Goal: Task Accomplishment & Management: Manage account settings

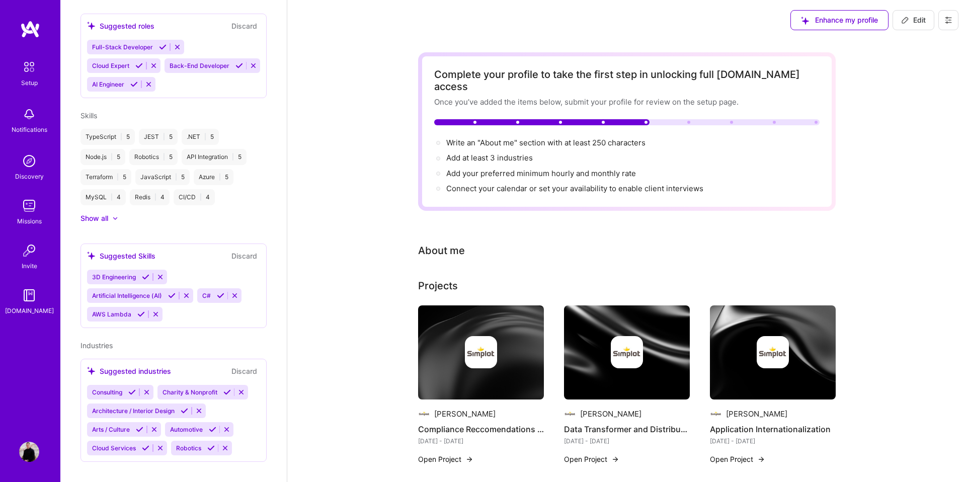
click at [901, 35] on div "Enhance my profile Edit" at bounding box center [873, 20] width 183 height 40
click at [912, 24] on span "Edit" at bounding box center [913, 20] width 25 height 10
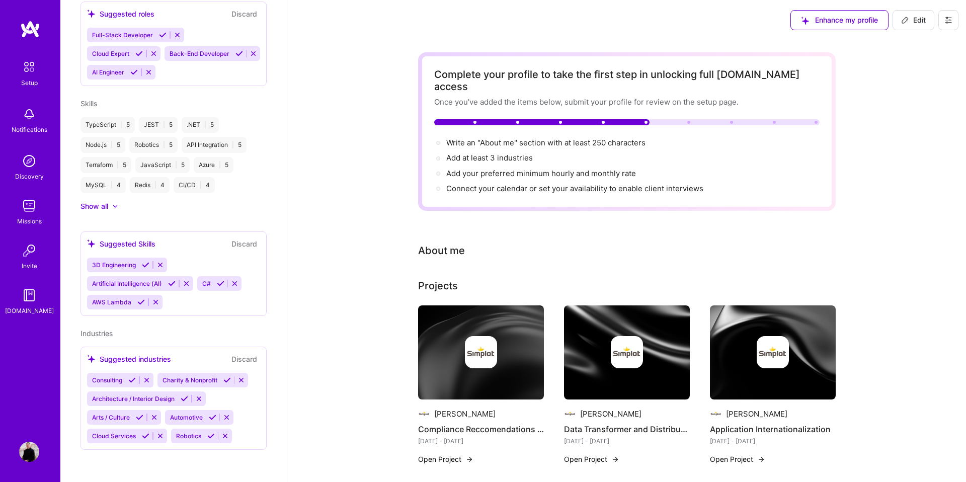
select select "US"
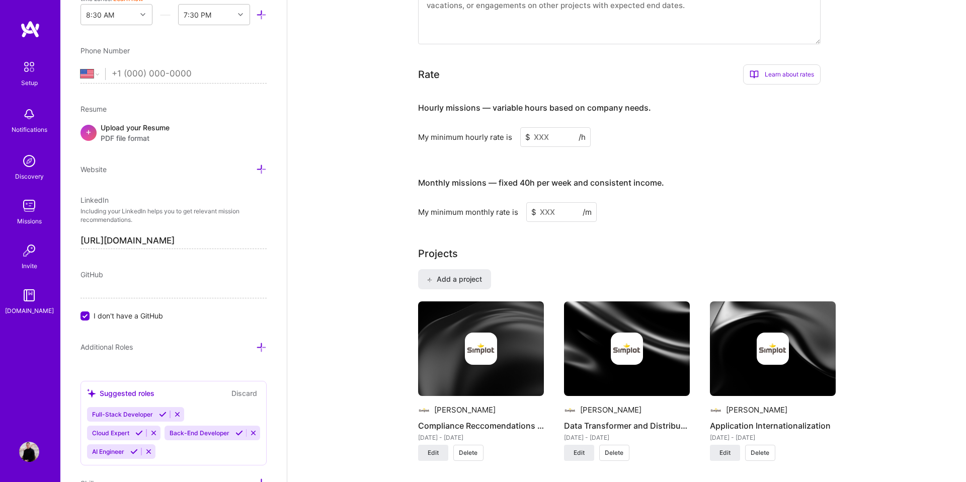
scroll to position [582, 0]
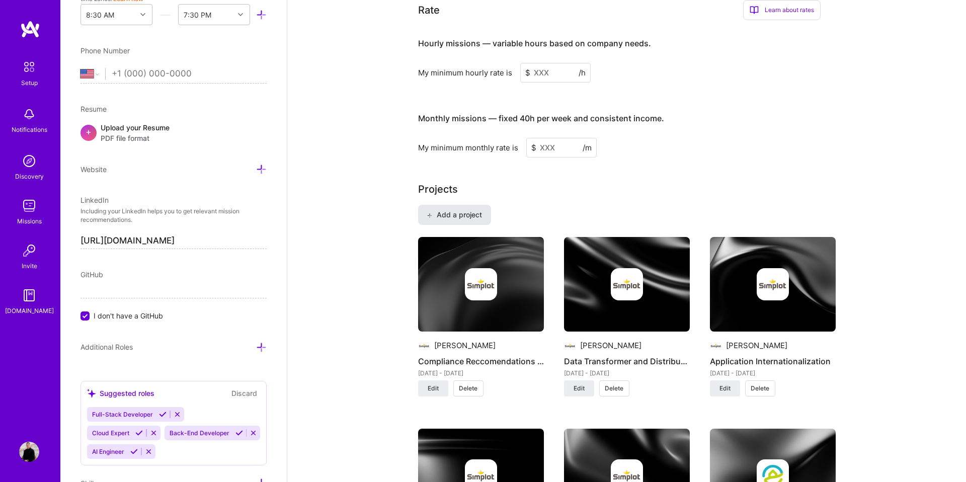
click at [465, 209] on button "Add a project" at bounding box center [454, 215] width 73 height 20
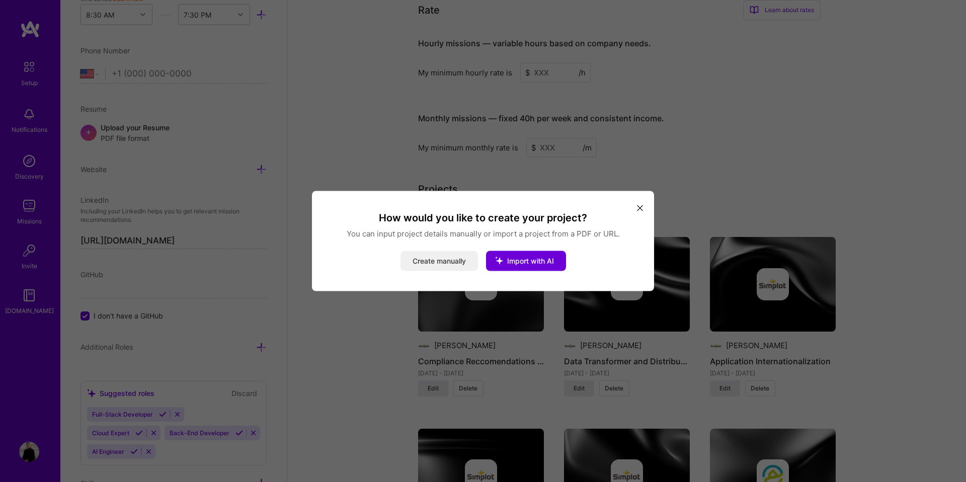
click at [450, 258] on button "Create manually" at bounding box center [438, 261] width 77 height 20
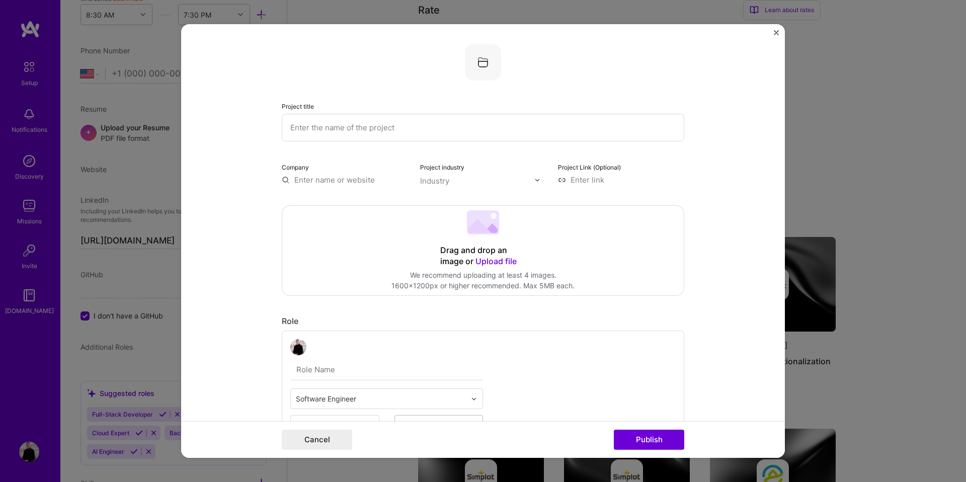
click at [402, 125] on input "text" at bounding box center [483, 128] width 402 height 28
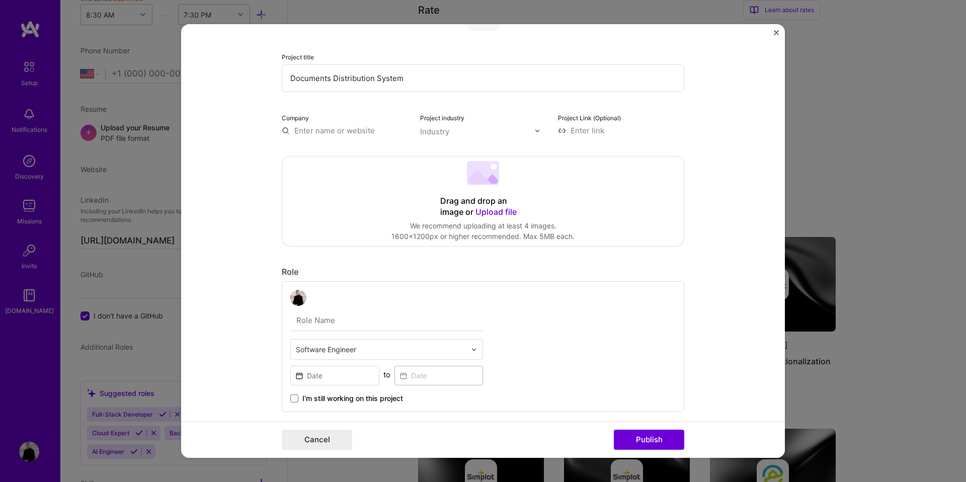
scroll to position [95, 0]
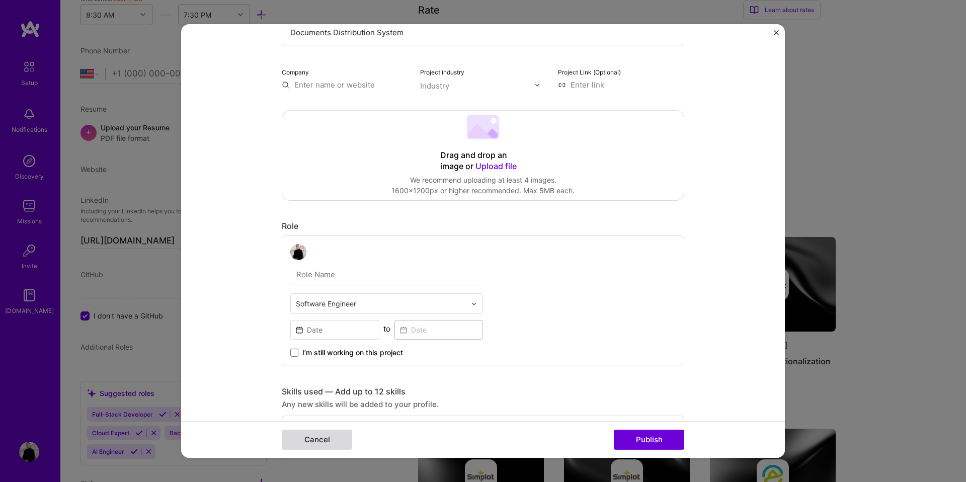
type input "Documents Distribution System"
click at [335, 441] on button "Cancel" at bounding box center [317, 439] width 70 height 20
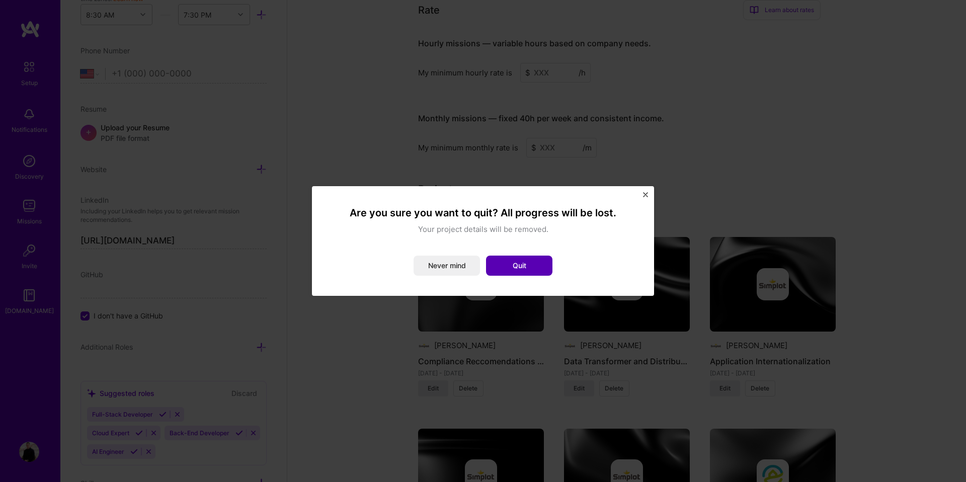
click at [519, 260] on button "Quit" at bounding box center [519, 265] width 66 height 20
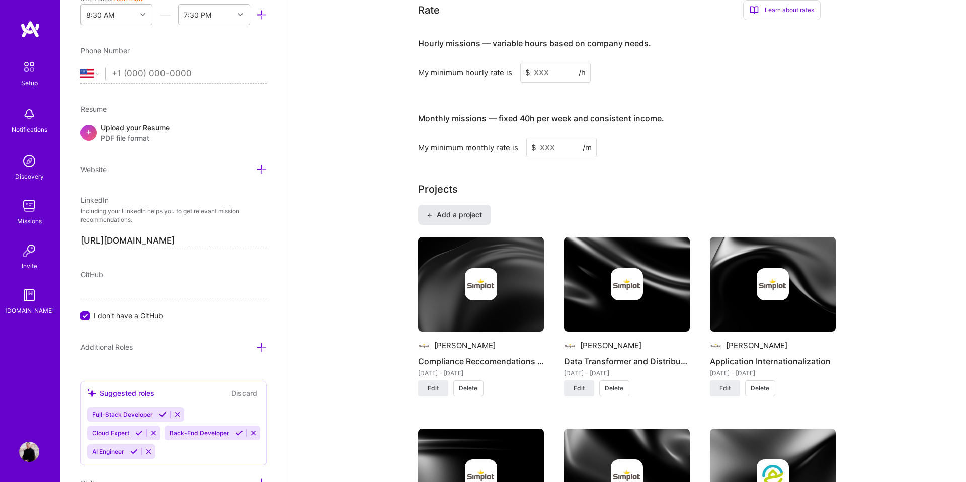
click at [472, 210] on span "Add a project" at bounding box center [453, 215] width 55 height 10
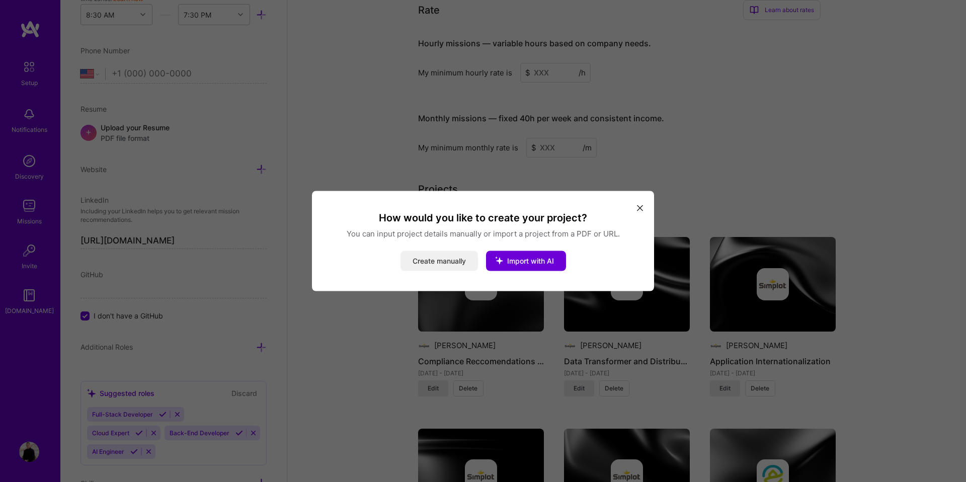
click at [458, 264] on button "Create manually" at bounding box center [438, 261] width 77 height 20
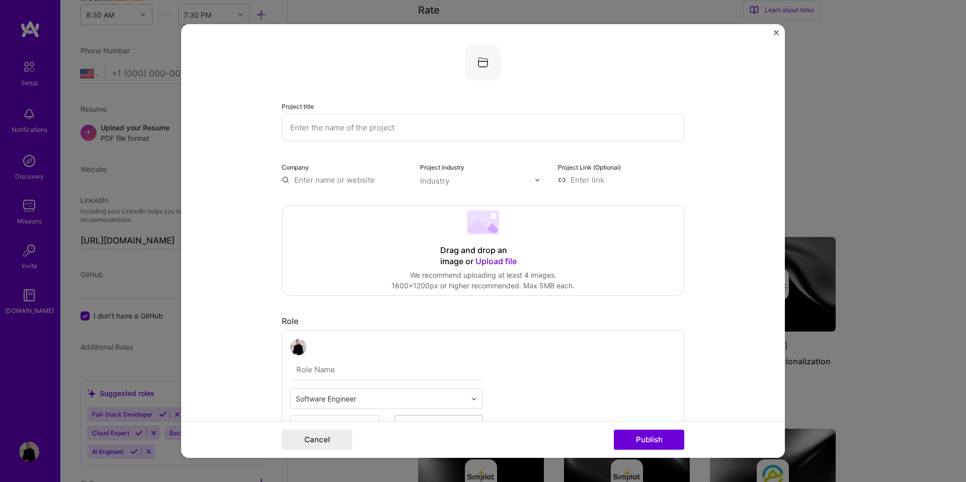
click at [369, 126] on input "text" at bounding box center [483, 128] width 402 height 28
type input "Documents Distribution Extension"
click at [346, 181] on input "text" at bounding box center [345, 180] width 126 height 11
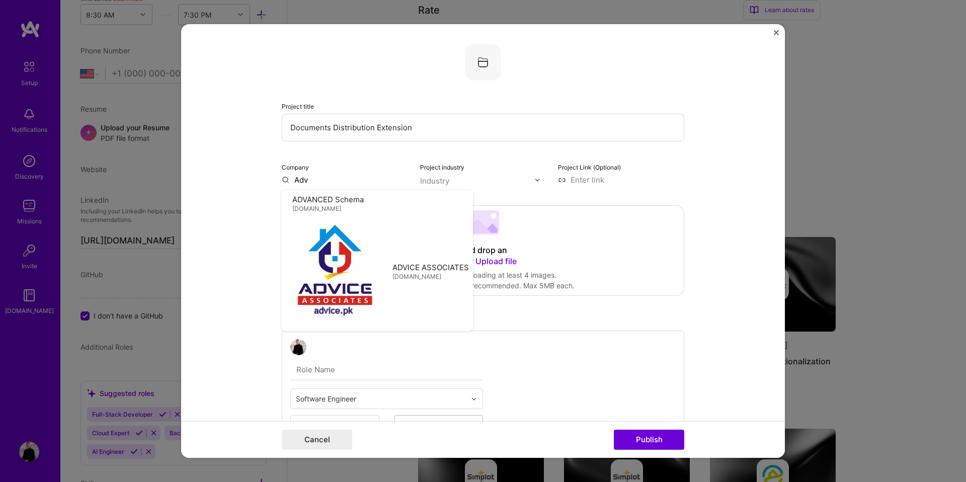
click at [345, 184] on input "Adv" at bounding box center [345, 180] width 126 height 11
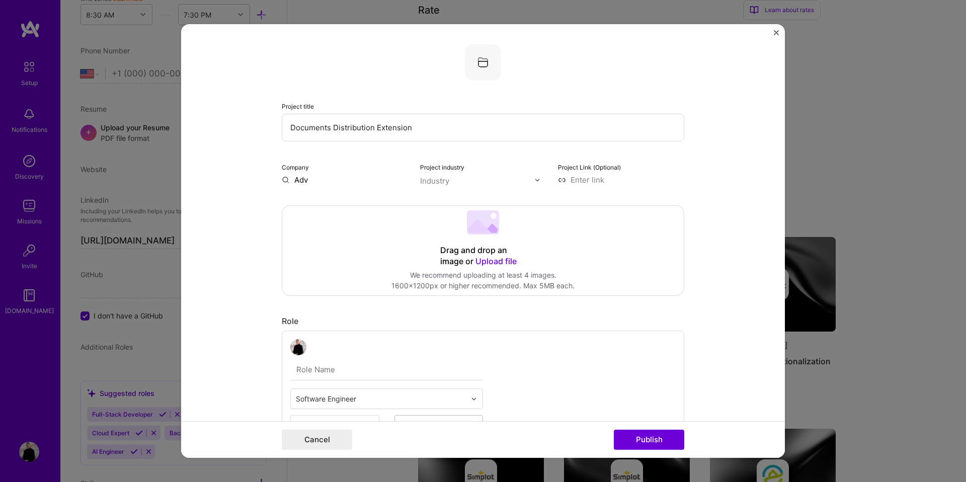
click at [345, 184] on input "Adv" at bounding box center [345, 180] width 126 height 11
click at [336, 206] on span "[DOMAIN_NAME]" at bounding box center [336, 209] width 49 height 8
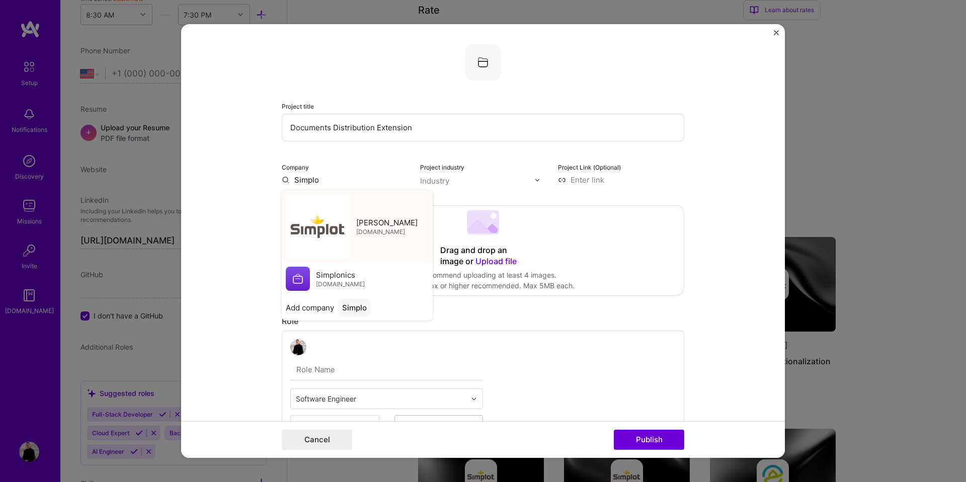
type input "[PERSON_NAME]"
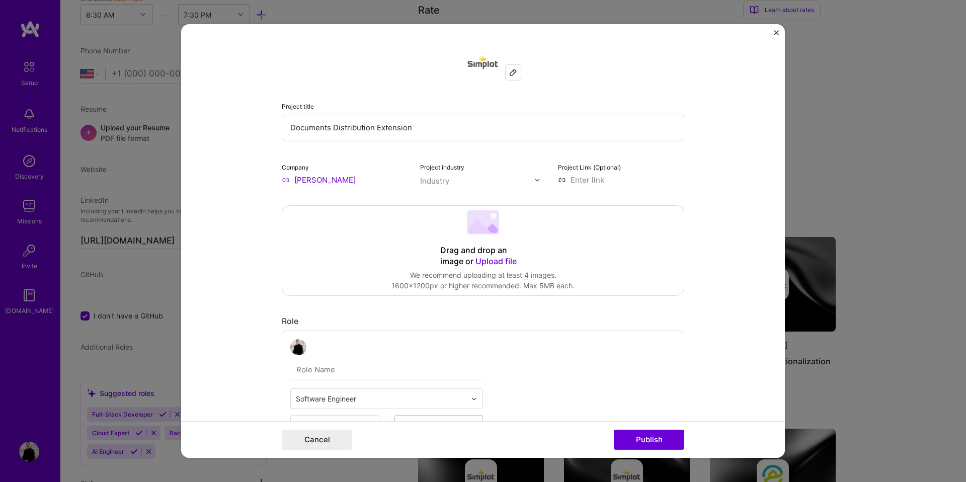
click at [452, 178] on input "text" at bounding box center [477, 181] width 115 height 11
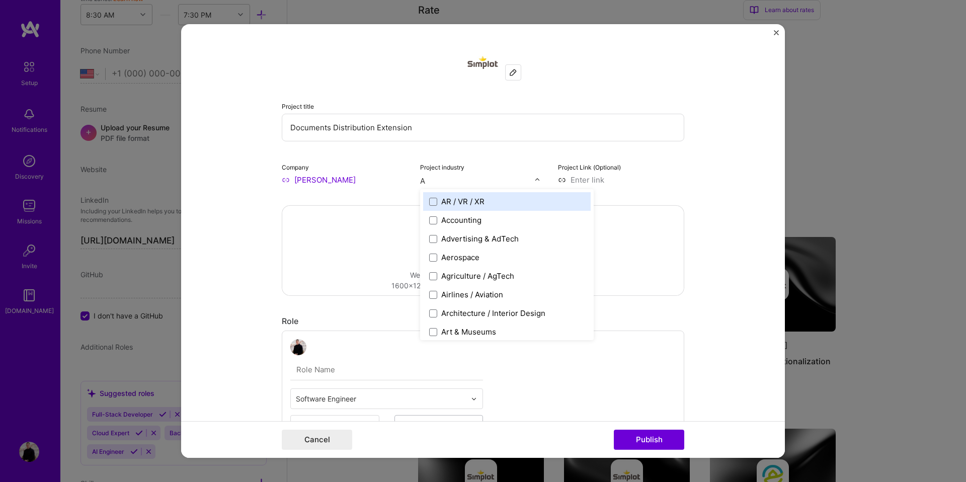
type input "Ag"
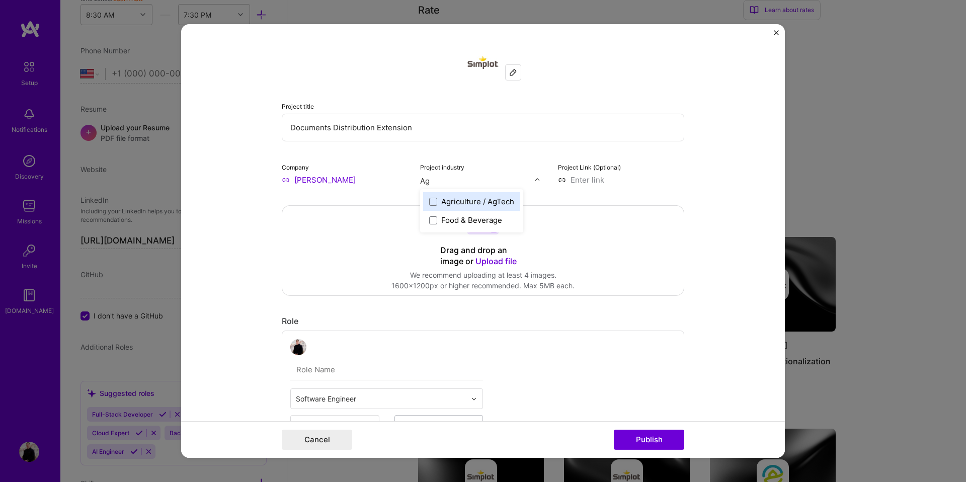
click at [443, 198] on div "Agriculture / AgTech" at bounding box center [477, 201] width 73 height 11
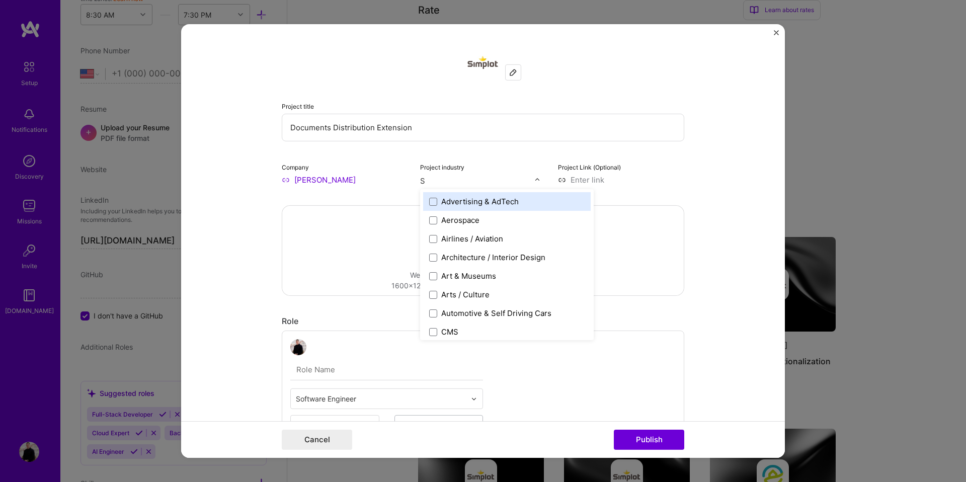
type input "Sa"
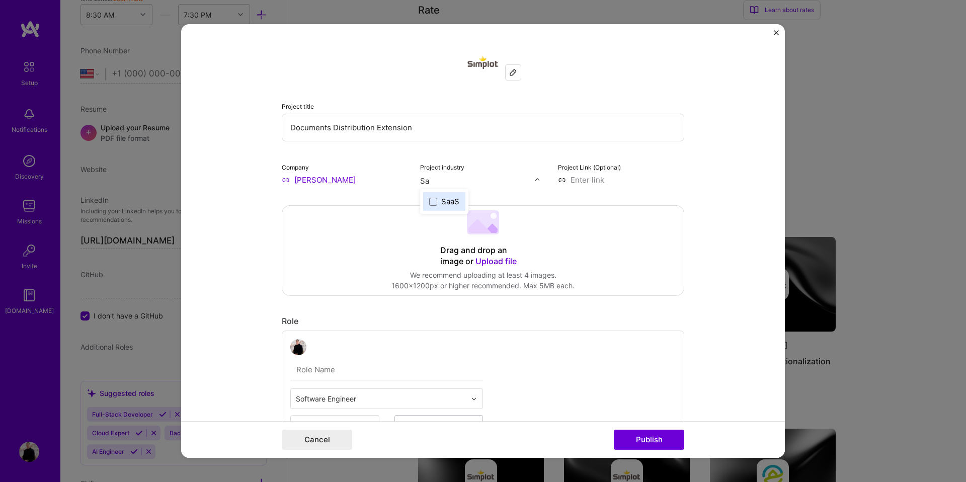
click at [444, 195] on div "SaaS" at bounding box center [444, 201] width 42 height 19
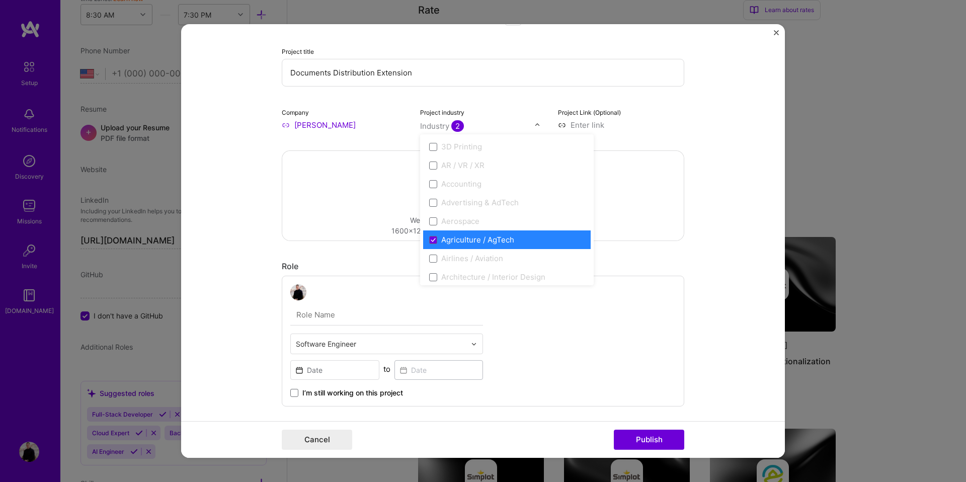
scroll to position [80, 0]
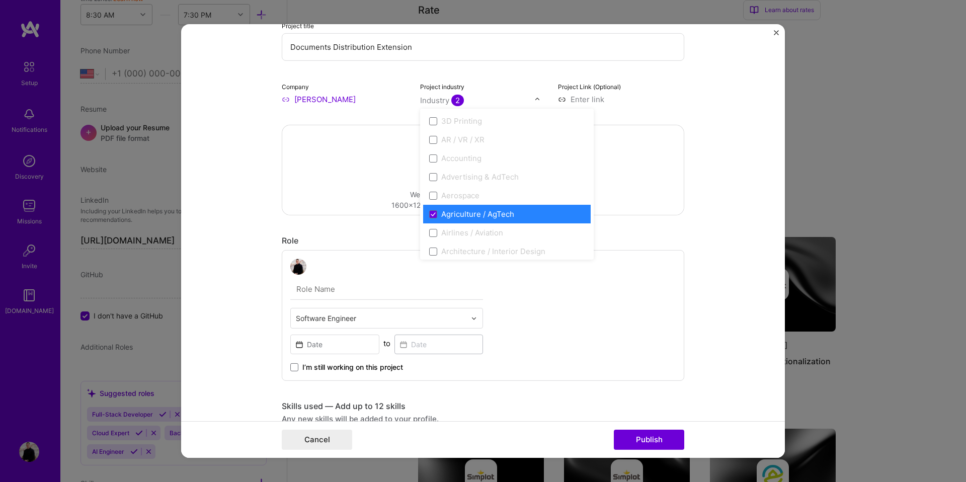
click at [332, 237] on div "Role" at bounding box center [483, 240] width 402 height 11
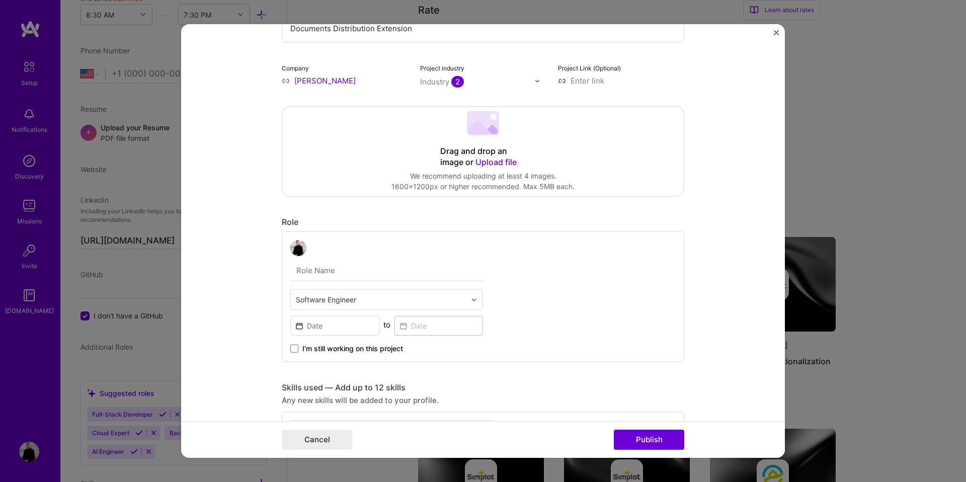
scroll to position [101, 0]
click at [372, 271] on input "text" at bounding box center [386, 268] width 193 height 21
type input "Technical Lead"
click at [349, 318] on input at bounding box center [334, 324] width 89 height 20
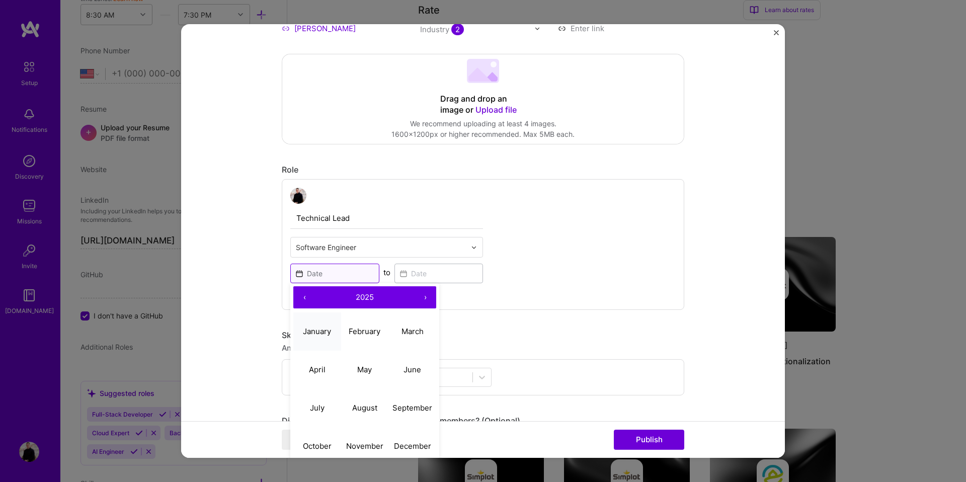
scroll to position [165, 0]
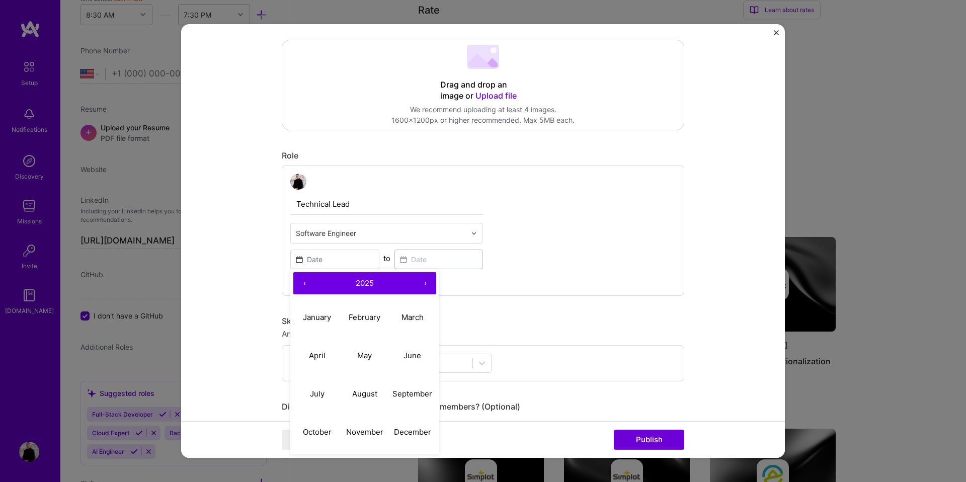
click at [301, 279] on button "‹" at bounding box center [304, 283] width 22 height 22
click at [301, 280] on button "‹" at bounding box center [304, 283] width 22 height 22
click at [423, 280] on button "›" at bounding box center [425, 283] width 22 height 22
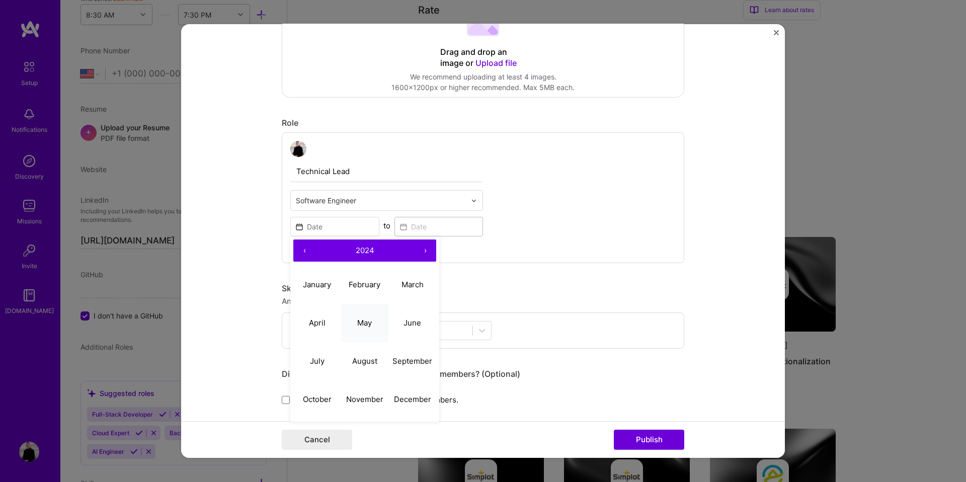
click at [357, 323] on abbr "May" at bounding box center [364, 322] width 15 height 10
type input "[DATE]"
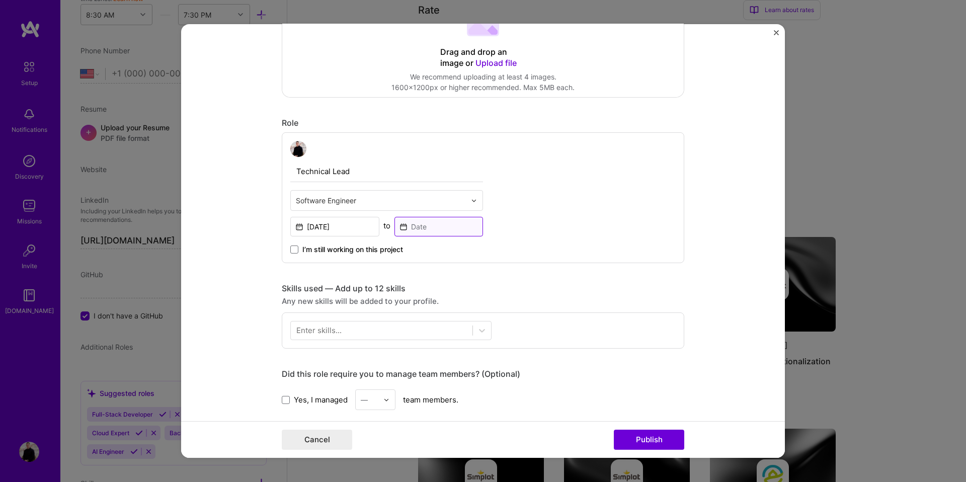
click at [410, 232] on input at bounding box center [438, 227] width 89 height 20
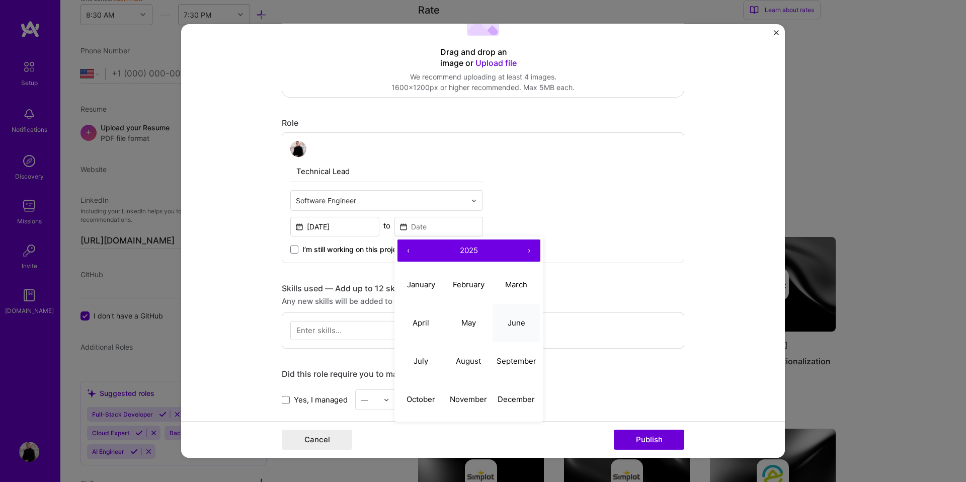
click at [510, 325] on abbr "June" at bounding box center [516, 322] width 18 height 10
type input "[DATE]"
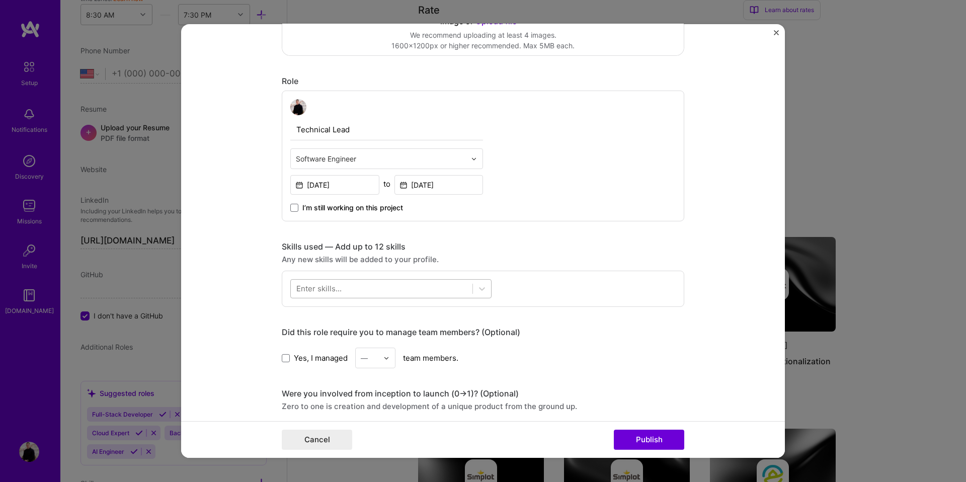
scroll to position [251, 0]
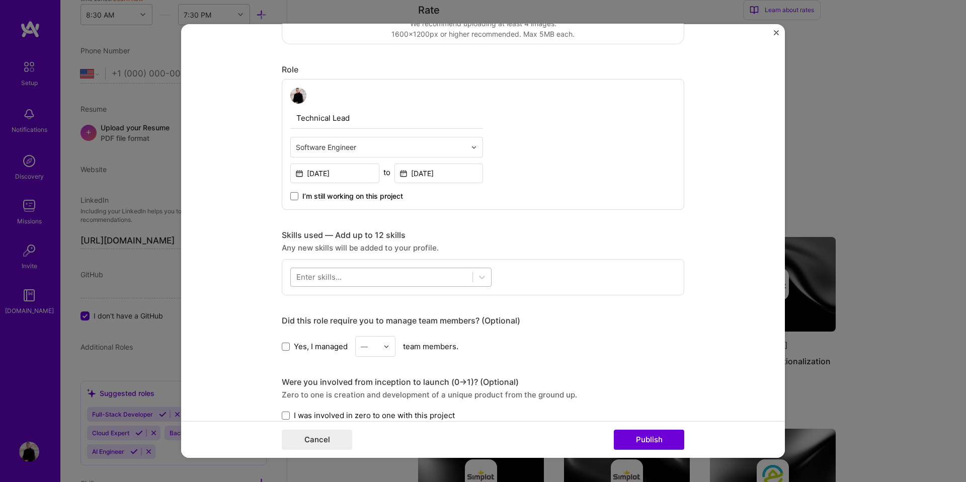
click at [345, 274] on div at bounding box center [382, 277] width 182 height 17
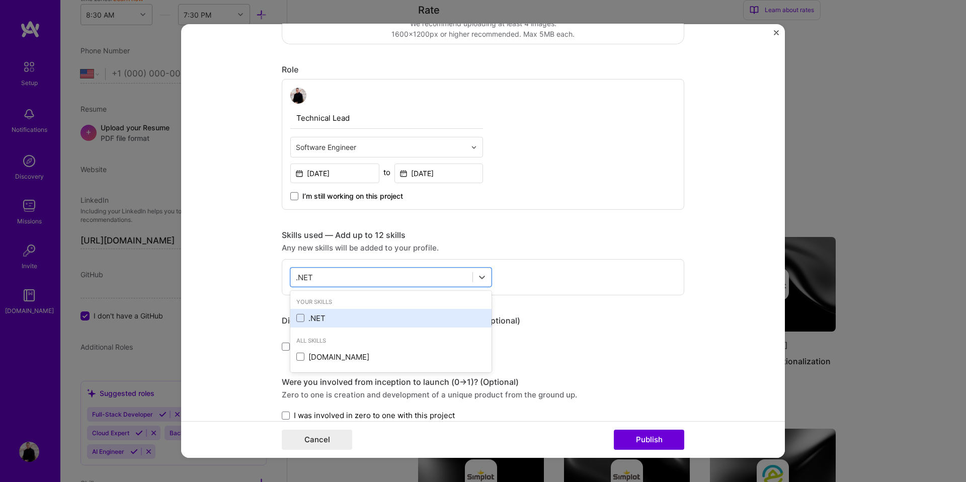
click at [322, 320] on div ".NET" at bounding box center [390, 318] width 189 height 11
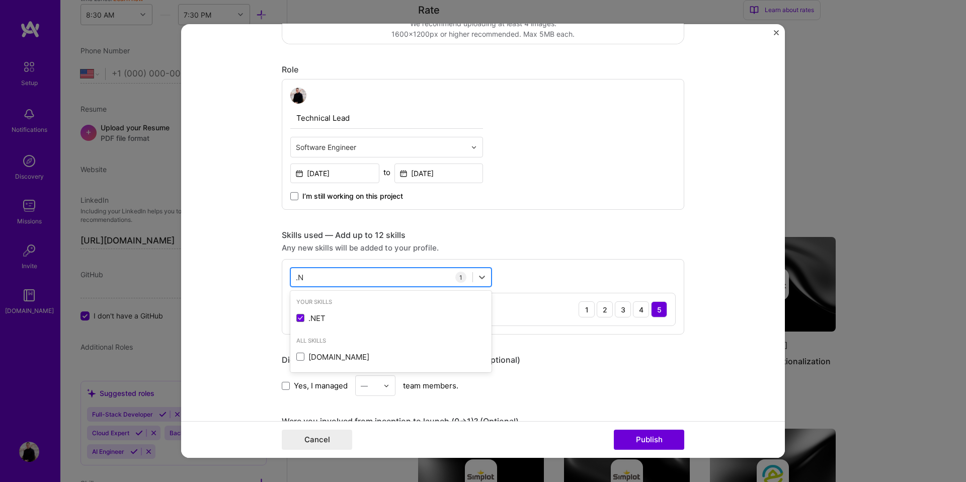
type input "."
drag, startPoint x: 323, startPoint y: 311, endPoint x: 301, endPoint y: 292, distance: 29.2
click at [323, 311] on div "Azure" at bounding box center [390, 318] width 201 height 19
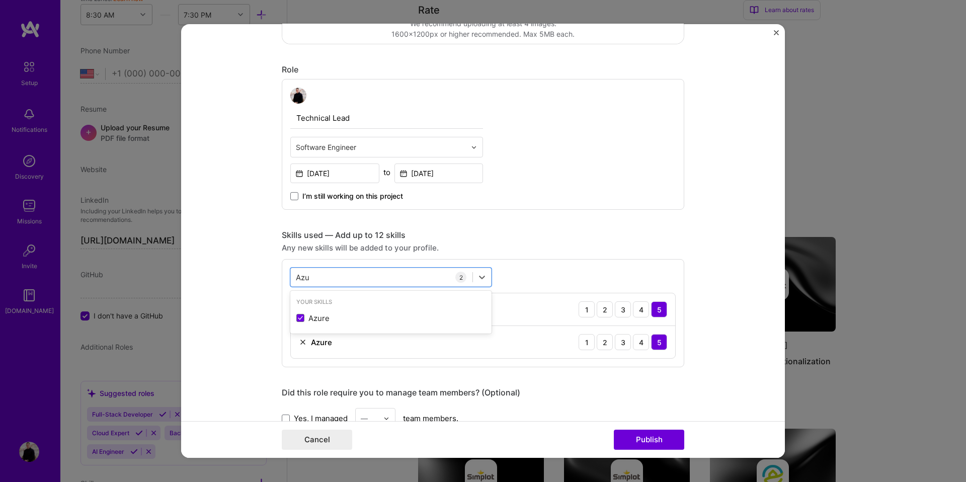
click at [239, 266] on form "Project title Documents Distribution Extension Company [PERSON_NAME] Project in…" at bounding box center [482, 240] width 603 height 433
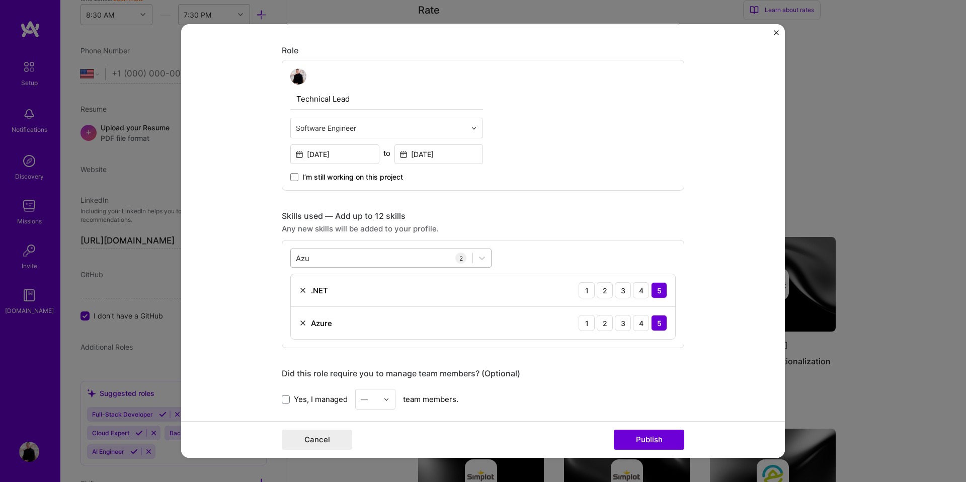
click at [439, 257] on div "[PERSON_NAME]" at bounding box center [382, 257] width 182 height 17
type input "A"
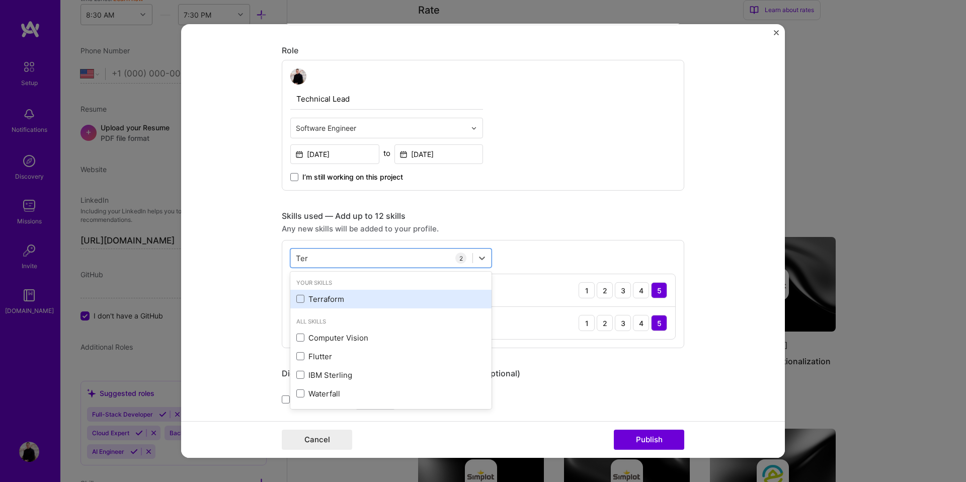
click at [415, 301] on div "Terraform" at bounding box center [390, 299] width 189 height 11
click at [452, 207] on div "Project title Documents Distribution Extension Company [PERSON_NAME] Project in…" at bounding box center [483, 316] width 402 height 1084
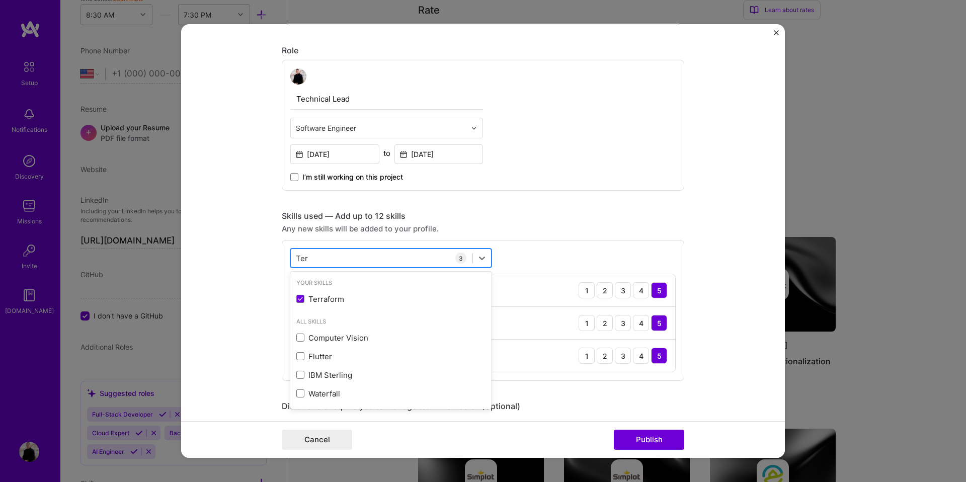
click at [427, 251] on div "Ter Ter" at bounding box center [382, 257] width 182 height 17
type input "T"
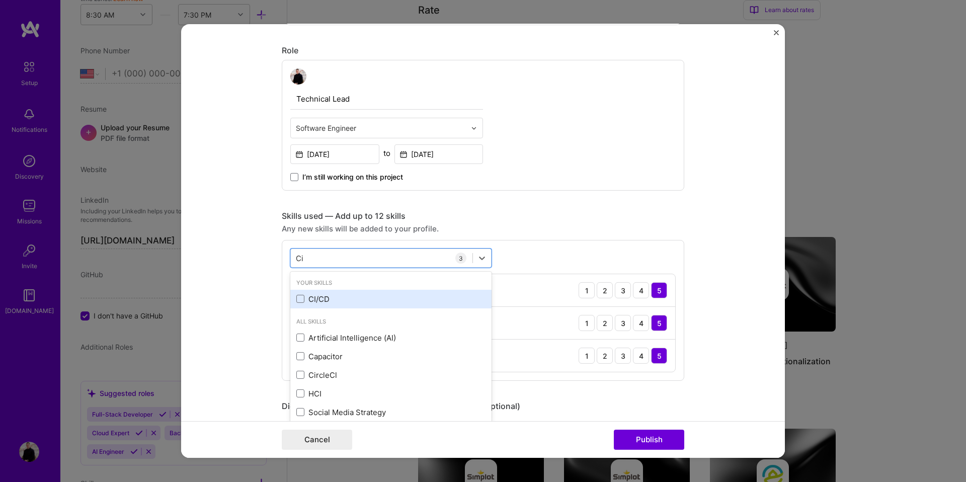
click at [394, 302] on div "CI/CD" at bounding box center [390, 299] width 189 height 11
click at [485, 225] on div "Any new skills will be added to your profile." at bounding box center [483, 228] width 402 height 11
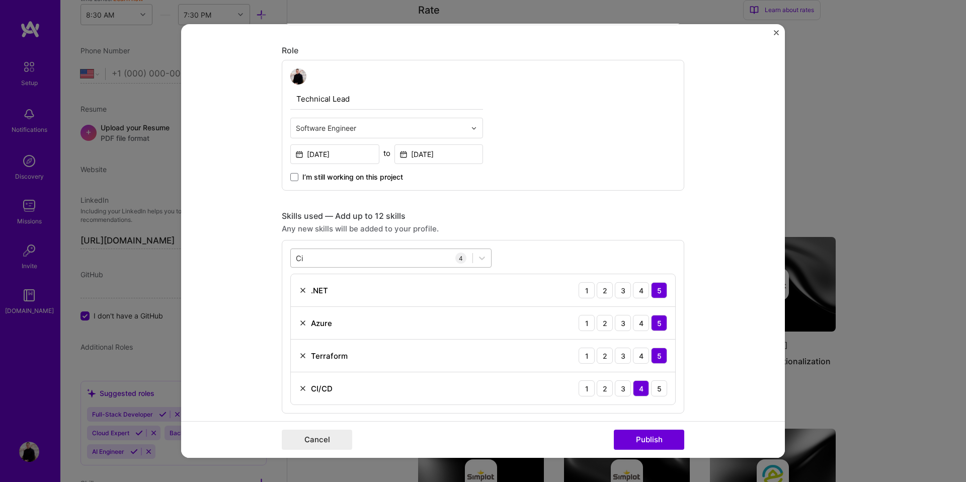
click at [438, 252] on div "Ci Ci" at bounding box center [382, 257] width 182 height 17
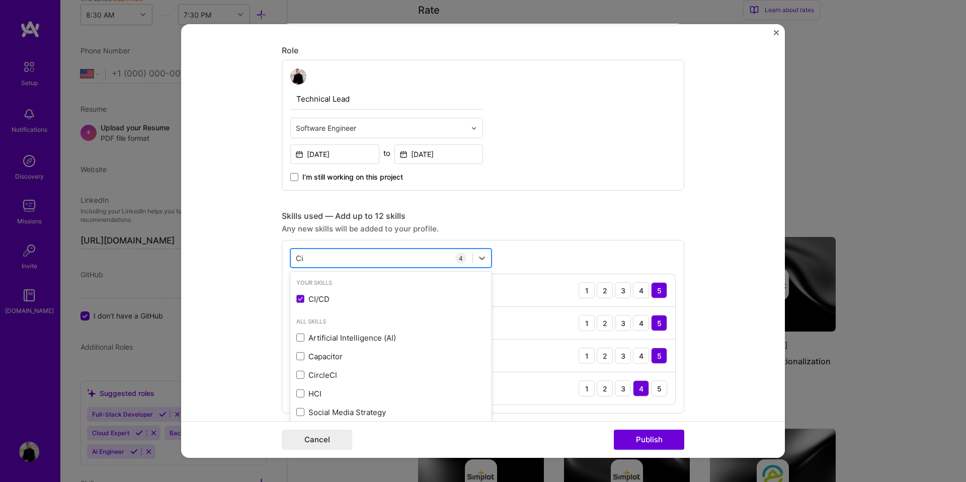
type input "C"
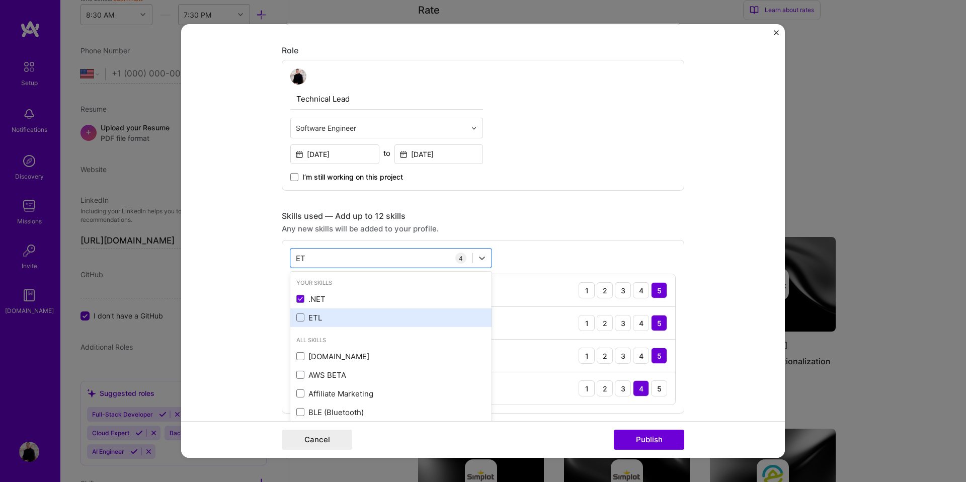
click at [363, 316] on div "ETL" at bounding box center [390, 317] width 189 height 11
type input "E"
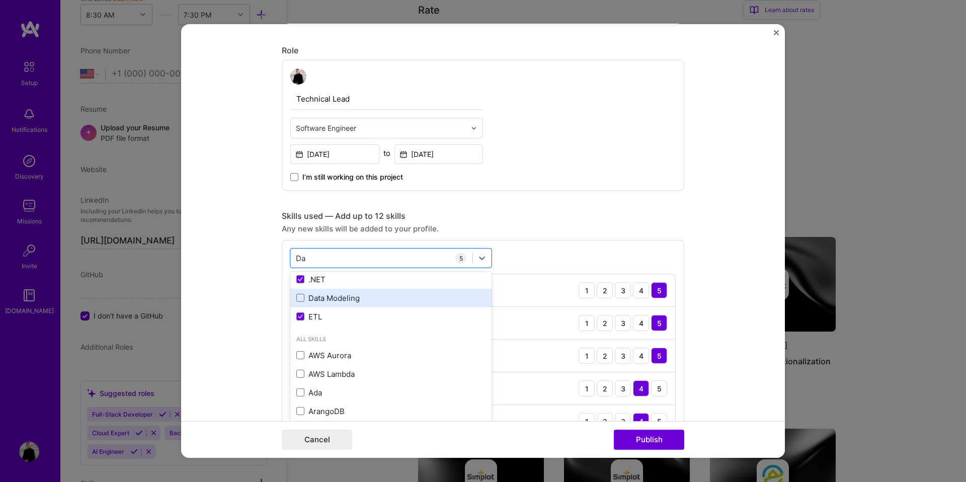
scroll to position [30, 0]
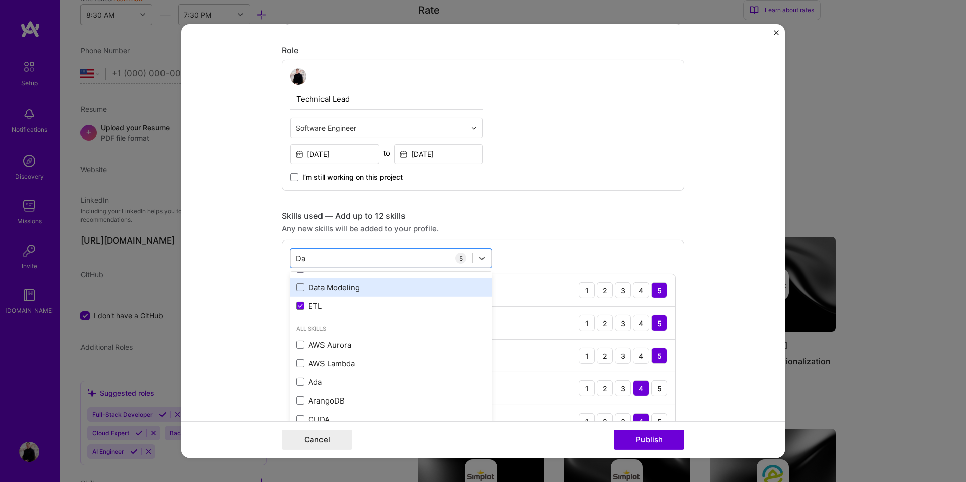
click at [377, 303] on div "ETL" at bounding box center [390, 306] width 189 height 11
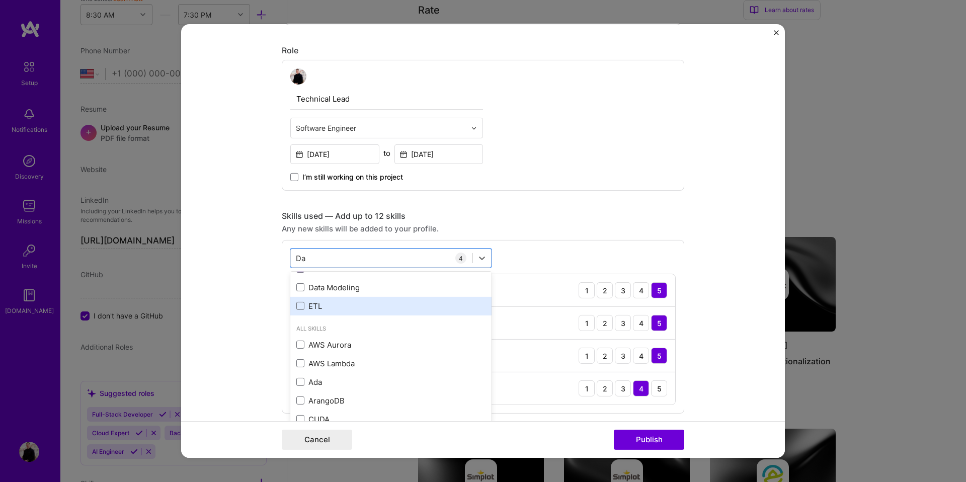
drag, startPoint x: 382, startPoint y: 294, endPoint x: 374, endPoint y: 304, distance: 12.9
click at [381, 294] on div "Data Modeling" at bounding box center [390, 287] width 201 height 19
click at [373, 304] on div "ETL" at bounding box center [390, 306] width 189 height 11
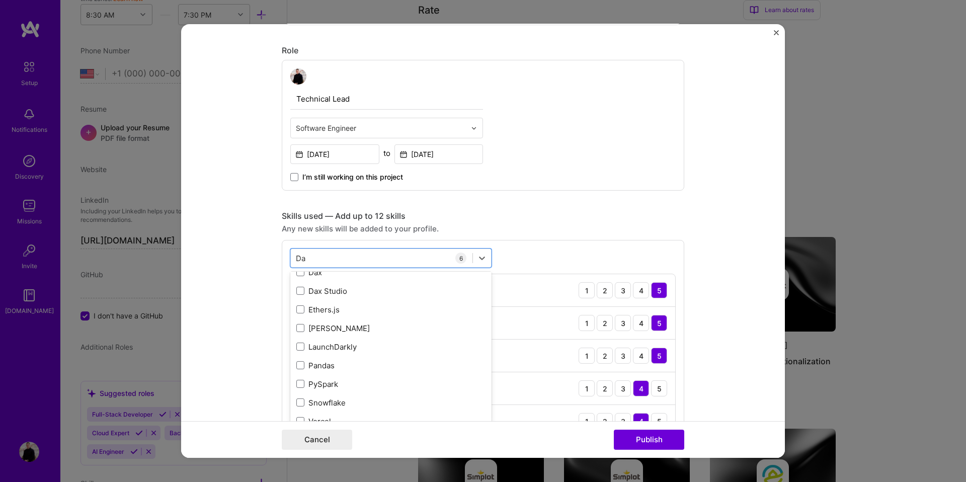
scroll to position [433, 0]
type input "Da"
click at [501, 177] on div "Technical Lead Software Engineer [DATE] to [DATE] I’m still working on this pro…" at bounding box center [483, 125] width 402 height 131
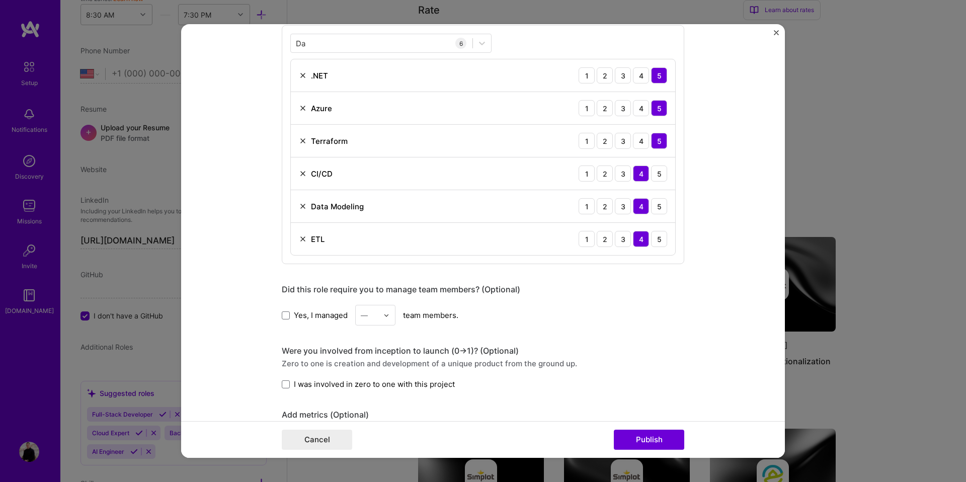
scroll to position [501, 0]
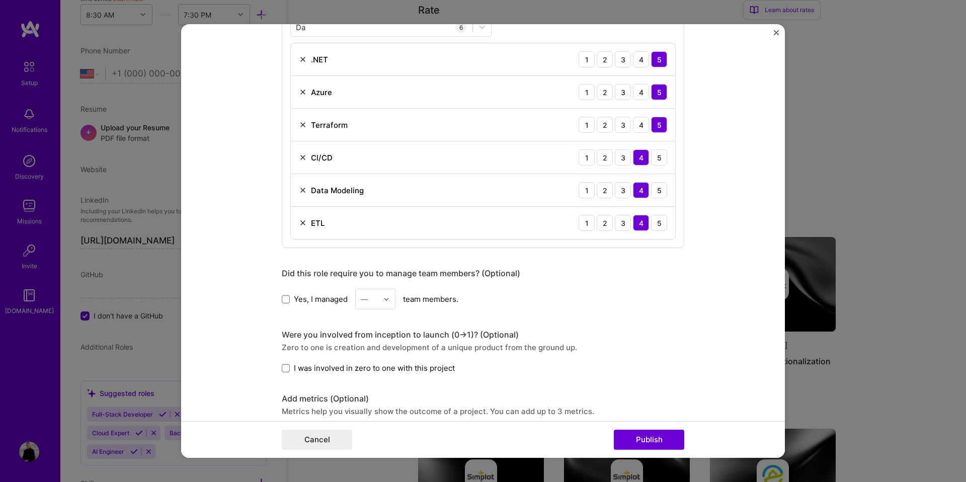
click at [341, 296] on span "Yes, I managed" at bounding box center [321, 299] width 54 height 11
click at [0, 0] on input "Yes, I managed" at bounding box center [0, 0] width 0 height 0
drag, startPoint x: 365, startPoint y: 296, endPoint x: 369, endPoint y: 303, distance: 8.1
click at [365, 296] on div "—" at bounding box center [364, 299] width 7 height 11
click at [374, 319] on div "1" at bounding box center [375, 325] width 34 height 19
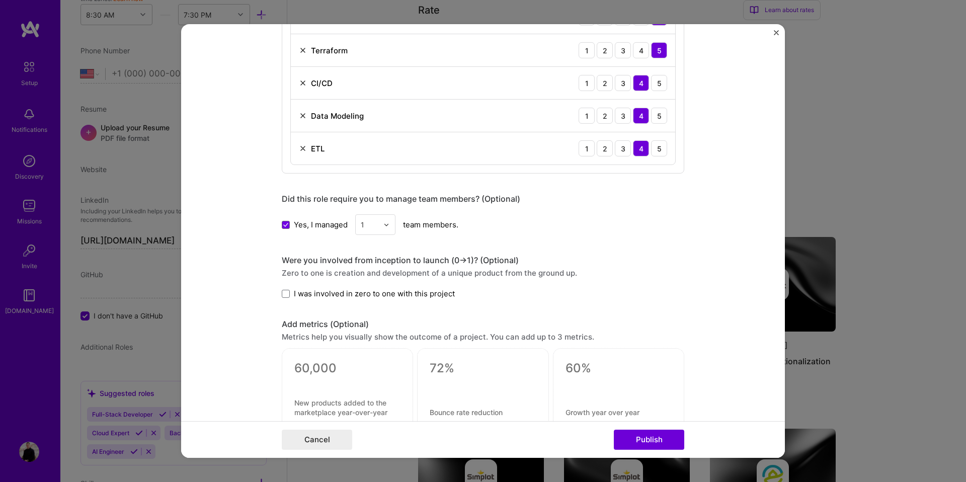
scroll to position [653, 0]
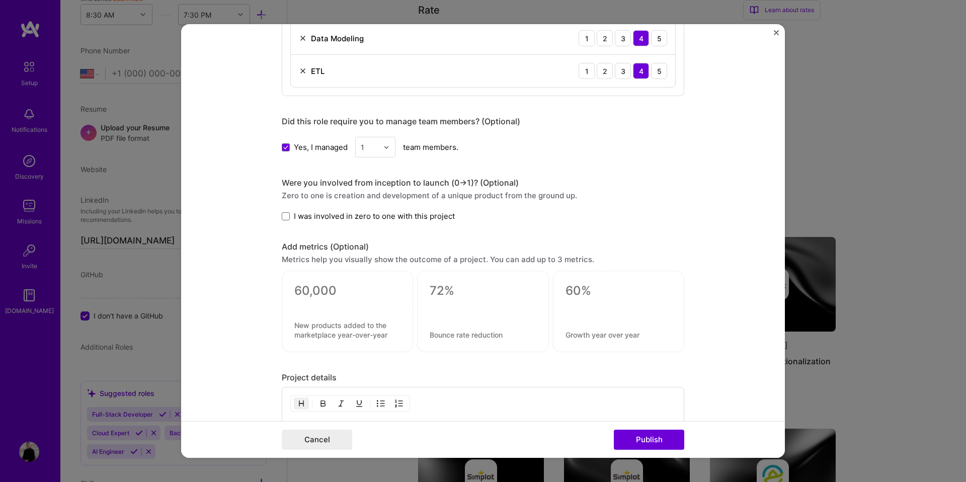
click at [375, 215] on span "I was involved in zero to one with this project" at bounding box center [374, 216] width 161 height 11
click at [0, 0] on input "I was involved in zero to one with this project" at bounding box center [0, 0] width 0 height 0
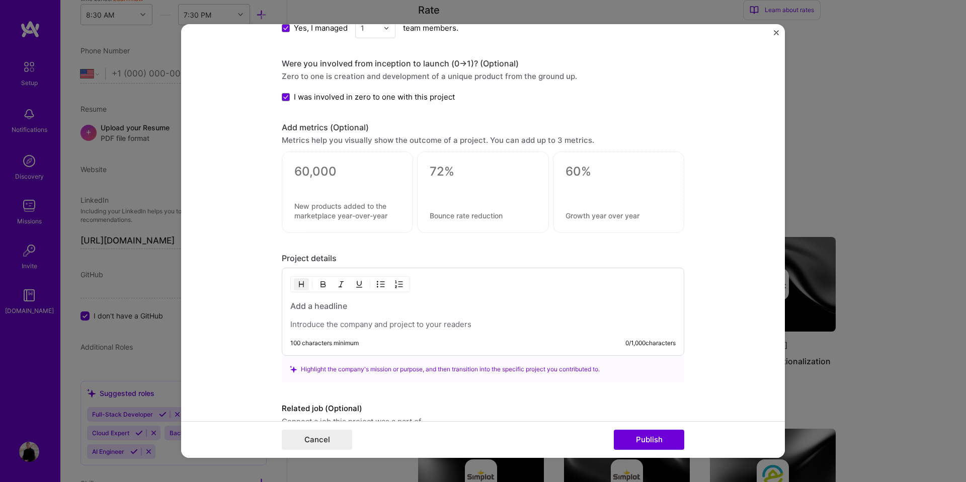
scroll to position [808, 0]
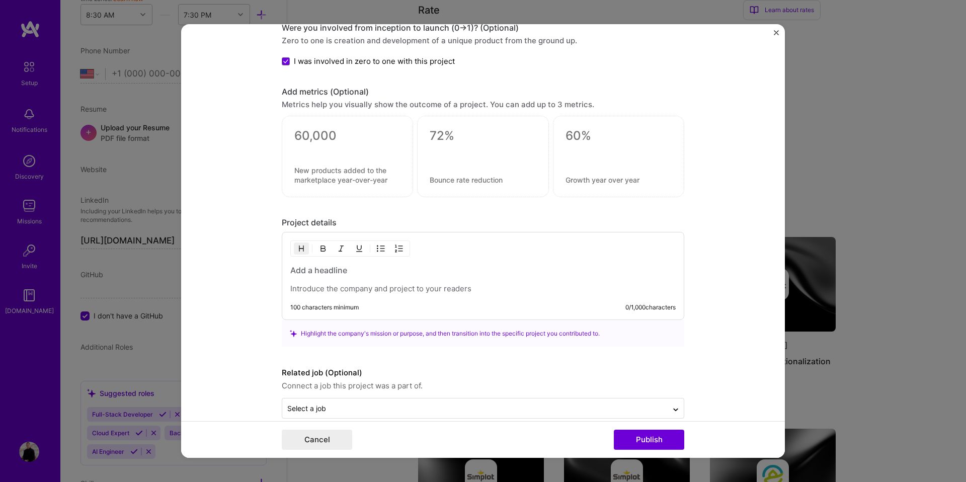
click at [353, 273] on h3 at bounding box center [482, 270] width 385 height 11
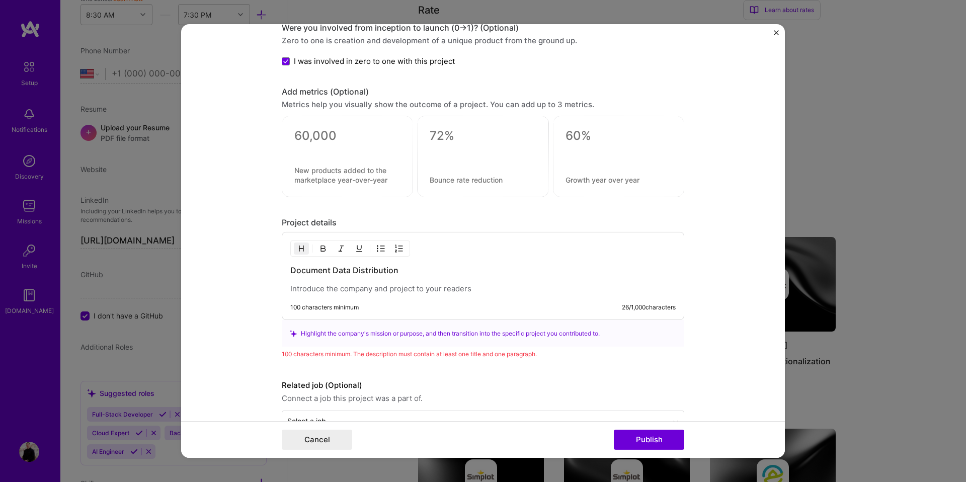
click at [350, 296] on div "Document Data Distribution 100 characters minimum 26 / 1,000 characters" at bounding box center [483, 276] width 402 height 88
click at [362, 289] on p at bounding box center [482, 289] width 385 height 10
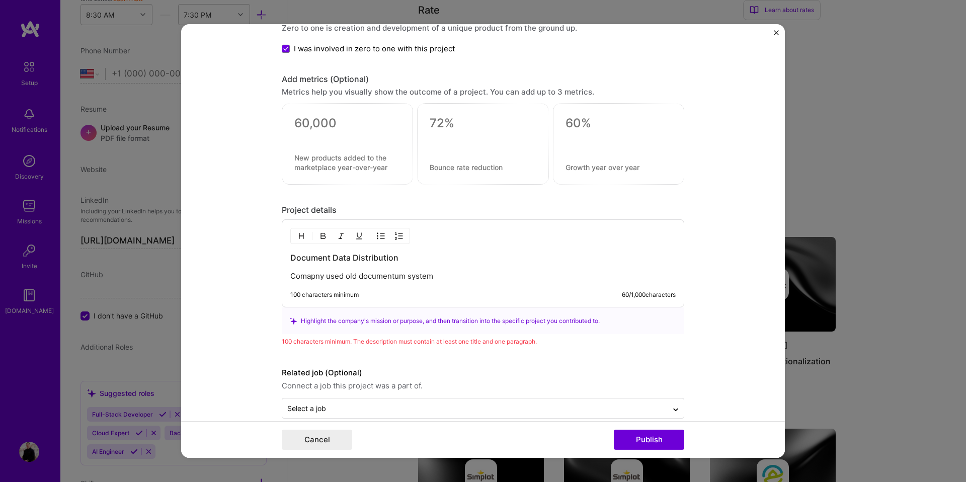
click at [424, 275] on p "Comapny used old documentum system" at bounding box center [482, 276] width 385 height 10
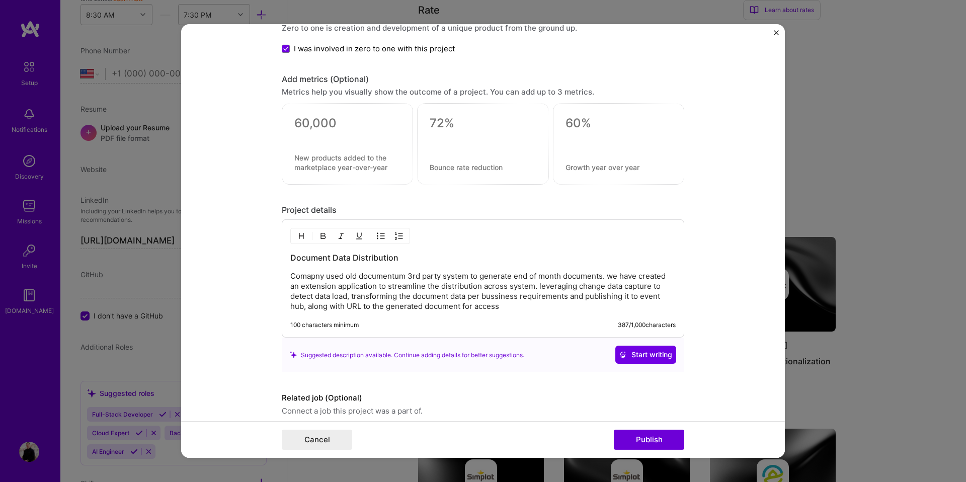
scroll to position [862, 0]
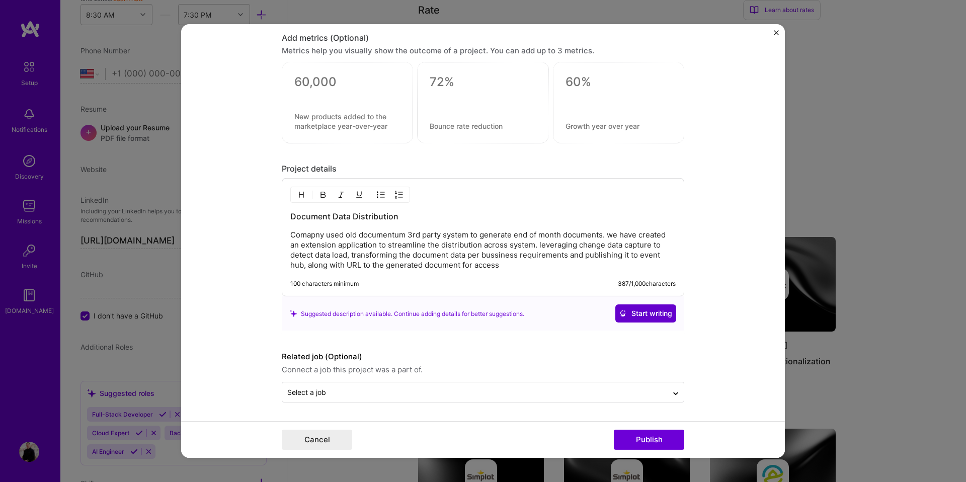
click at [669, 306] on button "Start writing" at bounding box center [645, 313] width 61 height 18
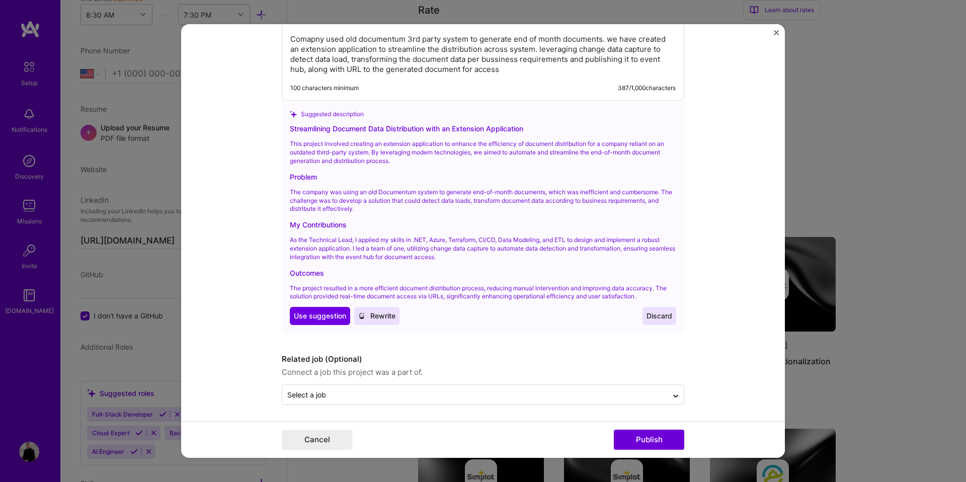
scroll to position [1044, 0]
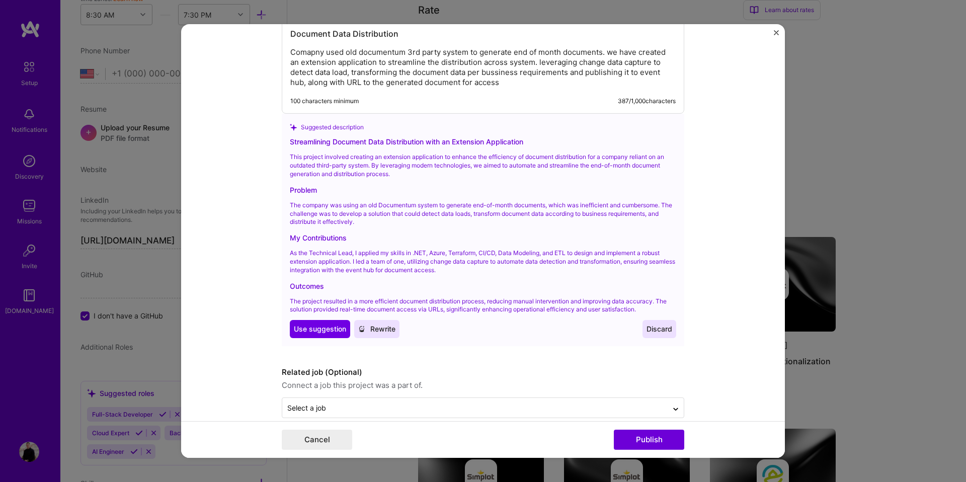
click at [521, 88] on div "Document Data Distribution Comapny used old documentum 3rd party system to gene…" at bounding box center [483, 54] width 402 height 118
click at [520, 84] on p "Comapny used old documentum 3rd party system to generate end of month documents…" at bounding box center [482, 67] width 385 height 40
click at [374, 321] on button "Rewrite" at bounding box center [376, 329] width 45 height 18
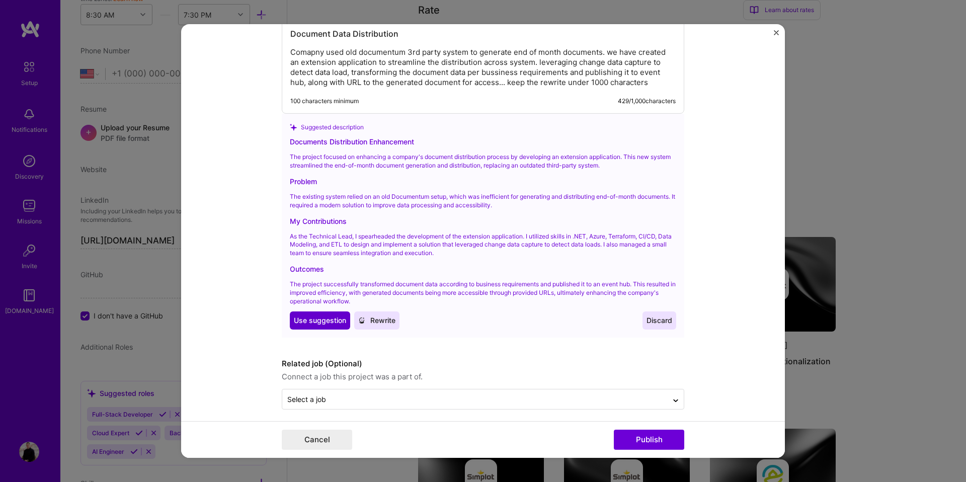
click at [341, 313] on button "Use Use suggestion" at bounding box center [320, 320] width 60 height 18
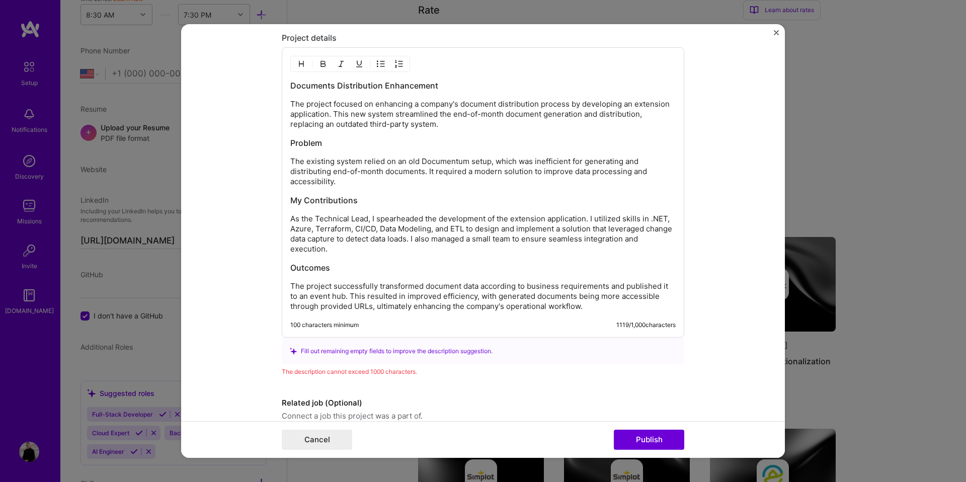
scroll to position [991, 0]
click at [400, 87] on h3 "Documents Distribution Enhancement" at bounding box center [482, 86] width 385 height 11
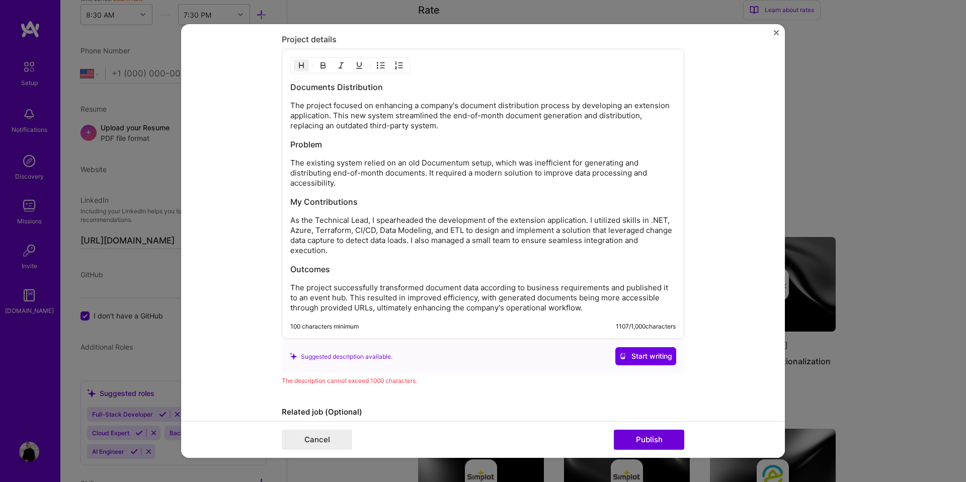
click at [384, 132] on div "Documents Distribution The project focused on enhancing a company's document di…" at bounding box center [482, 196] width 385 height 231
drag, startPoint x: 584, startPoint y: 163, endPoint x: 643, endPoint y: 167, distance: 59.0
click at [643, 167] on p "The existing system relied on an old Documentum setup, which was inefficient fo…" at bounding box center [482, 173] width 385 height 30
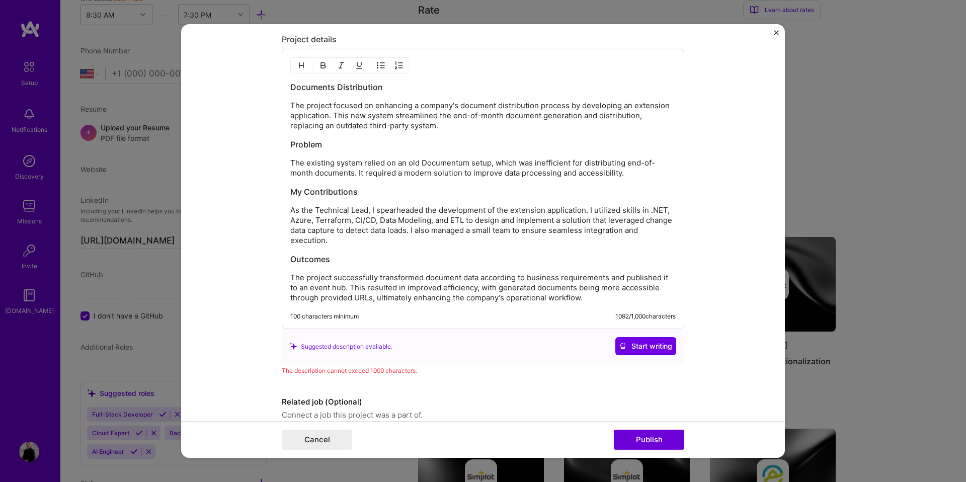
click at [324, 145] on h3 "Problem" at bounding box center [482, 144] width 385 height 11
click at [590, 210] on p "As the Technical Lead, I spearheaded the development of the extension applicati…" at bounding box center [482, 225] width 385 height 40
drag, startPoint x: 624, startPoint y: 210, endPoint x: 464, endPoint y: 223, distance: 159.9
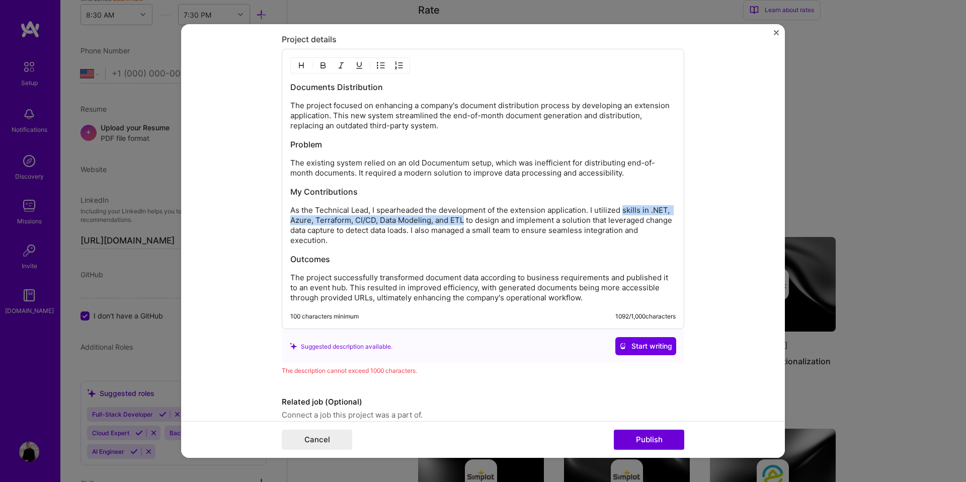
click at [464, 223] on p "As the Technical Lead, I spearheaded the development of the extension applicati…" at bounding box center [482, 225] width 385 height 40
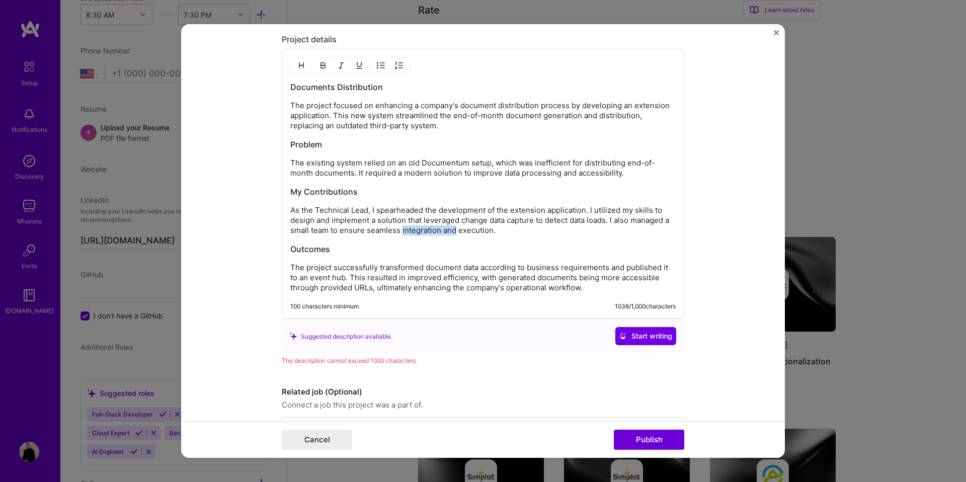
drag, startPoint x: 407, startPoint y: 231, endPoint x: 461, endPoint y: 231, distance: 53.3
click at [461, 231] on p "As the Technical Lead, I spearheaded the development of the extension applicati…" at bounding box center [482, 220] width 385 height 30
click at [329, 268] on p "The project successfully transformed document data according to business requir…" at bounding box center [482, 278] width 385 height 30
drag, startPoint x: 330, startPoint y: 268, endPoint x: 271, endPoint y: 264, distance: 59.0
click at [271, 264] on form "Project title Documents Distribution Extension Company [PERSON_NAME] Project in…" at bounding box center [482, 240] width 603 height 433
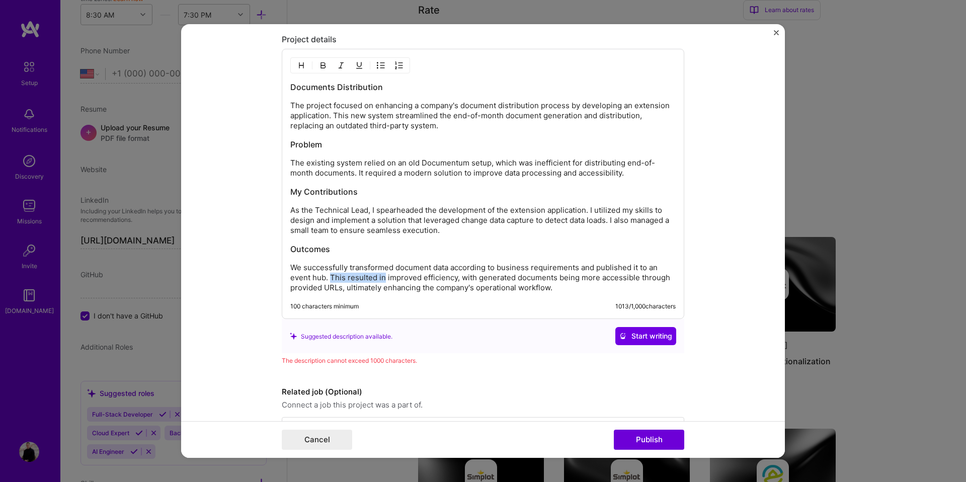
drag, startPoint x: 383, startPoint y: 279, endPoint x: 332, endPoint y: 282, distance: 51.4
click at [332, 282] on p "We successfully transformed document data according to business requirements an…" at bounding box center [482, 278] width 385 height 30
click at [524, 278] on p "We successfully transformed document data according to business requirements an…" at bounding box center [482, 278] width 385 height 30
click at [564, 277] on p "We successfully transformed document data according to business requirements an…" at bounding box center [482, 278] width 385 height 30
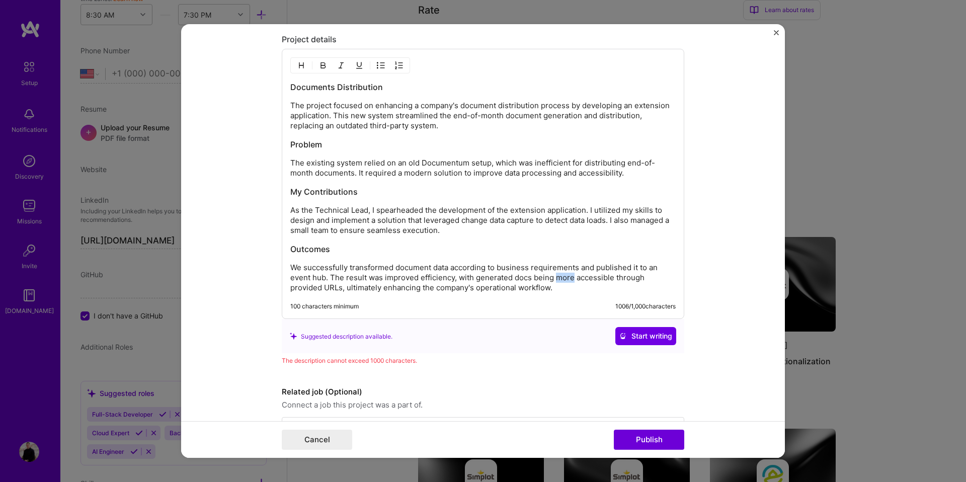
click at [564, 277] on p "We successfully transformed document data according to business requirements an…" at bounding box center [482, 278] width 385 height 30
click at [375, 289] on p "We successfully transformed document data according to business requirements an…" at bounding box center [482, 278] width 385 height 30
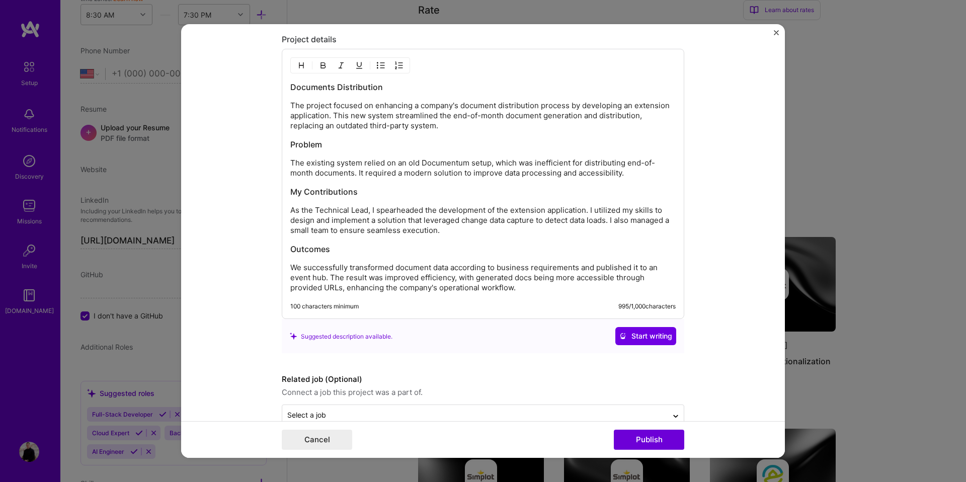
scroll to position [1014, 0]
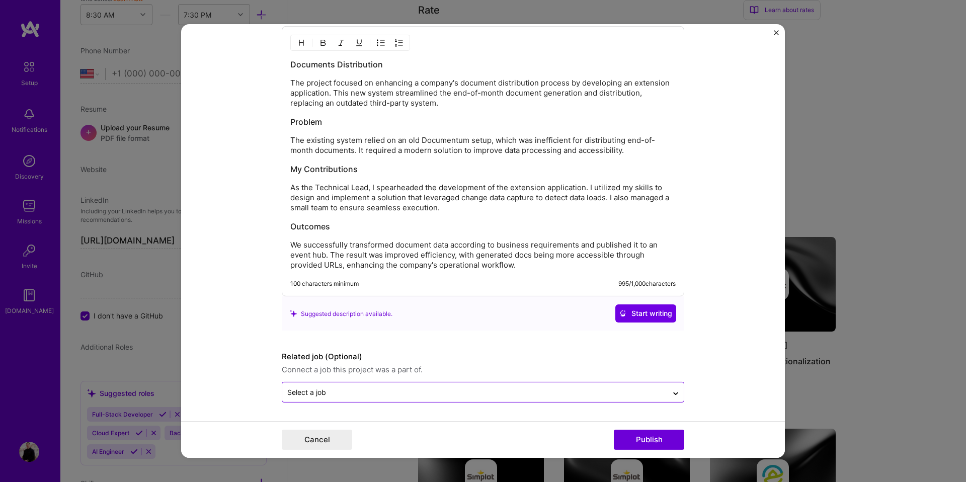
click at [465, 397] on div at bounding box center [474, 392] width 375 height 13
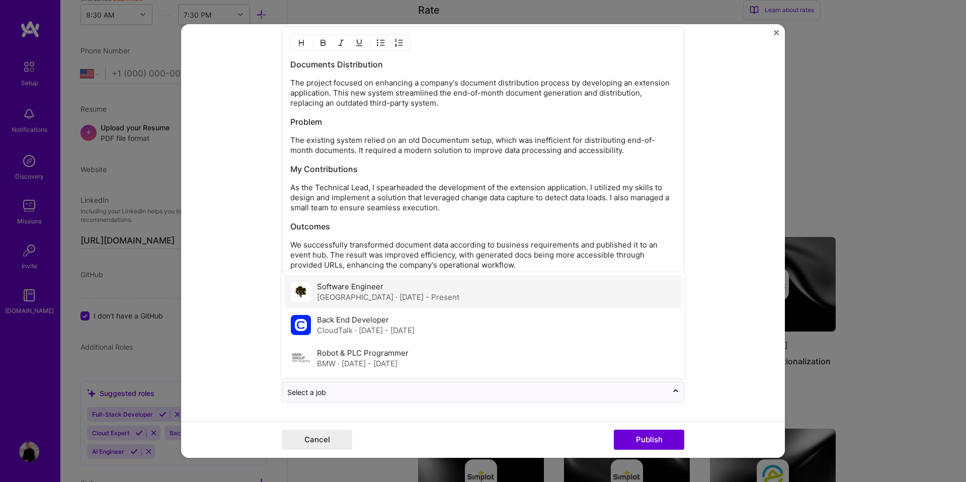
click at [444, 290] on div "Software Engineer [GEOGRAPHIC_DATA] · [DATE] - Present" at bounding box center [483, 291] width 396 height 33
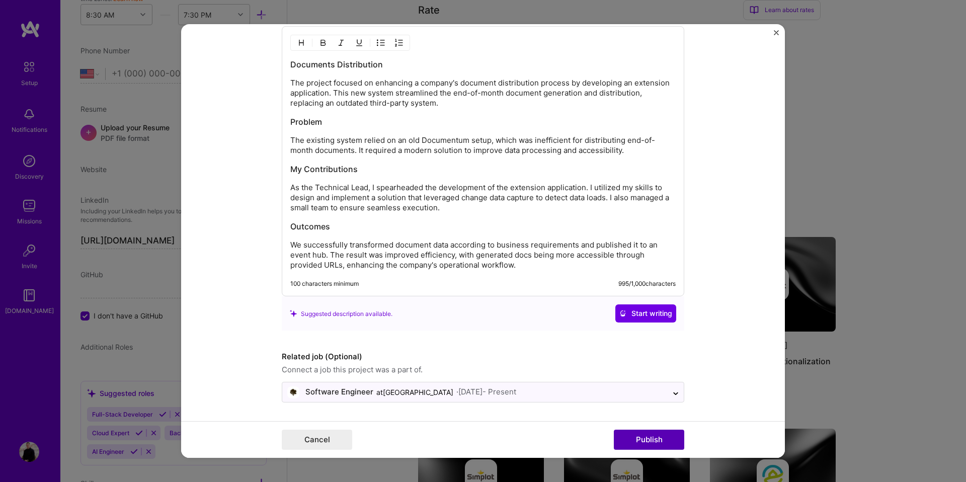
click at [647, 440] on button "Publish" at bounding box center [649, 439] width 70 height 20
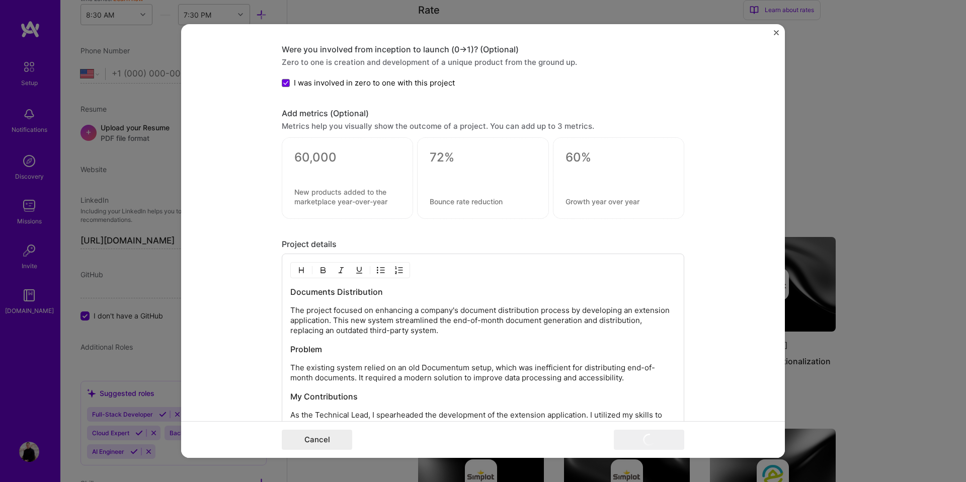
scroll to position [771, 0]
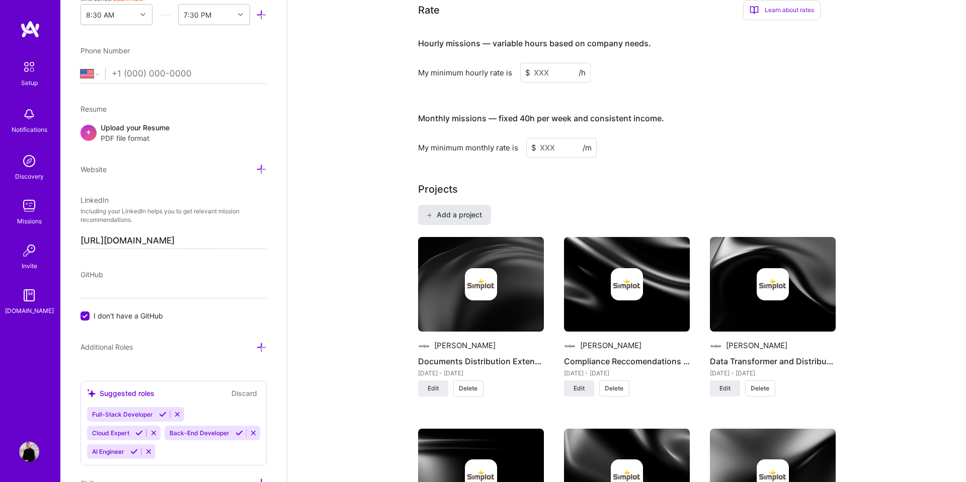
click at [482, 208] on button "Add a project" at bounding box center [454, 215] width 73 height 20
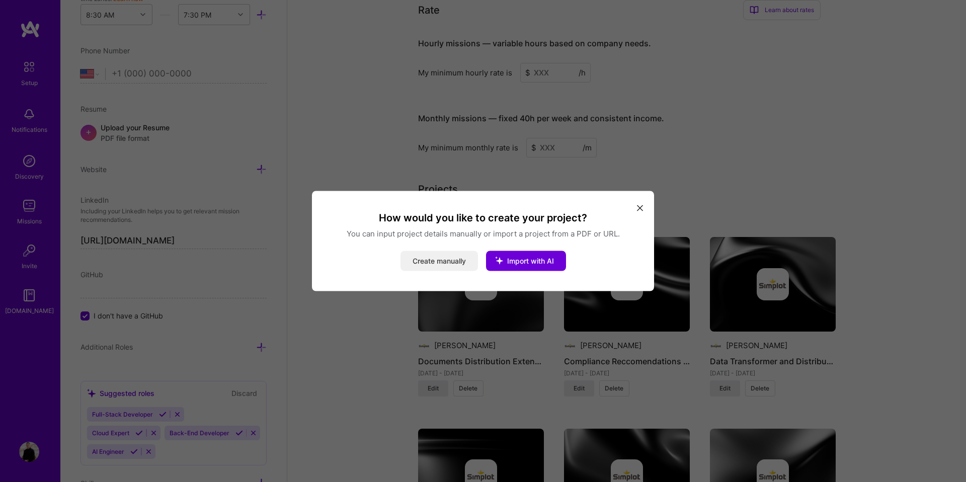
click at [456, 259] on button "Create manually" at bounding box center [438, 261] width 77 height 20
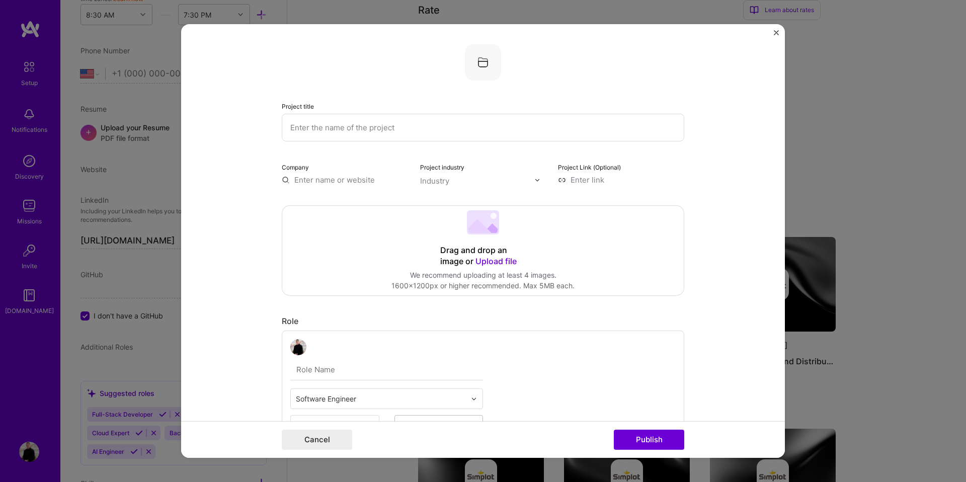
click at [361, 133] on input "text" at bounding box center [483, 128] width 402 height 28
type input "A"
type input "F"
type input "AI Assistent For Fertiliser Products"
click at [347, 179] on input "text" at bounding box center [345, 180] width 126 height 11
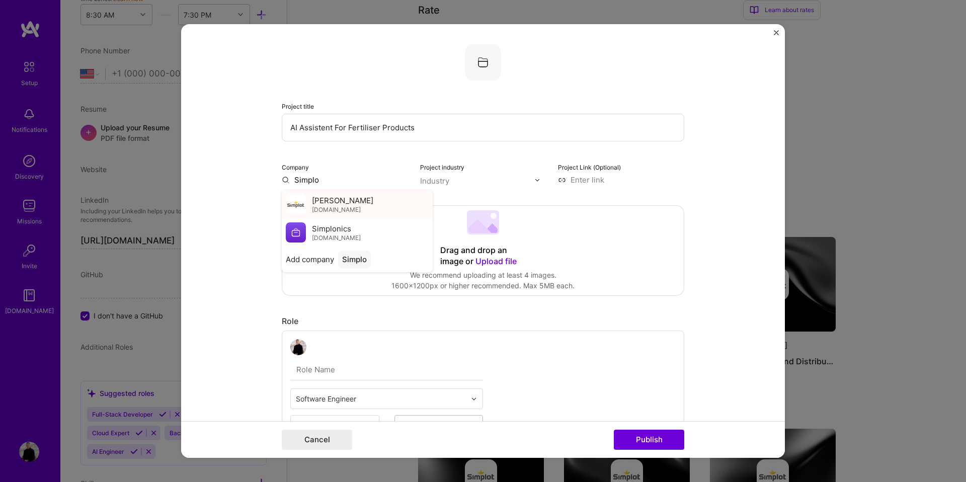
click at [332, 208] on span "[DOMAIN_NAME]" at bounding box center [336, 209] width 49 height 8
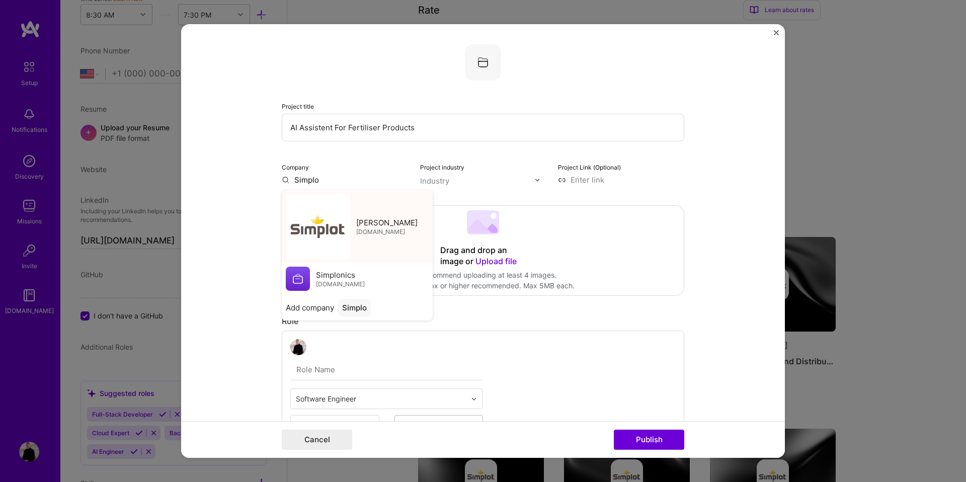
type input "[PERSON_NAME]"
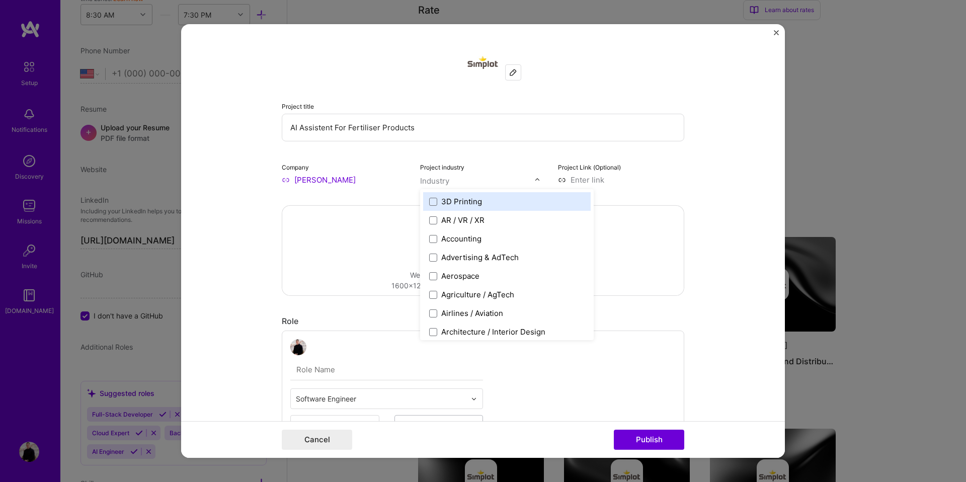
click at [459, 186] on input "text" at bounding box center [477, 181] width 115 height 11
type input "sa"
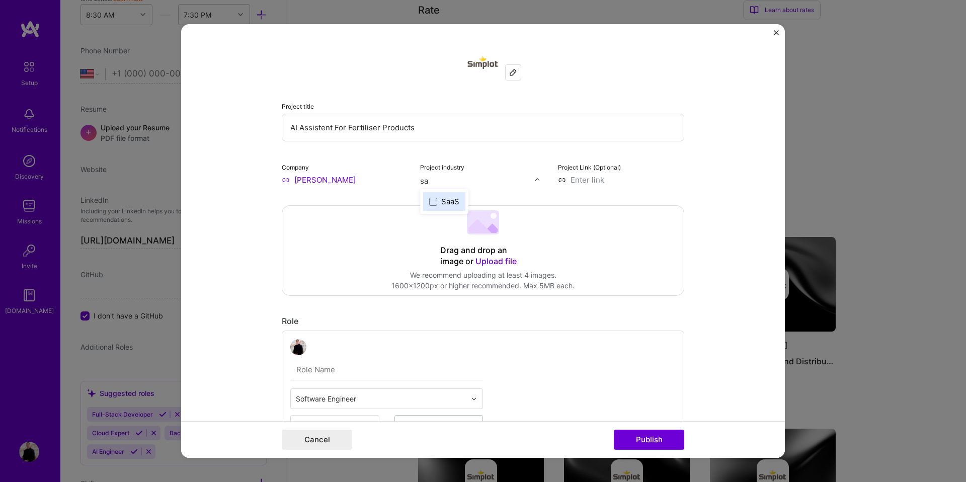
click at [442, 198] on div "SaaS" at bounding box center [450, 201] width 18 height 11
type input "agr"
click at [454, 197] on div "Agriculture / AgTech" at bounding box center [477, 201] width 73 height 11
click at [336, 246] on div "Drag and drop an image or Upload file Upload file We recommend uploading at lea…" at bounding box center [482, 251] width 401 height 90
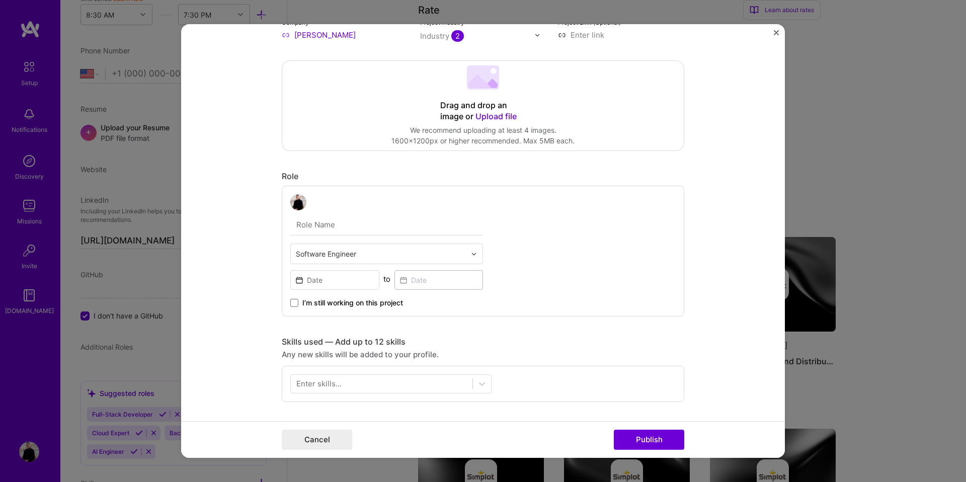
scroll to position [229, 0]
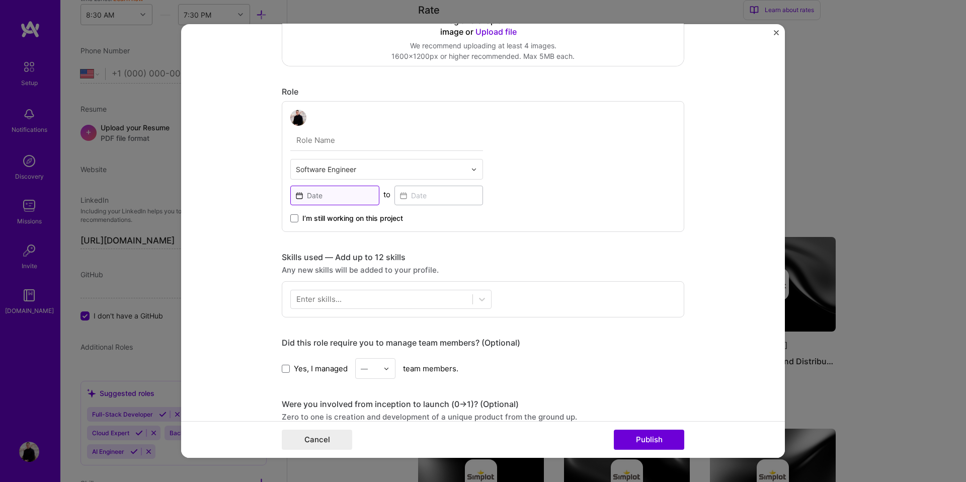
click at [356, 200] on input at bounding box center [334, 196] width 89 height 20
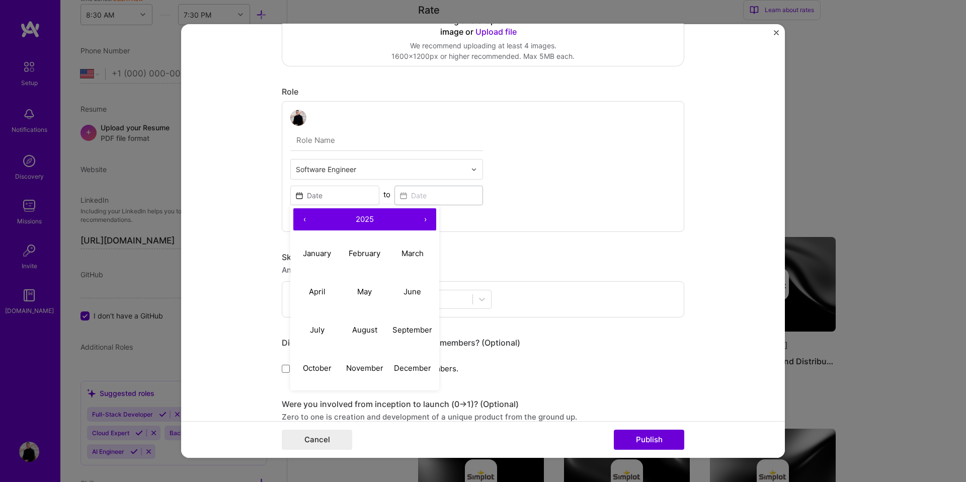
click at [300, 217] on button "‹" at bounding box center [304, 219] width 22 height 22
click at [331, 324] on button "July" at bounding box center [317, 329] width 48 height 38
type input "[DATE]"
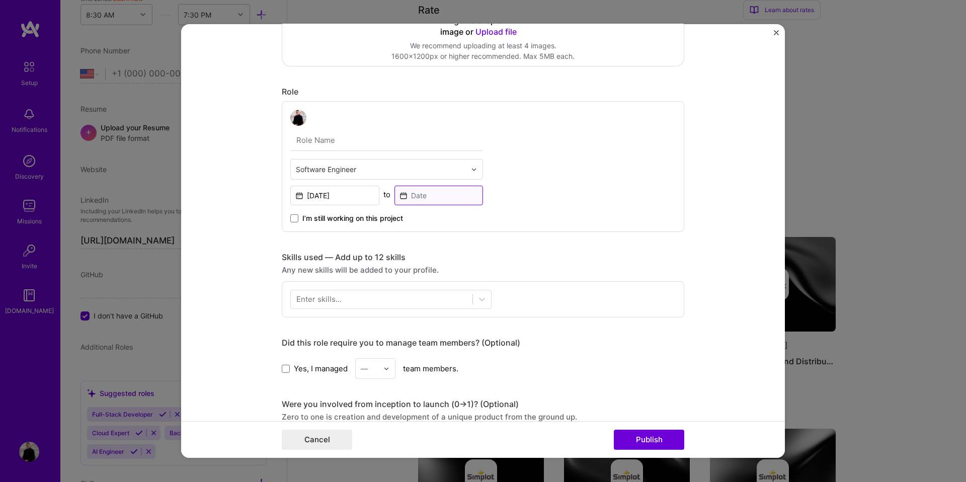
drag, startPoint x: 425, startPoint y: 197, endPoint x: 424, endPoint y: 202, distance: 5.6
click at [425, 198] on input at bounding box center [438, 196] width 89 height 20
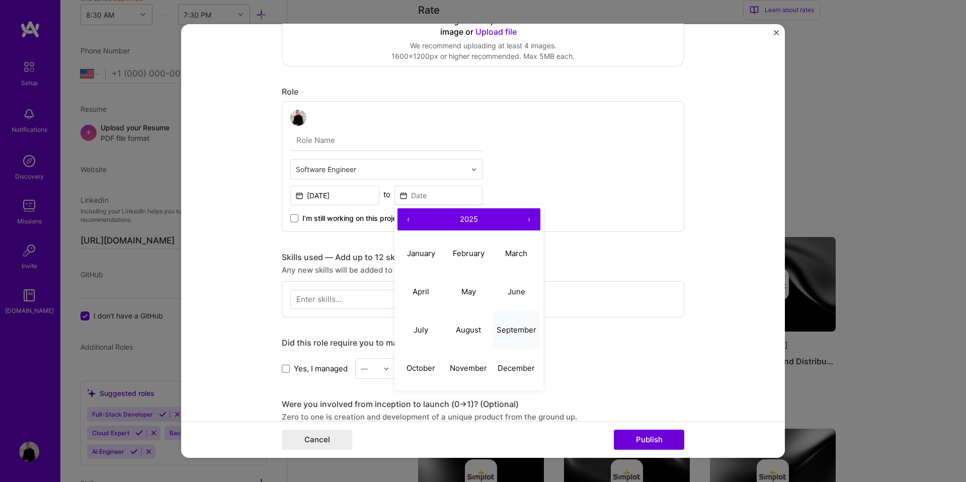
click at [504, 334] on button "September" at bounding box center [516, 329] width 48 height 38
type input "[DATE]"
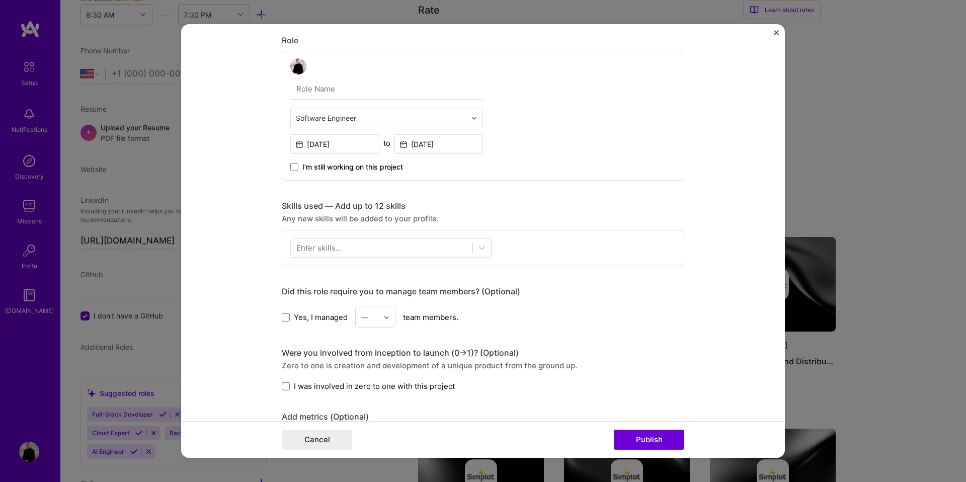
scroll to position [330, 0]
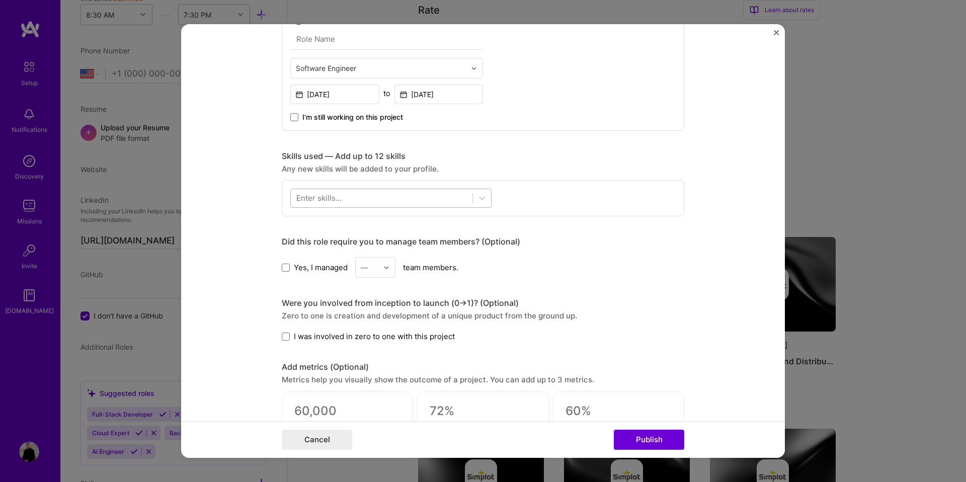
click at [365, 203] on div at bounding box center [382, 198] width 182 height 17
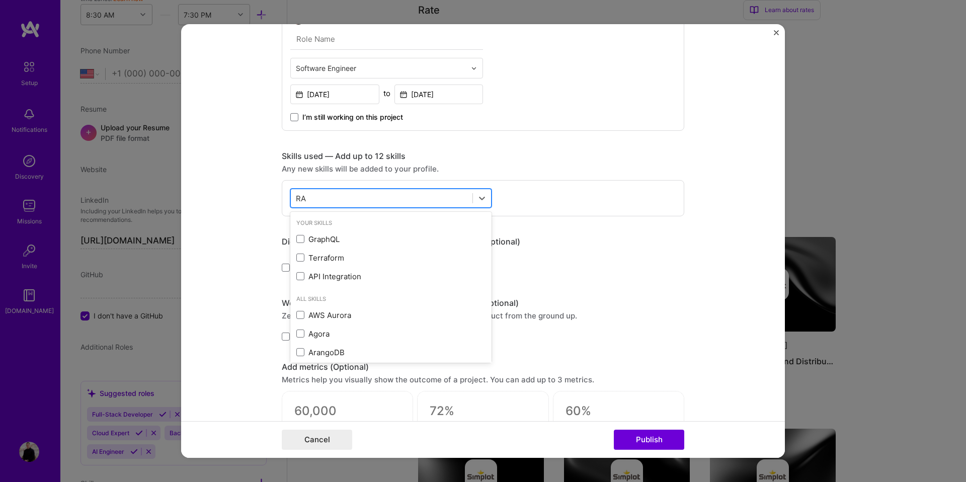
type input "R"
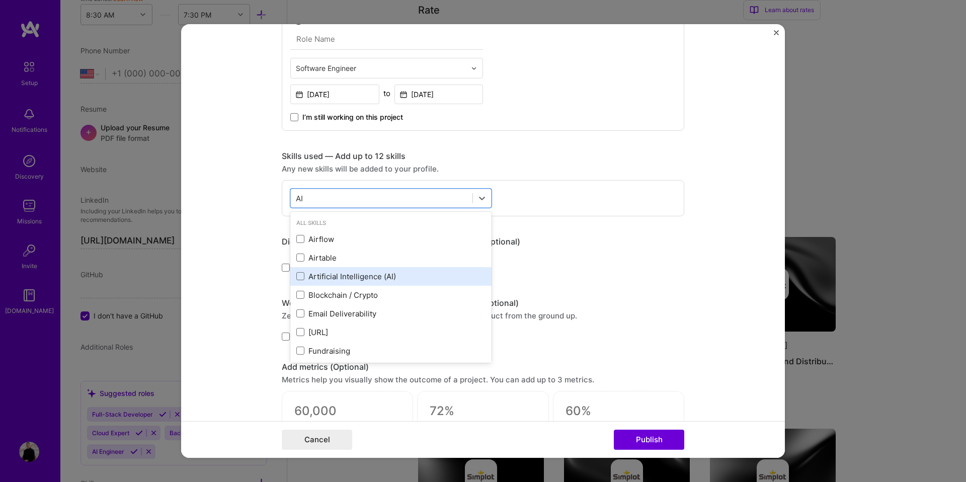
click at [328, 277] on div "Artificial Intelligence (AI)" at bounding box center [390, 276] width 189 height 11
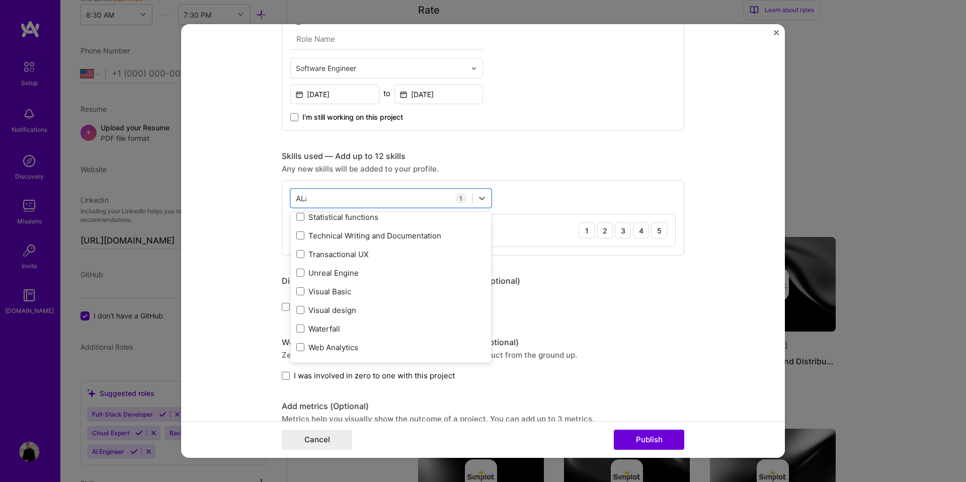
scroll to position [0, 0]
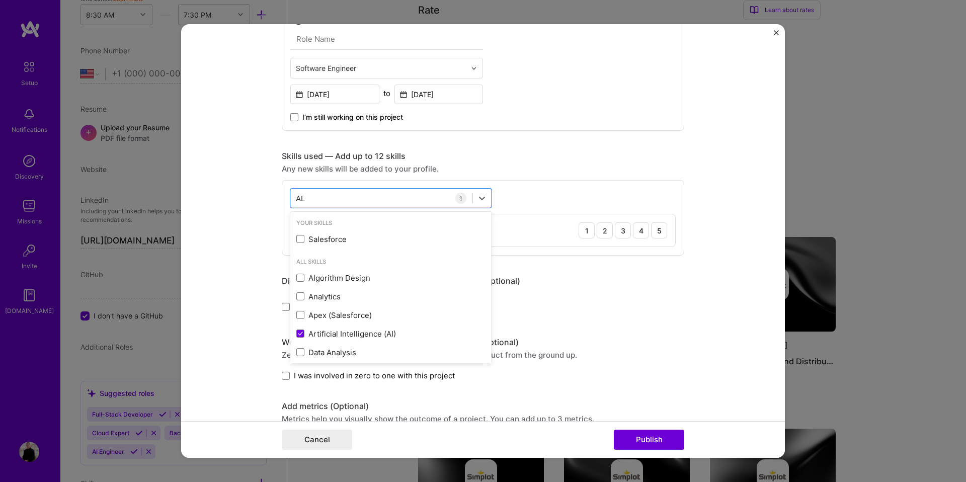
type input "A"
type input "L"
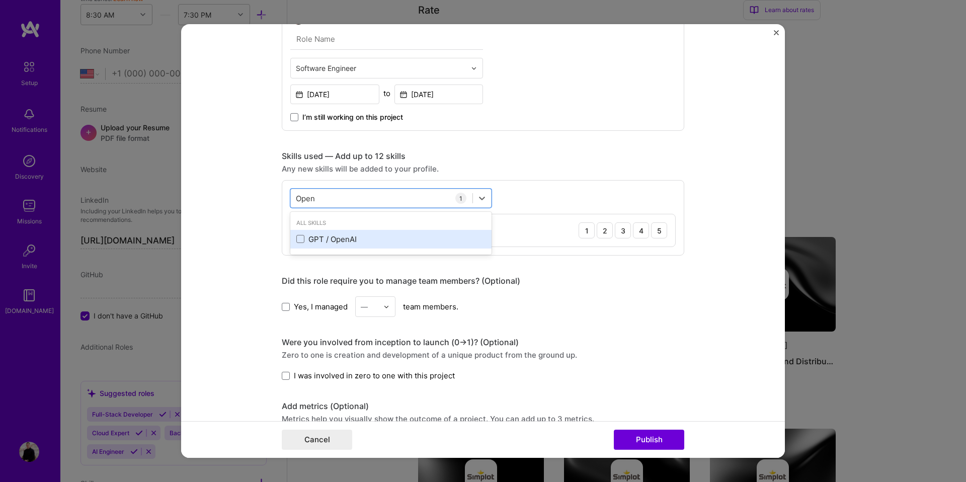
click at [338, 234] on div "GPT / OpenAI" at bounding box center [390, 239] width 189 height 11
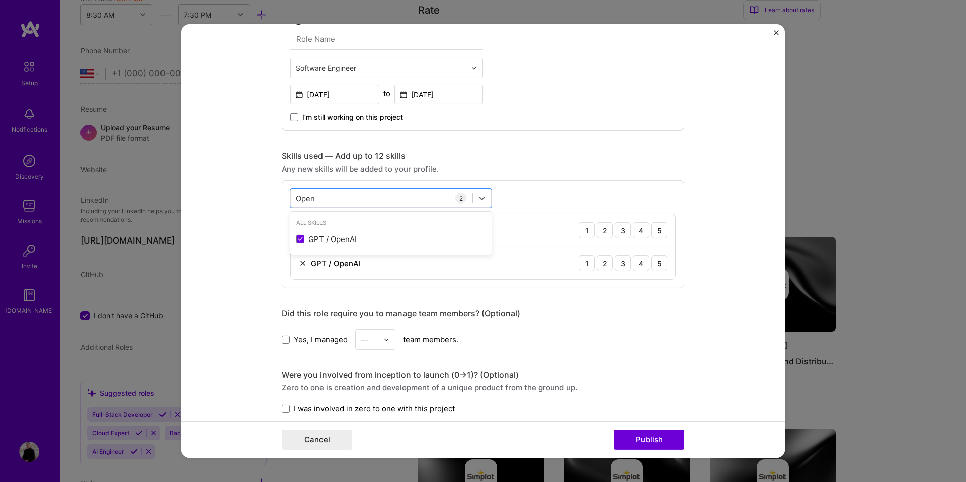
type input "Open"
click at [227, 253] on form "Project title AI Assistent For Fertiliser Products Company [PERSON_NAME] Projec…" at bounding box center [482, 240] width 603 height 433
click at [636, 260] on div "4" at bounding box center [641, 263] width 16 height 16
click at [626, 234] on div "3" at bounding box center [623, 230] width 16 height 16
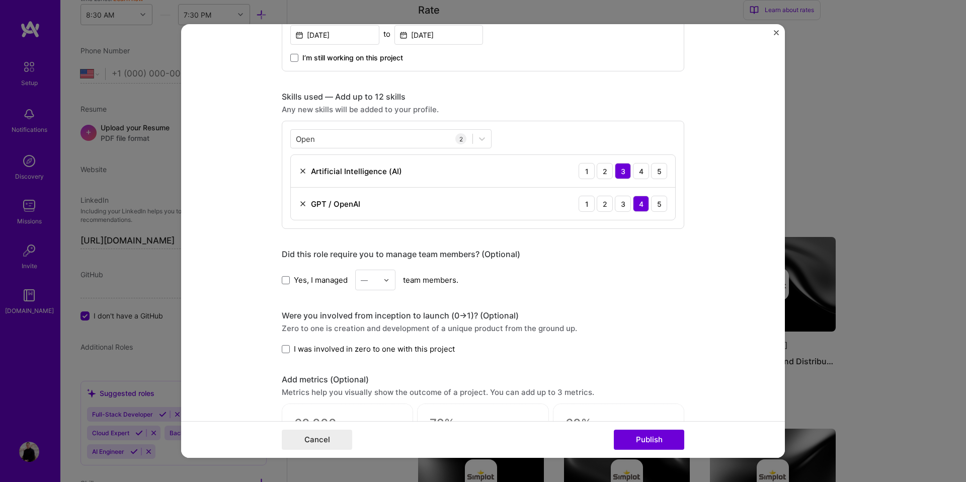
scroll to position [405, 0]
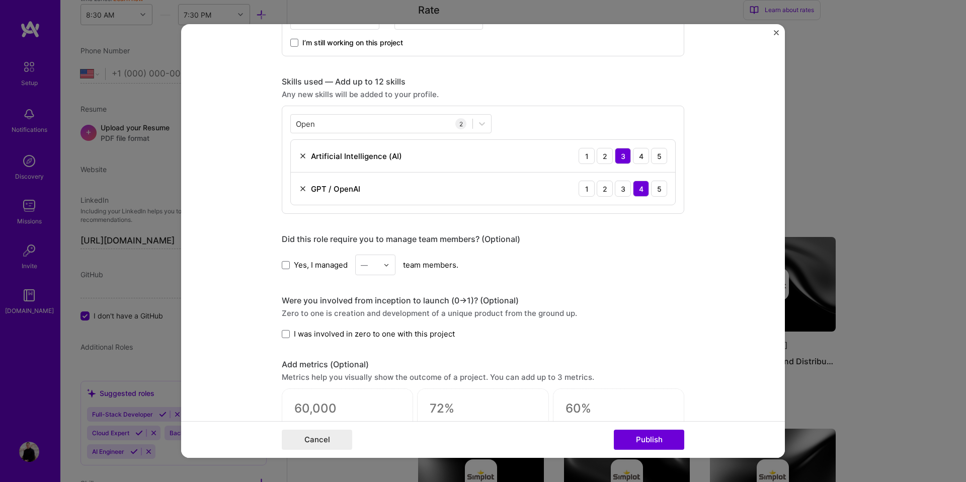
click at [320, 331] on span "I was involved in zero to one with this project" at bounding box center [374, 333] width 161 height 11
click at [0, 0] on input "I was involved in zero to one with this project" at bounding box center [0, 0] width 0 height 0
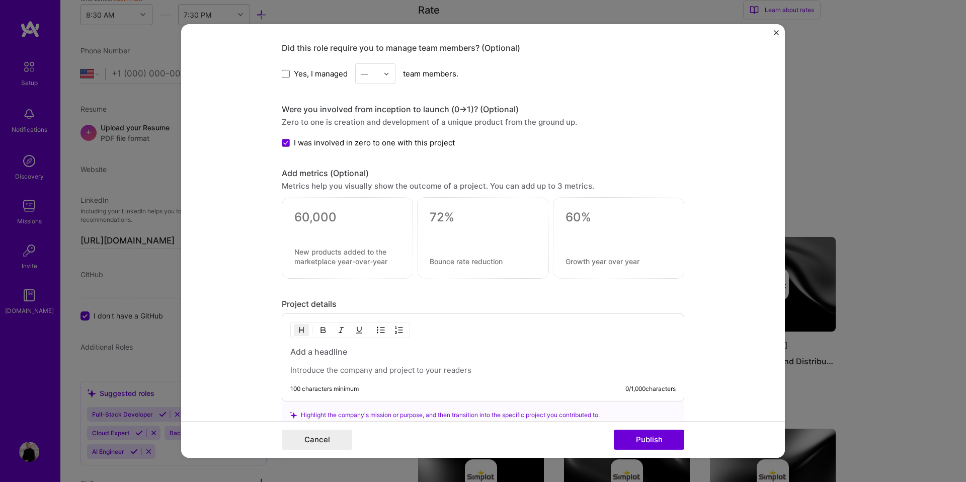
scroll to position [650, 0]
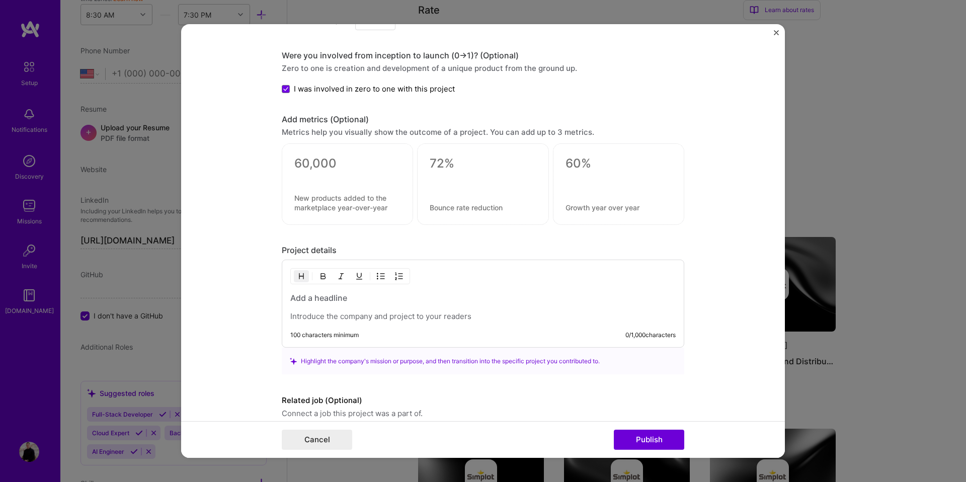
click at [334, 303] on h3 at bounding box center [482, 297] width 385 height 11
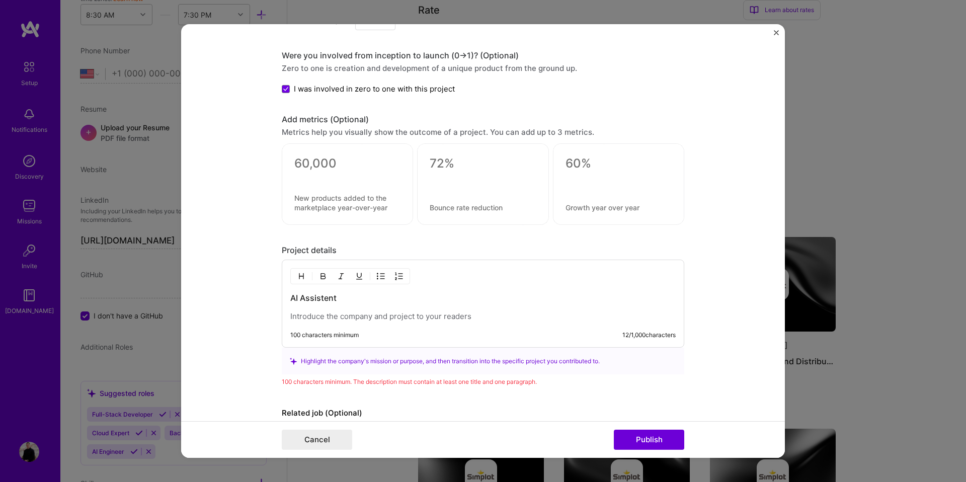
click at [327, 318] on p at bounding box center [482, 316] width 385 height 10
click at [340, 302] on h3 "AI Assistent" at bounding box center [482, 297] width 385 height 11
click at [330, 317] on p at bounding box center [482, 316] width 385 height 10
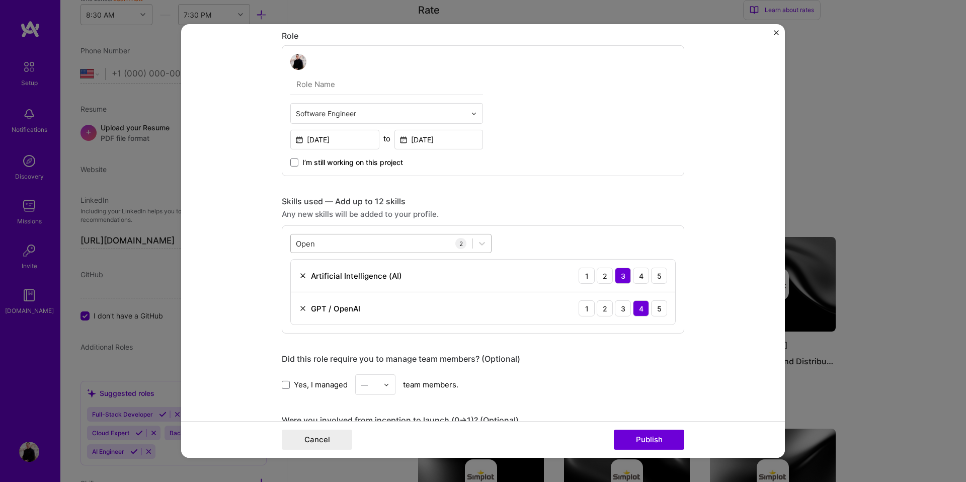
scroll to position [279, 0]
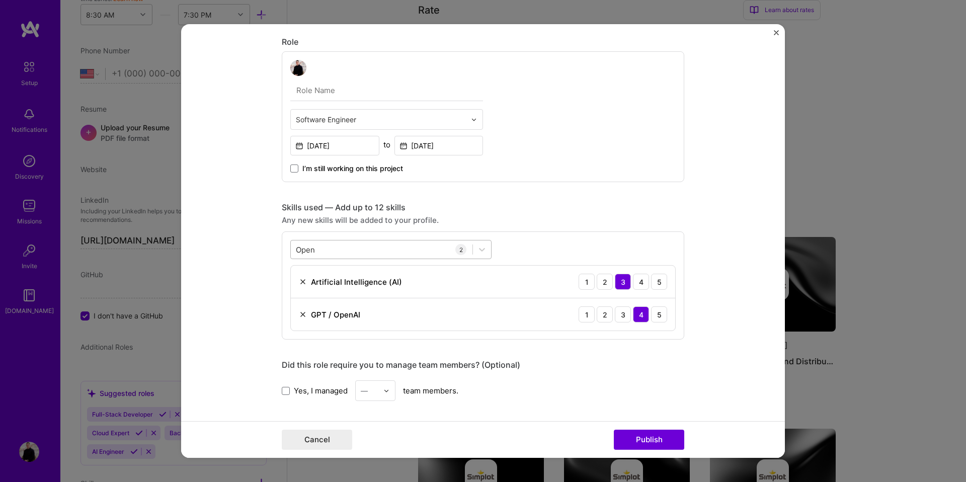
click at [353, 243] on div "Open Open" at bounding box center [382, 249] width 182 height 17
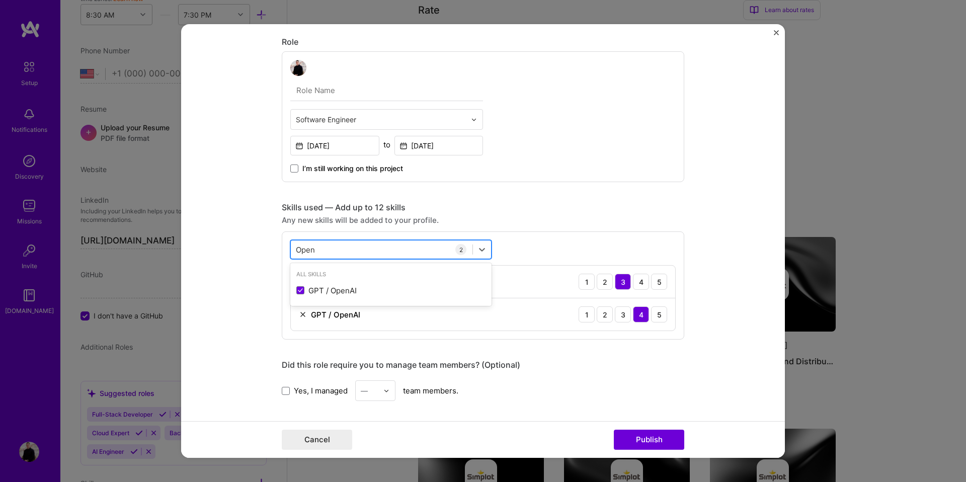
click at [346, 246] on div "Open Open" at bounding box center [382, 249] width 182 height 17
type input "O"
click at [304, 293] on div ".NET" at bounding box center [390, 290] width 189 height 11
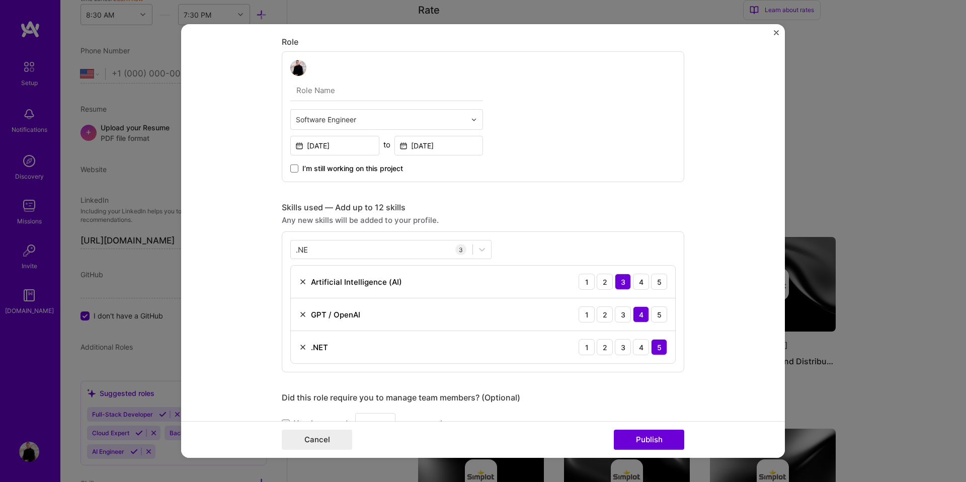
drag, startPoint x: 216, startPoint y: 251, endPoint x: 283, endPoint y: 259, distance: 67.9
click at [216, 251] on form "Project title AI Assistent For Fertiliser Products Company [PERSON_NAME] Projec…" at bounding box center [482, 240] width 603 height 433
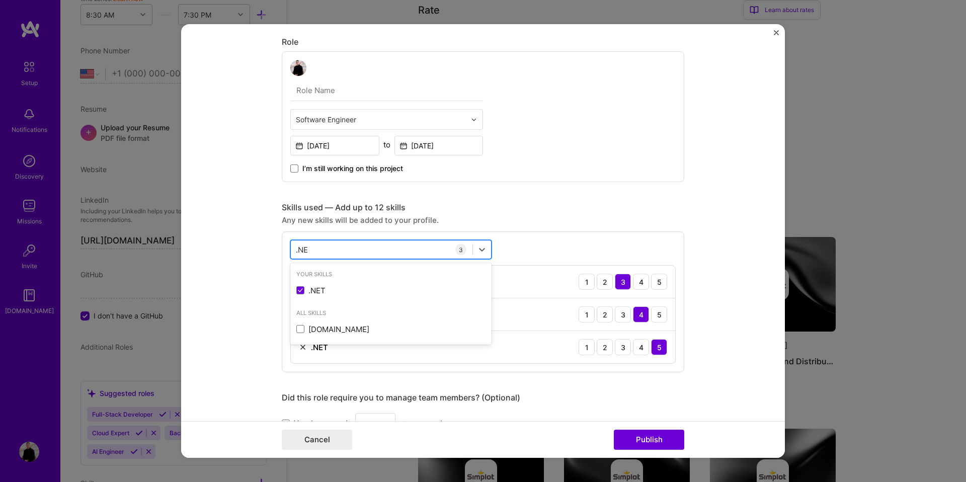
click at [327, 253] on div ".NE .NE" at bounding box center [382, 249] width 182 height 17
type input "."
click at [310, 289] on div "C#" at bounding box center [390, 290] width 189 height 11
click at [271, 291] on form "Project title AI Assistent For Fertiliser Products Company [PERSON_NAME] Projec…" at bounding box center [482, 240] width 603 height 433
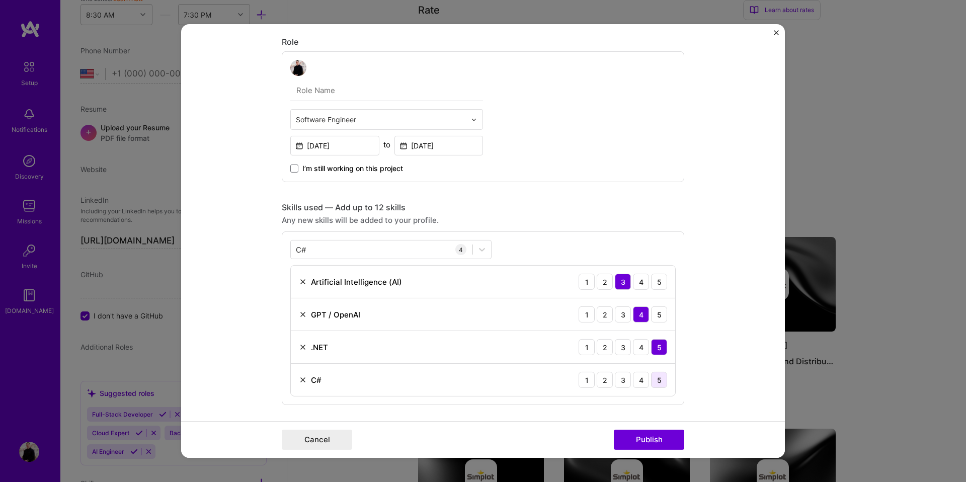
click at [662, 379] on div "5" at bounding box center [659, 380] width 16 height 16
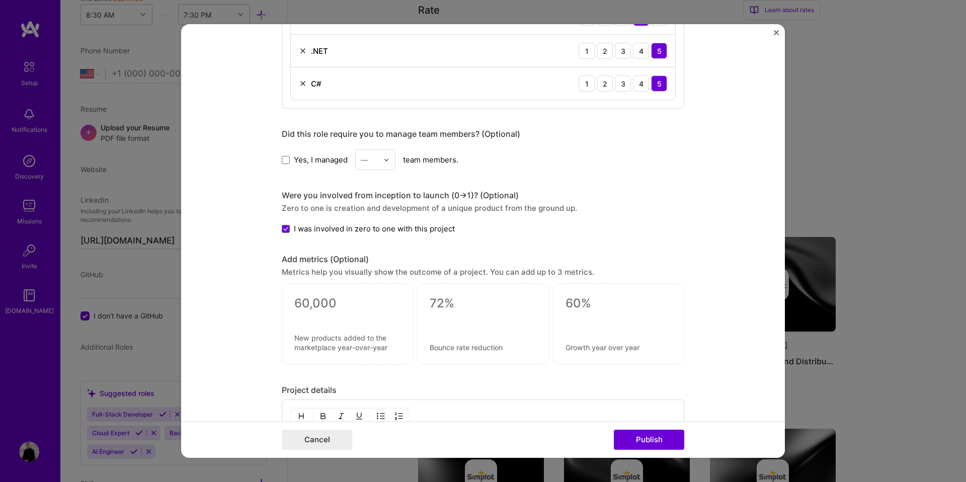
scroll to position [731, 0]
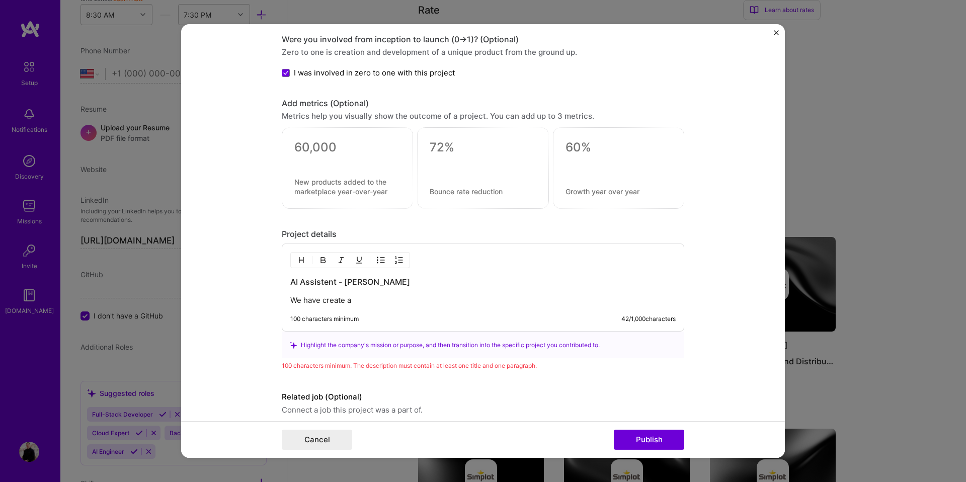
click at [415, 302] on p "We have create a" at bounding box center [482, 300] width 385 height 10
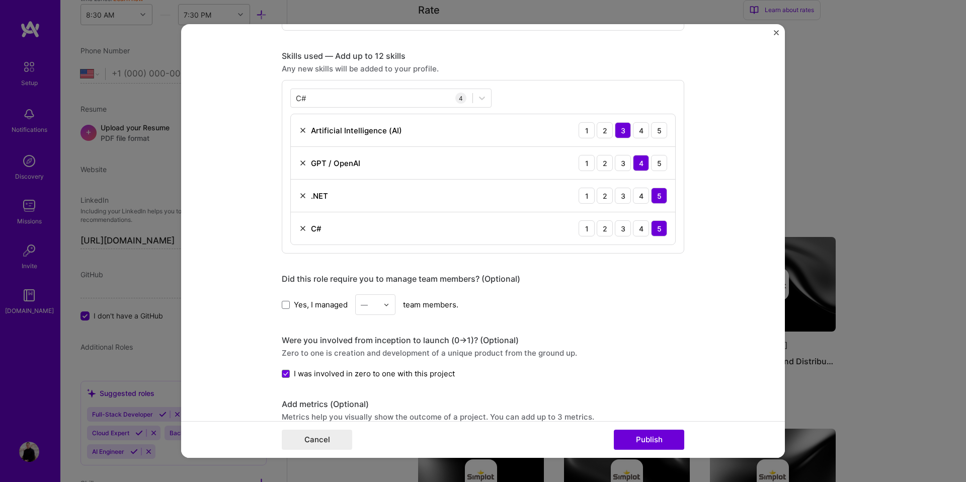
scroll to position [407, 0]
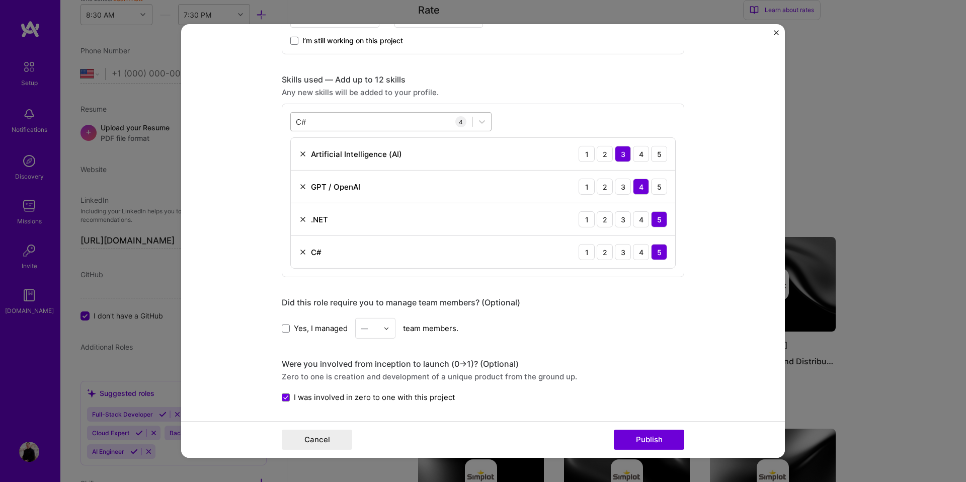
drag, startPoint x: 344, startPoint y: 135, endPoint x: 346, endPoint y: 127, distance: 7.8
click at [344, 134] on div "C# C# 4 Artificial Intelligence (AI) 1 2 3 4 5 GPT / OpenAI 1 2 3 4 5 .NET 1 2 …" at bounding box center [483, 190] width 402 height 173
click at [346, 127] on div "C# C#" at bounding box center [382, 121] width 182 height 17
type input "C"
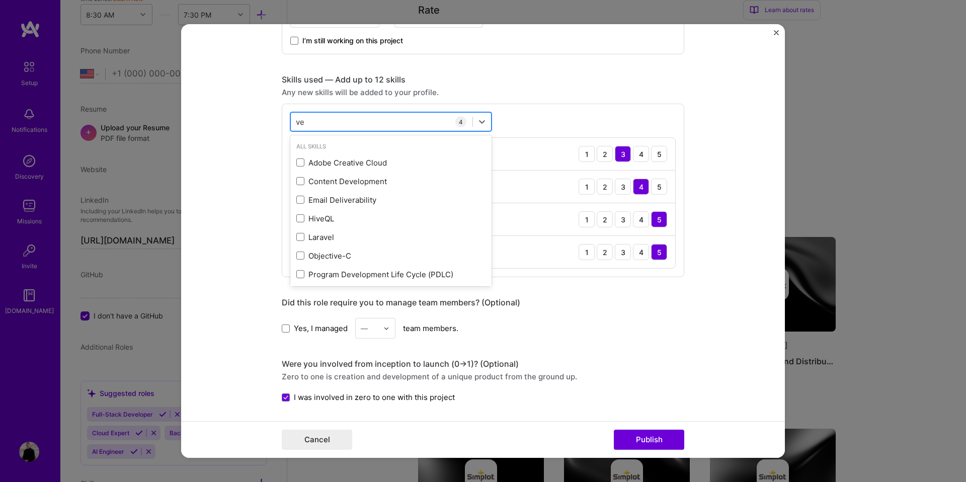
type input "v"
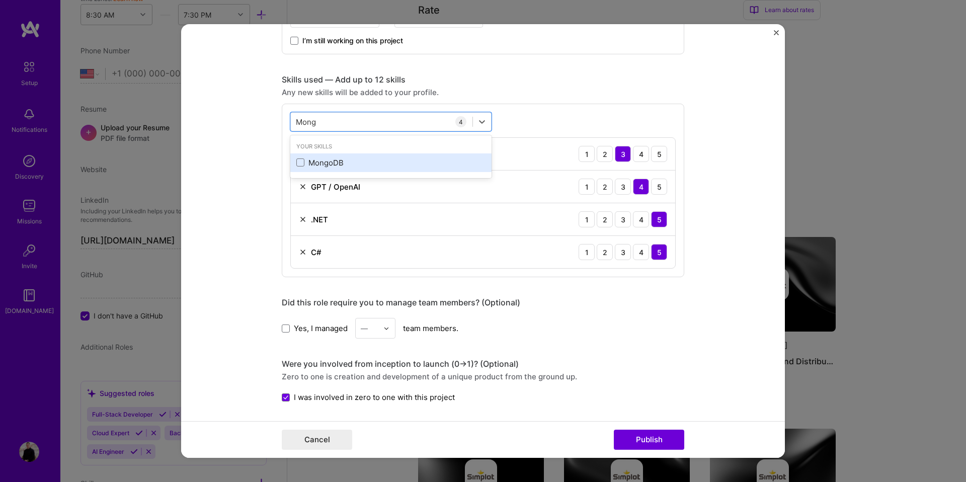
click at [336, 154] on div "MongoDB" at bounding box center [390, 162] width 201 height 19
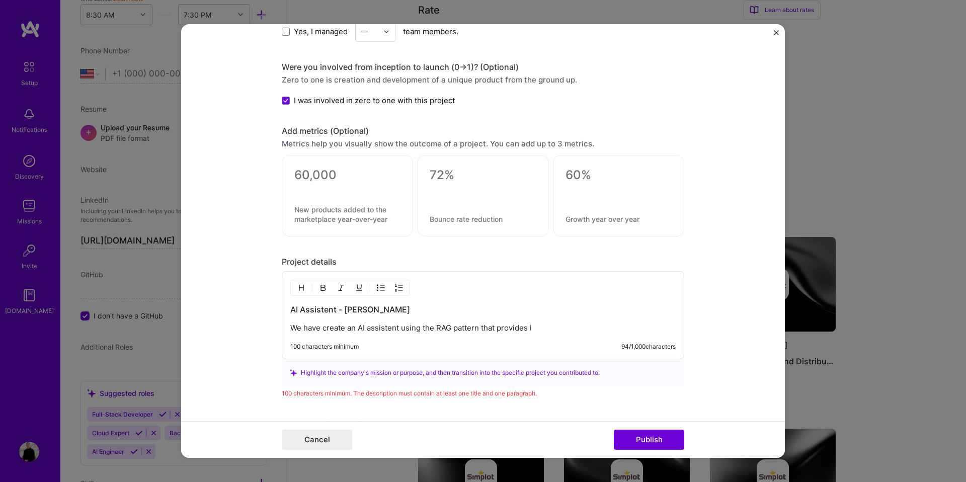
scroll to position [737, 0]
type input "Mong"
click at [563, 330] on p "We have create an AI assistent using the RAG pattern that provides i" at bounding box center [482, 327] width 385 height 10
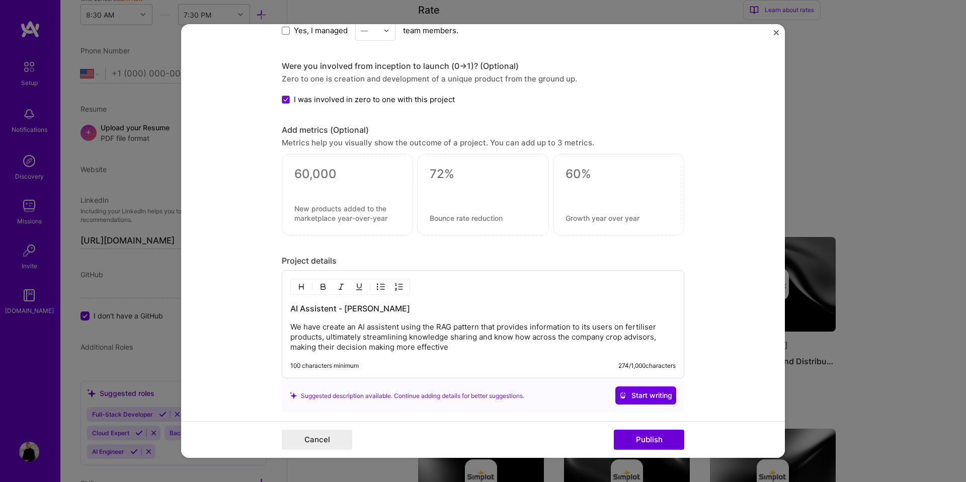
scroll to position [776, 0]
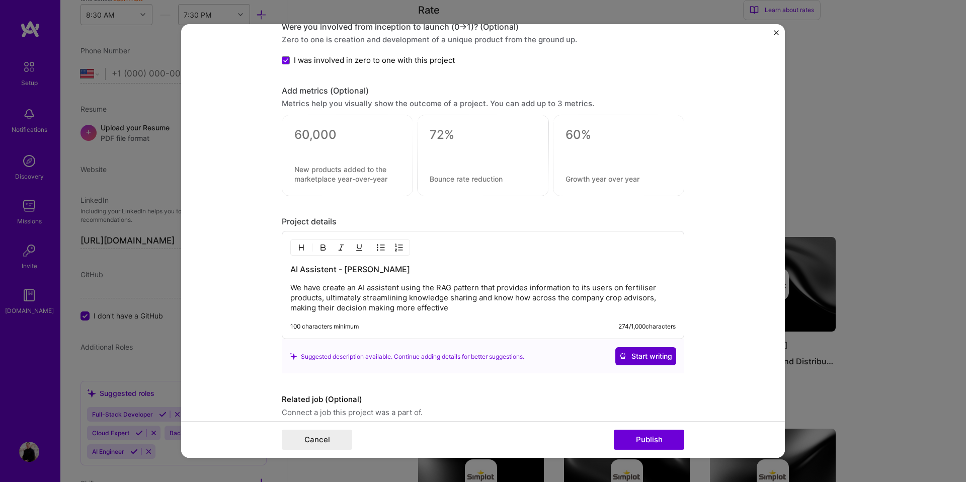
click at [633, 353] on span "Start writing" at bounding box center [645, 356] width 53 height 10
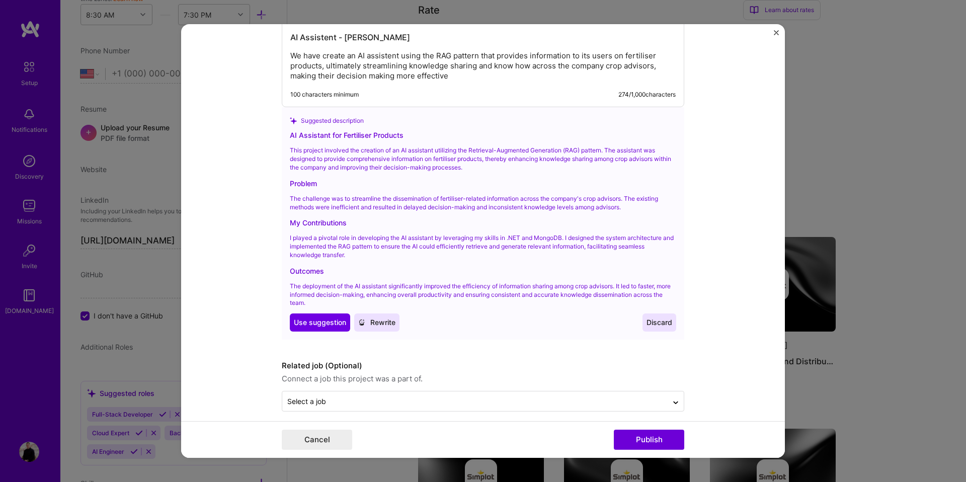
scroll to position [1005, 0]
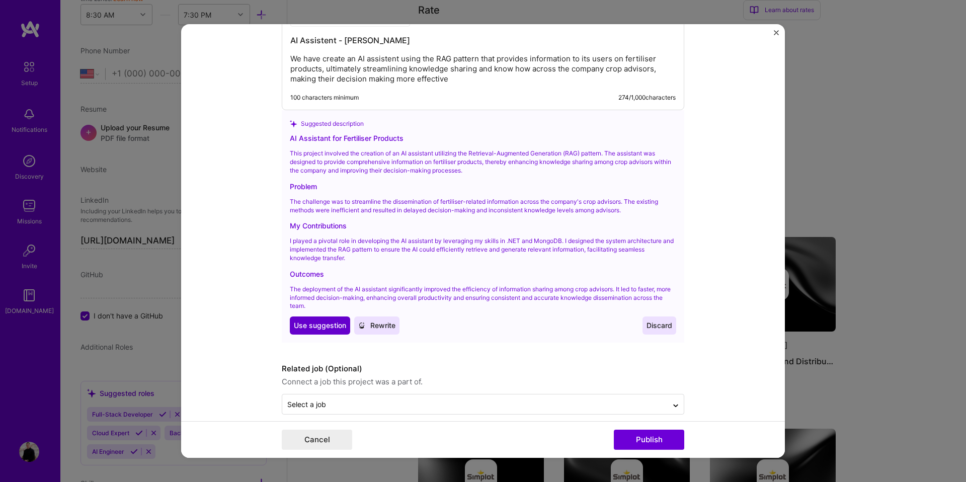
click at [339, 329] on span "Use suggestion" at bounding box center [320, 325] width 52 height 10
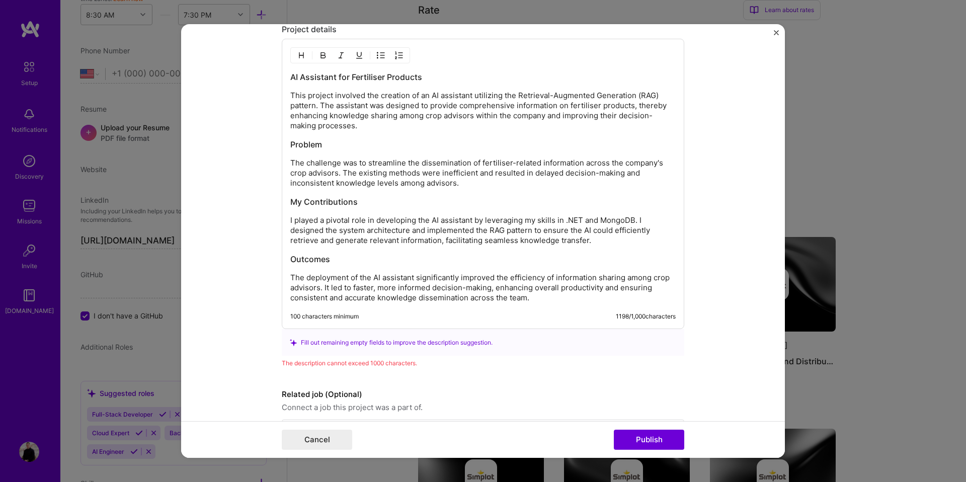
scroll to position [970, 0]
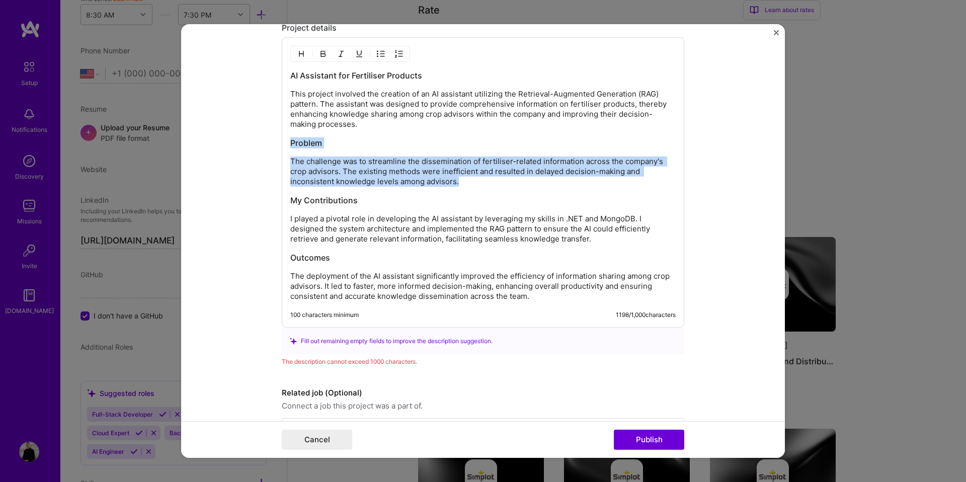
drag, startPoint x: 464, startPoint y: 184, endPoint x: 258, endPoint y: 148, distance: 208.2
click at [258, 148] on form "Project title AI Assistent For Fertiliser Products Company [PERSON_NAME] Projec…" at bounding box center [482, 240] width 603 height 433
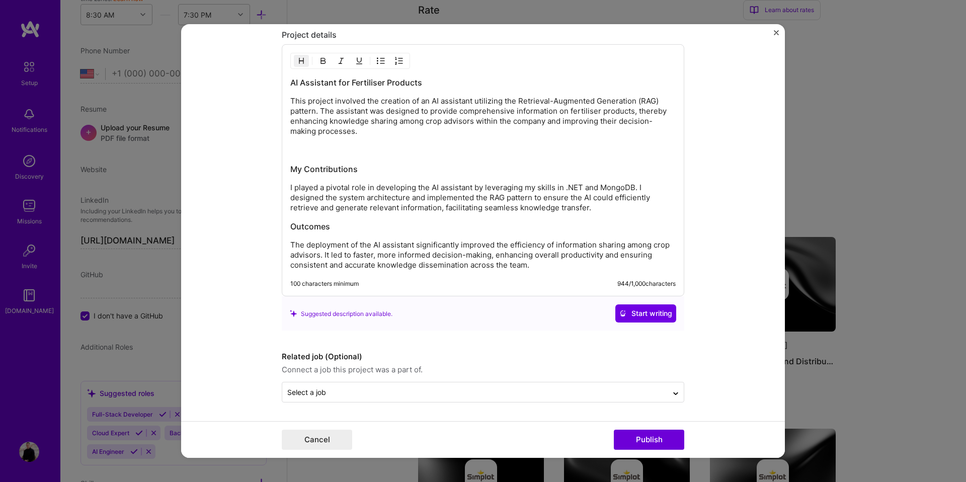
scroll to position [944, 0]
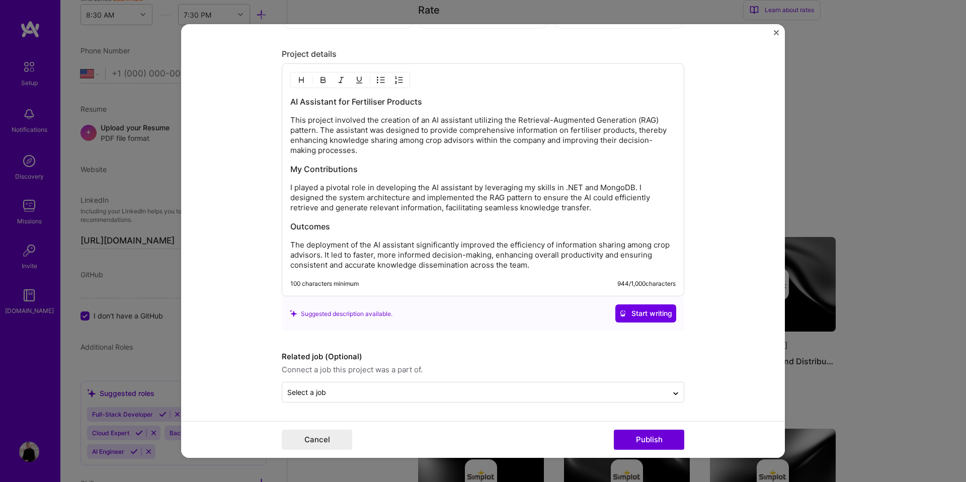
click at [522, 402] on div "Select a job" at bounding box center [483, 392] width 402 height 21
click at [524, 396] on input "text" at bounding box center [474, 392] width 375 height 11
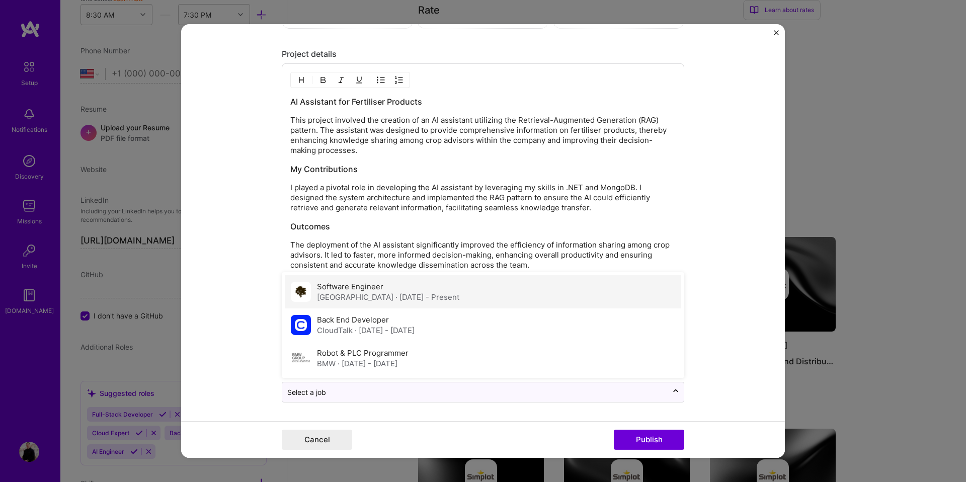
click at [416, 296] on span "· [DATE] - Present" at bounding box center [427, 297] width 64 height 10
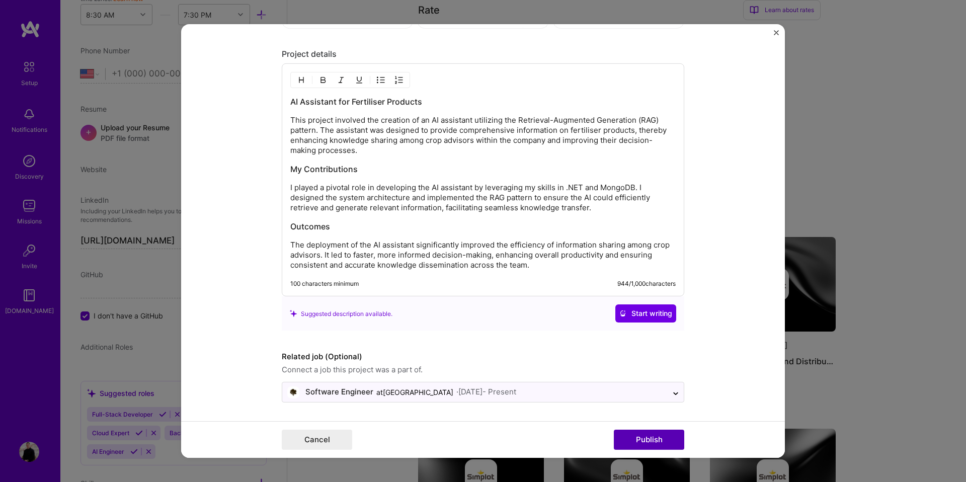
click at [638, 437] on button "Publish" at bounding box center [649, 439] width 70 height 20
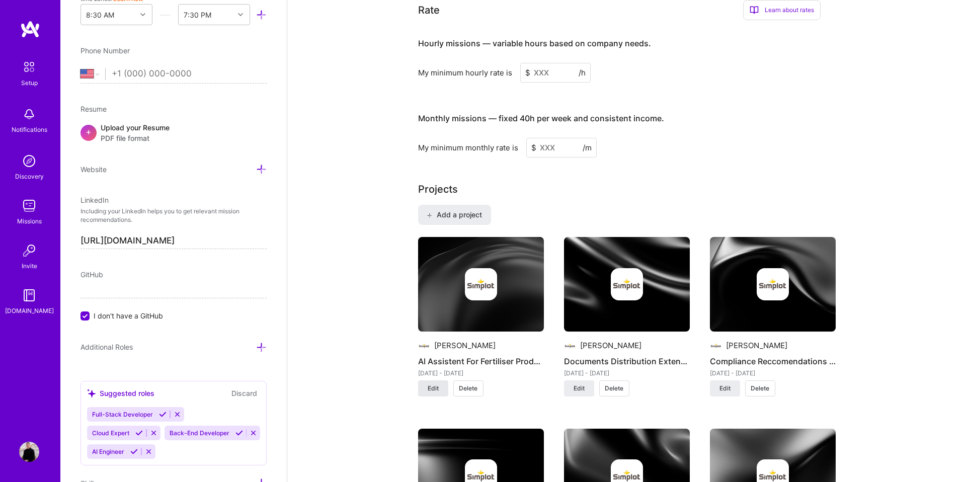
click at [441, 380] on button "Edit" at bounding box center [433, 388] width 30 height 16
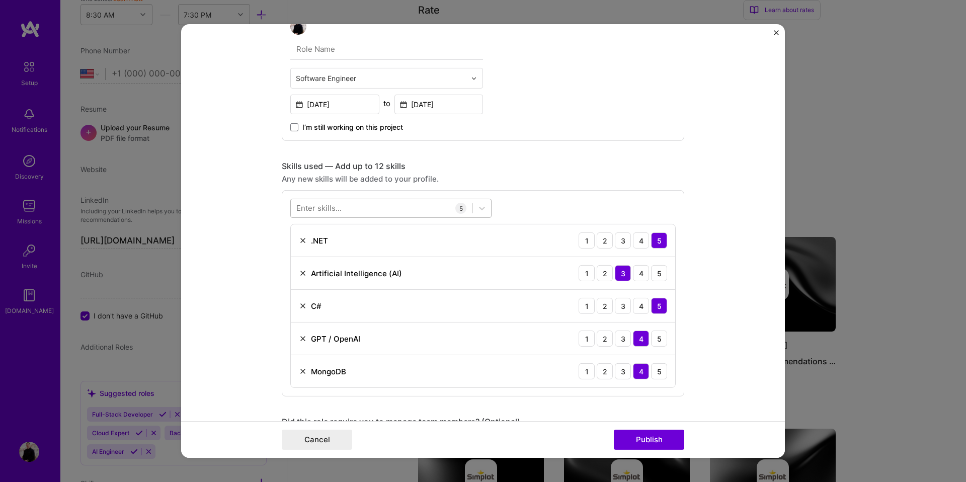
scroll to position [300, 0]
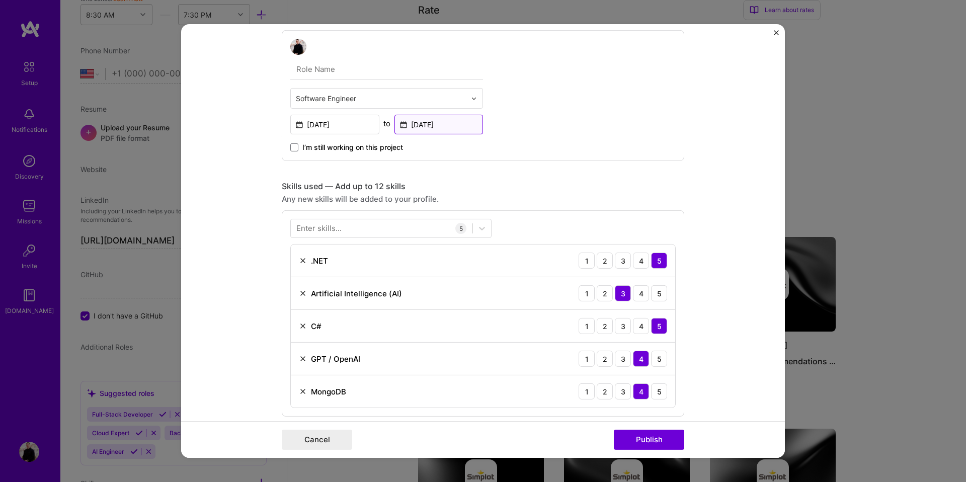
click at [457, 123] on input "[DATE]" at bounding box center [438, 125] width 89 height 20
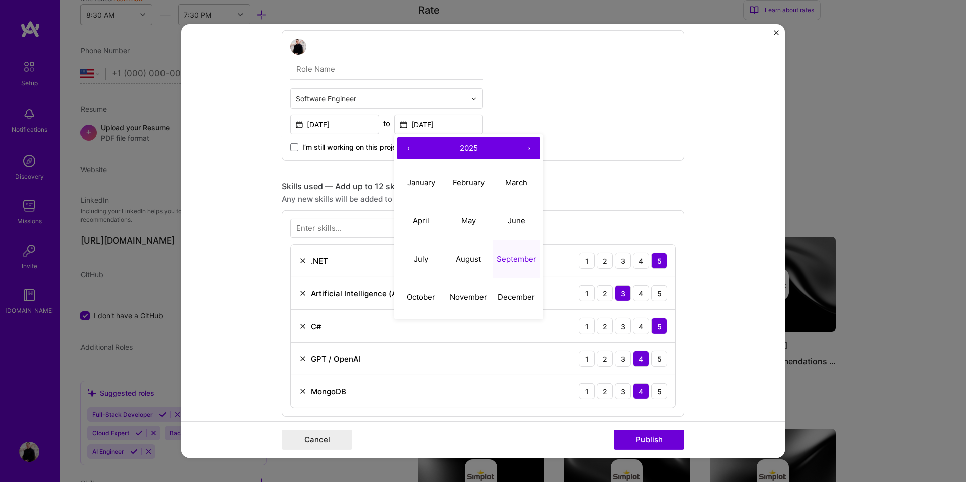
click at [406, 150] on button "‹" at bounding box center [408, 148] width 22 height 22
click at [514, 250] on button "September" at bounding box center [516, 258] width 48 height 38
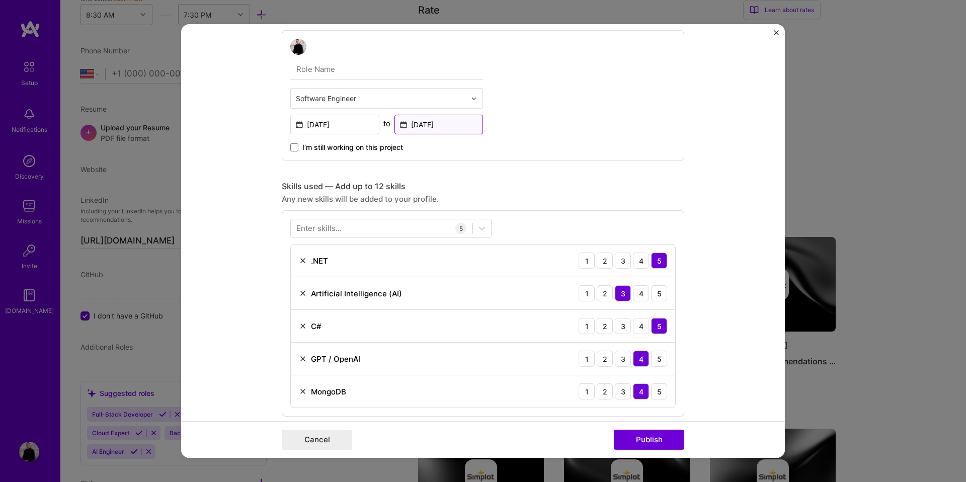
click at [432, 120] on input "[DATE]" at bounding box center [438, 125] width 89 height 20
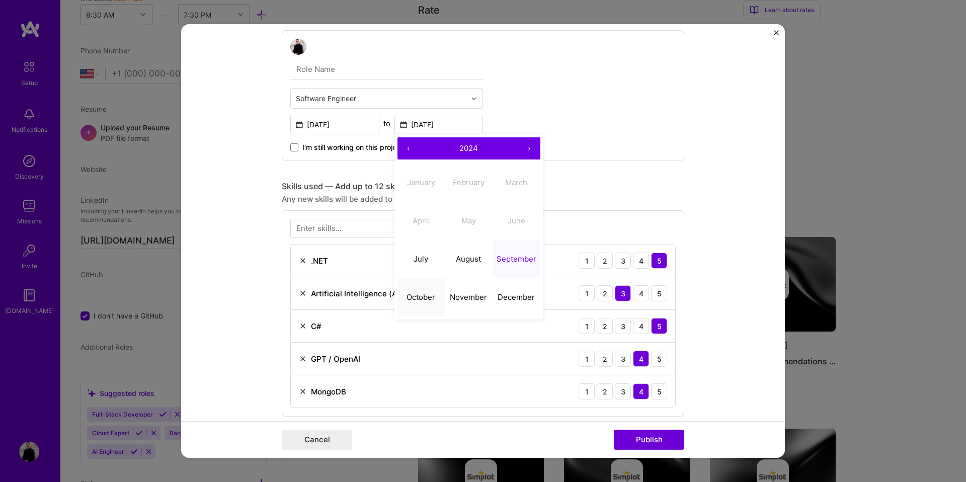
click at [439, 287] on button "October" at bounding box center [421, 297] width 48 height 38
type input "[DATE]"
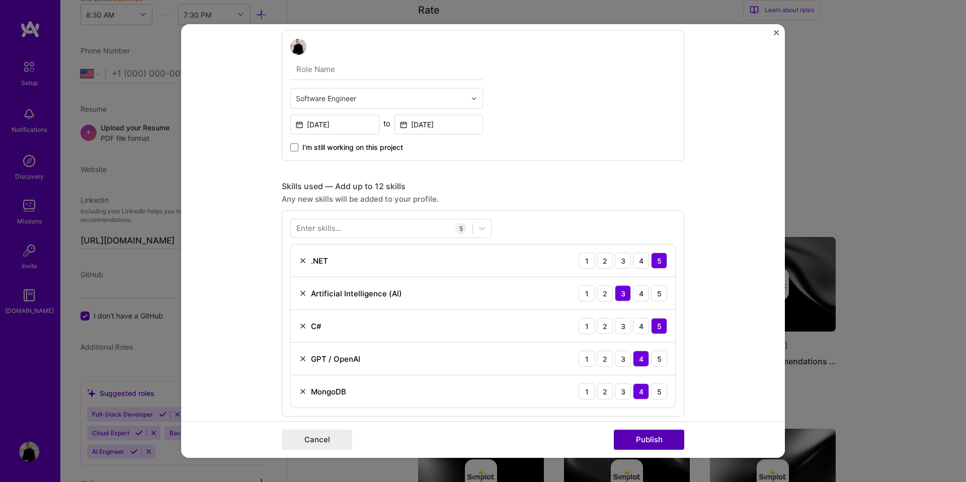
click at [656, 446] on button "Publish" at bounding box center [649, 439] width 70 height 20
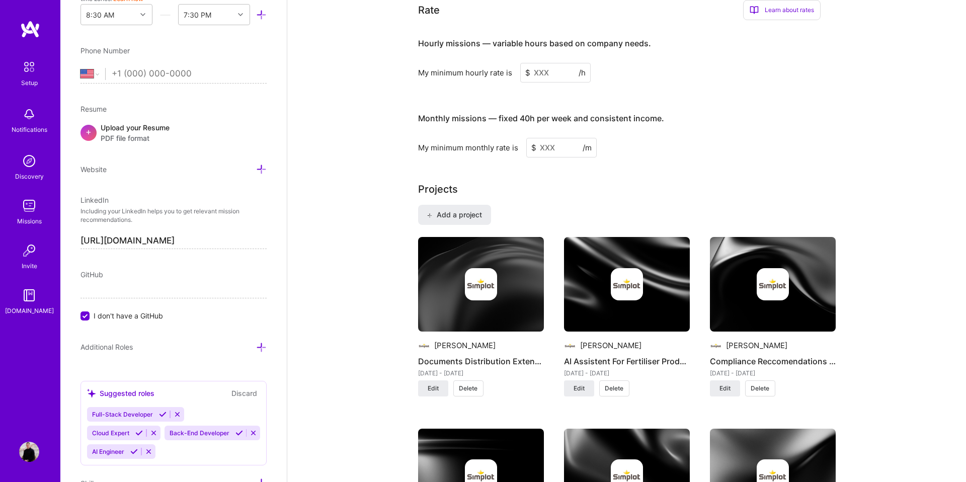
scroll to position [632, 0]
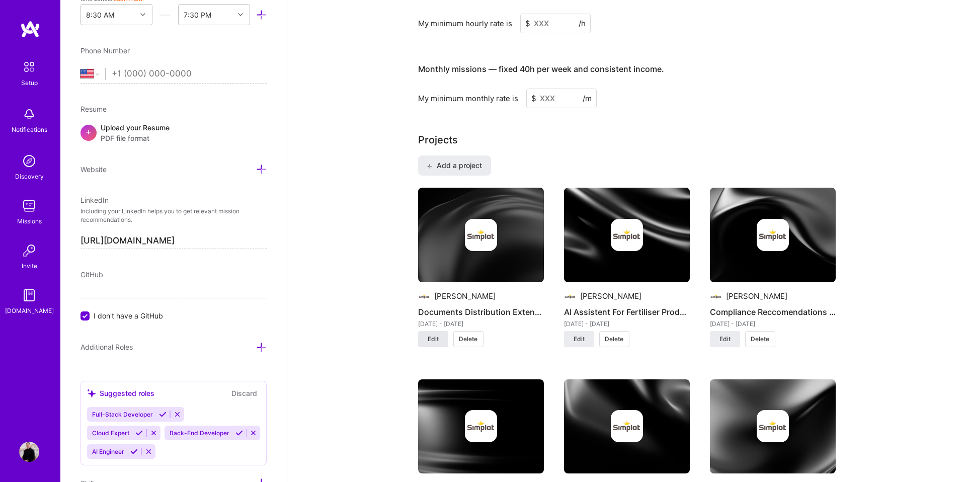
click at [435, 334] on span "Edit" at bounding box center [432, 338] width 11 height 9
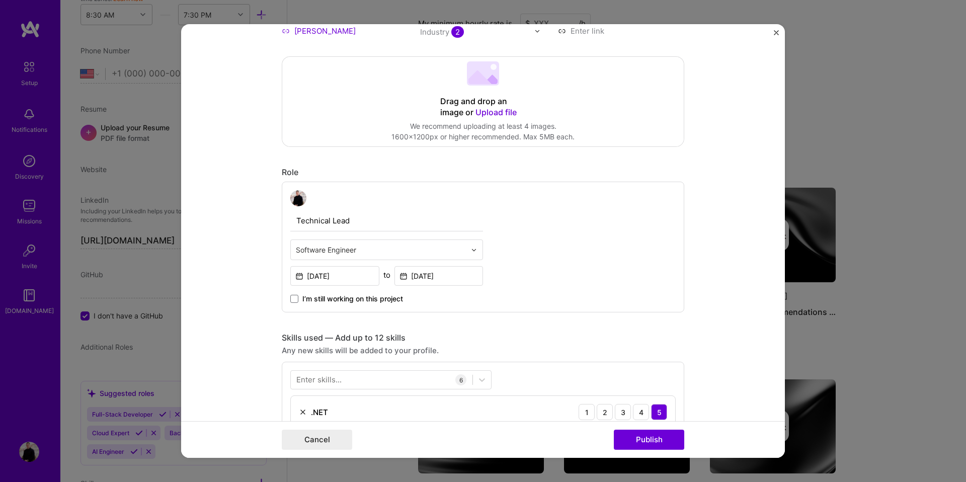
scroll to position [161, 0]
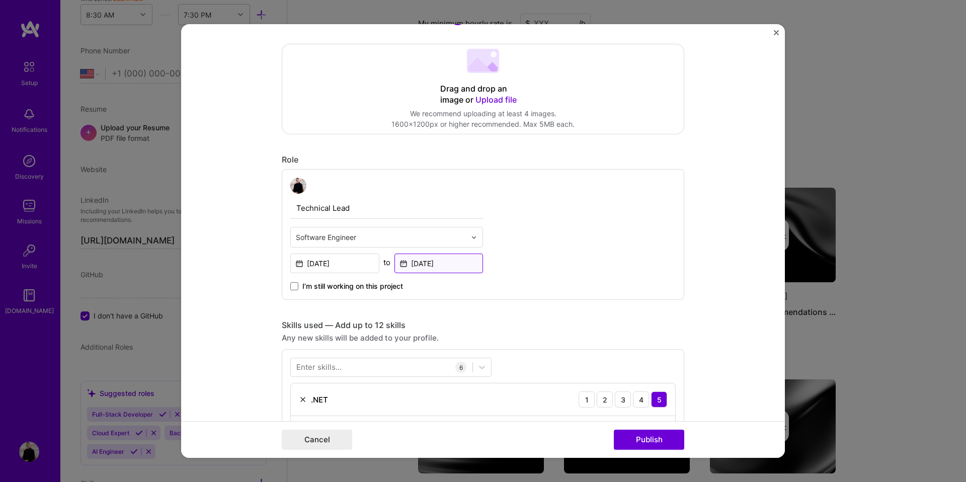
click at [408, 268] on input "[DATE]" at bounding box center [438, 263] width 89 height 20
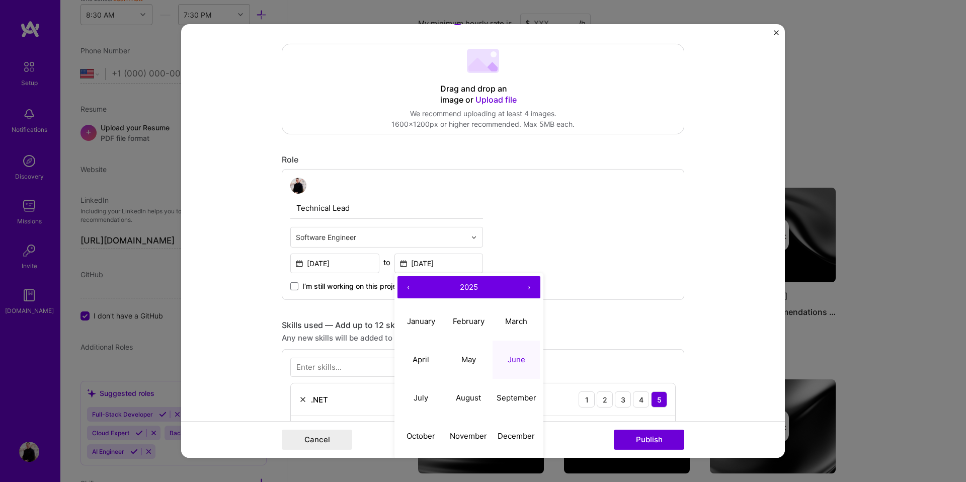
click at [407, 289] on button "‹" at bounding box center [408, 287] width 22 height 22
click at [505, 361] on button "June" at bounding box center [516, 359] width 48 height 38
type input "[DATE]"
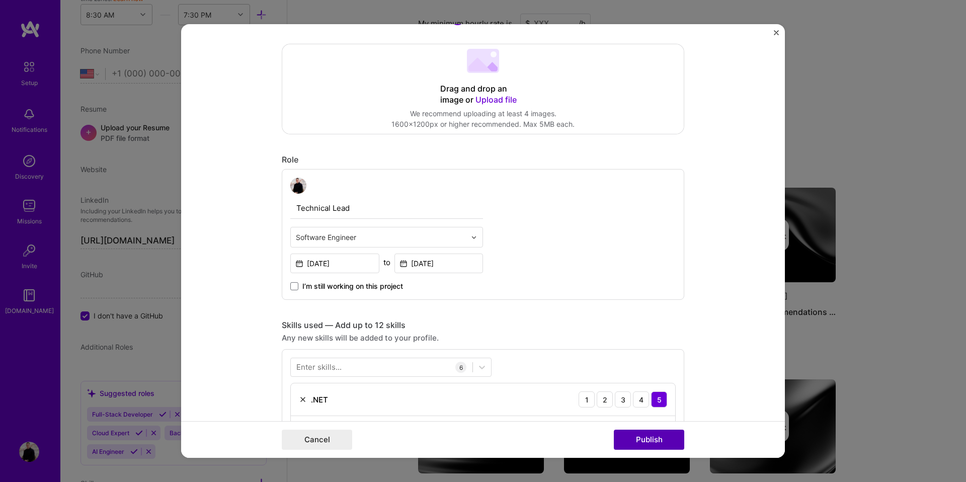
click at [651, 439] on button "Publish" at bounding box center [649, 439] width 70 height 20
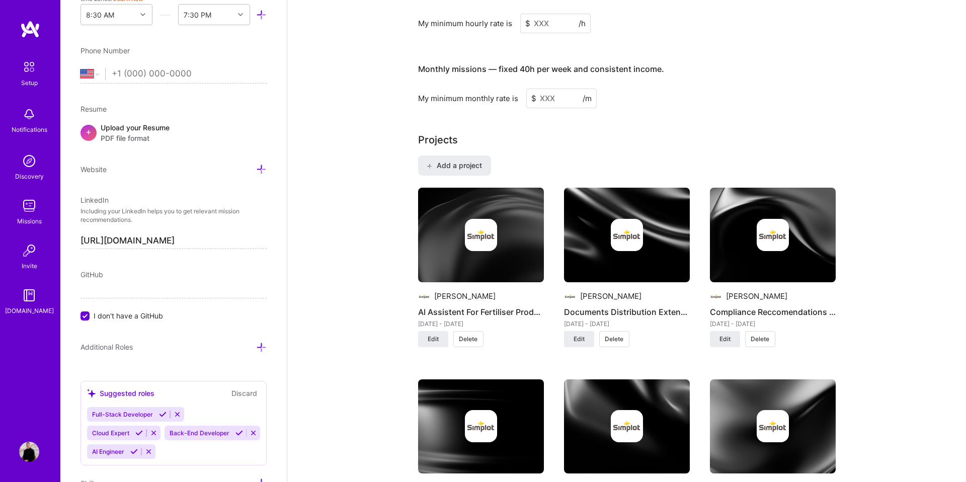
scroll to position [674, 0]
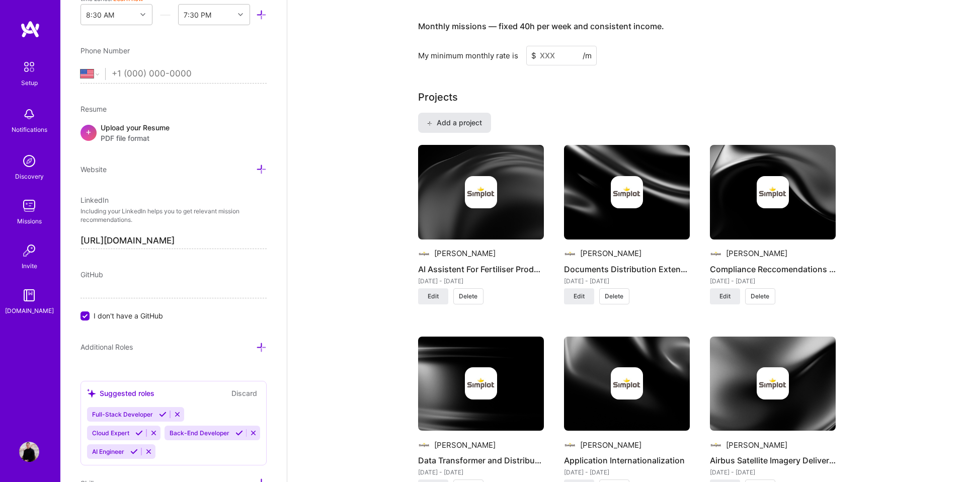
click at [448, 118] on span "Add a project" at bounding box center [453, 123] width 55 height 10
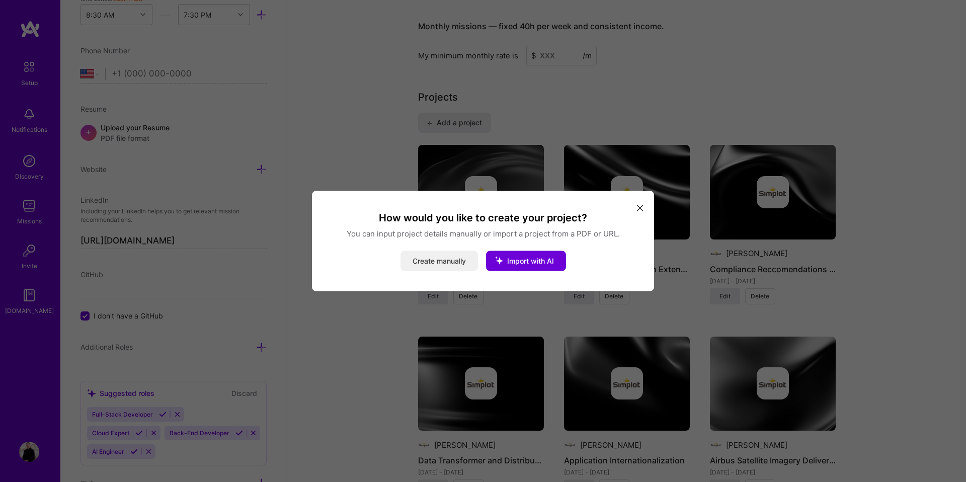
click at [451, 252] on button "Create manually" at bounding box center [438, 261] width 77 height 20
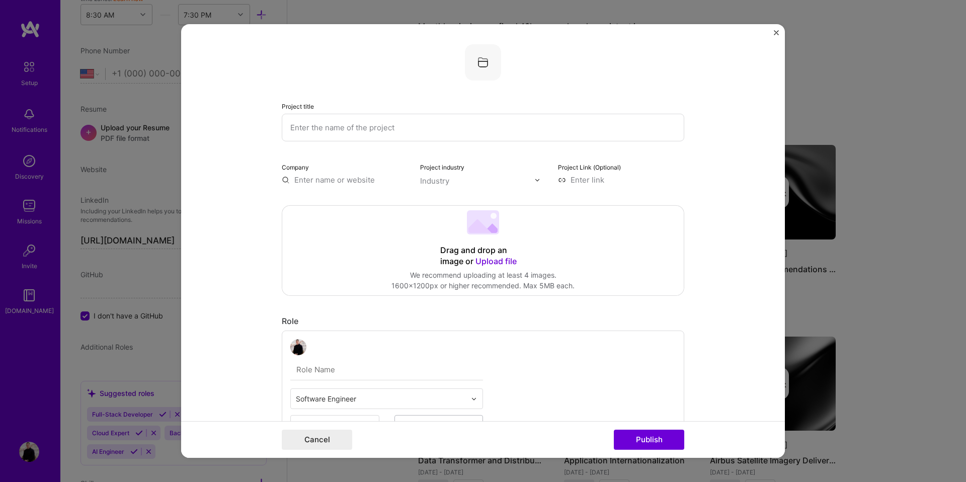
click at [406, 122] on input "text" at bounding box center [483, 128] width 402 height 28
type input "E-Confirmations"
click at [316, 179] on input "text" at bounding box center [345, 180] width 126 height 11
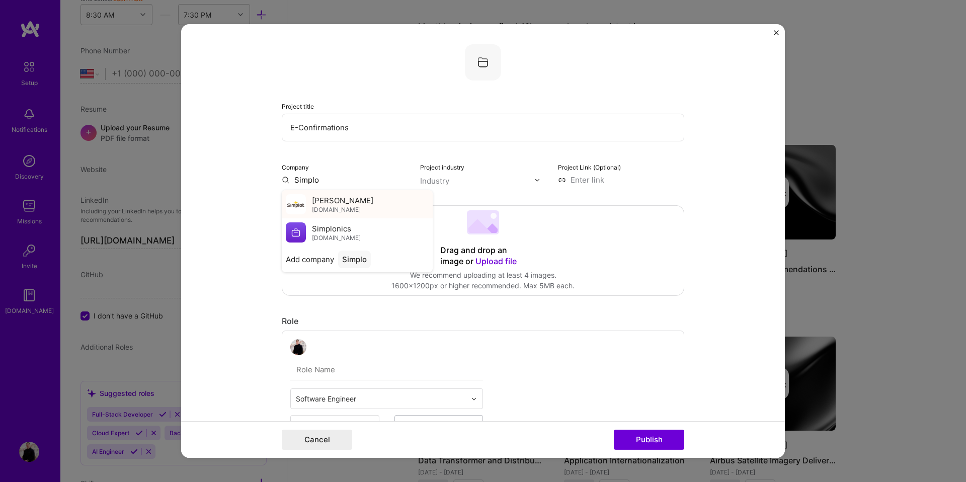
click at [355, 212] on div "[PERSON_NAME] [PERSON_NAME][DOMAIN_NAME]" at bounding box center [357, 204] width 151 height 28
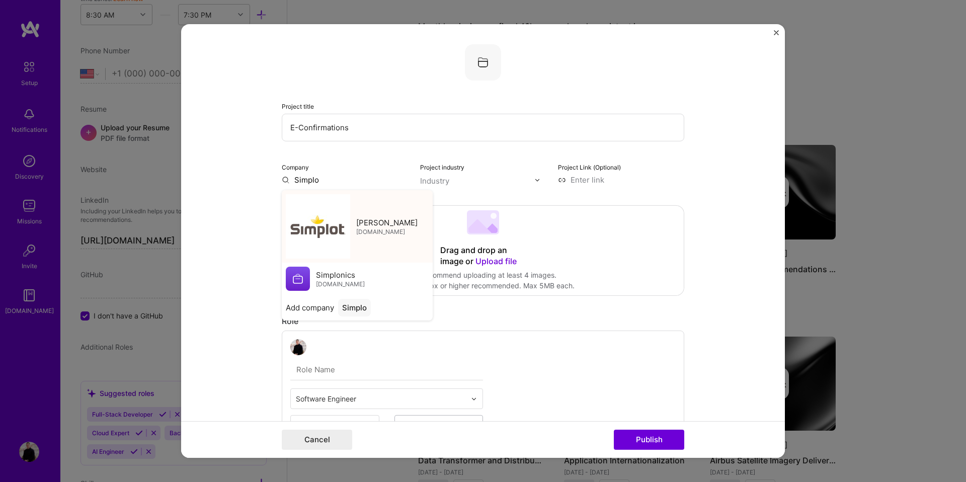
type input "[PERSON_NAME]"
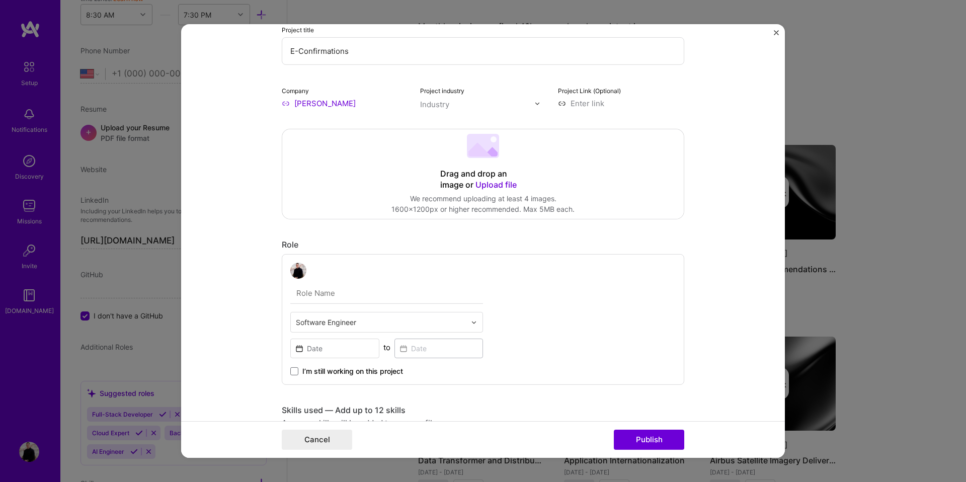
scroll to position [116, 0]
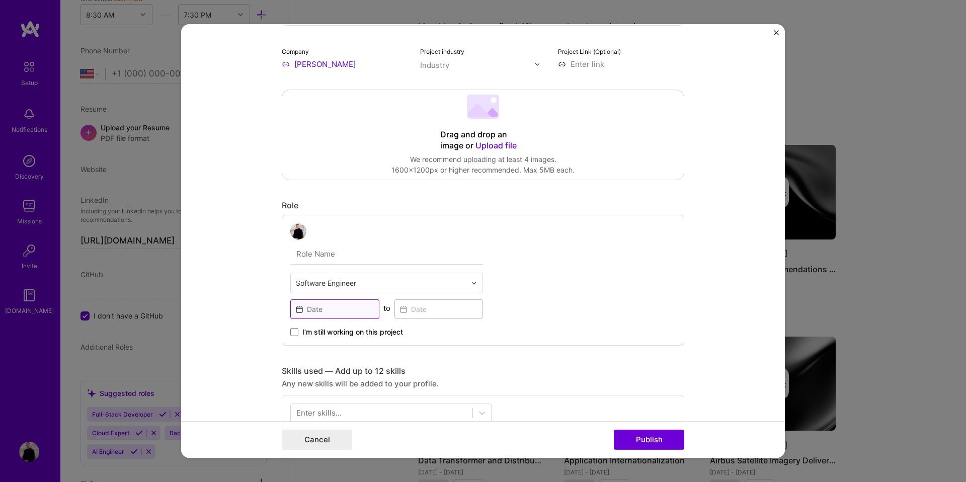
click at [347, 310] on input at bounding box center [334, 309] width 89 height 20
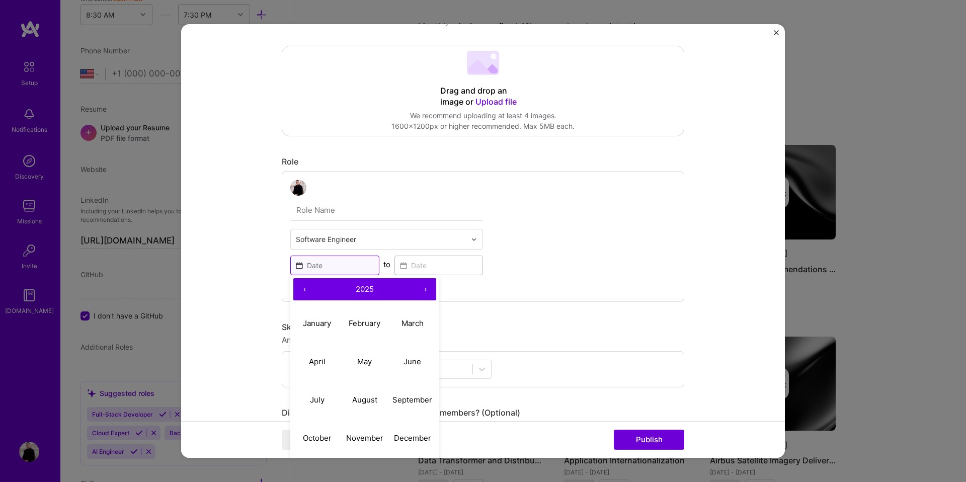
scroll to position [197, 0]
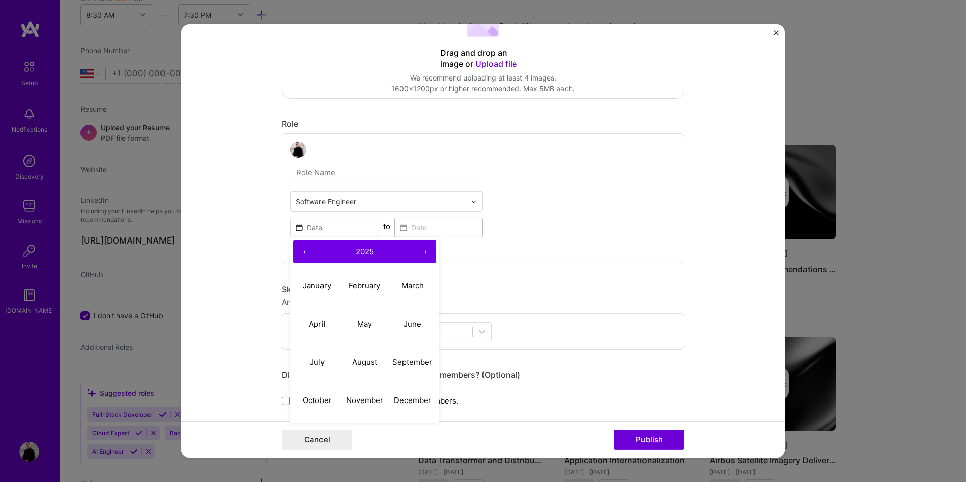
click at [308, 259] on button "‹" at bounding box center [304, 251] width 22 height 22
click at [374, 393] on button "November" at bounding box center [365, 400] width 48 height 38
type input "[DATE]"
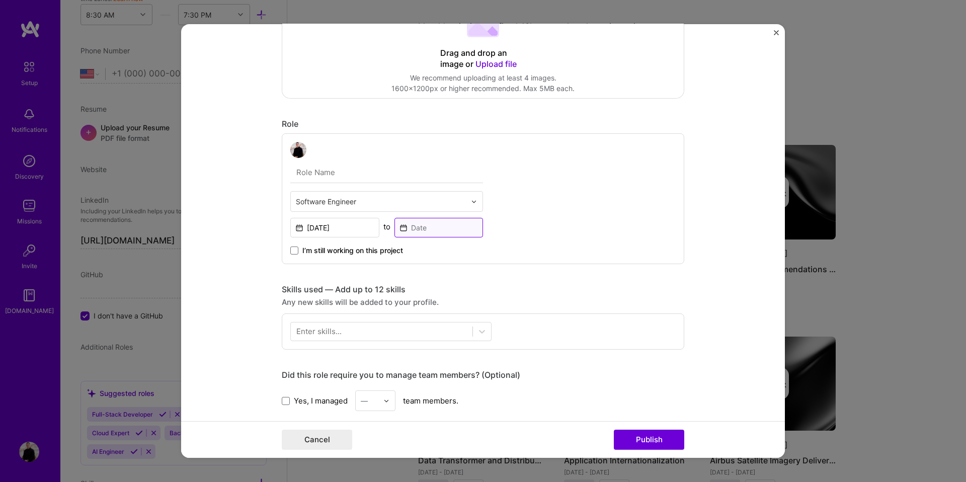
click at [411, 232] on input at bounding box center [438, 228] width 89 height 20
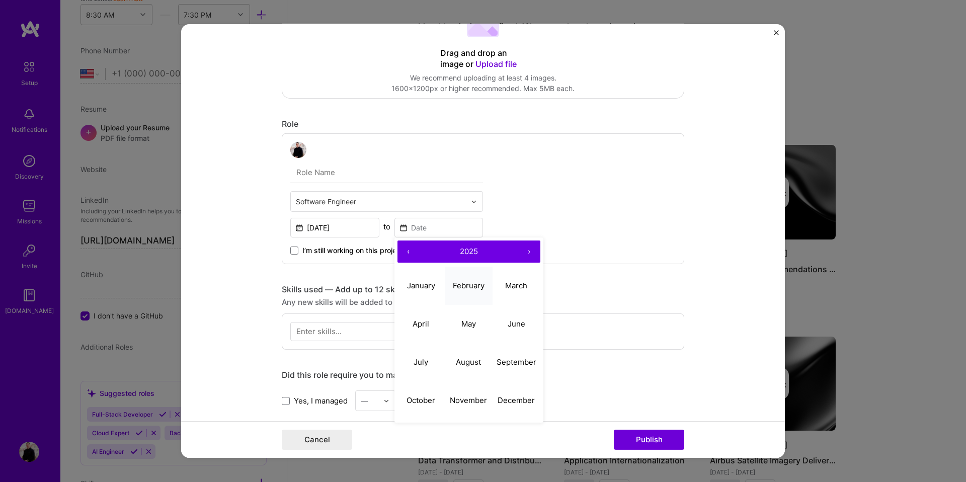
click at [455, 295] on button "February" at bounding box center [469, 285] width 48 height 38
type input "[DATE]"
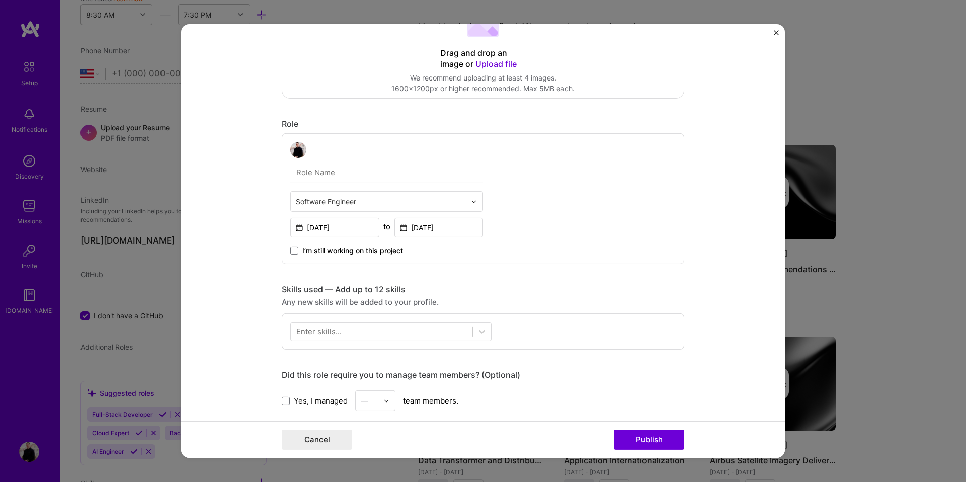
scroll to position [202, 0]
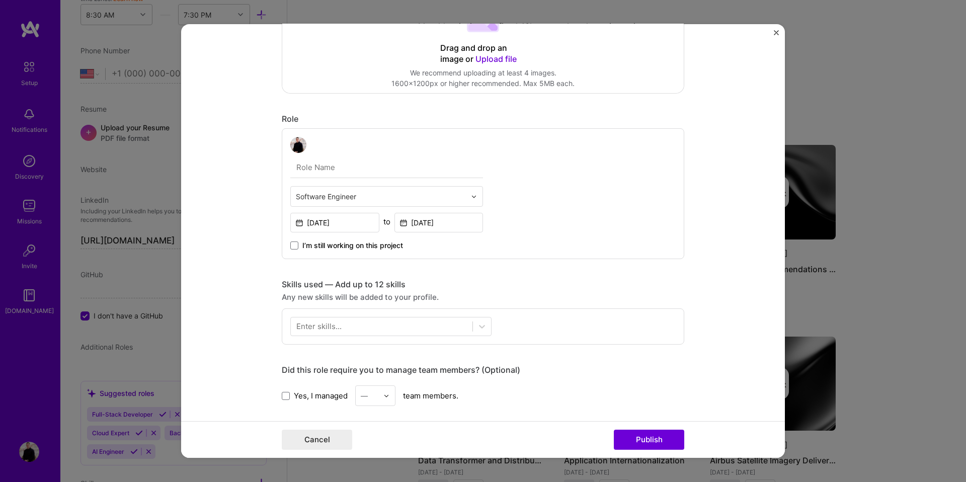
click at [326, 169] on input "text" at bounding box center [386, 167] width 193 height 21
type input "Software Engineer"
click at [366, 135] on div "Software Engineer Software Engineer [DATE] to [DATE] I’m still working on this …" at bounding box center [483, 193] width 402 height 131
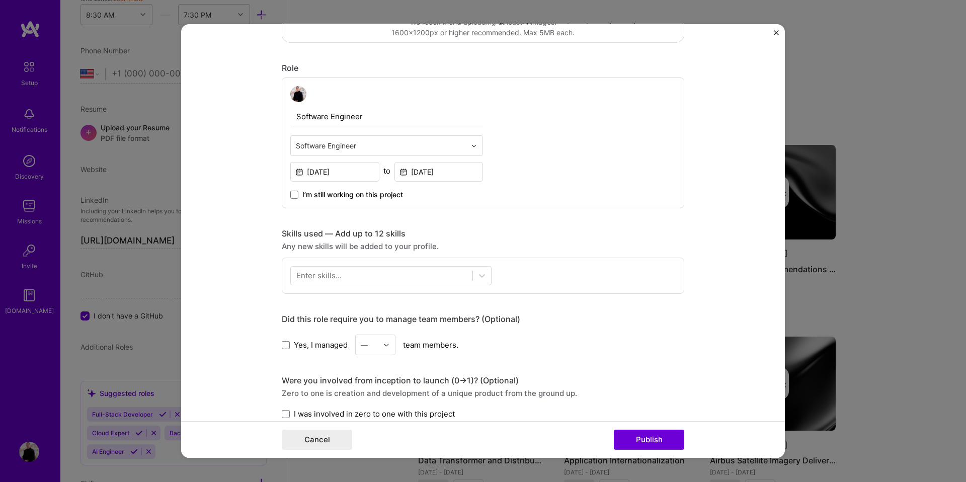
scroll to position [258, 0]
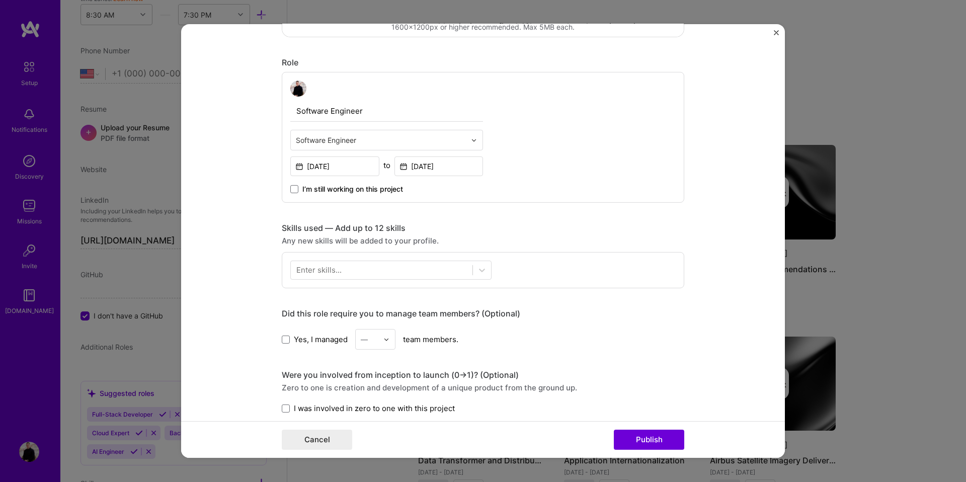
click at [337, 269] on div "Enter skills..." at bounding box center [318, 270] width 45 height 11
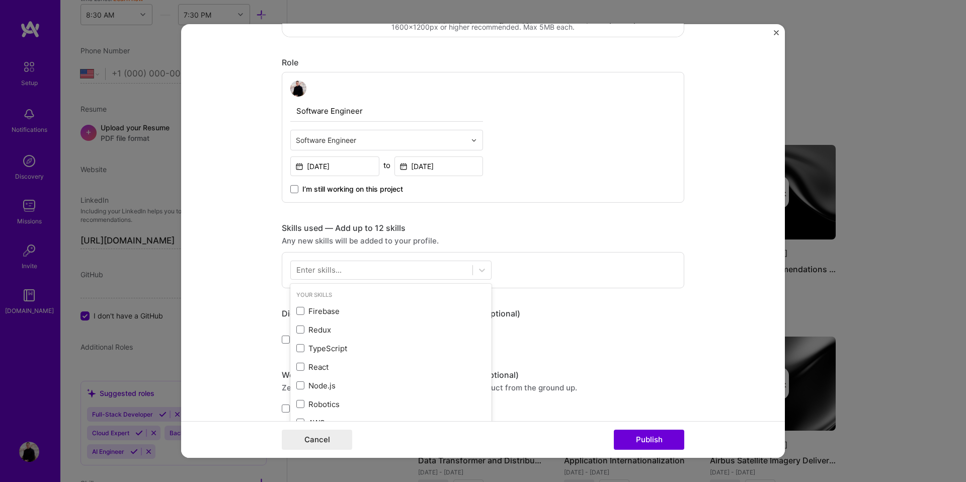
scroll to position [334, 0]
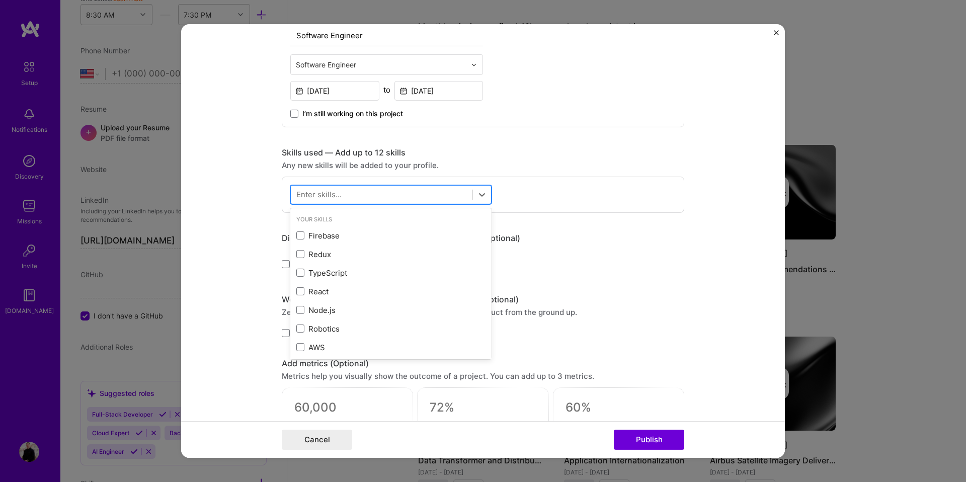
click at [343, 199] on div at bounding box center [382, 194] width 182 height 17
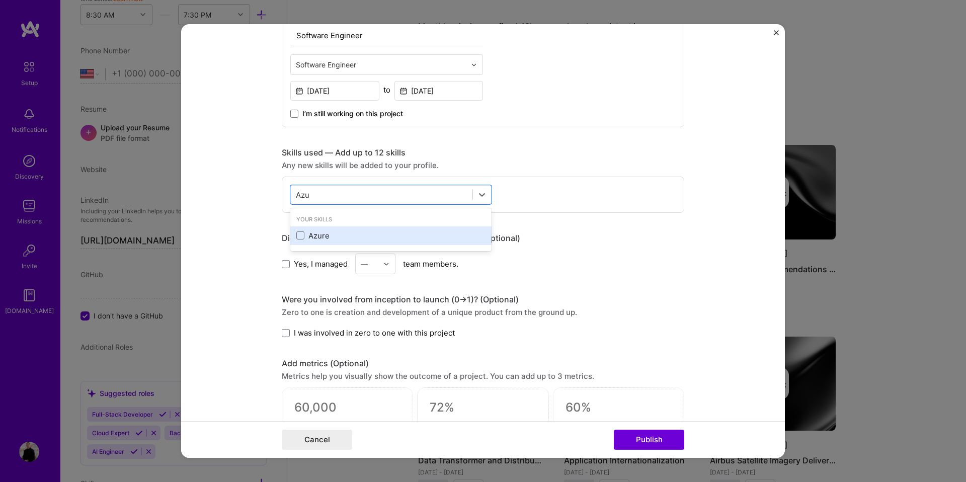
click at [345, 234] on div "Azure" at bounding box center [390, 235] width 189 height 11
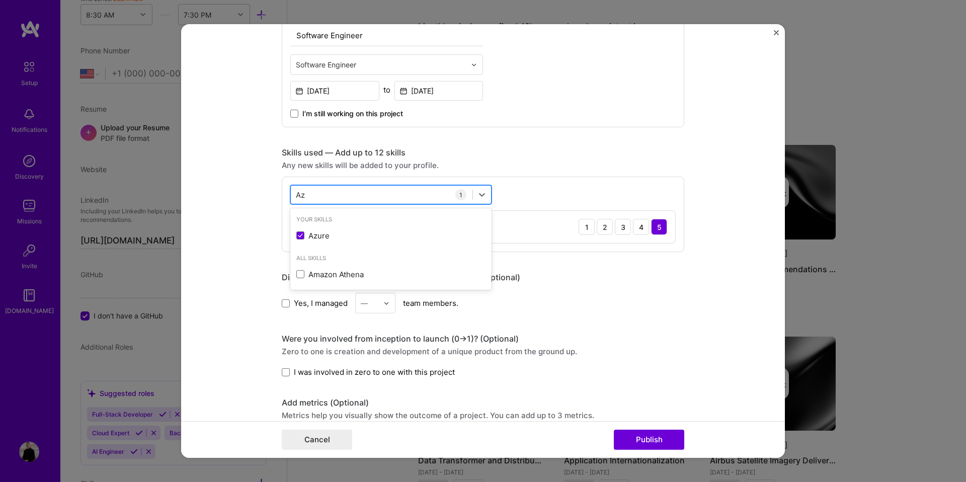
type input "A"
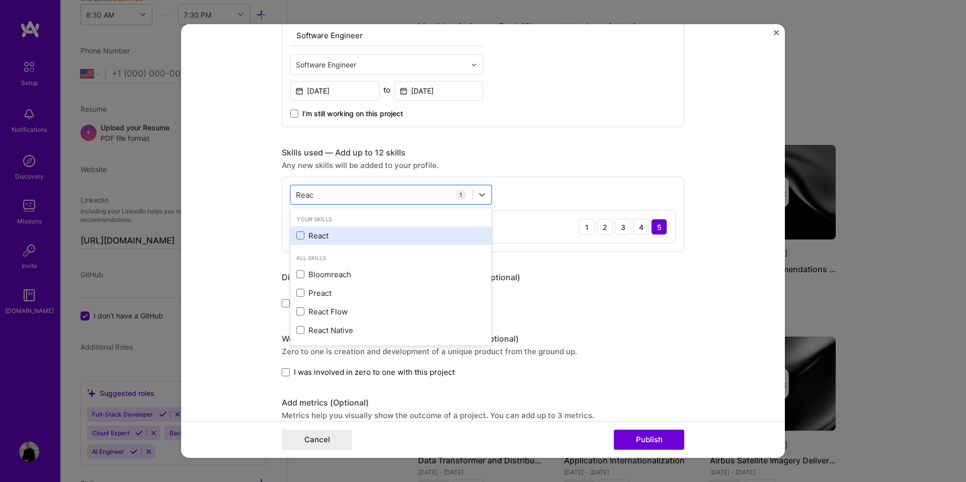
click at [333, 229] on div "React" at bounding box center [390, 235] width 201 height 19
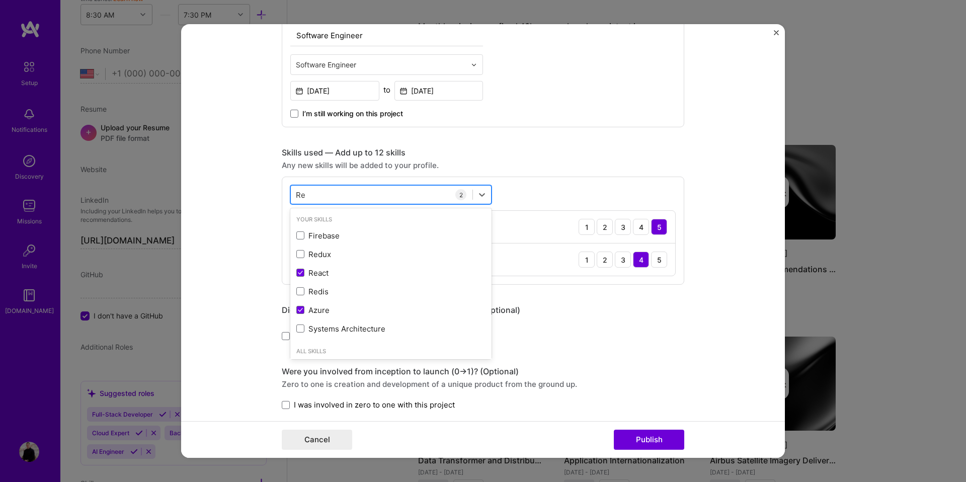
type input "R"
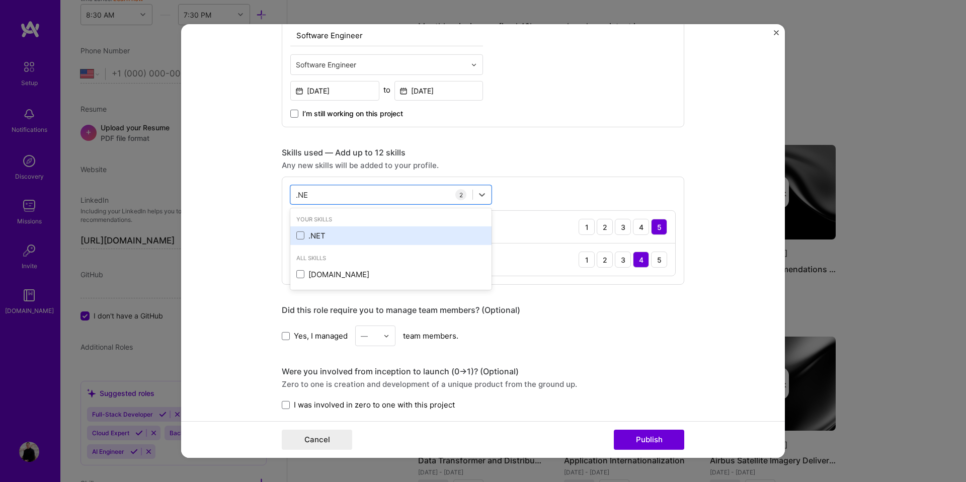
click at [321, 228] on div ".NET" at bounding box center [390, 235] width 201 height 19
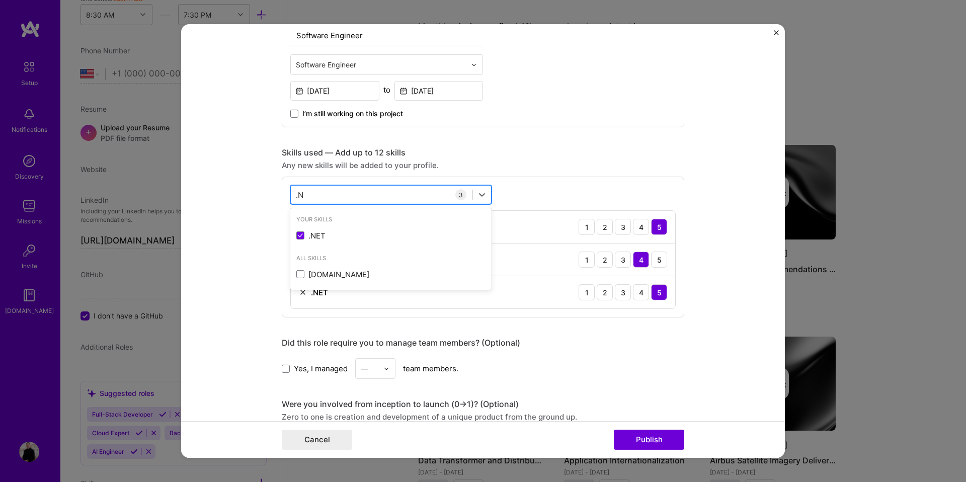
type input "."
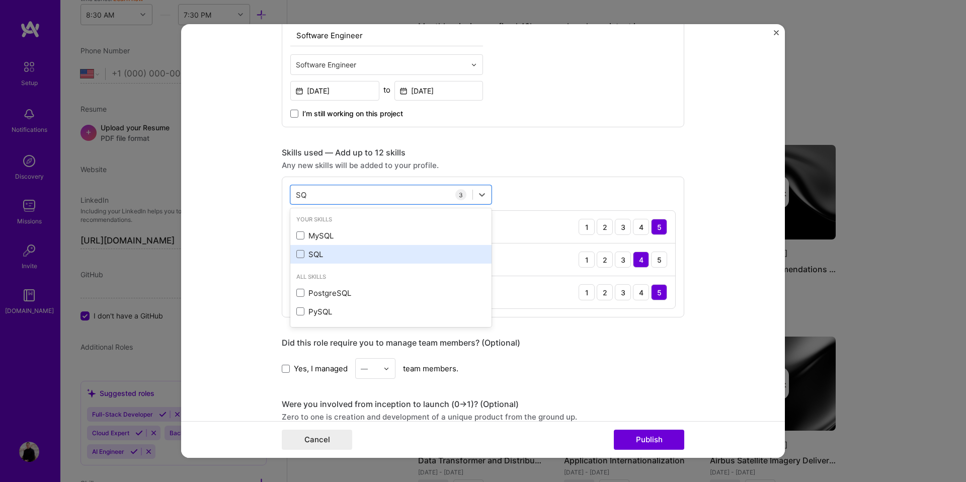
click at [311, 260] on div "SQL" at bounding box center [390, 254] width 201 height 19
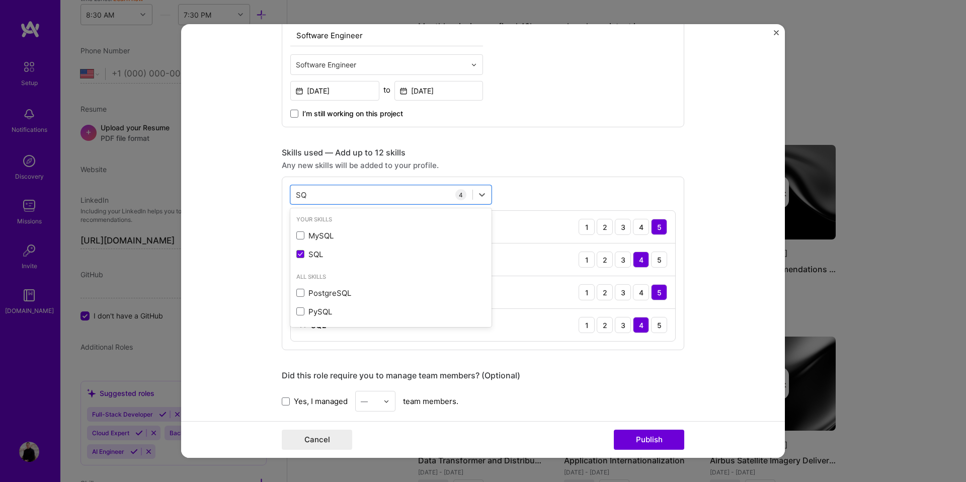
type input "S"
click at [259, 222] on form "Project title E-Confirmations Company [PERSON_NAME] Project industry Industry P…" at bounding box center [482, 240] width 603 height 433
click at [330, 197] on div "Enter skills..." at bounding box center [318, 194] width 45 height 11
click at [354, 193] on div at bounding box center [382, 194] width 182 height 17
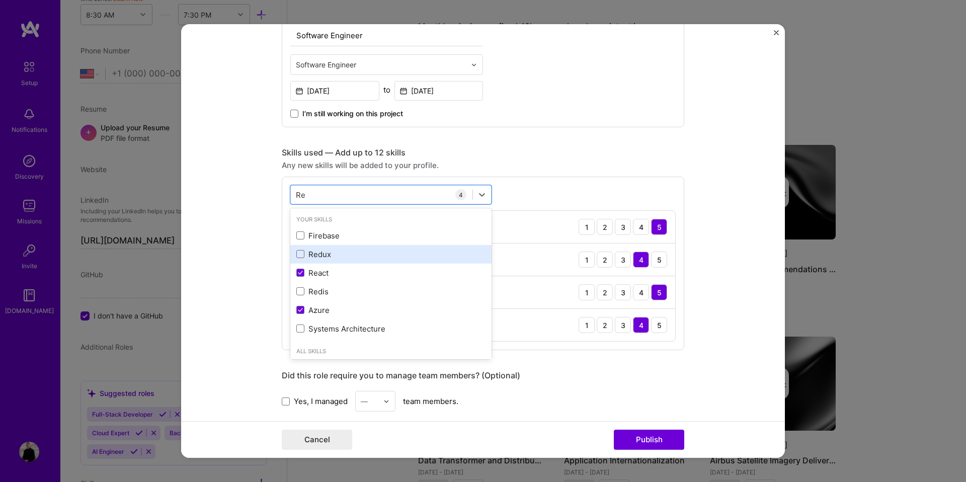
click at [320, 252] on div "Redux" at bounding box center [390, 254] width 189 height 11
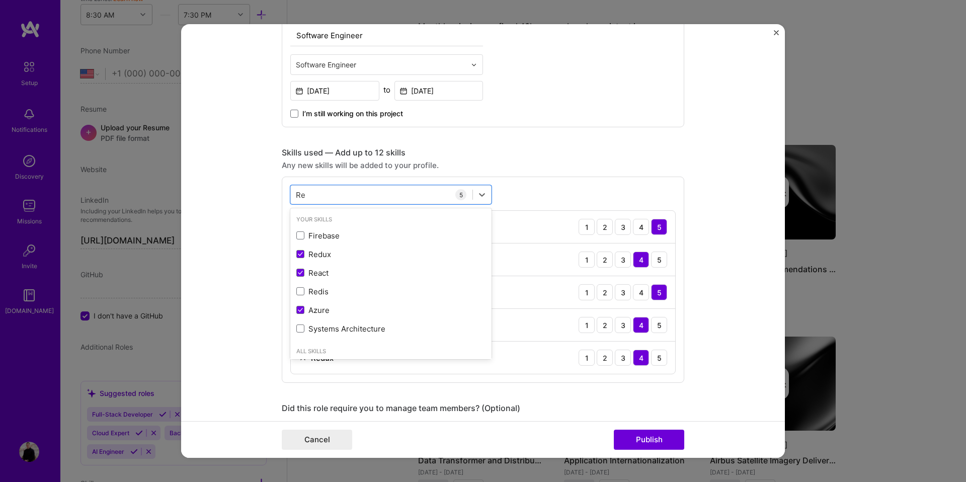
click at [257, 247] on form "Project title E-Confirmations Company [PERSON_NAME] Project industry Industry P…" at bounding box center [482, 240] width 603 height 433
click at [339, 195] on div "Re Re" at bounding box center [382, 194] width 182 height 17
type input "R"
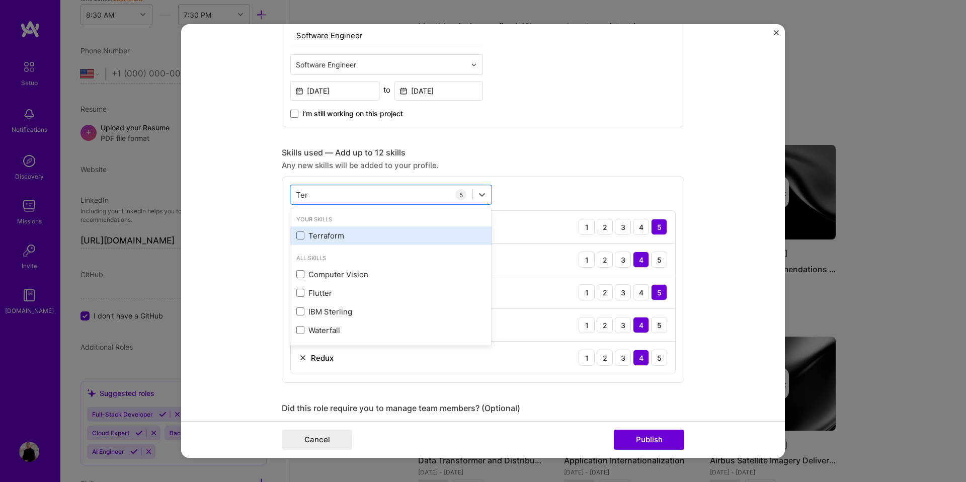
click at [331, 232] on div "Terraform" at bounding box center [390, 235] width 189 height 11
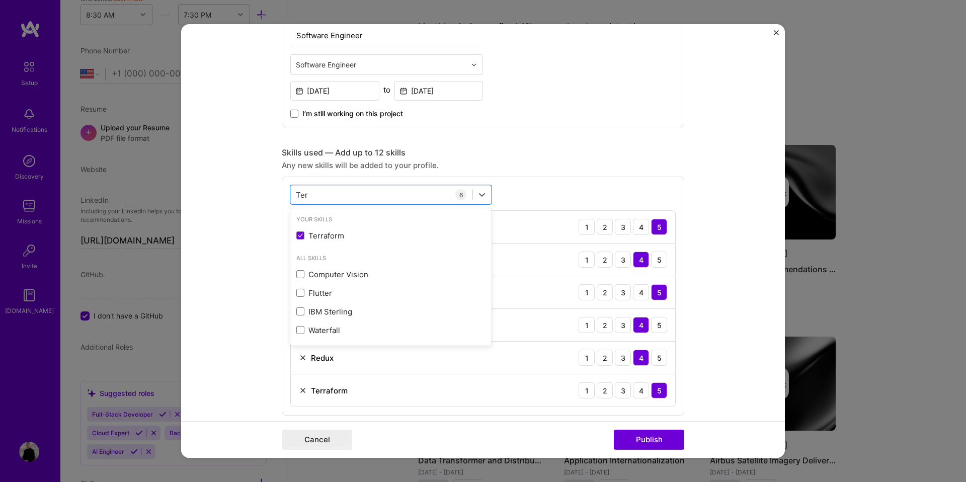
type input "Ter"
click at [263, 206] on form "Project title E-Confirmations Company [PERSON_NAME] Project industry Industry P…" at bounding box center [482, 240] width 603 height 433
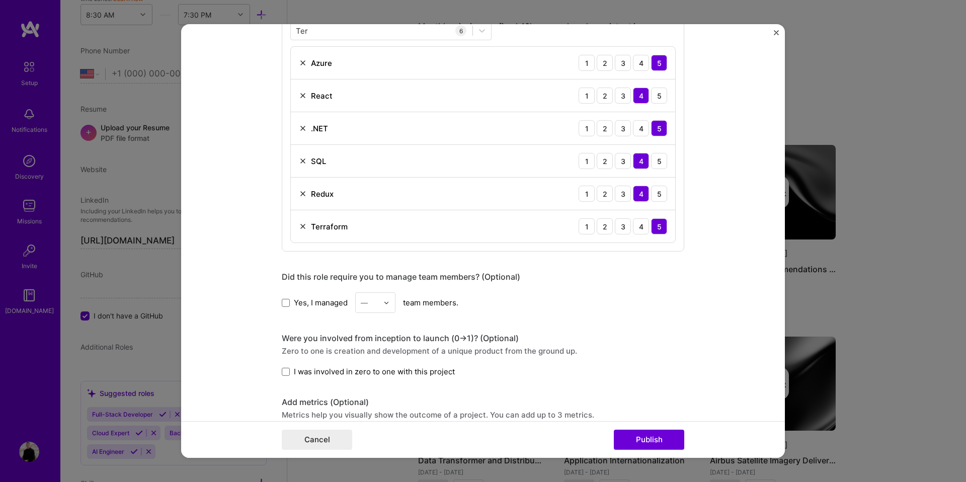
scroll to position [578, 0]
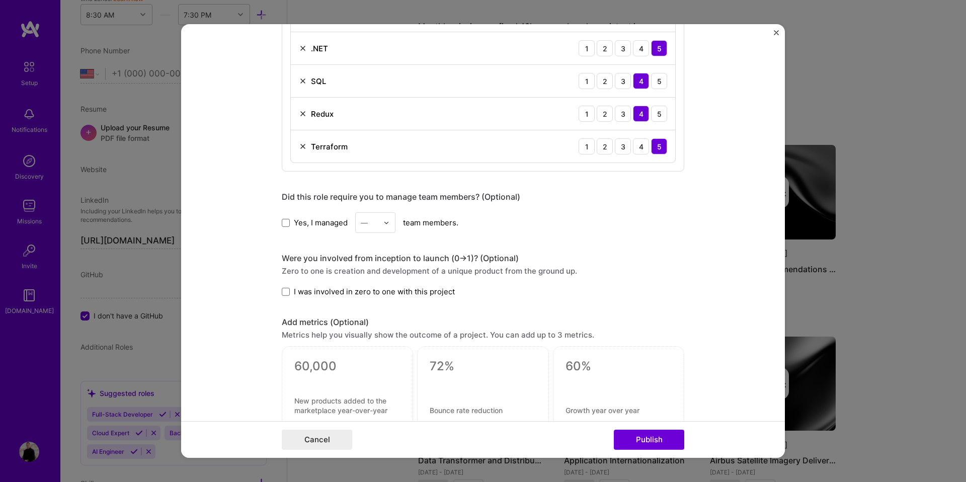
click at [315, 291] on span "I was involved in zero to one with this project" at bounding box center [374, 291] width 161 height 11
click at [0, 0] on input "I was involved in zero to one with this project" at bounding box center [0, 0] width 0 height 0
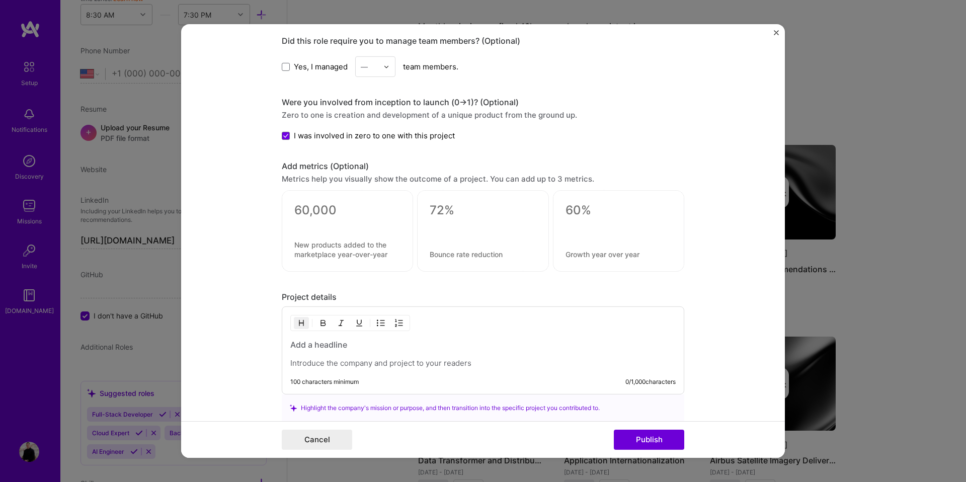
scroll to position [810, 0]
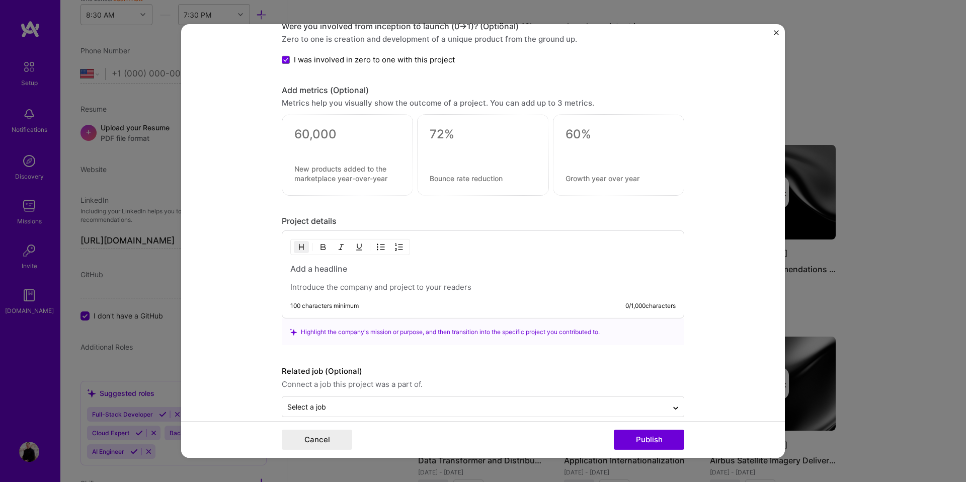
click at [332, 274] on h3 at bounding box center [482, 268] width 385 height 11
click at [329, 285] on p at bounding box center [482, 287] width 385 height 10
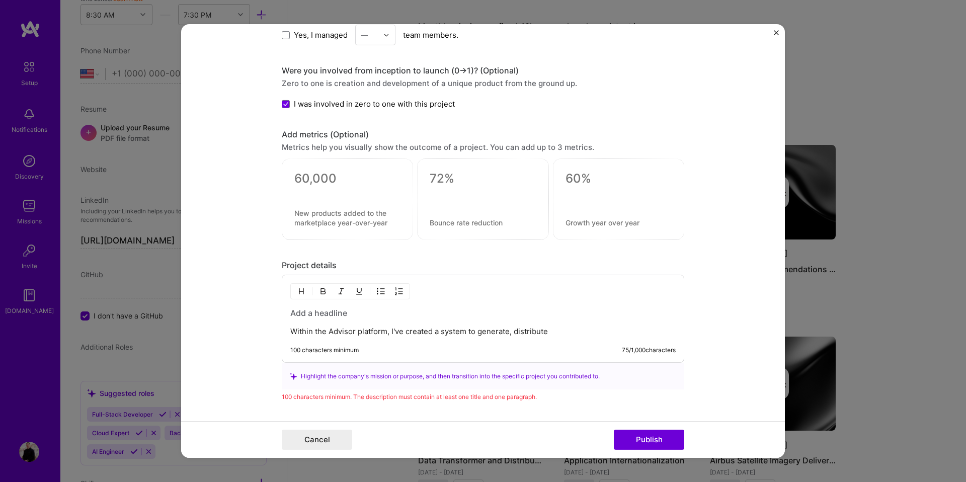
scroll to position [777, 0]
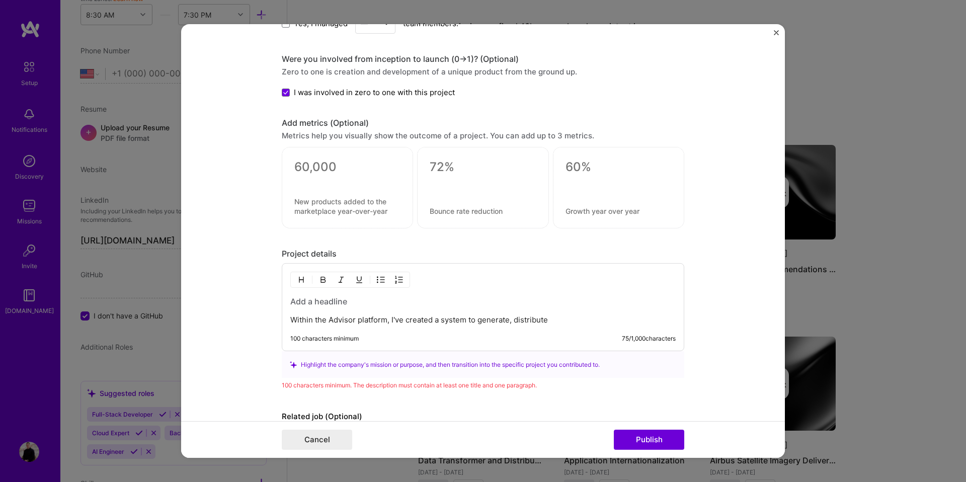
click at [512, 322] on p "Within the Advisor platform, I've created a system to generate, distribute" at bounding box center [482, 320] width 385 height 10
click at [575, 323] on p "Within the Advisor platform, I've created a system to generate and distribute" at bounding box center [482, 320] width 385 height 10
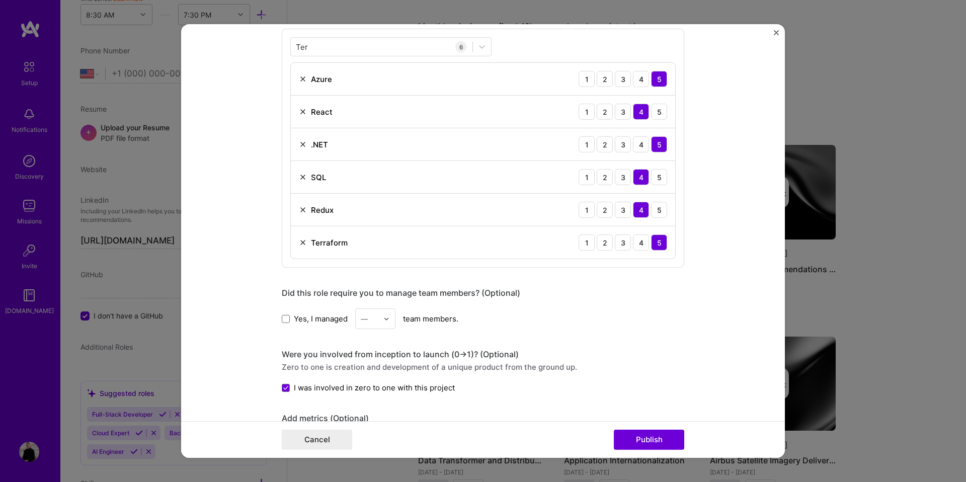
scroll to position [410, 0]
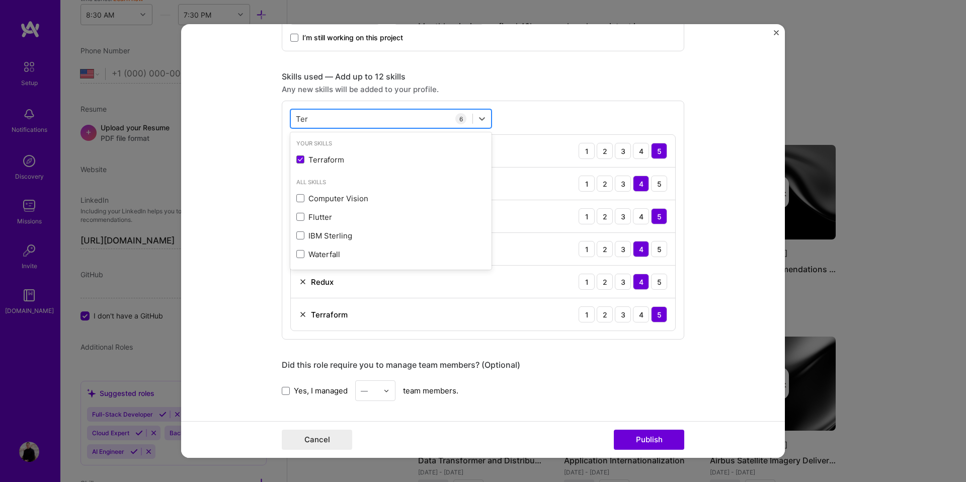
click at [382, 120] on div "Ter Ter" at bounding box center [382, 118] width 182 height 17
type input "T"
type input "S"
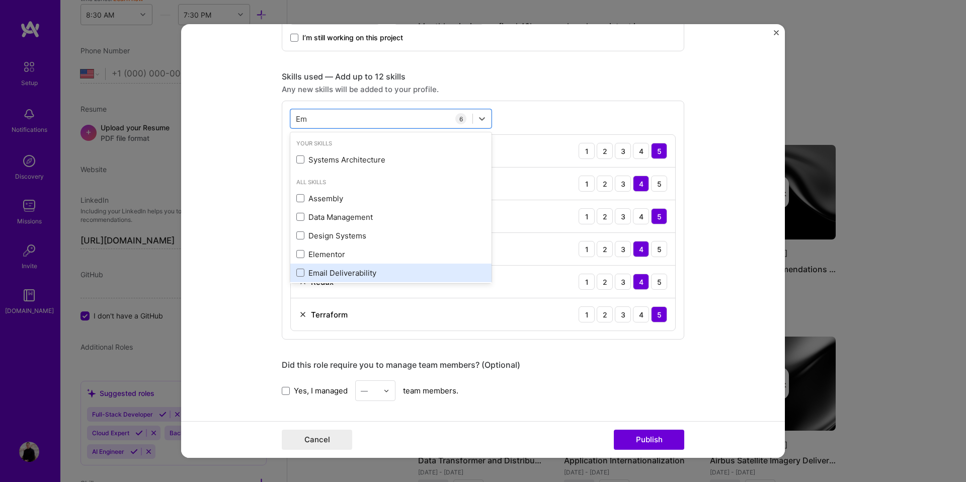
type input "E"
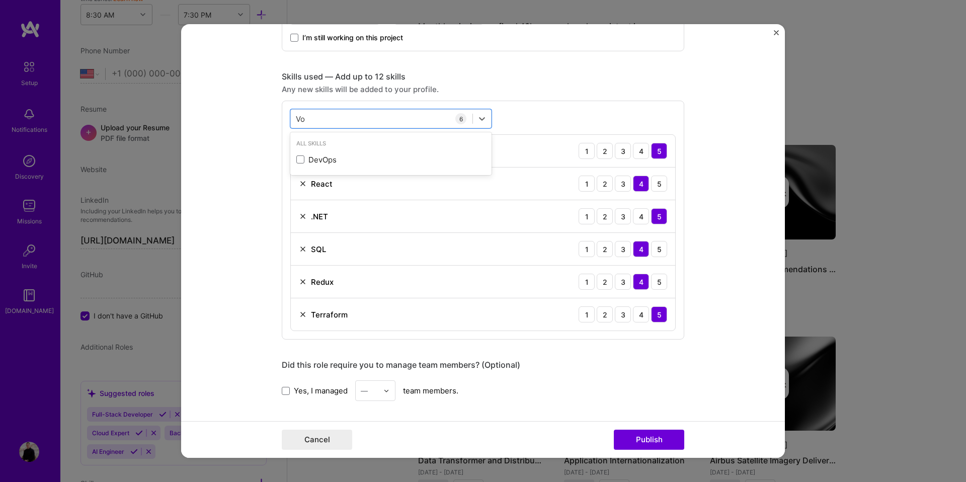
type input "V"
drag, startPoint x: 258, startPoint y: 204, endPoint x: 261, endPoint y: 211, distance: 7.5
click at [258, 204] on form "Project title E-Confirmations Company [PERSON_NAME] Project industry Industry P…" at bounding box center [482, 240] width 603 height 433
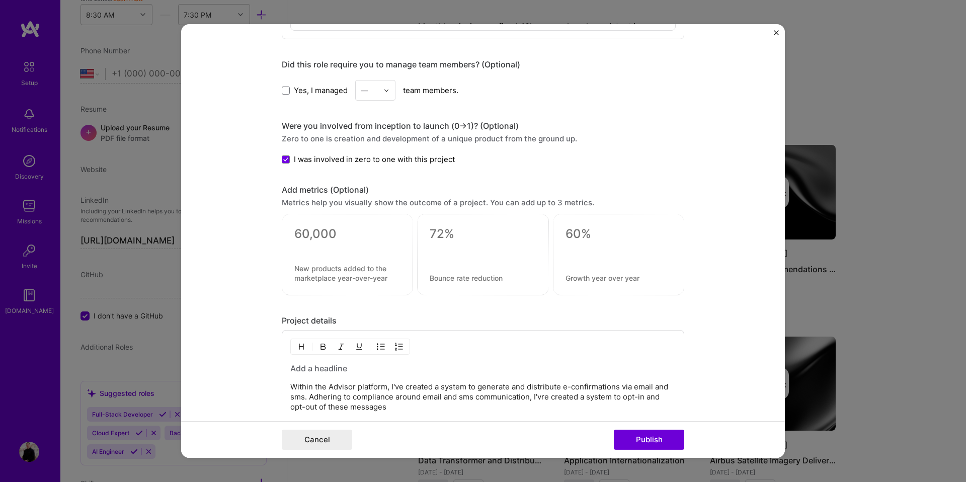
scroll to position [864, 0]
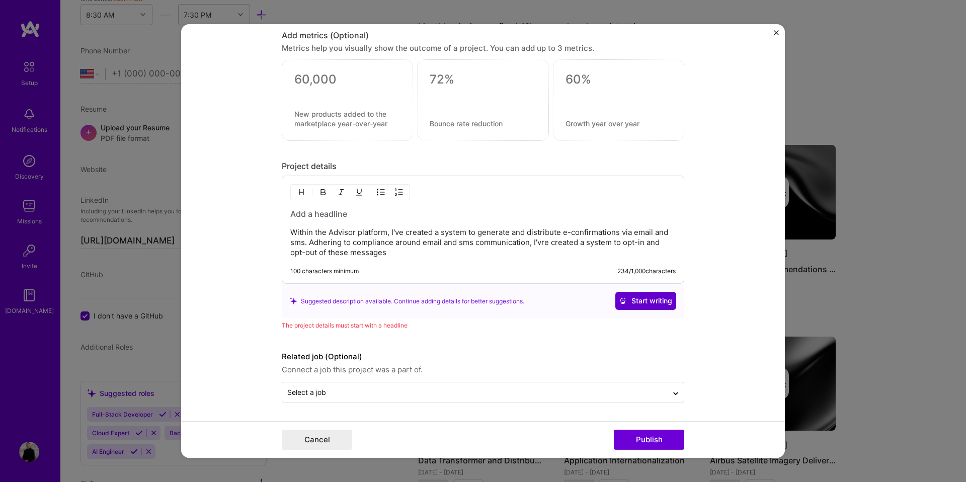
click at [633, 301] on span "Start writing" at bounding box center [645, 301] width 53 height 10
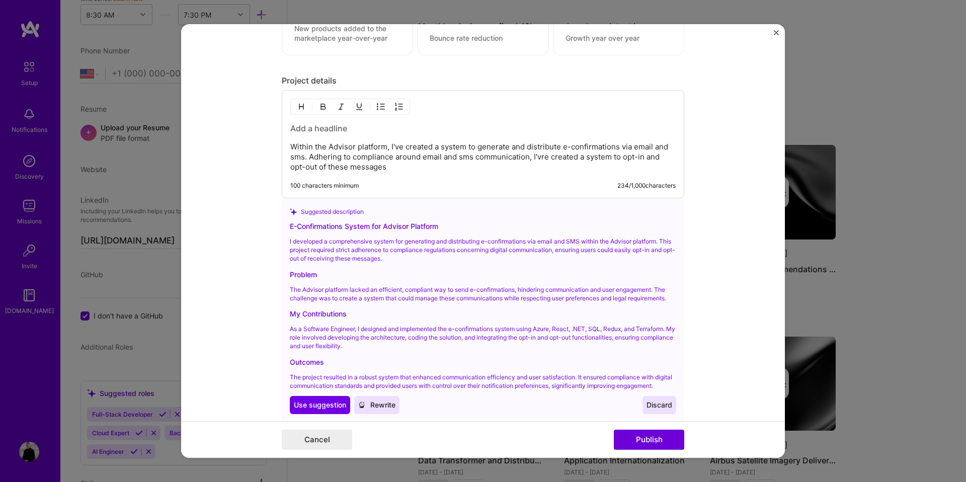
scroll to position [1002, 0]
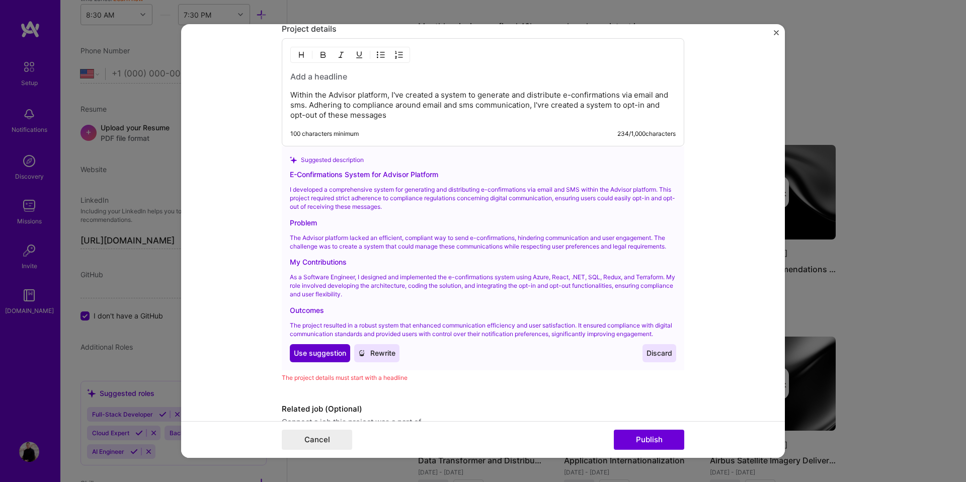
click at [332, 358] on span "Use suggestion" at bounding box center [320, 353] width 52 height 10
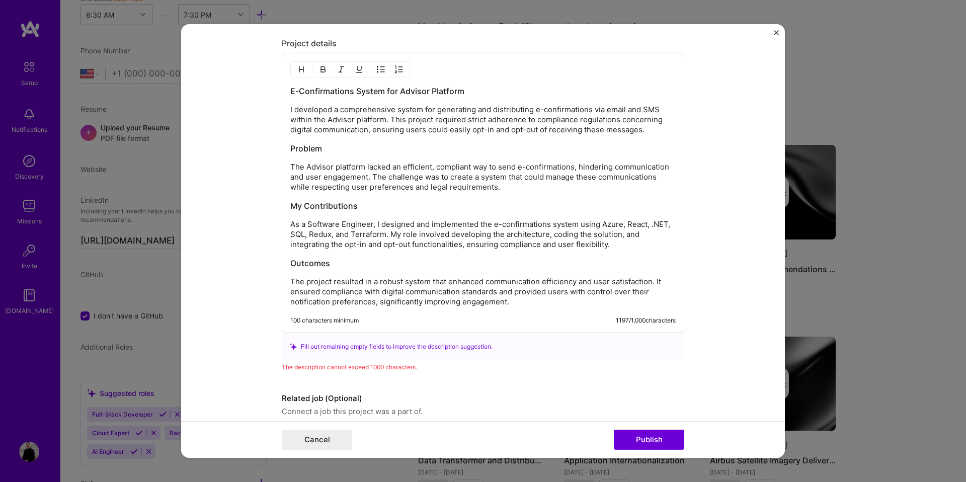
scroll to position [966, 0]
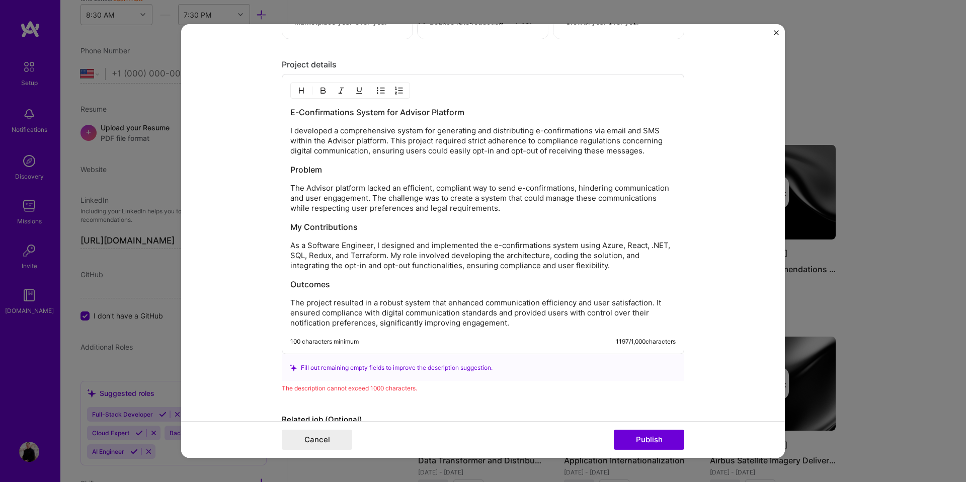
click at [527, 188] on p "The Advisor platform lacked an efficient, compliant way to send e-confirmations…" at bounding box center [482, 198] width 385 height 30
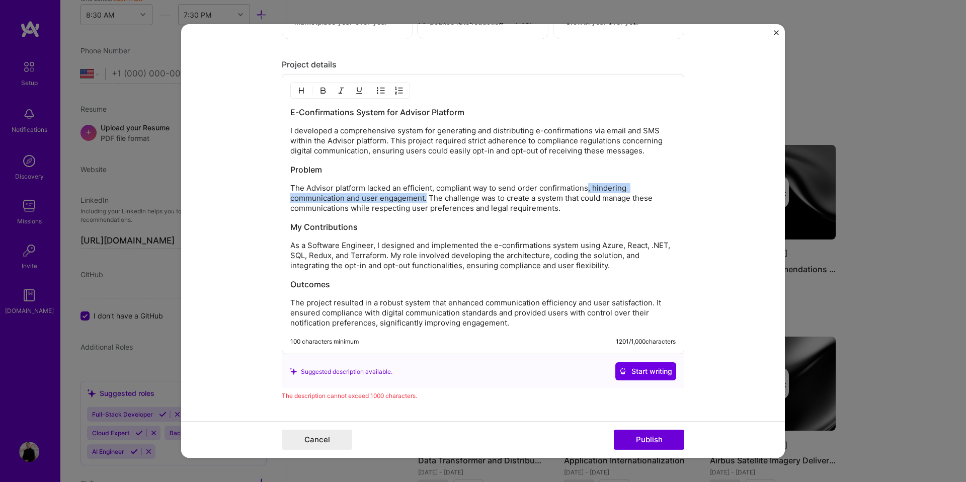
drag, startPoint x: 589, startPoint y: 187, endPoint x: 426, endPoint y: 199, distance: 163.3
click at [426, 199] on p "The Advisor platform lacked an efficient, compliant way to send order confirmat…" at bounding box center [482, 198] width 385 height 30
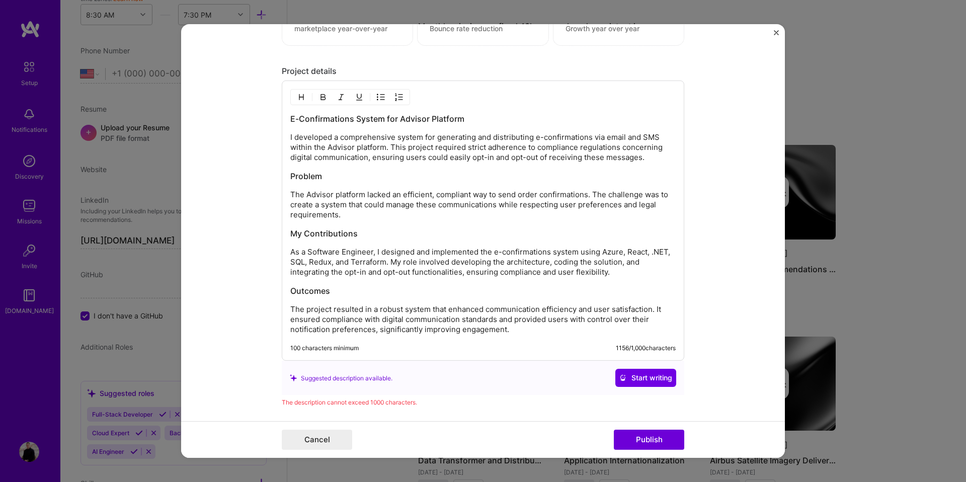
scroll to position [963, 0]
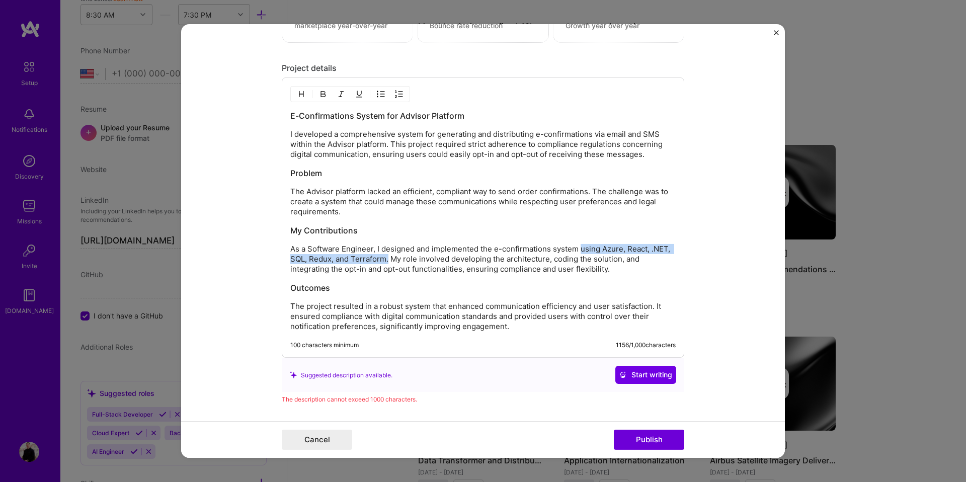
drag, startPoint x: 581, startPoint y: 248, endPoint x: 389, endPoint y: 264, distance: 192.7
click at [389, 264] on p "As a Software Engineer, I designed and implemented the e-confirmations system u…" at bounding box center [482, 259] width 385 height 30
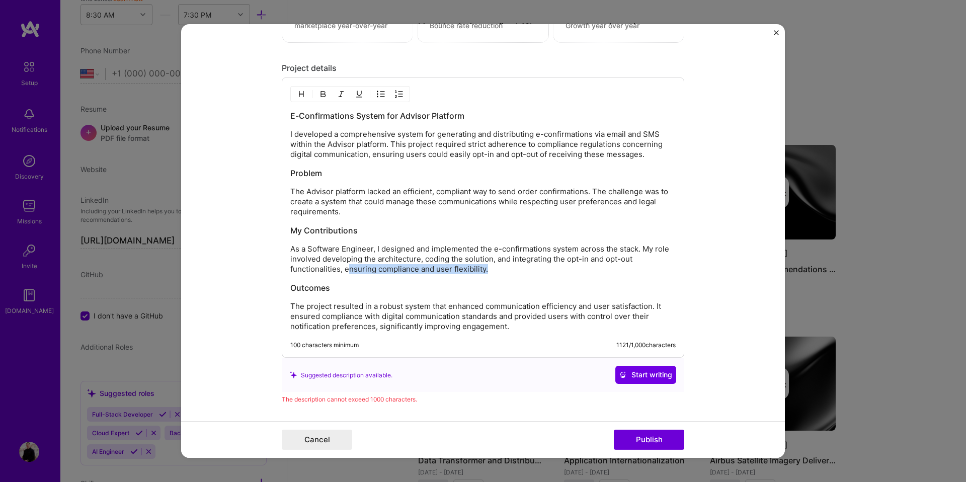
drag, startPoint x: 347, startPoint y: 269, endPoint x: 526, endPoint y: 265, distance: 178.6
click at [526, 265] on p "As a Software Engineer, I designed and implemented the e-confirmations system a…" at bounding box center [482, 259] width 385 height 30
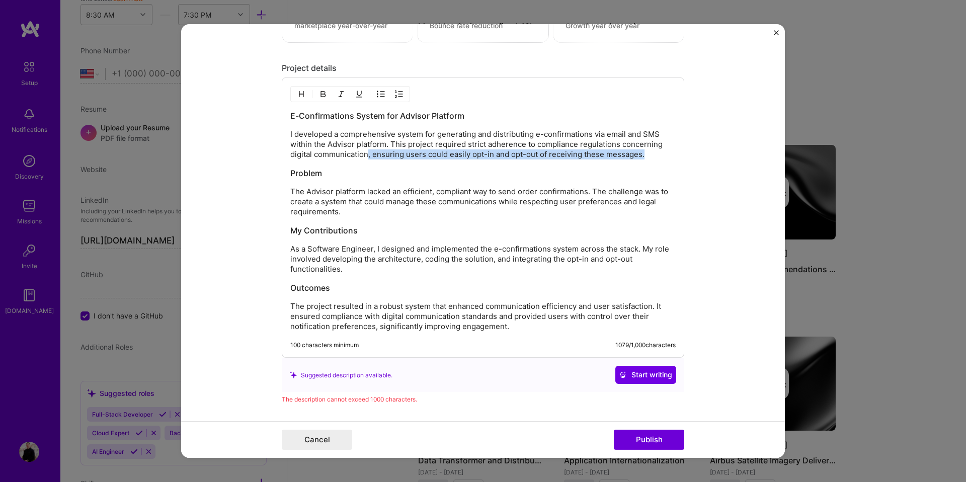
drag, startPoint x: 366, startPoint y: 155, endPoint x: 644, endPoint y: 152, distance: 277.6
click at [644, 152] on p "I developed a comprehensive system for generating and distributing e-confirmati…" at bounding box center [482, 144] width 385 height 30
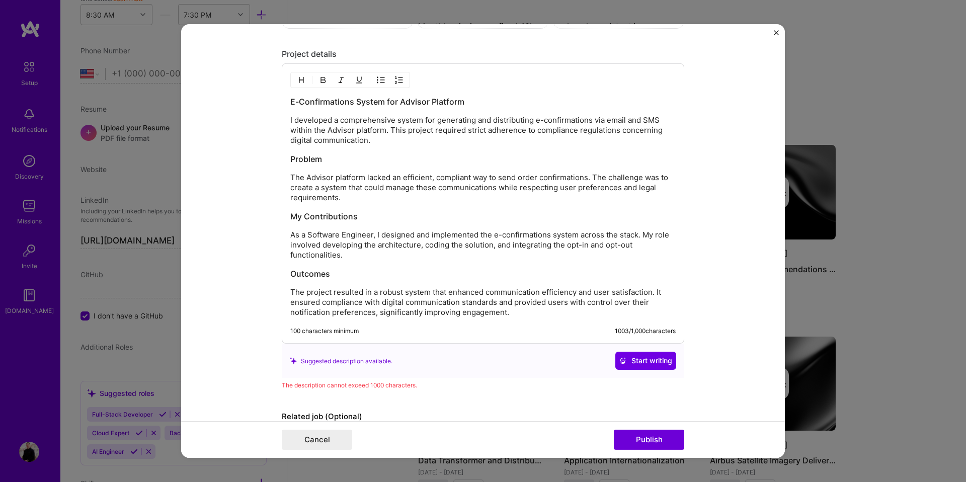
scroll to position [979, 0]
drag, startPoint x: 373, startPoint y: 311, endPoint x: 562, endPoint y: 320, distance: 189.3
click at [562, 320] on div "E-Confirmations System for Advisor Platform I developed a comprehensive system …" at bounding box center [483, 201] width 402 height 280
drag, startPoint x: 453, startPoint y: 315, endPoint x: 377, endPoint y: 311, distance: 75.5
click at [377, 311] on p "The project resulted in a robust system that enhanced communication efficiency …" at bounding box center [482, 300] width 385 height 30
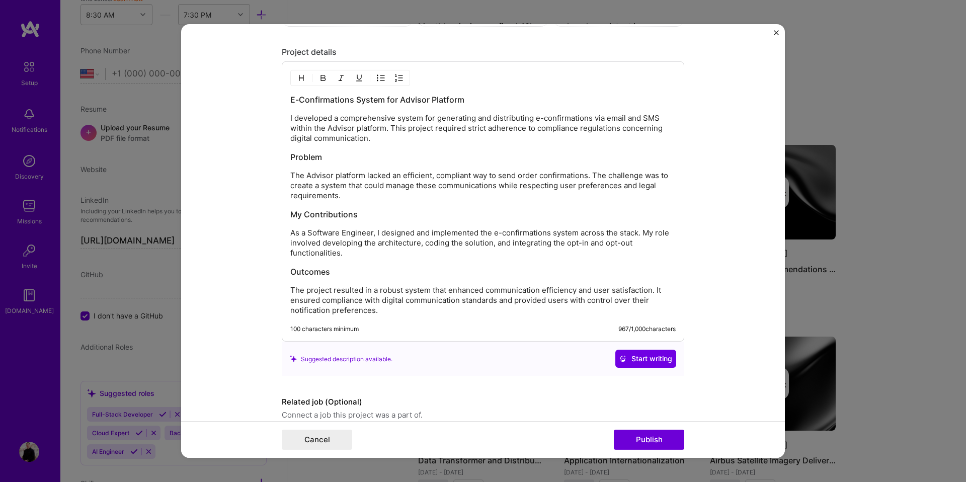
scroll to position [1024, 0]
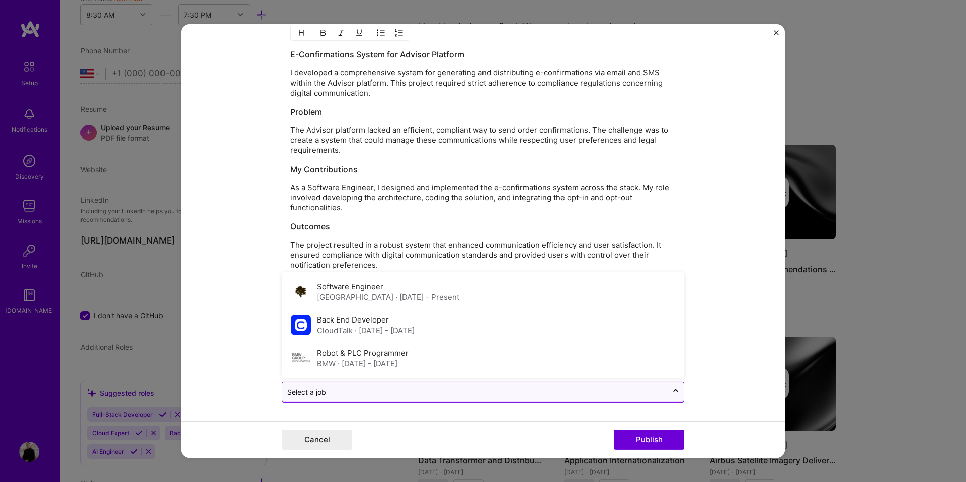
click at [455, 392] on input "text" at bounding box center [474, 392] width 375 height 11
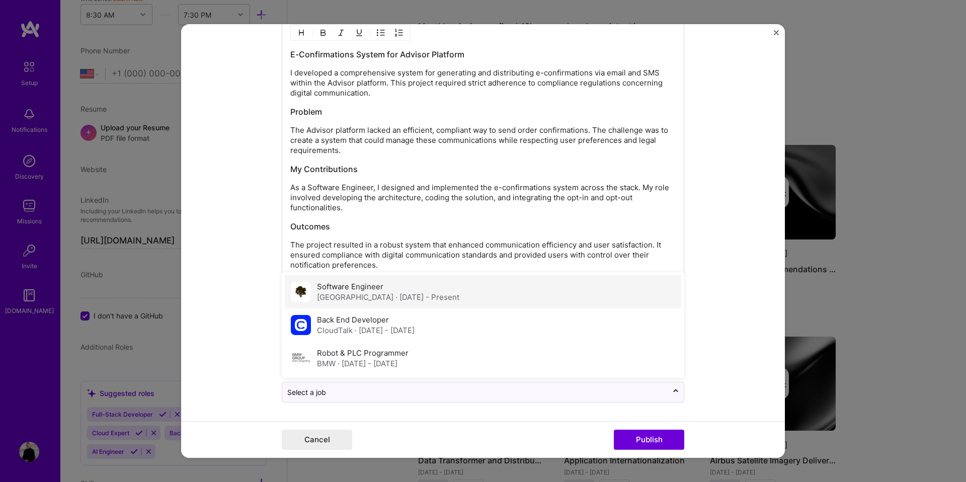
click at [461, 307] on div "Software Engineer [GEOGRAPHIC_DATA] · [DATE] - Present" at bounding box center [483, 291] width 396 height 33
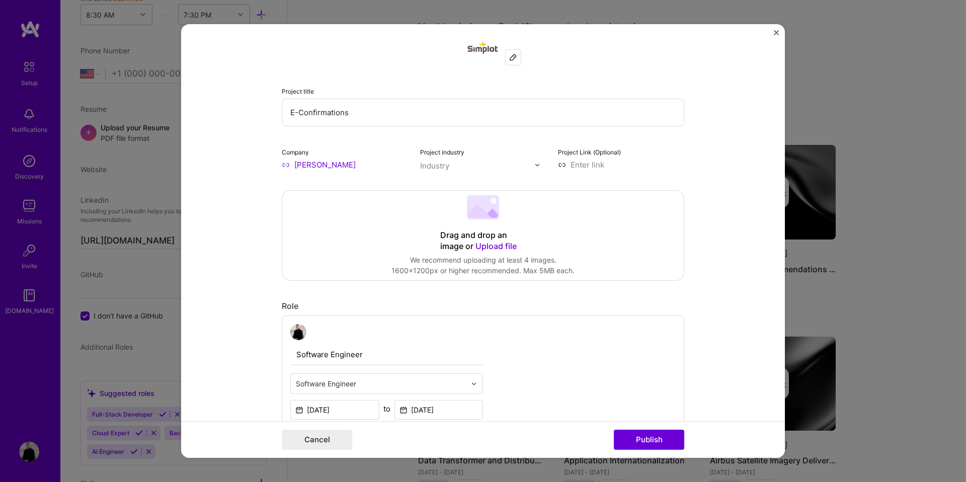
scroll to position [0, 0]
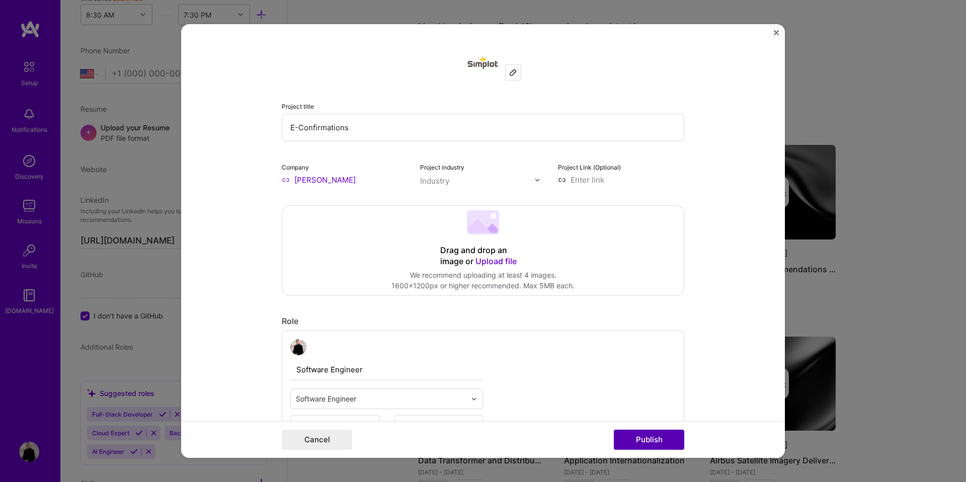
click at [624, 434] on button "Publish" at bounding box center [649, 439] width 70 height 20
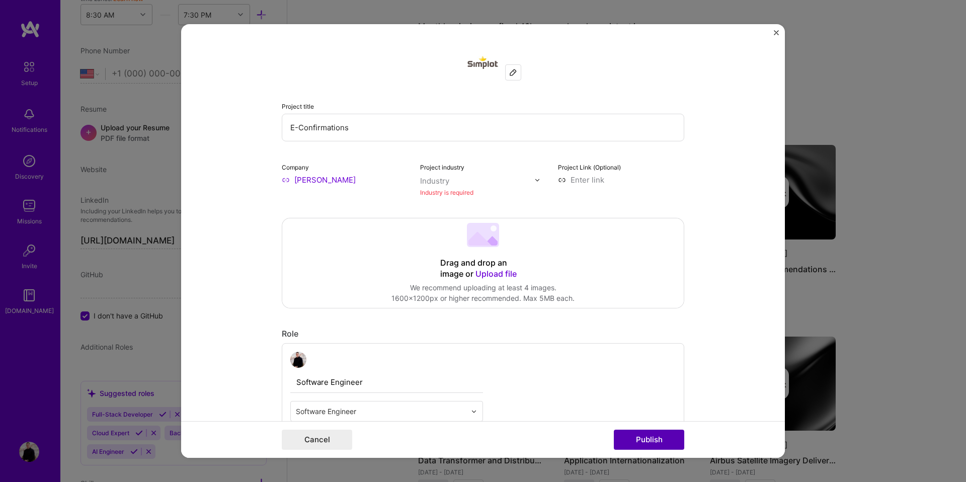
scroll to position [20, 0]
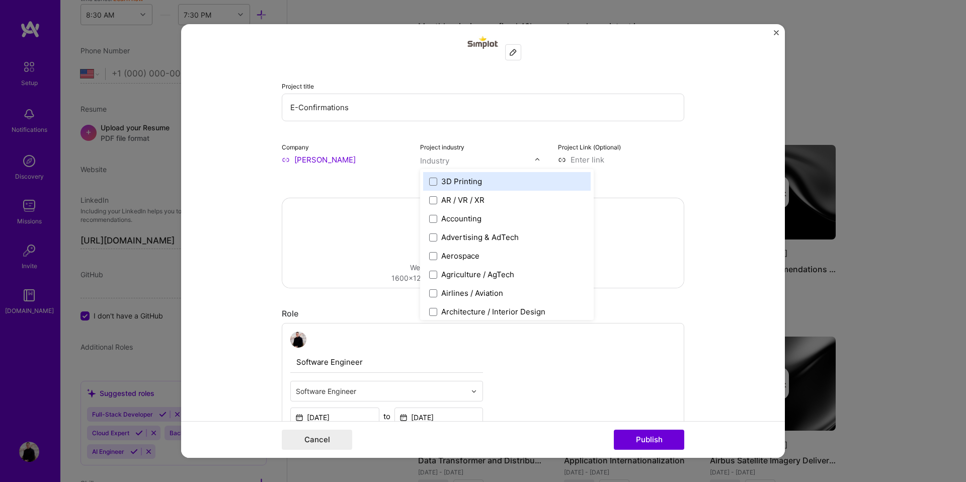
click at [471, 164] on input "text" at bounding box center [477, 160] width 115 height 11
type input "agr"
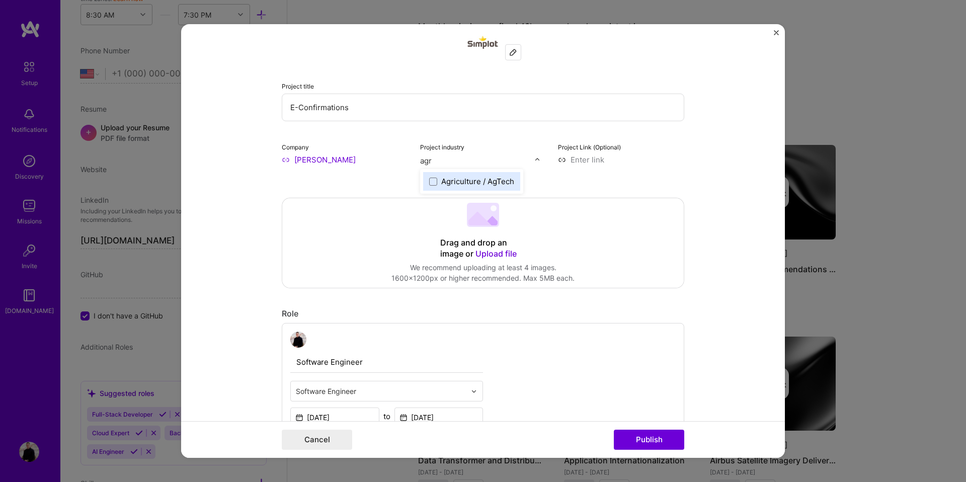
click at [478, 182] on div "Agriculture / AgTech" at bounding box center [477, 181] width 73 height 11
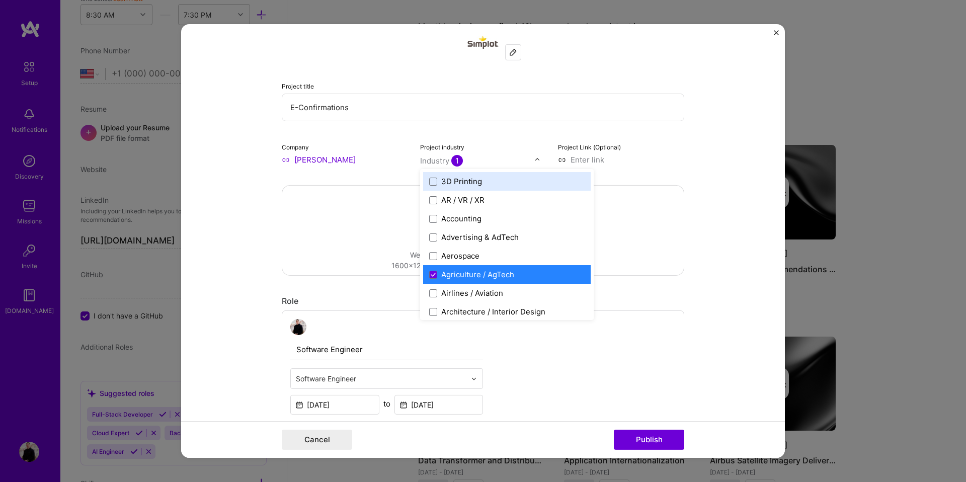
click at [476, 159] on input "text" at bounding box center [477, 160] width 115 height 11
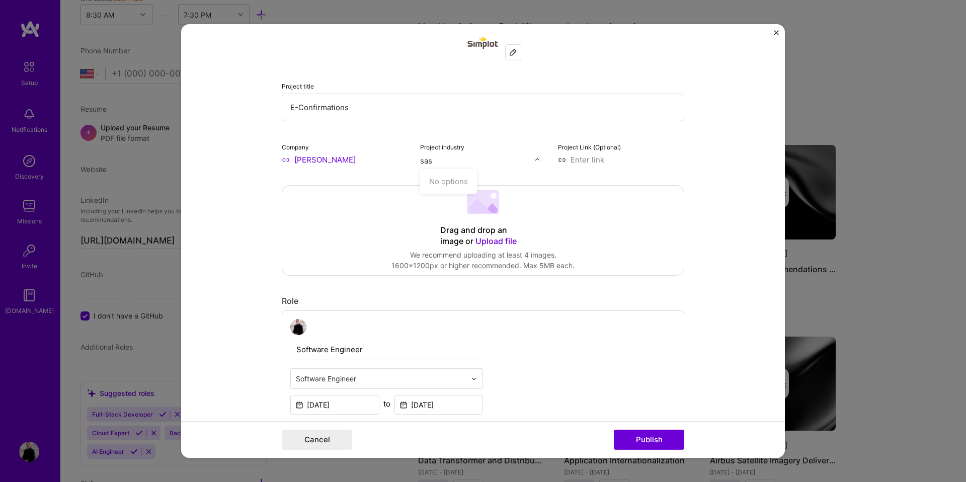
type input "sa"
click at [446, 188] on div "SaaS" at bounding box center [444, 181] width 42 height 19
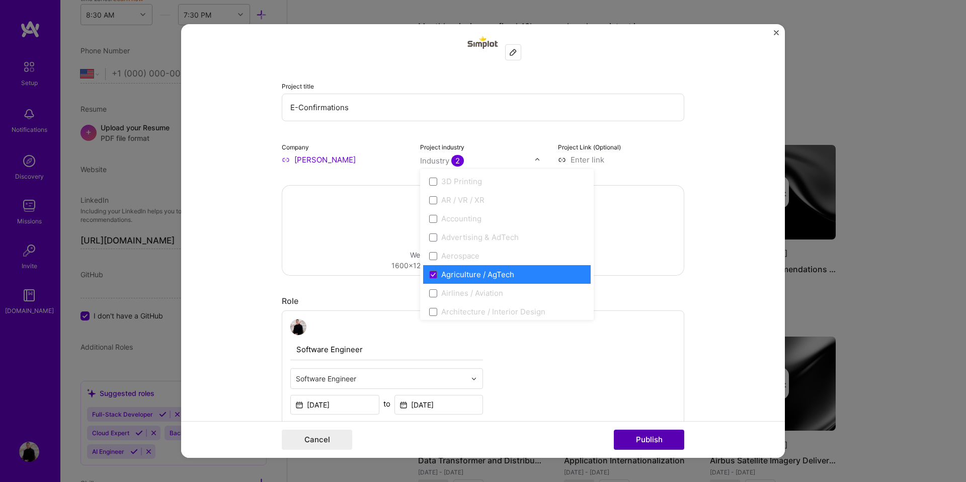
click at [660, 430] on button "Publish" at bounding box center [649, 439] width 70 height 20
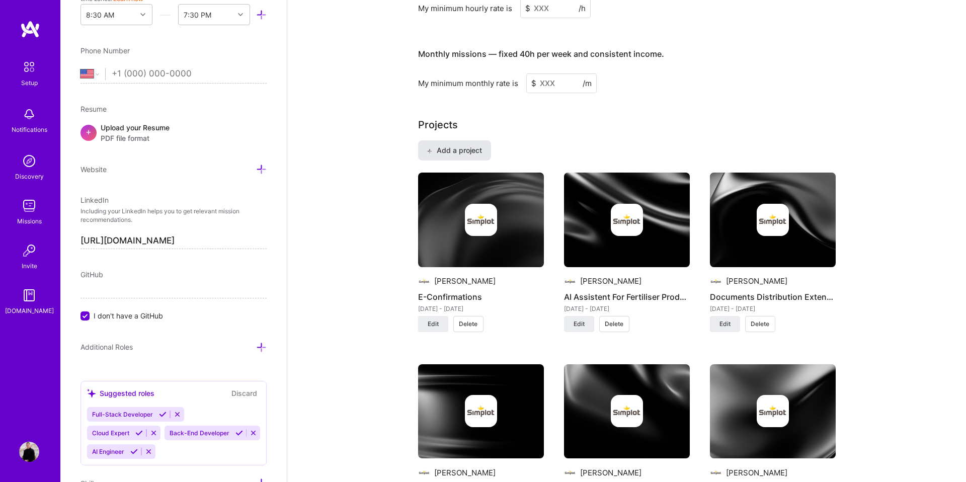
scroll to position [644, 0]
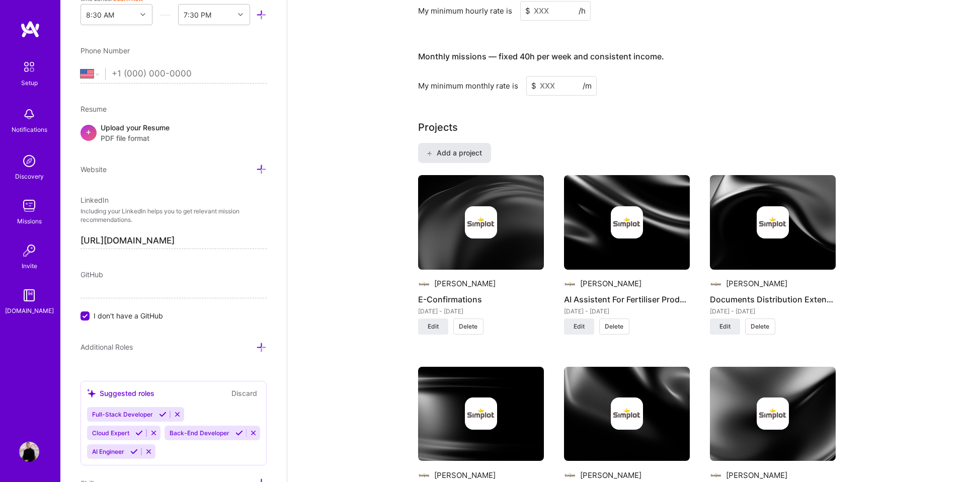
click at [455, 148] on span "Add a project" at bounding box center [453, 153] width 55 height 10
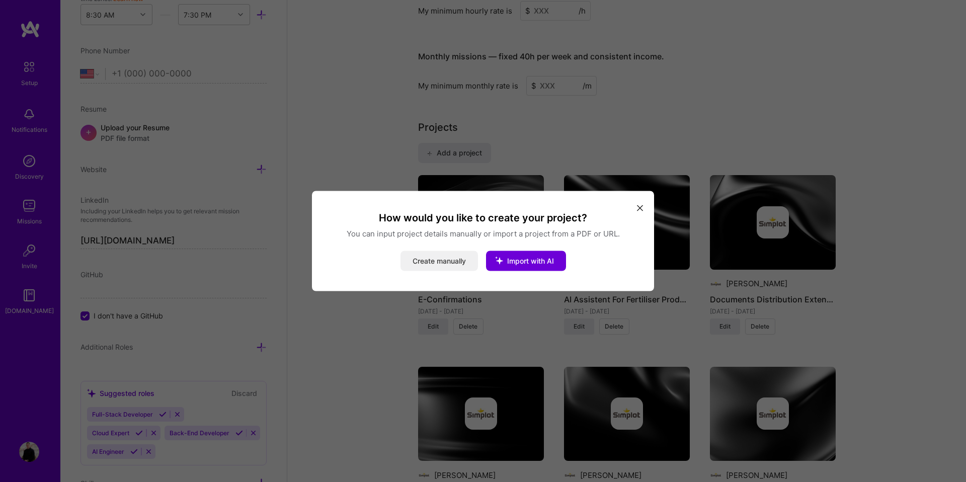
click at [437, 260] on button "Create manually" at bounding box center [438, 261] width 77 height 20
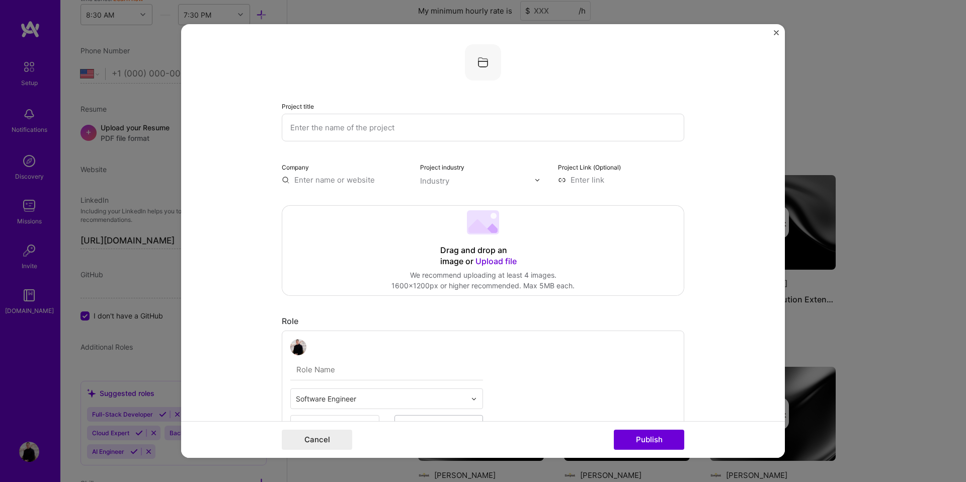
click at [360, 129] on input "text" at bounding box center [483, 128] width 402 height 28
type input "Sauna Booking And Admin System"
click at [343, 175] on input "text" at bounding box center [345, 180] width 126 height 11
type input "Portal The"
click at [319, 200] on span "Add company" at bounding box center [310, 203] width 48 height 11
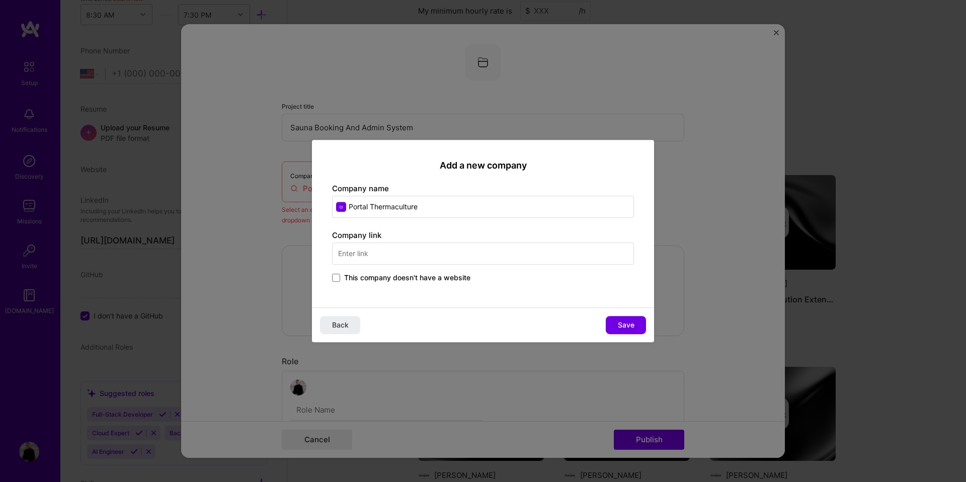
type input "Portal Thermaculture"
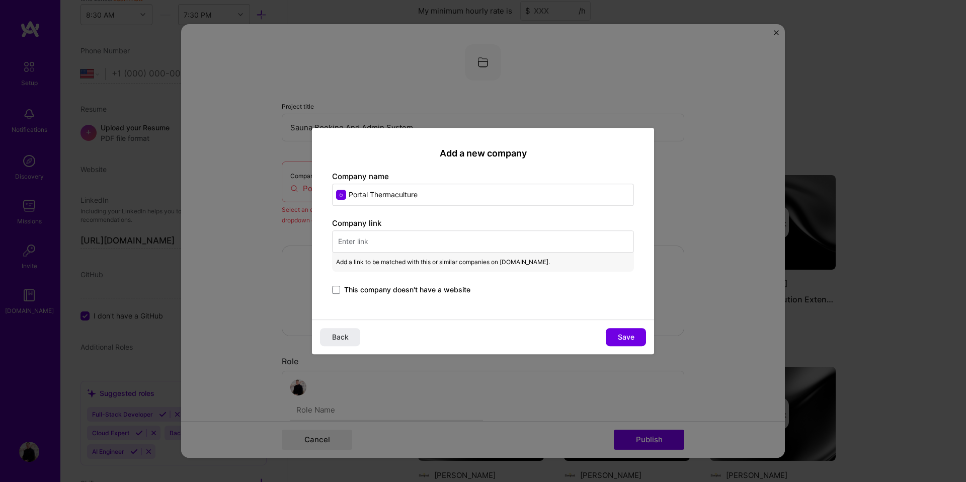
click at [357, 243] on input "text" at bounding box center [483, 241] width 302 height 22
paste input "[URL][DOMAIN_NAME]"
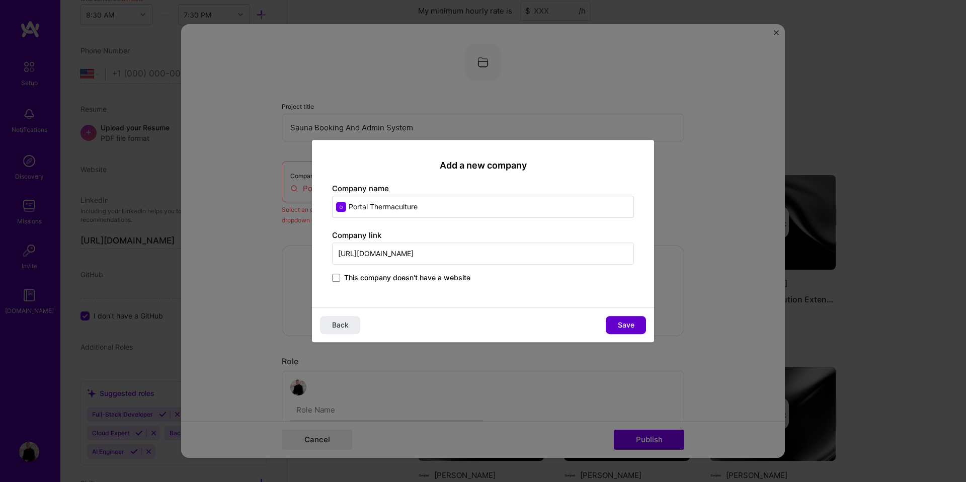
type input "[URL][DOMAIN_NAME]"
click at [624, 330] on button "Save" at bounding box center [625, 325] width 40 height 18
type input "Portal Thermaculture"
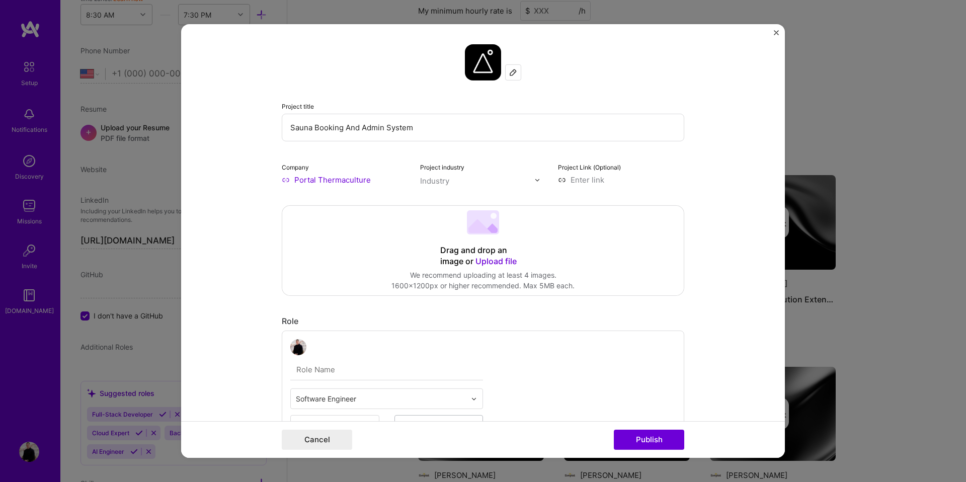
click at [468, 180] on input "text" at bounding box center [477, 181] width 115 height 11
type input "well"
click at [477, 199] on div "Wellness & Mental Health" at bounding box center [486, 201] width 91 height 11
type input "s"
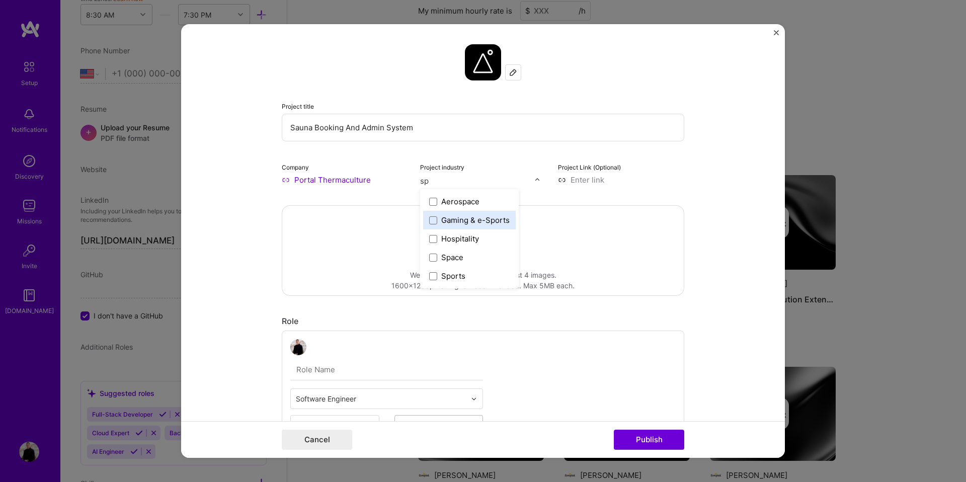
type input "s"
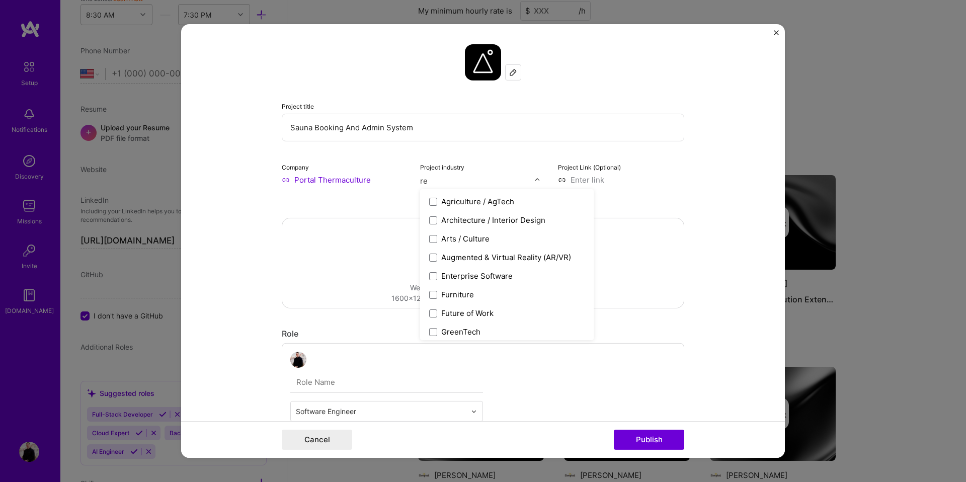
type input "r"
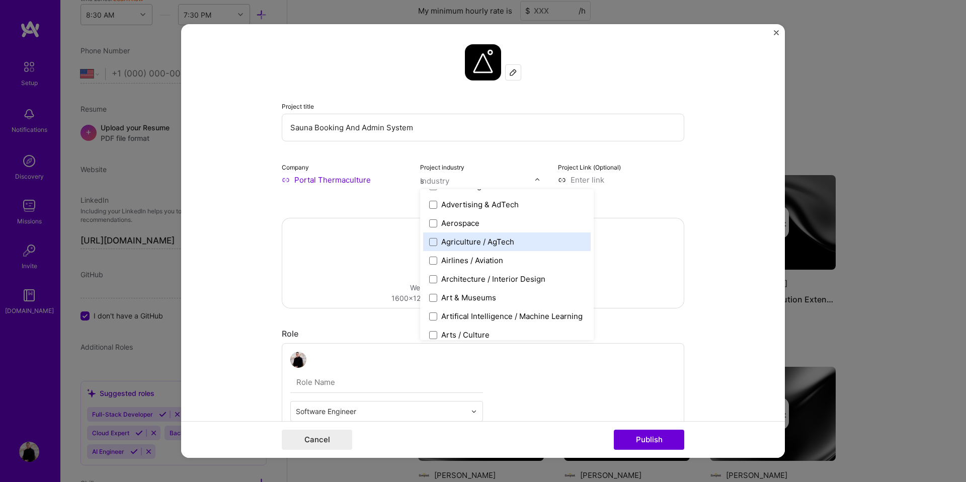
scroll to position [0, 0]
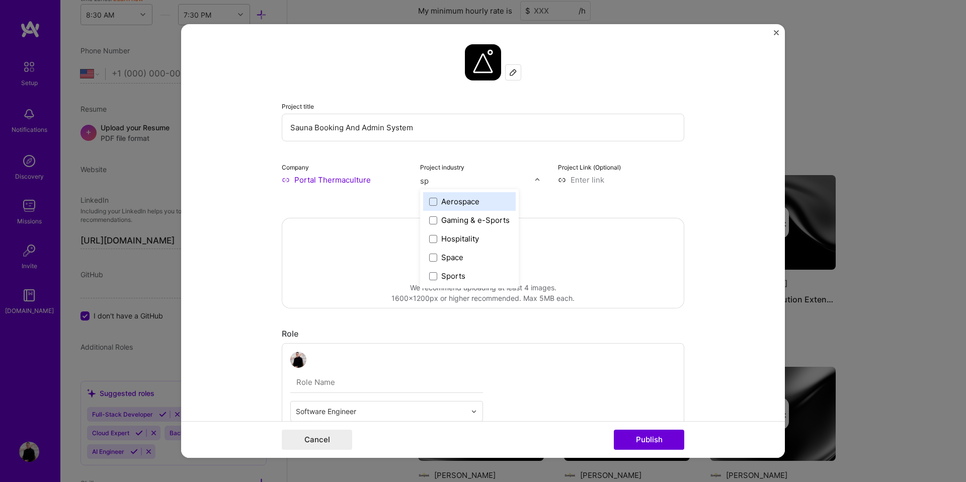
type input "s"
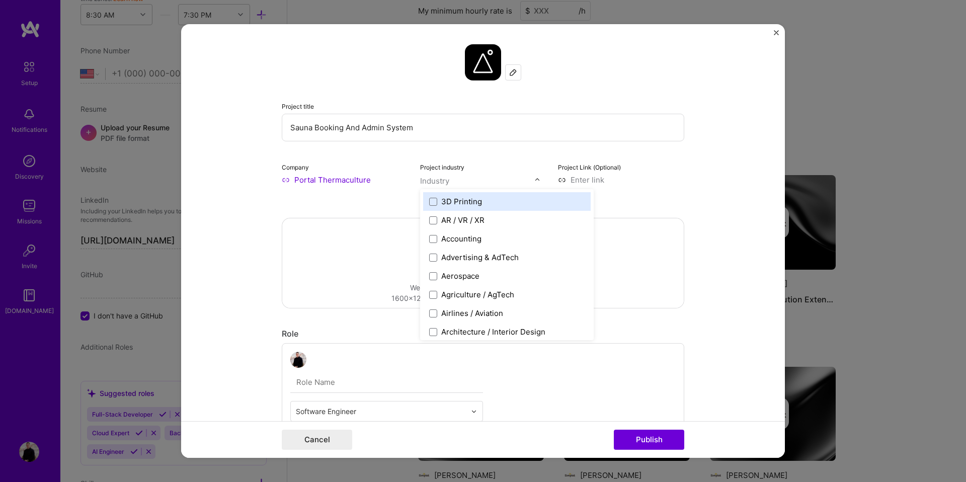
click at [485, 155] on div "Project title Sauna Booking And Admin System Company Portal Thermaculture Proje…" at bounding box center [483, 120] width 402 height 153
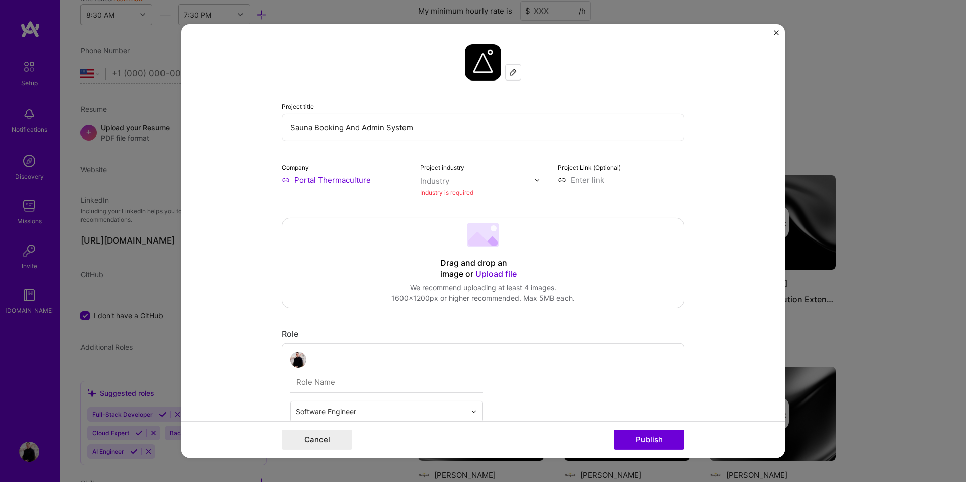
click at [458, 173] on div "Project industry Industry Industry is required" at bounding box center [483, 179] width 126 height 36
click at [455, 179] on input "text" at bounding box center [477, 181] width 115 height 11
type input "wel"
click at [430, 205] on span at bounding box center [433, 201] width 8 height 8
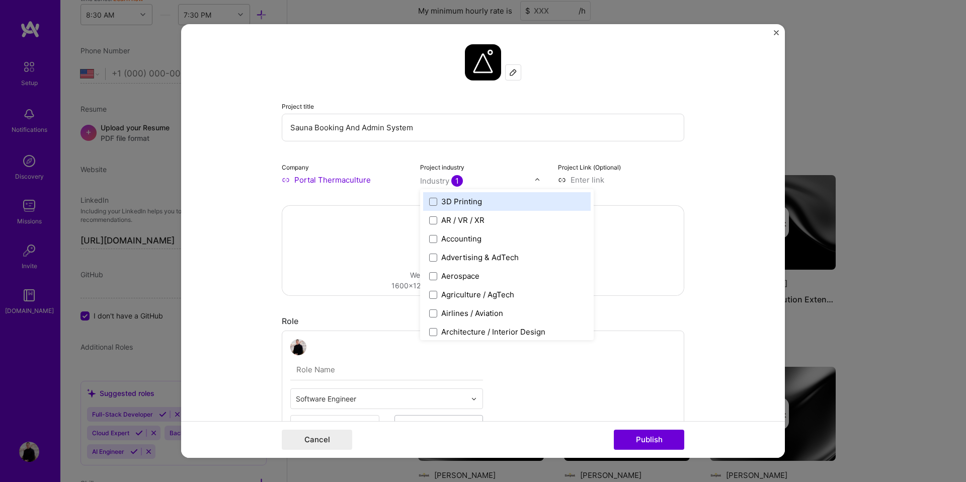
click at [385, 212] on div "Drag and drop an image or Upload file Upload file We recommend uploading at lea…" at bounding box center [482, 251] width 401 height 90
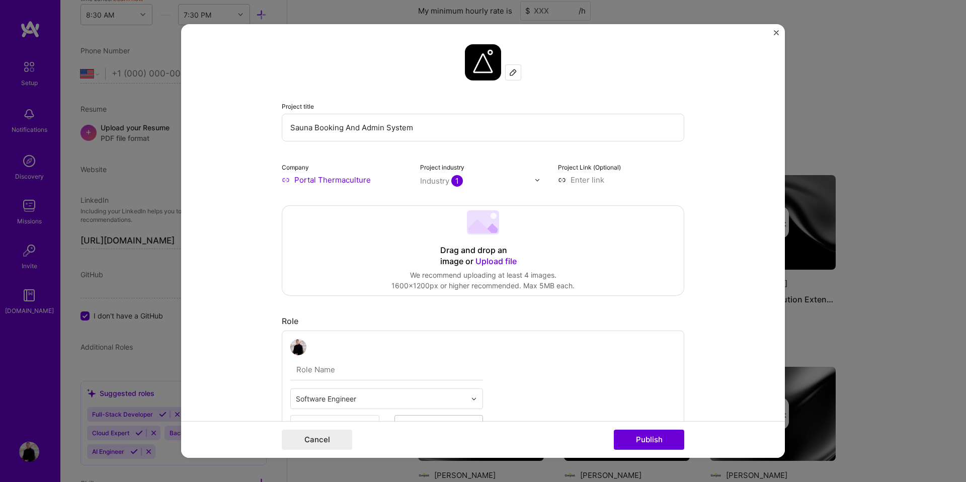
click at [586, 183] on input at bounding box center [621, 180] width 126 height 11
paste input "[URL][DOMAIN_NAME]"
click at [699, 139] on form "Project title Sauna Booking And Admin System Company Portal Thermaculture Proje…" at bounding box center [482, 240] width 603 height 433
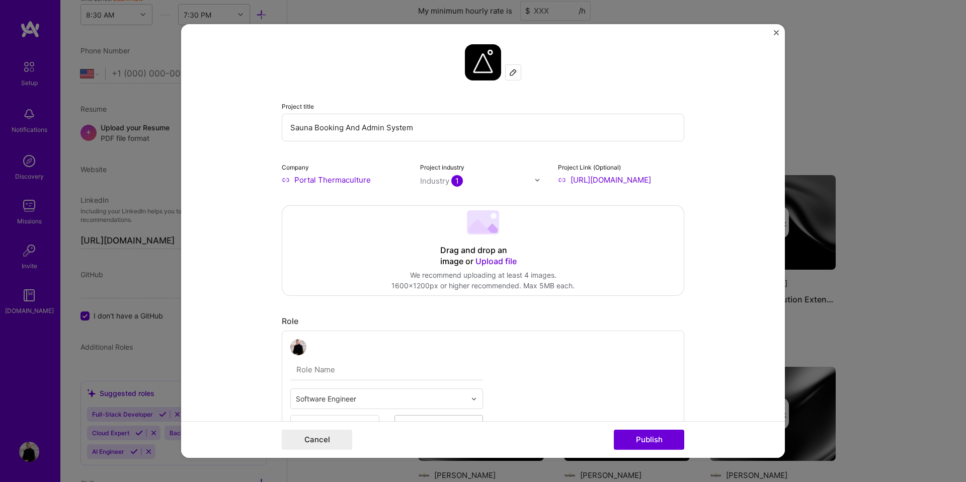
click at [644, 181] on input "[URL][DOMAIN_NAME]" at bounding box center [621, 180] width 126 height 11
drag, startPoint x: 651, startPoint y: 180, endPoint x: 711, endPoint y: 180, distance: 59.3
click at [711, 180] on form "Project title Sauna Booking And Admin System Company Portal Thermaculture Proje…" at bounding box center [482, 240] width 603 height 433
click at [676, 181] on input "[URL][DOMAIN_NAME]" at bounding box center [621, 180] width 126 height 11
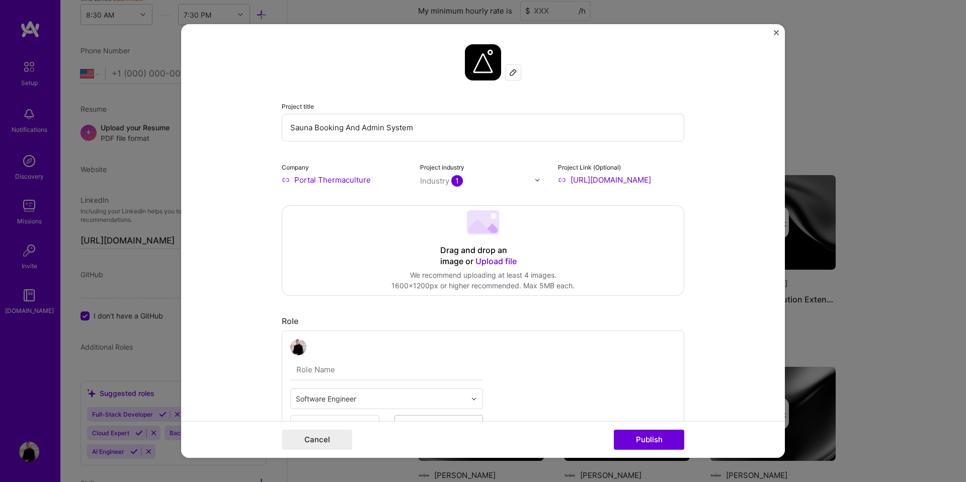
click at [676, 181] on input "[URL][DOMAIN_NAME]" at bounding box center [621, 180] width 126 height 11
type input "[URL][DOMAIN_NAME]"
click at [709, 151] on form "Project title Sauna Booking And Admin System Company Portal Thermaculture Proje…" at bounding box center [482, 240] width 603 height 433
drag, startPoint x: 611, startPoint y: 180, endPoint x: 699, endPoint y: 181, distance: 88.0
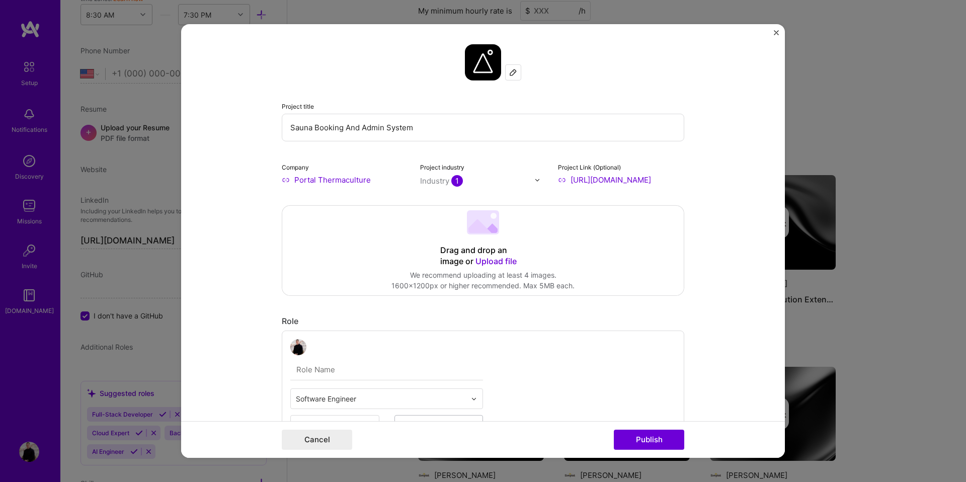
click at [699, 181] on form "Project title Sauna Booking And Admin System Company Portal Thermaculture Proje…" at bounding box center [482, 240] width 603 height 433
click at [708, 168] on form "Project title Sauna Booking And Admin System Company Portal Thermaculture Proje…" at bounding box center [482, 240] width 603 height 433
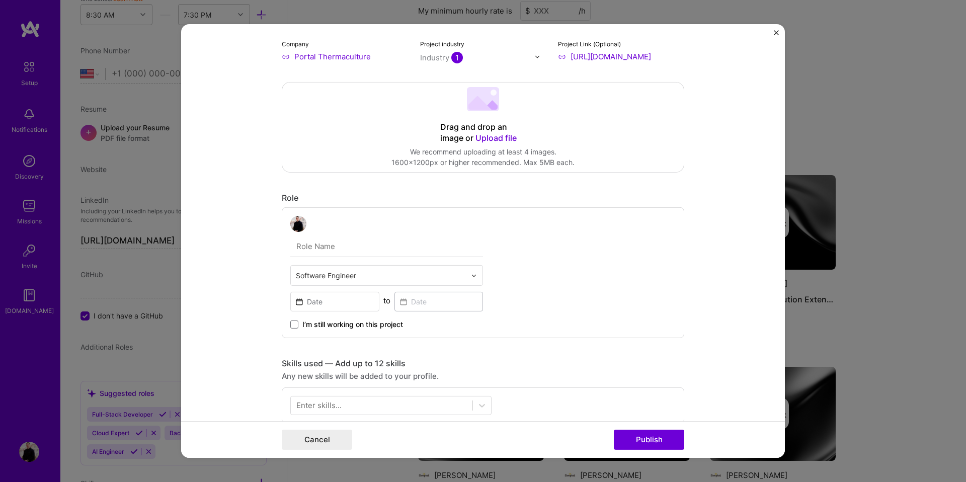
scroll to position [127, 0]
click at [435, 250] on input "text" at bounding box center [386, 242] width 193 height 21
type input "Technical Lead"
click at [367, 276] on input "text" at bounding box center [381, 272] width 170 height 11
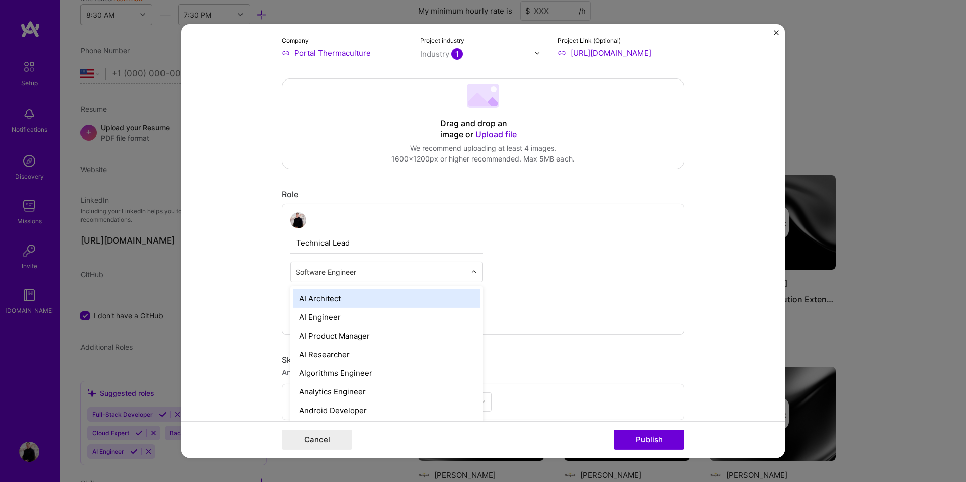
click at [266, 275] on form "Project title Sauna Booking And Admin System Company Portal Thermaculture Proje…" at bounding box center [482, 240] width 603 height 433
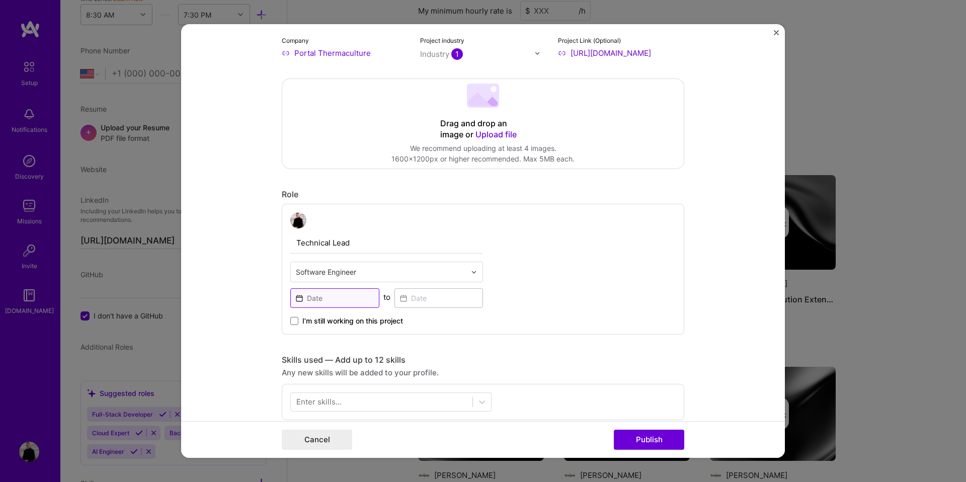
click at [325, 295] on input at bounding box center [334, 298] width 89 height 20
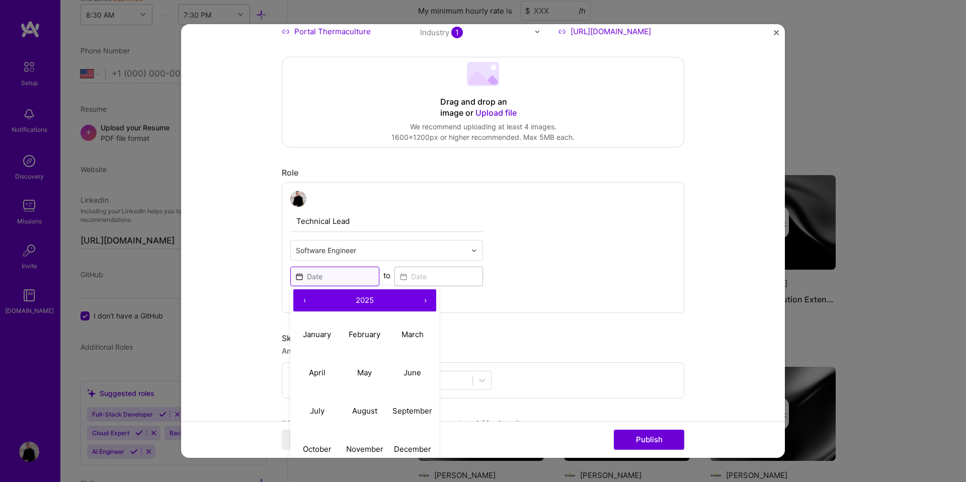
scroll to position [178, 0]
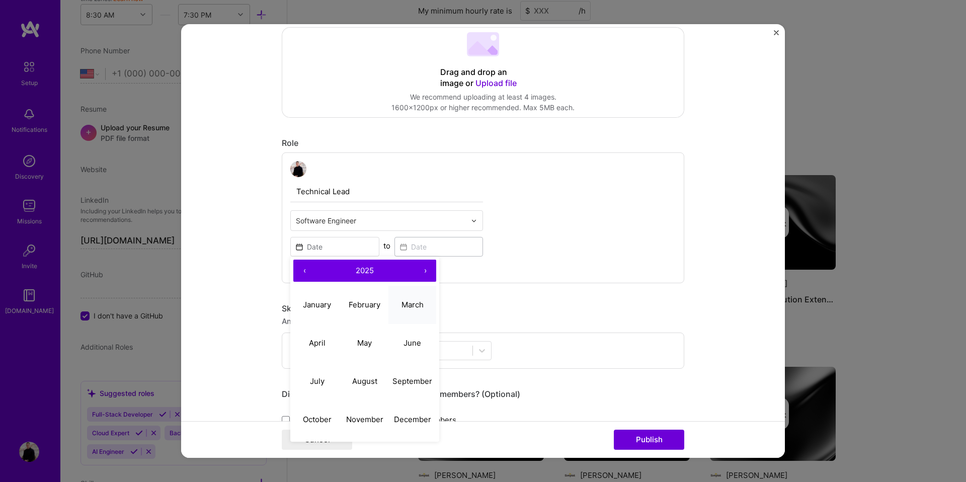
click at [403, 305] on abbr "March" at bounding box center [412, 304] width 22 height 10
type input "[DATE]"
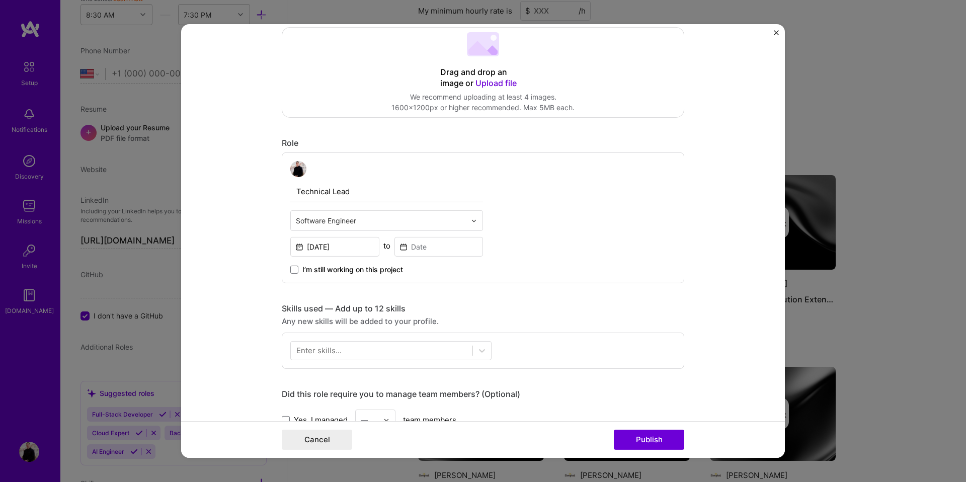
click at [315, 269] on span "I’m still working on this project" at bounding box center [352, 270] width 101 height 10
click at [0, 0] on input "I’m still working on this project" at bounding box center [0, 0] width 0 height 0
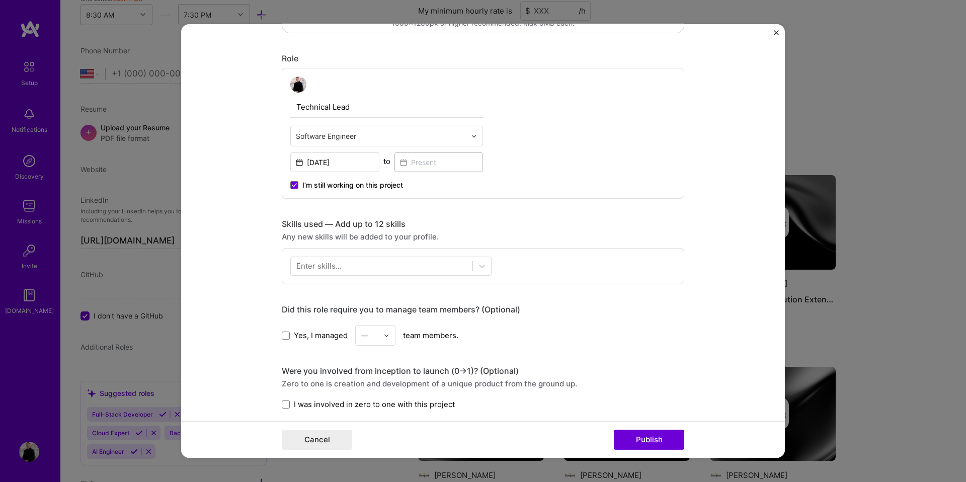
scroll to position [290, 0]
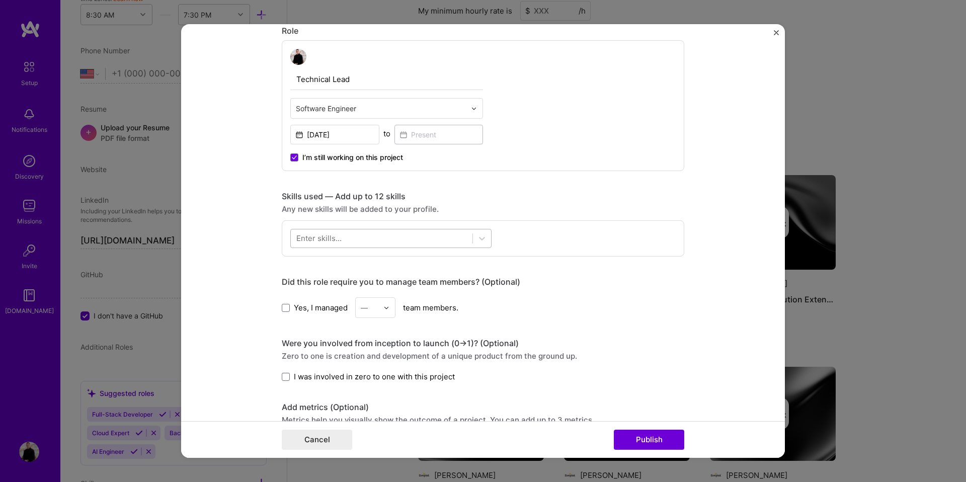
click at [354, 236] on div at bounding box center [382, 238] width 182 height 17
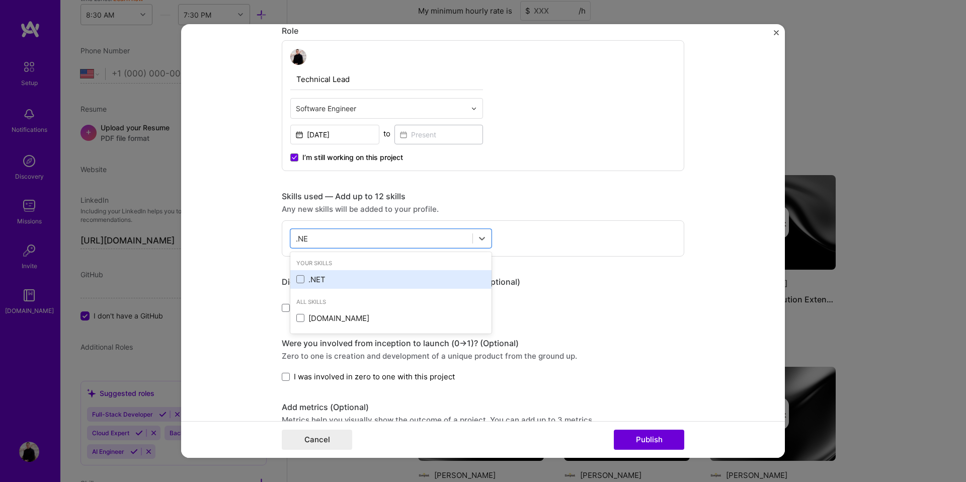
click at [305, 274] on div ".NET" at bounding box center [390, 279] width 189 height 11
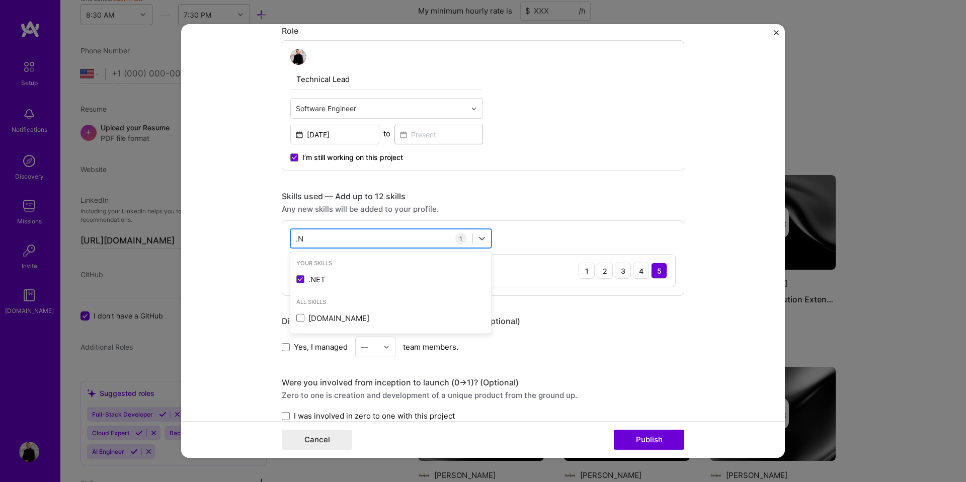
type input "."
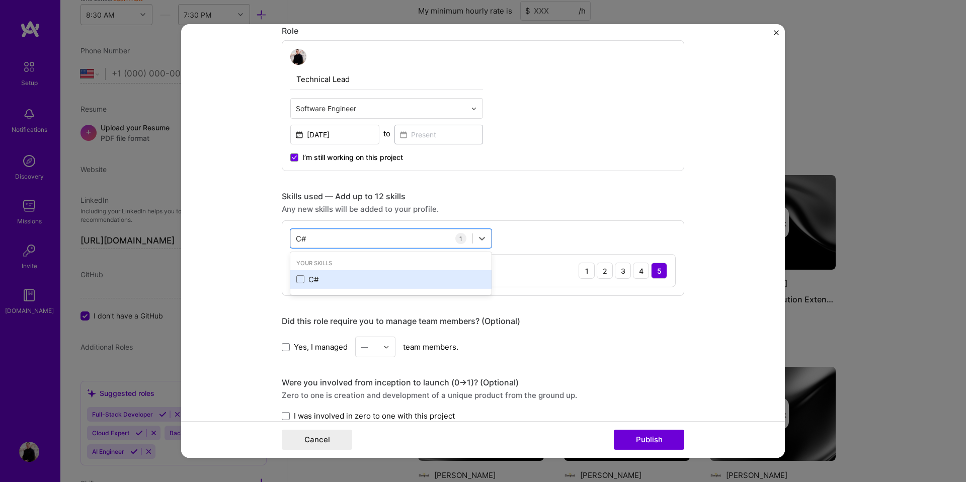
click at [310, 276] on div "C#" at bounding box center [390, 279] width 189 height 11
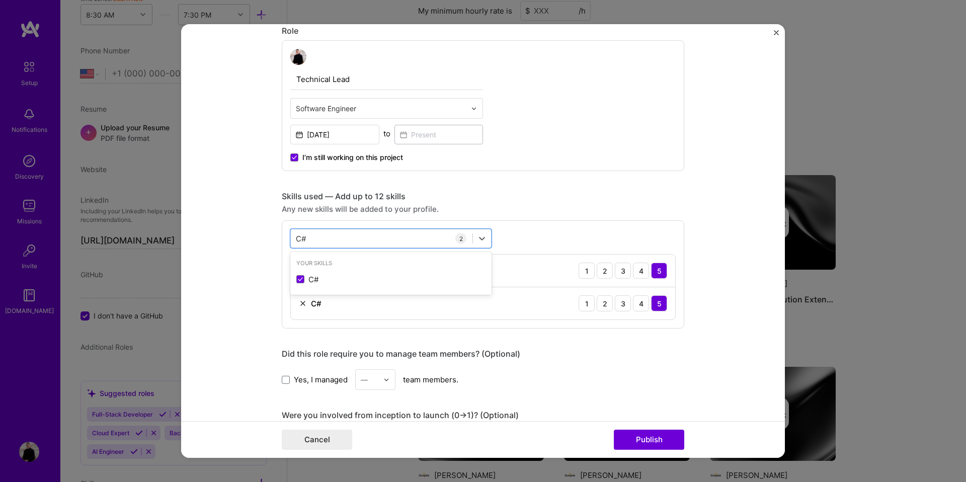
type input "C"
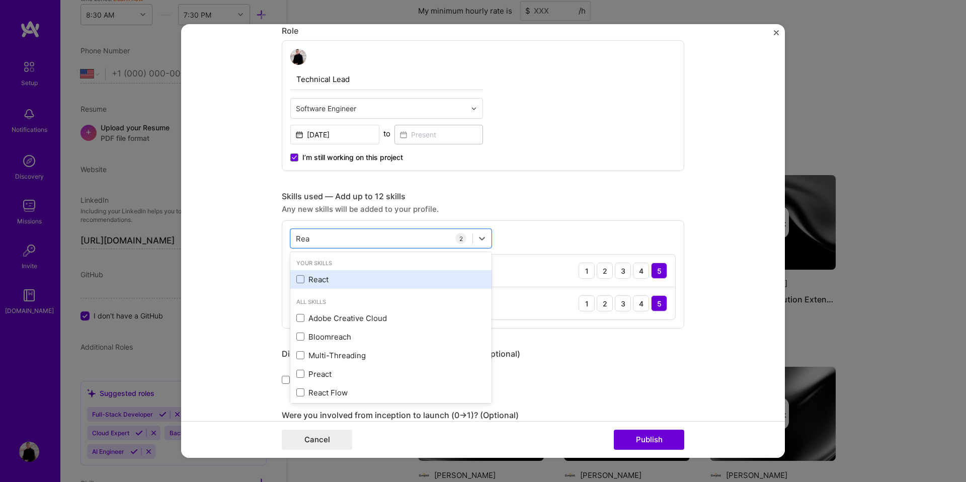
click at [316, 276] on div "React" at bounding box center [390, 279] width 189 height 11
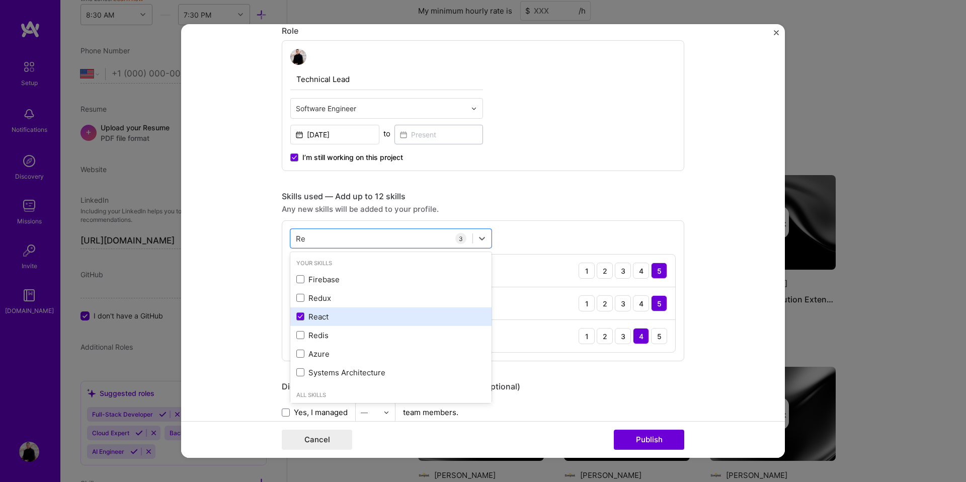
type input "R"
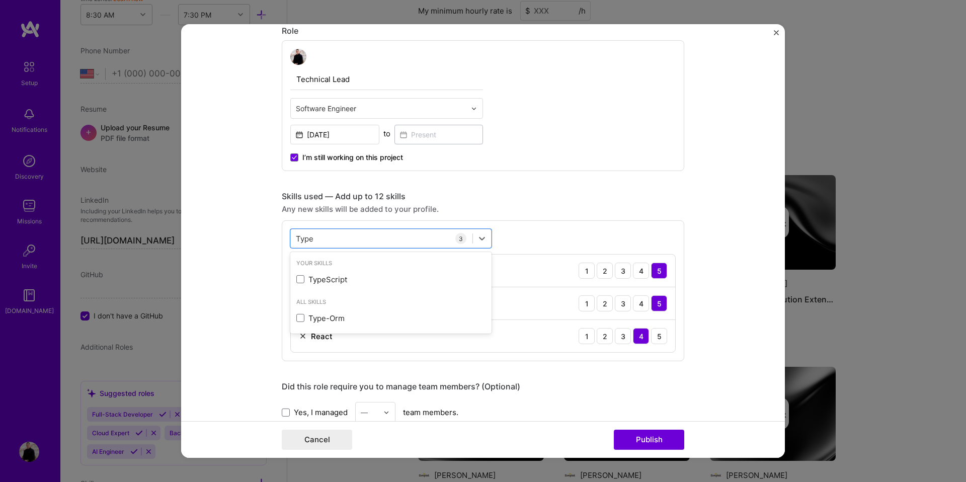
click at [318, 272] on div "TypeScript" at bounding box center [390, 279] width 201 height 19
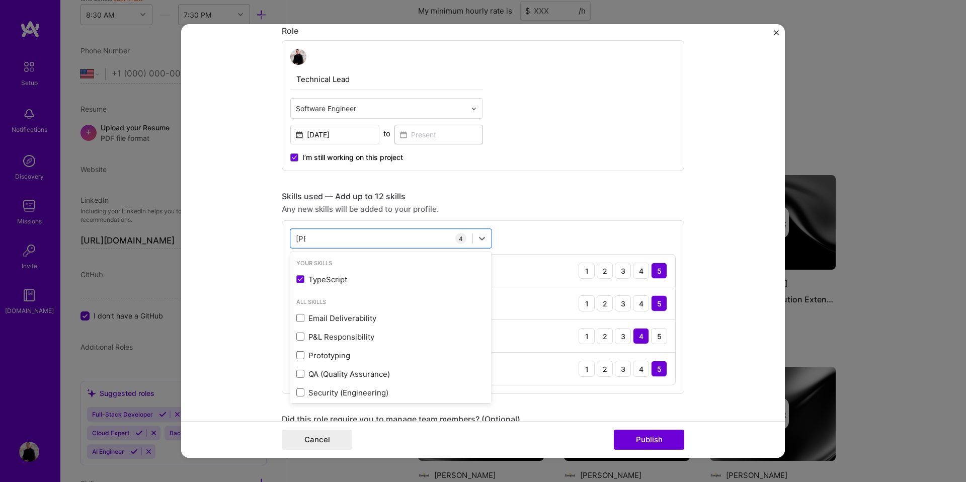
type input "T"
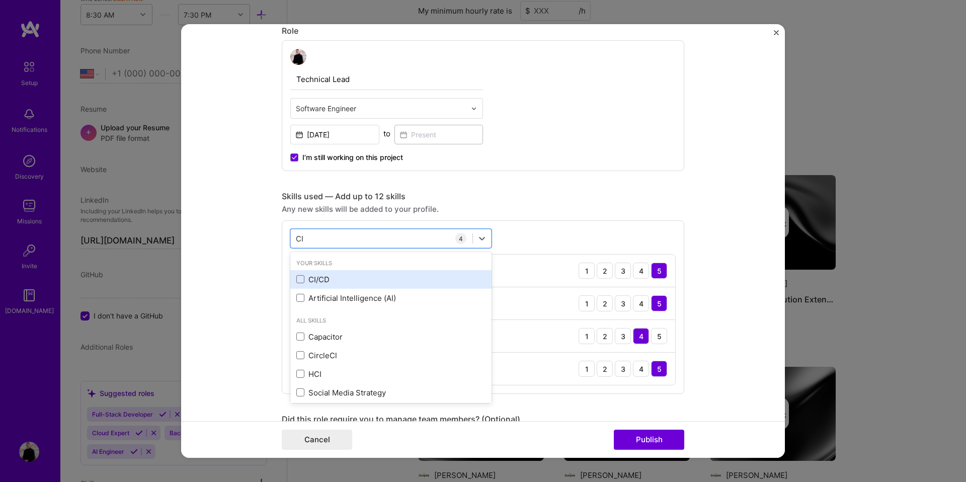
click at [312, 279] on div "CI/CD" at bounding box center [390, 279] width 189 height 11
type input "C"
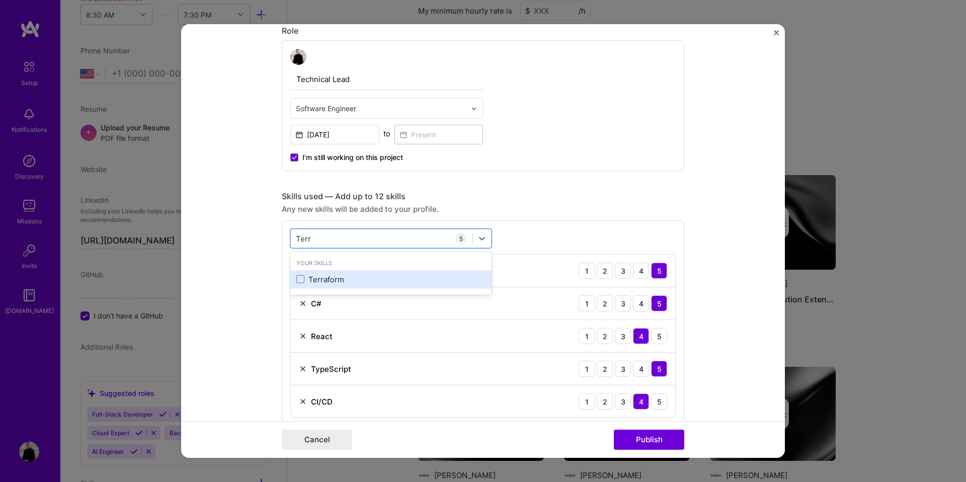
click at [313, 275] on div "Terraform" at bounding box center [390, 279] width 189 height 11
type input "T"
click at [315, 283] on div "Systems Architecture" at bounding box center [390, 279] width 189 height 11
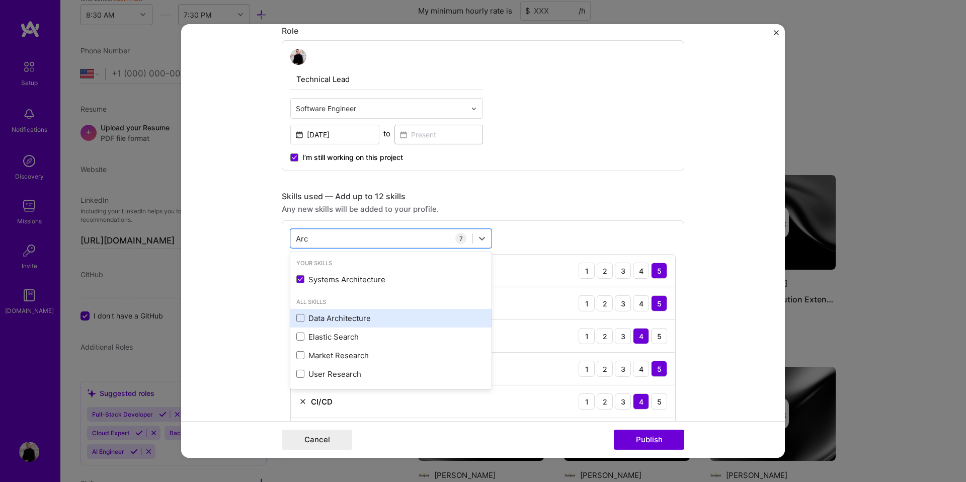
click at [307, 309] on div "Data Architecture" at bounding box center [390, 318] width 201 height 19
type input "A"
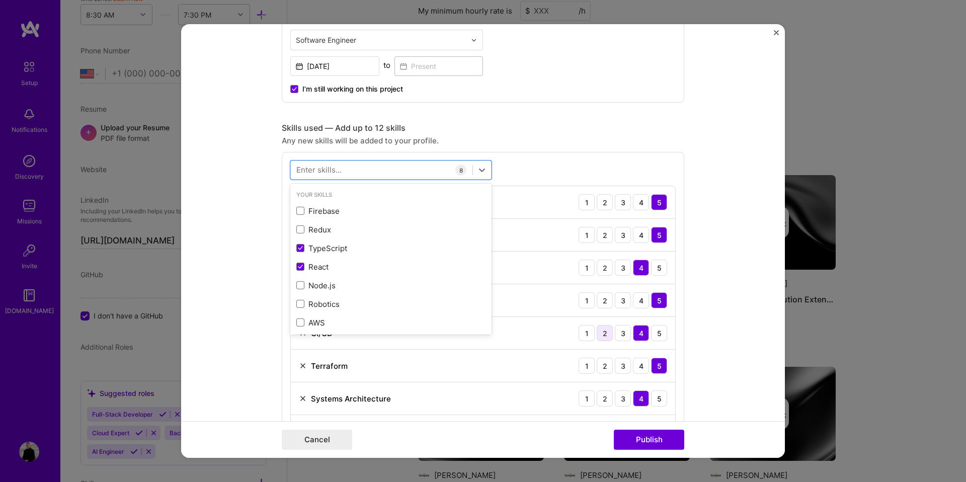
scroll to position [404, 0]
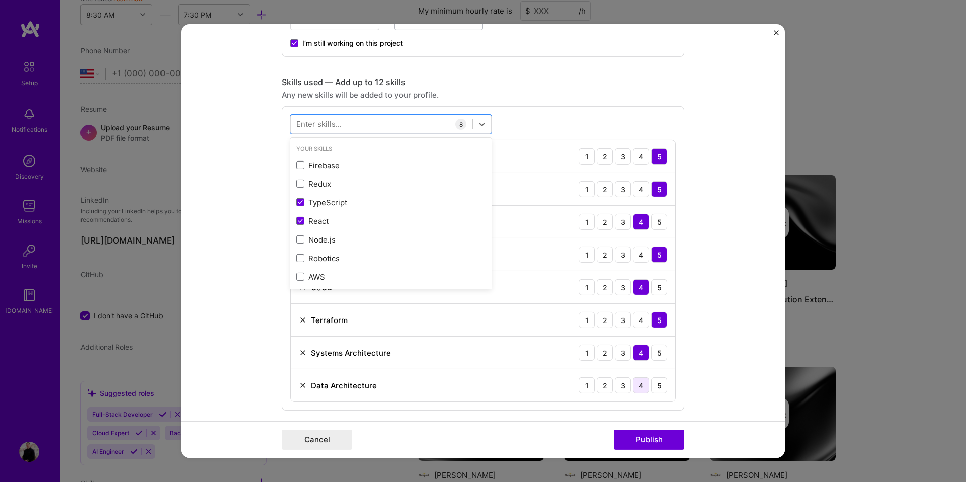
click at [645, 384] on div "4" at bounding box center [641, 385] width 16 height 16
click at [360, 127] on div at bounding box center [382, 124] width 182 height 17
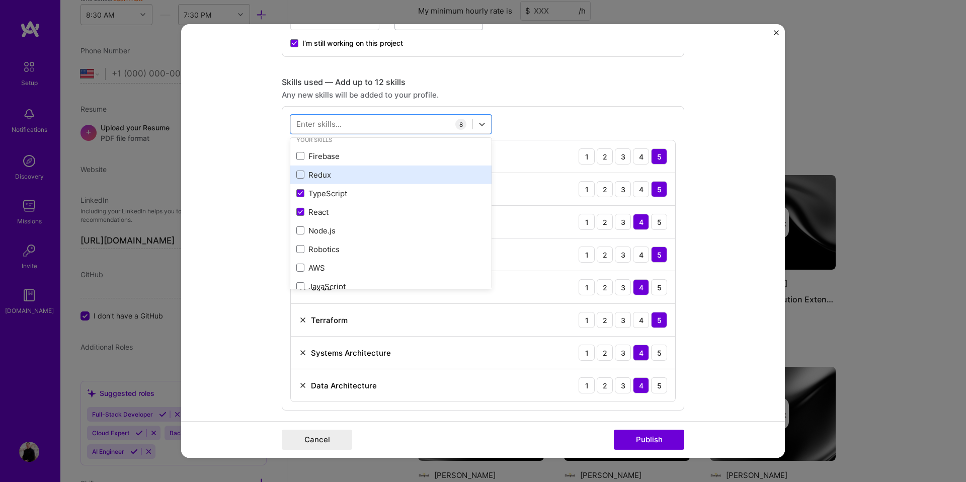
scroll to position [12, 0]
click at [282, 187] on div "option Data Architecture, selected. option TypeScript selected, 0 of 2. 378 res…" at bounding box center [483, 258] width 402 height 304
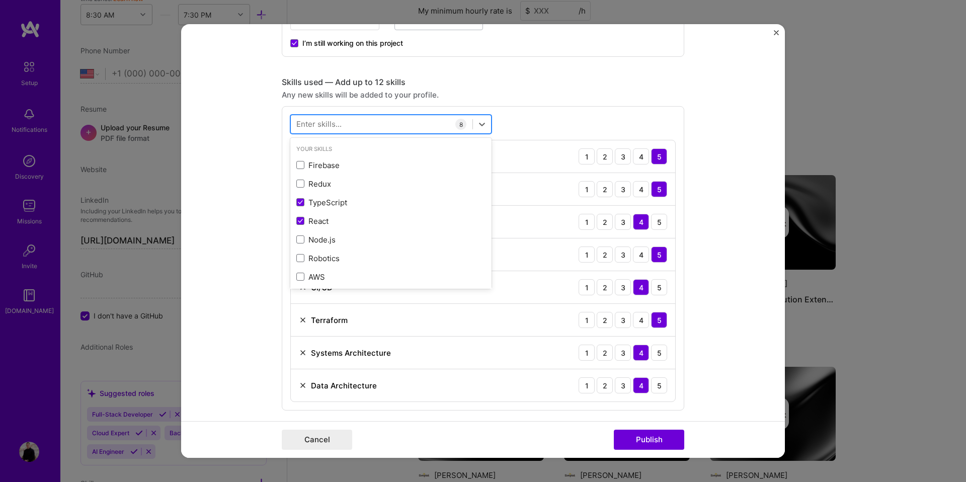
click at [360, 122] on div at bounding box center [382, 124] width 182 height 17
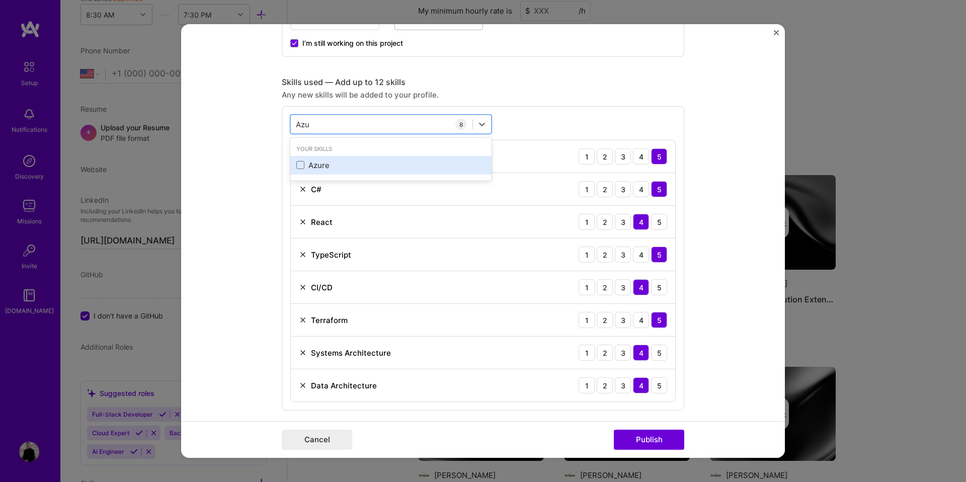
click at [359, 156] on div "Azure" at bounding box center [390, 165] width 201 height 19
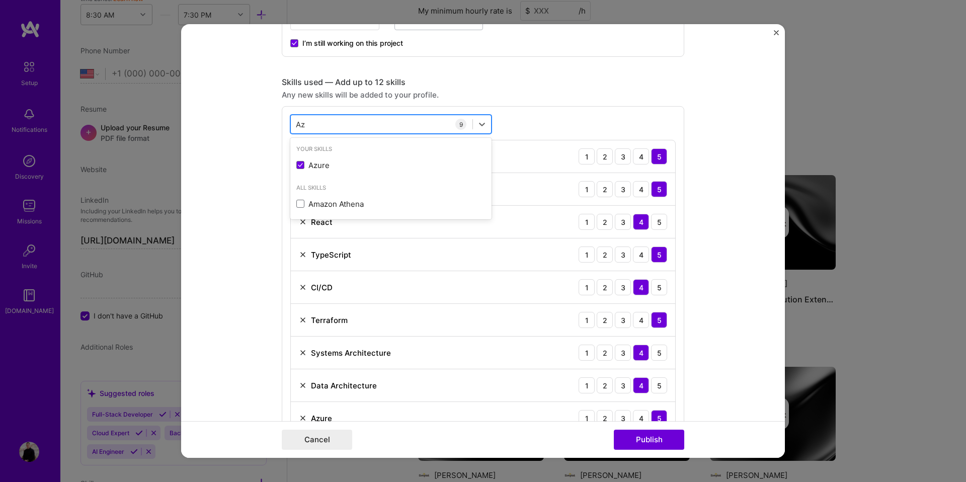
type input "A"
click at [212, 165] on form "Project title Sauna Booking And Admin System Company Portal Thermaculture Proje…" at bounding box center [482, 240] width 603 height 433
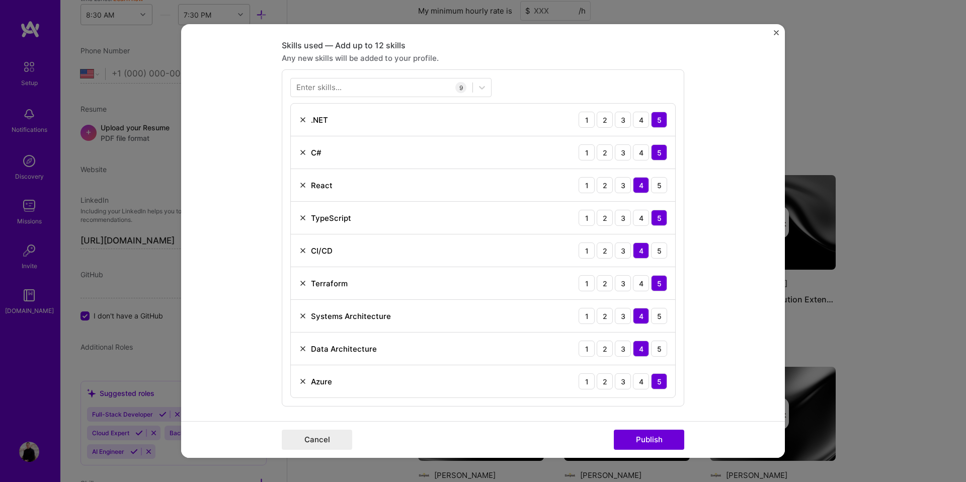
scroll to position [452, 0]
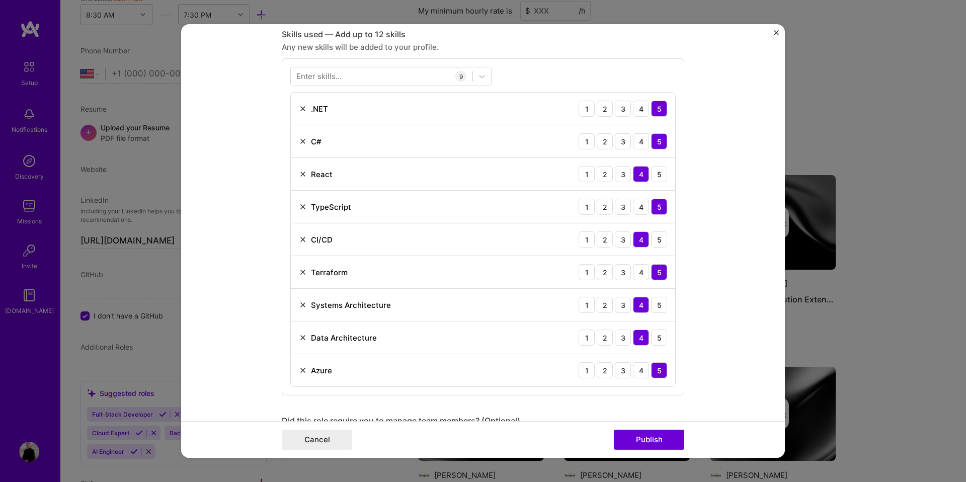
click at [337, 81] on div "Enter skills..." at bounding box center [318, 76] width 45 height 11
click at [338, 80] on div "Enter skills..." at bounding box center [318, 76] width 45 height 11
click at [358, 73] on div at bounding box center [382, 76] width 182 height 17
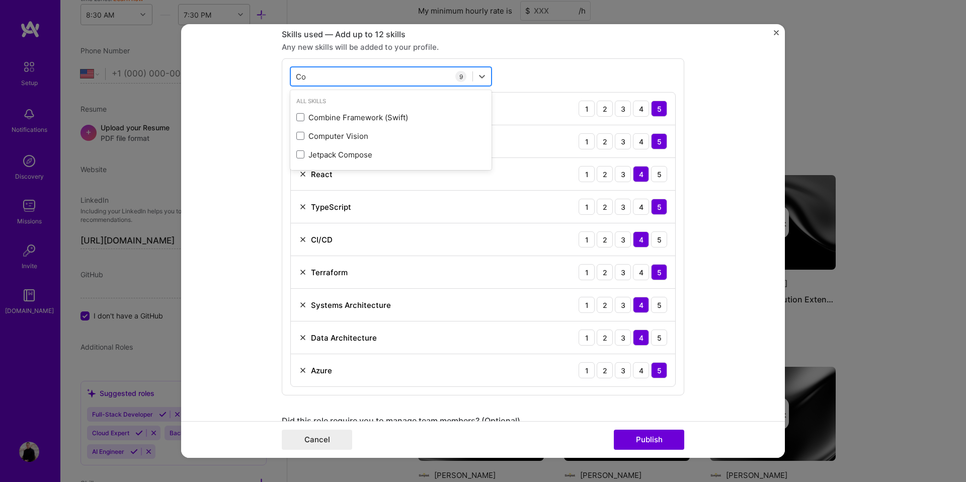
type input "C"
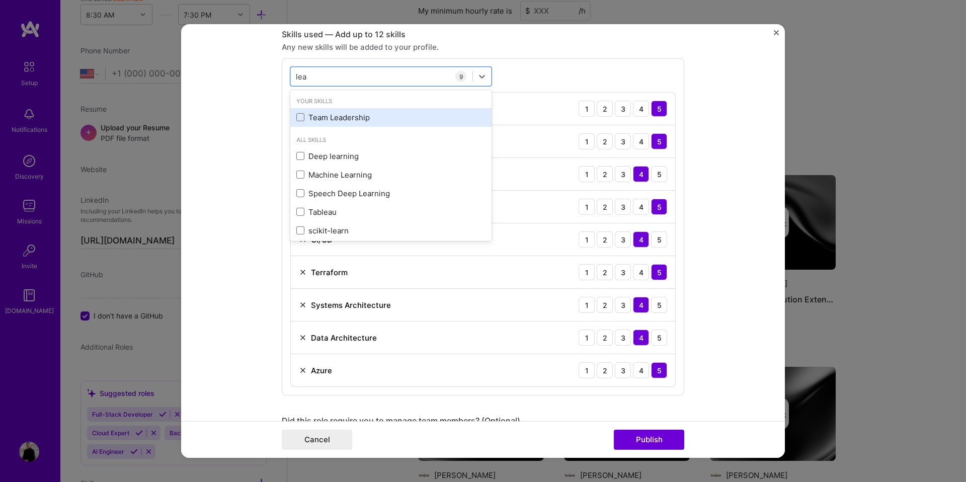
click at [338, 121] on div "Team Leadership" at bounding box center [390, 117] width 189 height 11
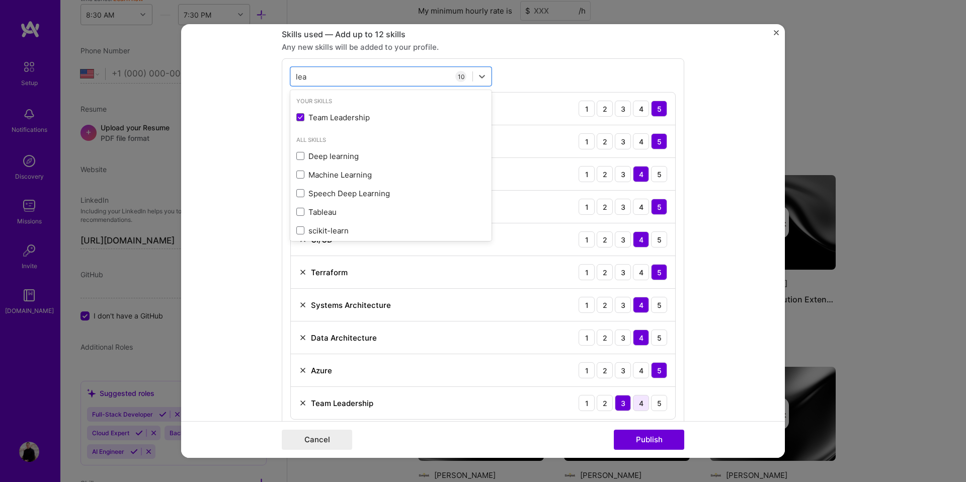
click at [638, 404] on div "4" at bounding box center [641, 403] width 16 height 16
click at [404, 76] on div "[PERSON_NAME]" at bounding box center [382, 76] width 182 height 17
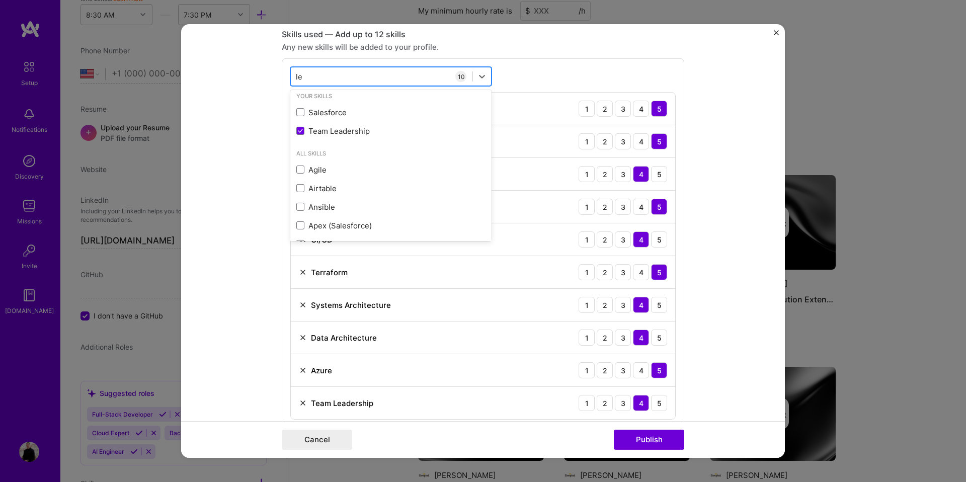
type input "l"
type input "c"
click at [249, 173] on form "Project title Sauna Booking And Admin System Company Portal Thermaculture Proje…" at bounding box center [482, 240] width 603 height 433
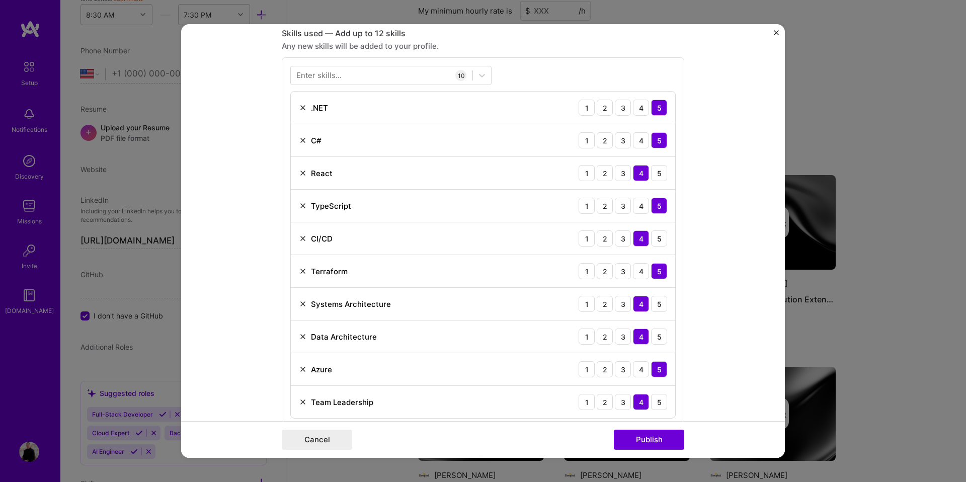
scroll to position [387, 0]
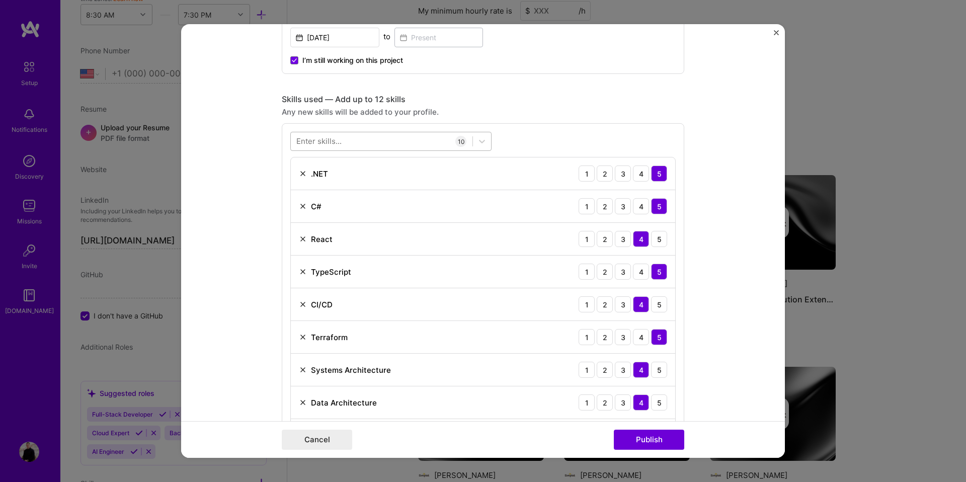
click at [368, 142] on div at bounding box center [382, 141] width 182 height 17
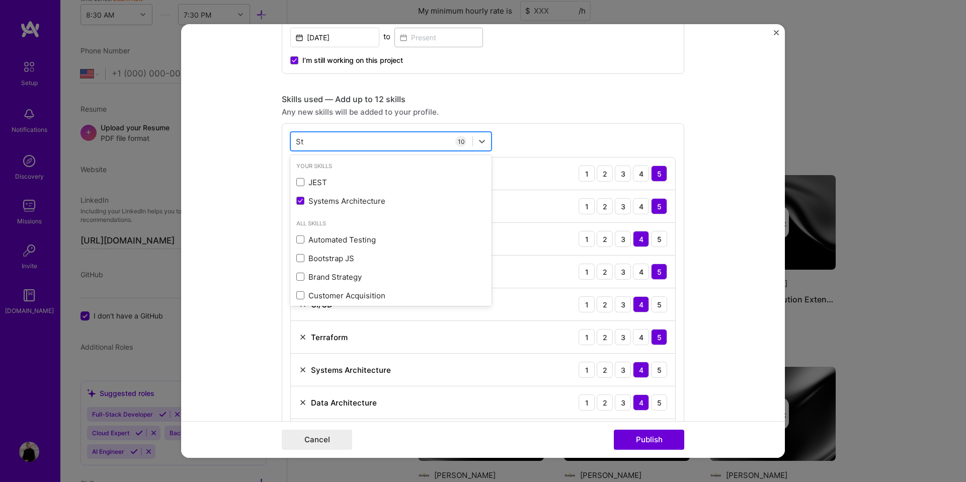
type input "S"
drag, startPoint x: 230, startPoint y: 189, endPoint x: 249, endPoint y: 191, distance: 19.3
click at [230, 189] on form "Project title Sauna Booking And Admin System Company Portal Thermaculture Proje…" at bounding box center [482, 240] width 603 height 433
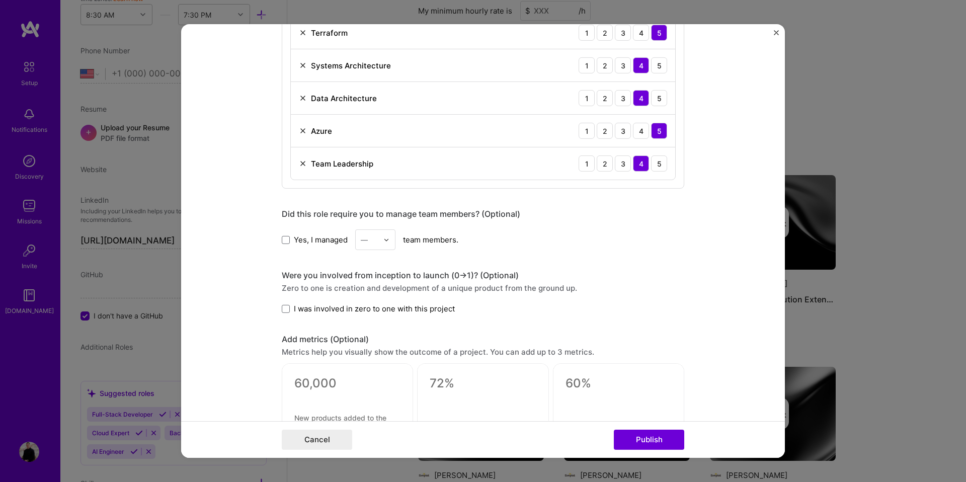
scroll to position [767, 0]
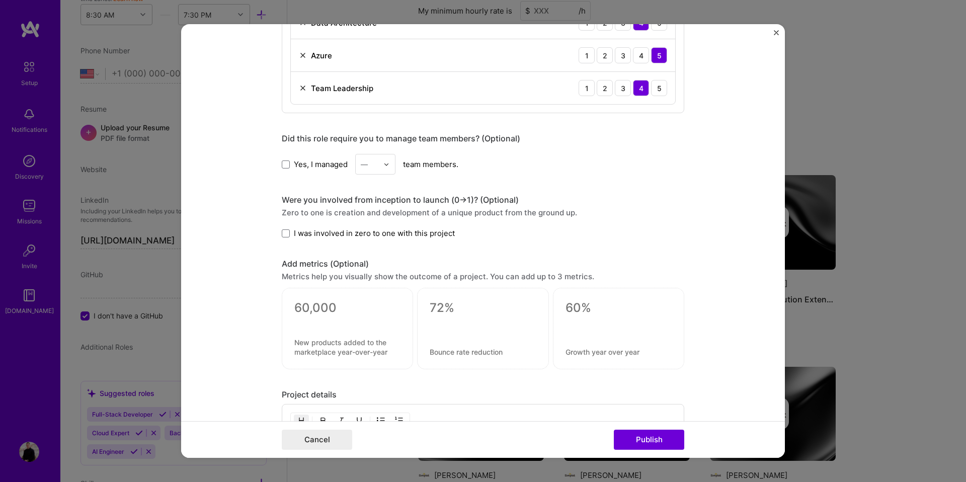
click at [300, 167] on span "Yes, I managed" at bounding box center [321, 164] width 54 height 11
click at [0, 0] on input "Yes, I managed" at bounding box center [0, 0] width 0 height 0
click at [385, 166] on img at bounding box center [386, 164] width 6 height 6
click at [372, 248] on div "4" at bounding box center [375, 246] width 34 height 19
click at [366, 235] on span "I was involved in zero to one with this project" at bounding box center [374, 233] width 161 height 11
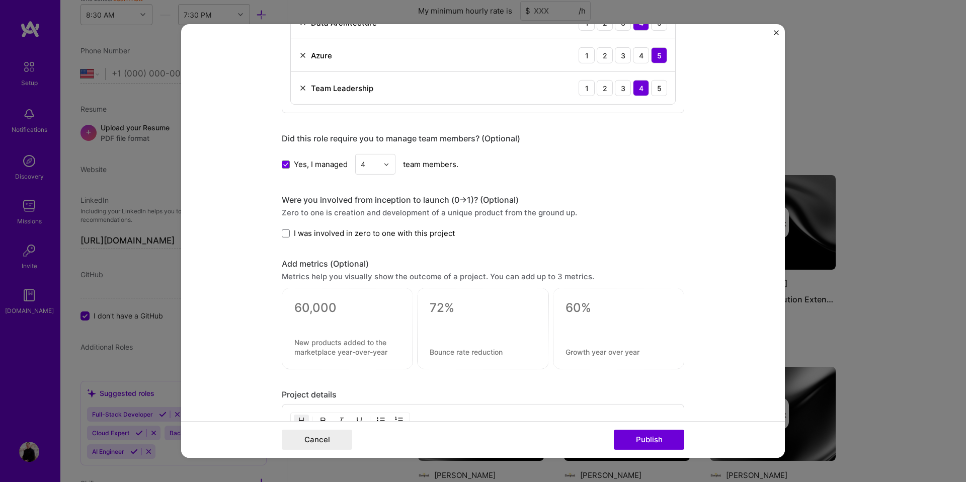
click at [0, 0] on input "I was involved in zero to one with this project" at bounding box center [0, 0] width 0 height 0
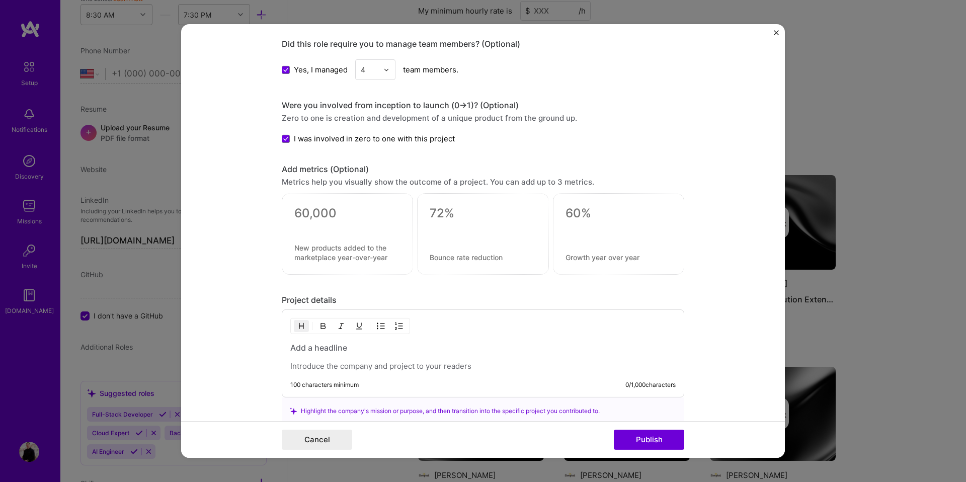
scroll to position [905, 0]
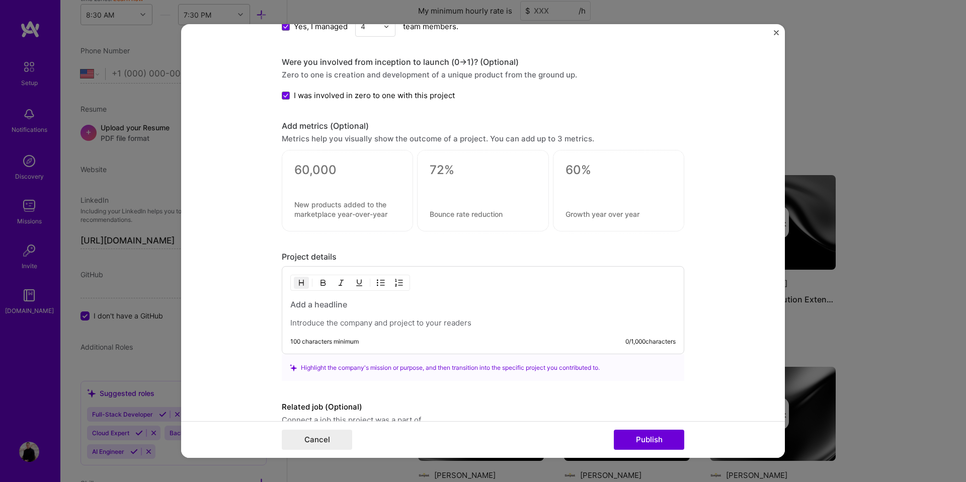
click at [312, 316] on div at bounding box center [482, 313] width 385 height 29
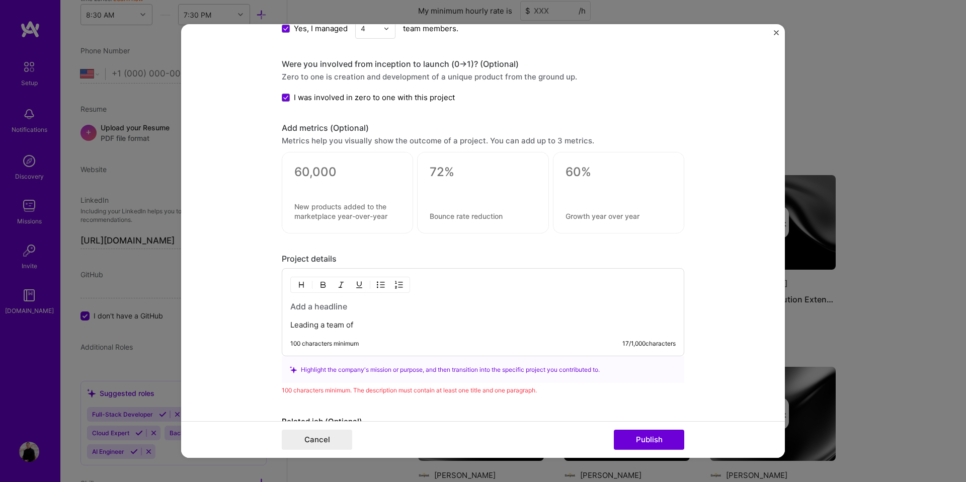
scroll to position [903, 0]
click at [325, 323] on p "Leading a team of" at bounding box center [482, 324] width 385 height 10
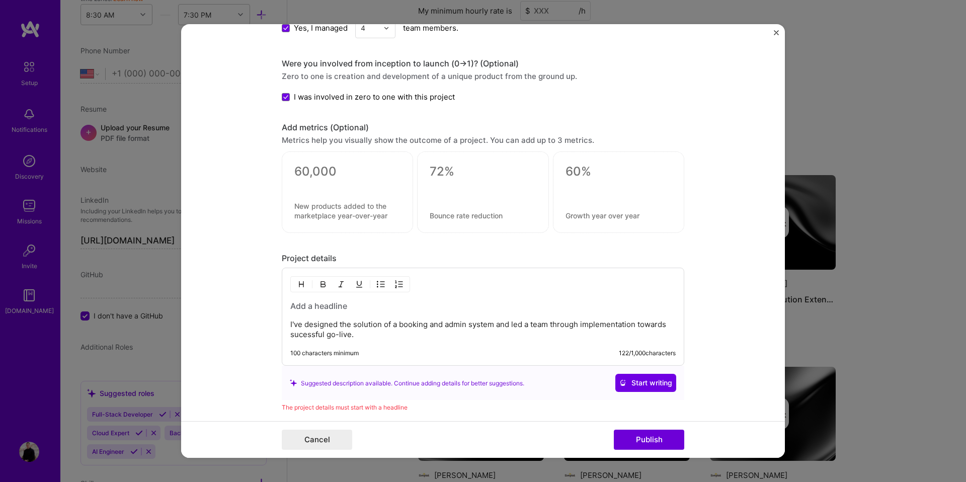
click at [323, 336] on p "I've designed the solution of a booking and admin system and led a team through…" at bounding box center [482, 329] width 385 height 20
click at [374, 338] on p "I've designed the solution of a booking and admin system and led a team through…" at bounding box center [482, 329] width 385 height 20
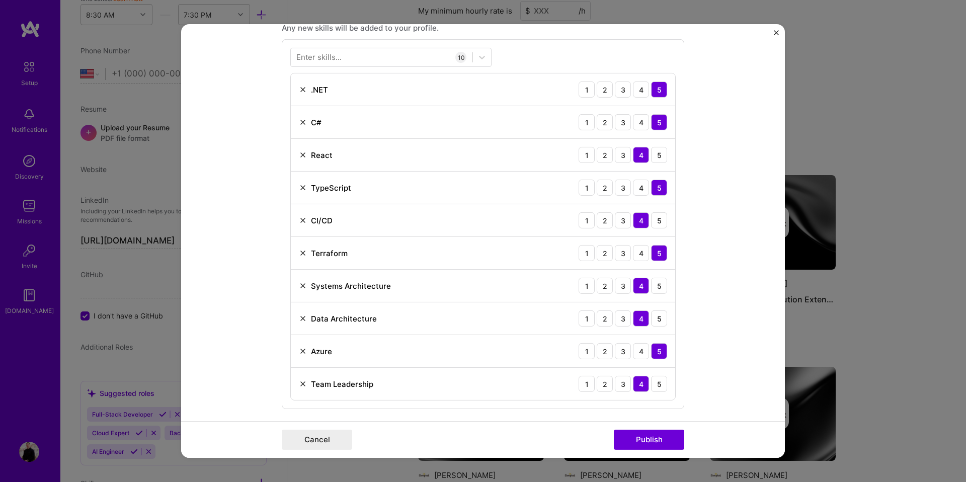
scroll to position [385, 0]
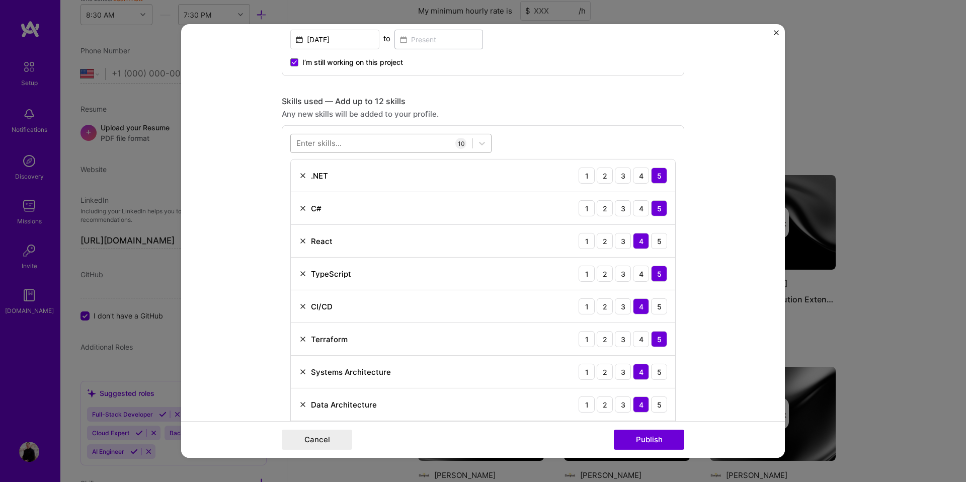
click at [320, 135] on div at bounding box center [382, 143] width 182 height 17
type input "d"
click at [287, 147] on div "option Team Leadership, selected. option .NET selected, 0 of 2. 5 results avail…" at bounding box center [483, 310] width 402 height 370
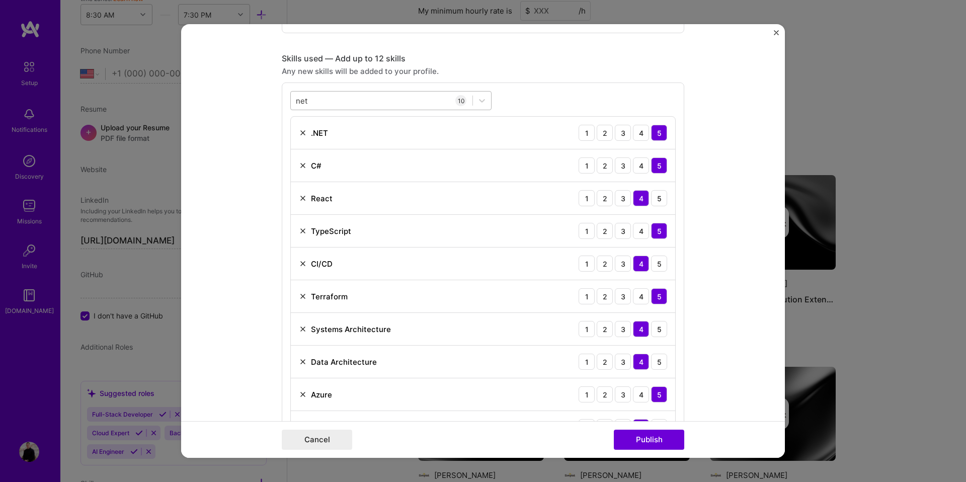
scroll to position [427, 0]
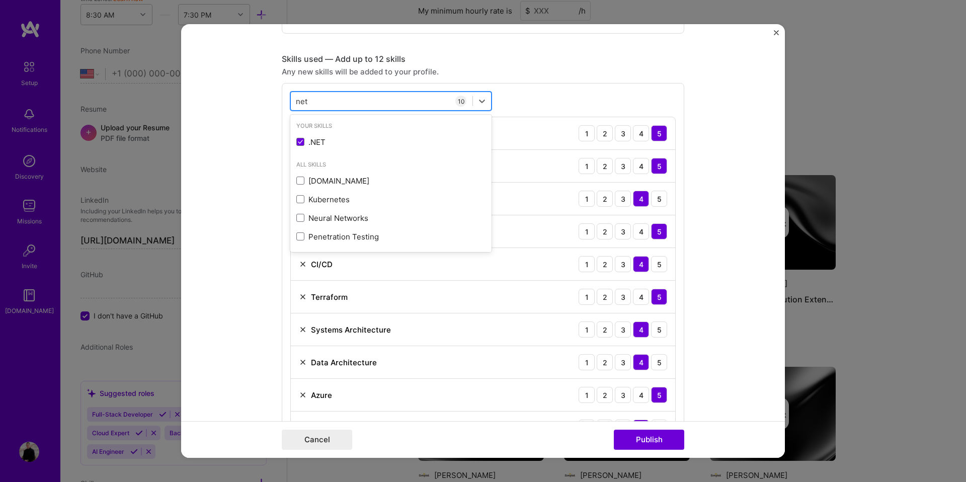
click at [352, 106] on div "net net" at bounding box center [382, 101] width 182 height 17
type input "n"
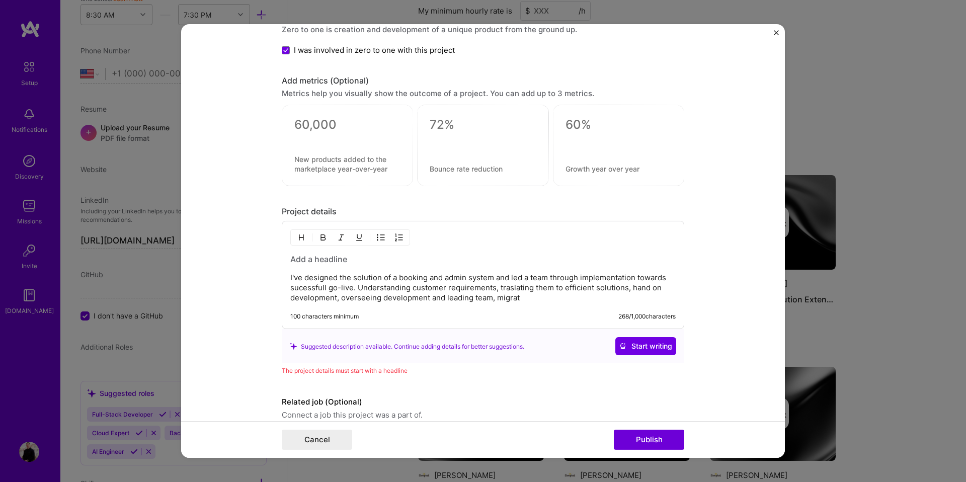
scroll to position [995, 0]
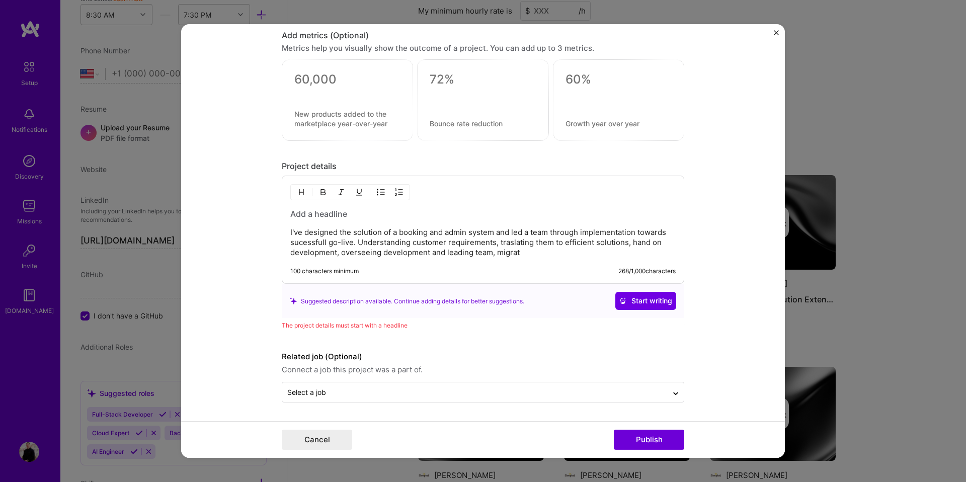
type input "jw"
click at [544, 256] on p "I've designed the solution of a booking and admin system and led a team through…" at bounding box center [482, 242] width 385 height 30
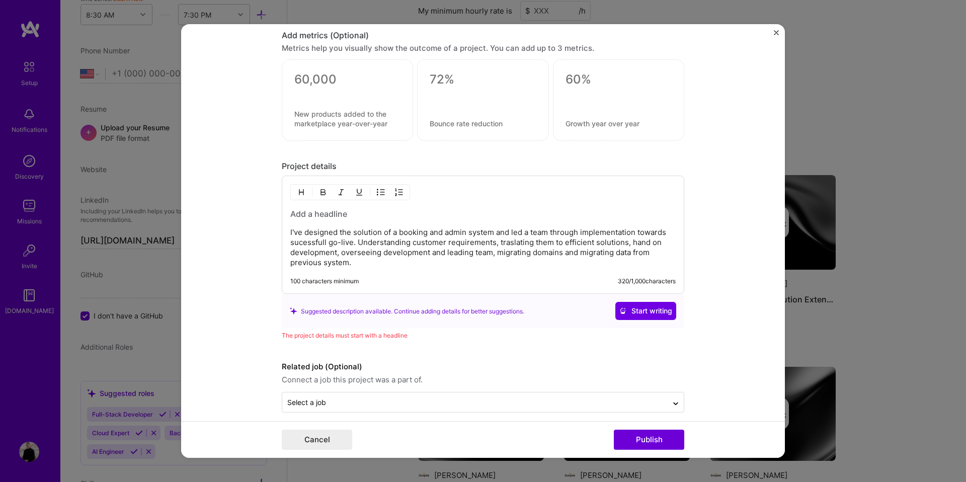
click at [321, 267] on p "I've designed the solution of a booking and admin system and led a team through…" at bounding box center [482, 247] width 385 height 40
click at [314, 264] on p "I've designed the solution of a booking and admin system and led a team through…" at bounding box center [482, 247] width 385 height 40
click at [632, 315] on span "Start writing" at bounding box center [645, 311] width 53 height 10
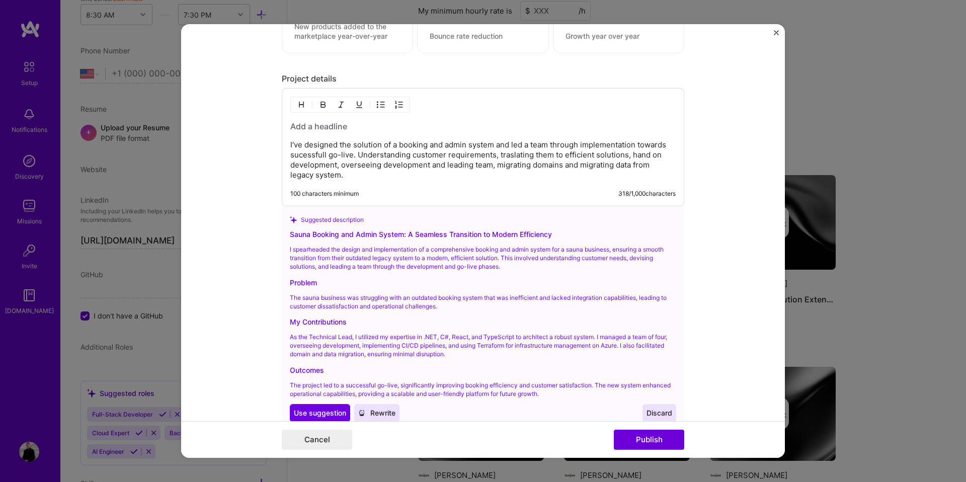
scroll to position [1132, 0]
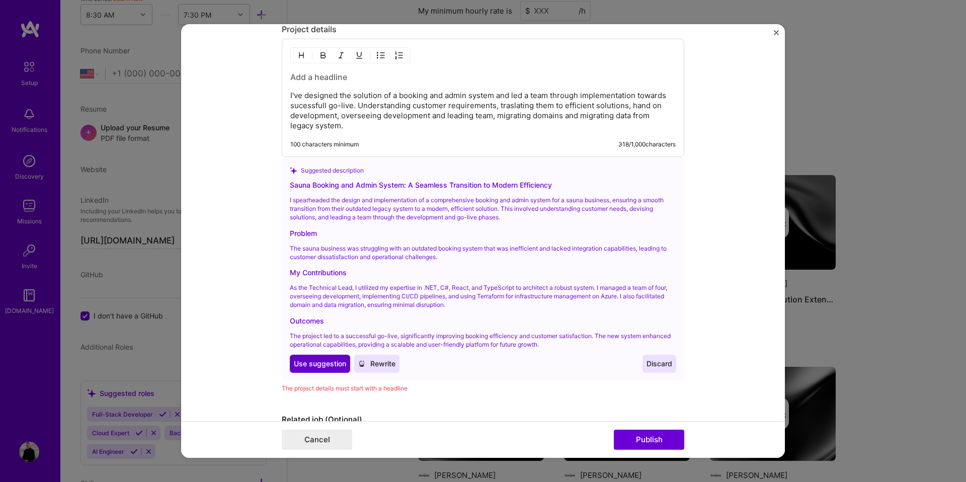
click at [310, 355] on button "Use Use suggestion" at bounding box center [320, 364] width 60 height 18
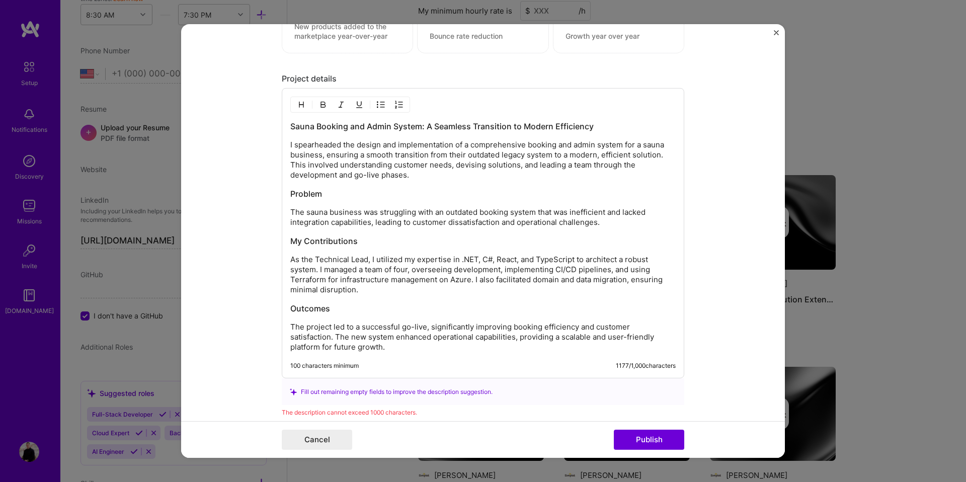
scroll to position [1090, 0]
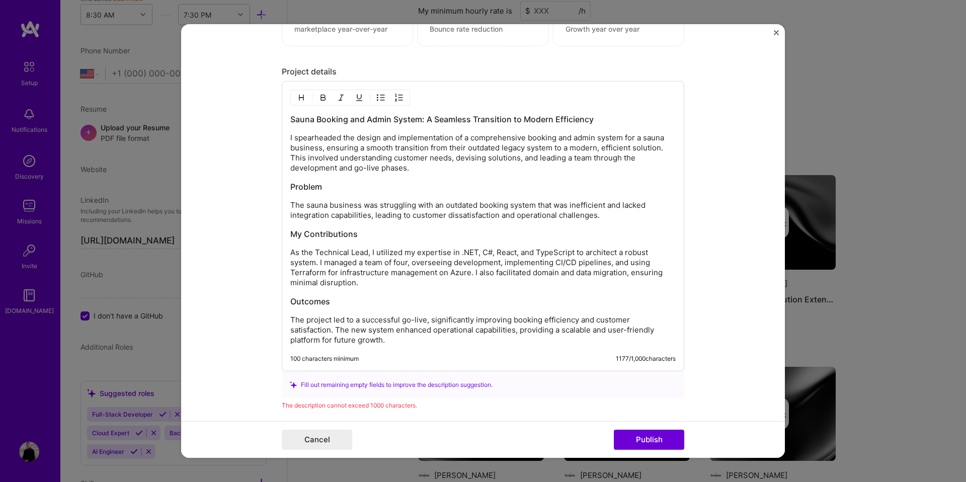
click at [452, 250] on p "As the Technical Lead, I utilized my expertise in .NET, C#, React, and TypeScri…" at bounding box center [482, 267] width 385 height 40
drag, startPoint x: 452, startPoint y: 252, endPoint x: 546, endPoint y: 256, distance: 94.7
click at [546, 256] on p "As the Technical Lead, I utilized my expertise in .NET, C#, React, and TypeScri…" at bounding box center [482, 267] width 385 height 40
drag, startPoint x: 574, startPoint y: 253, endPoint x: 452, endPoint y: 256, distance: 122.3
click at [452, 256] on p "As the Technical Lead, I utilized my expertise in .NET, C#, React, and TypeScri…" at bounding box center [482, 267] width 385 height 40
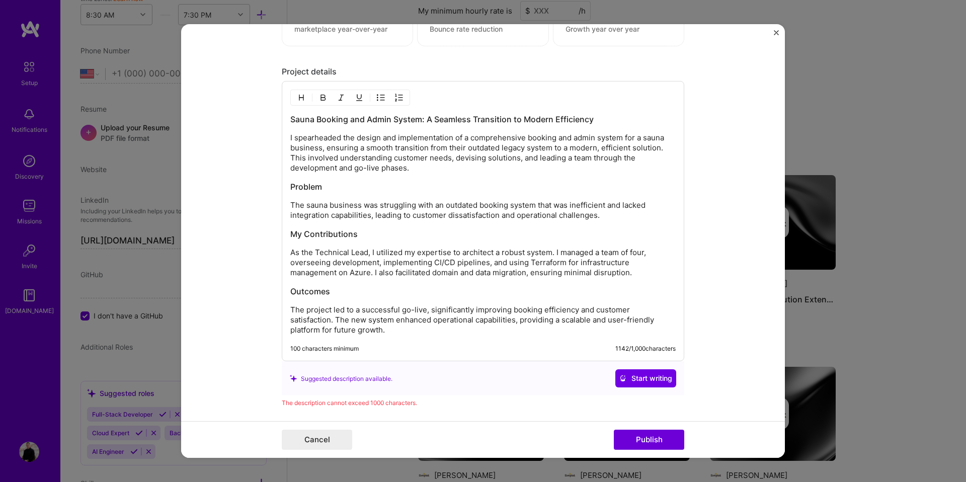
click at [577, 273] on p "As the Technical Lead, I utilized my expertise to architect a robust system. I …" at bounding box center [482, 262] width 385 height 30
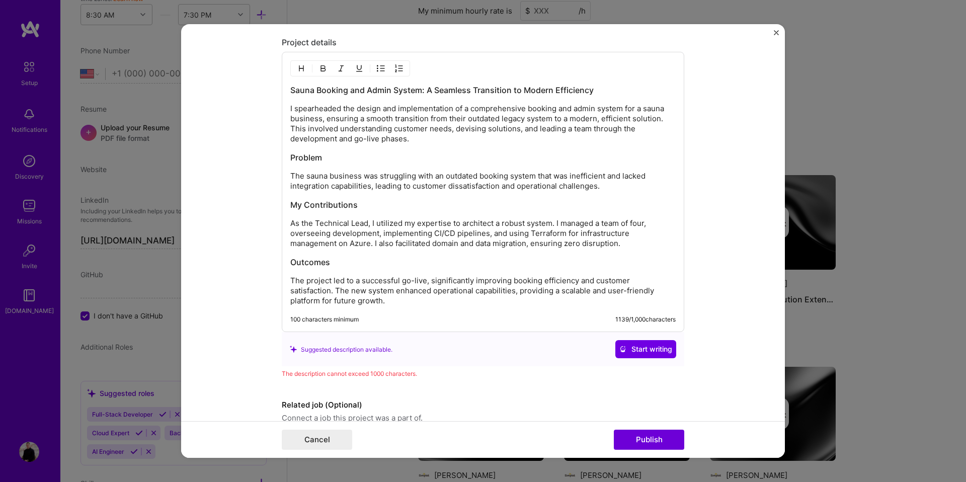
scroll to position [1129, 0]
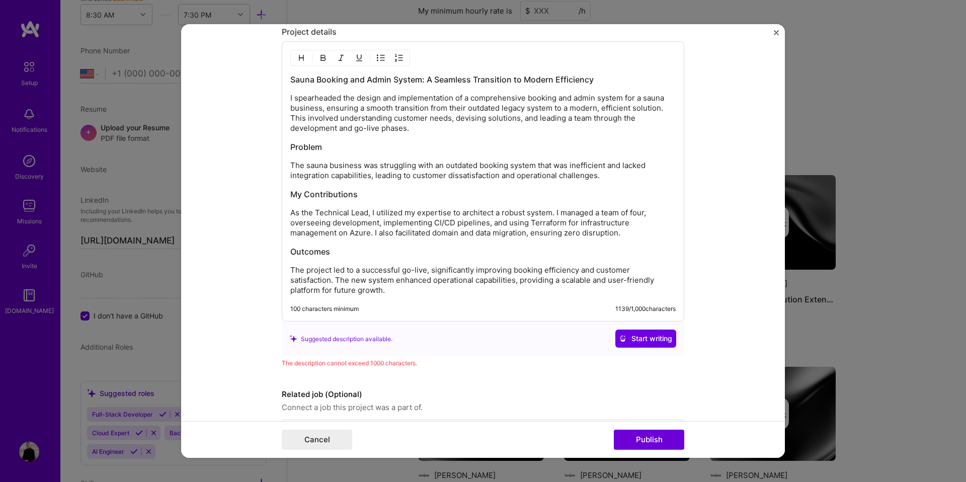
click at [574, 234] on p "As the Technical Lead, I utilized my expertise to architect a robust system. I …" at bounding box center [482, 223] width 385 height 30
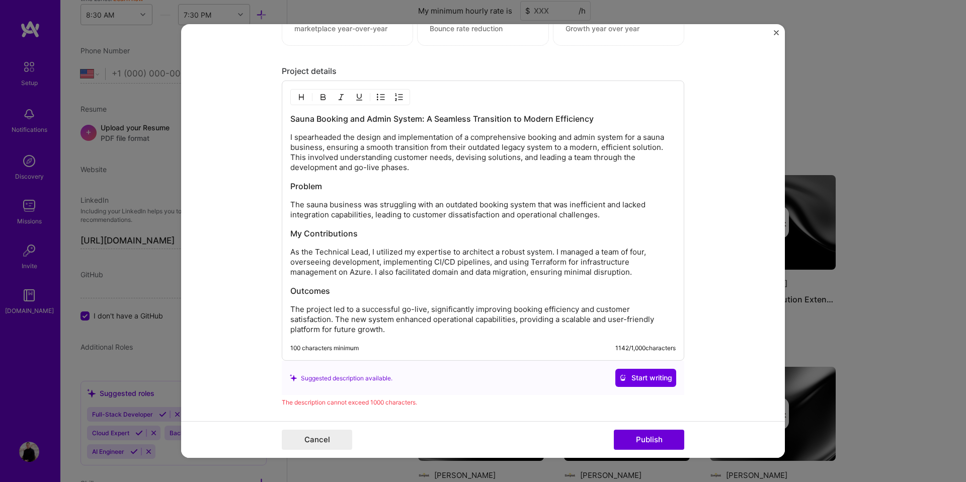
scroll to position [1090, 0]
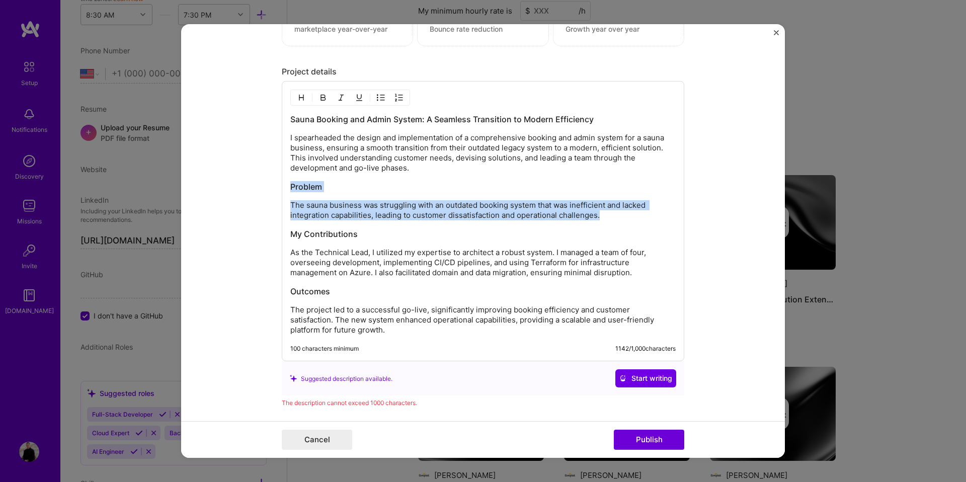
drag, startPoint x: 611, startPoint y: 215, endPoint x: 248, endPoint y: 184, distance: 363.9
click at [248, 184] on form "Project title Sauna Booking And Admin System Company Portal Thermaculture Proje…" at bounding box center [482, 240] width 603 height 433
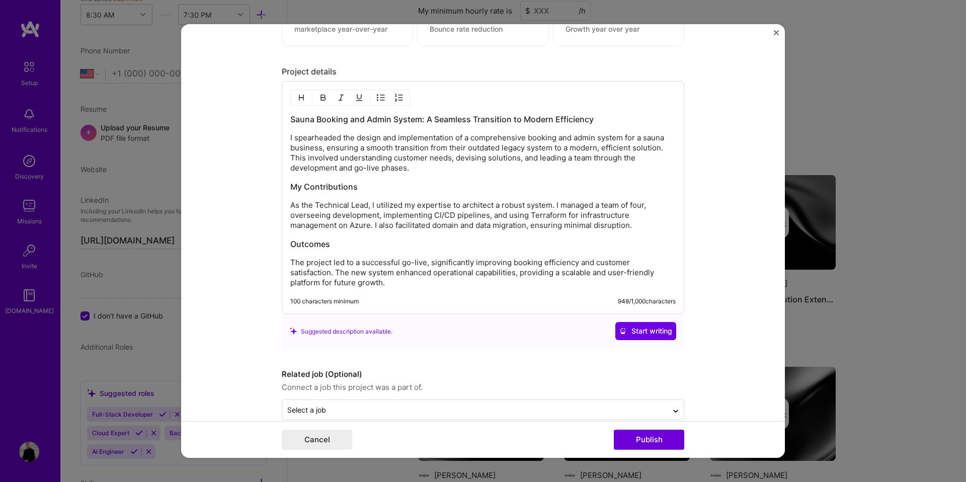
scroll to position [1107, 0]
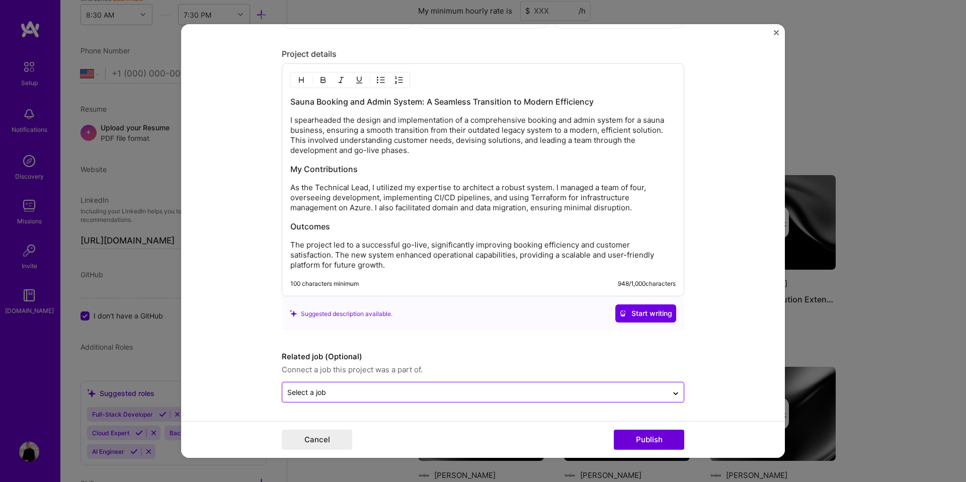
click at [654, 391] on input "text" at bounding box center [474, 392] width 375 height 11
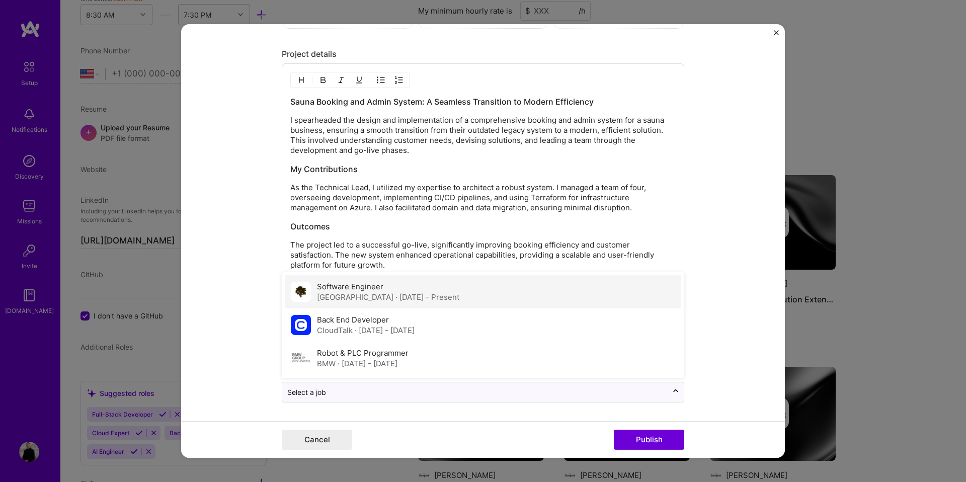
click at [413, 301] on span "· [DATE] - Present" at bounding box center [427, 297] width 64 height 10
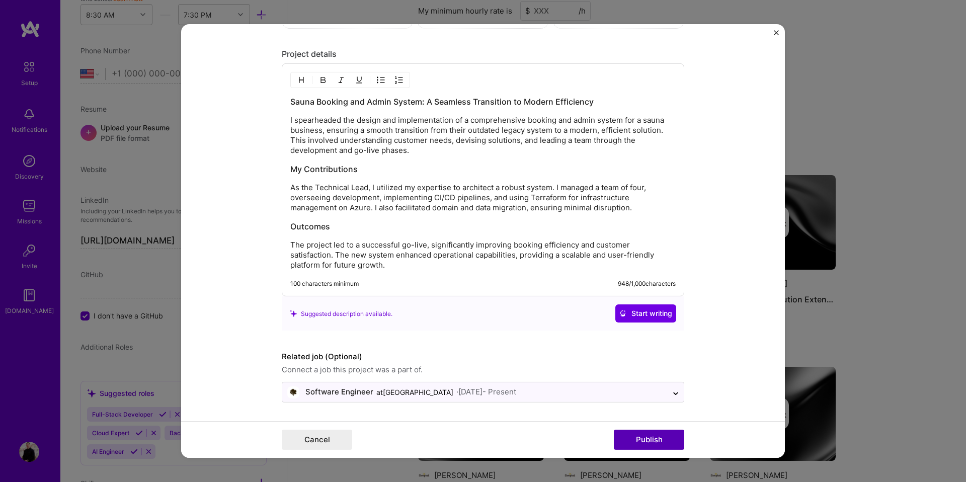
click at [655, 444] on button "Publish" at bounding box center [649, 439] width 70 height 20
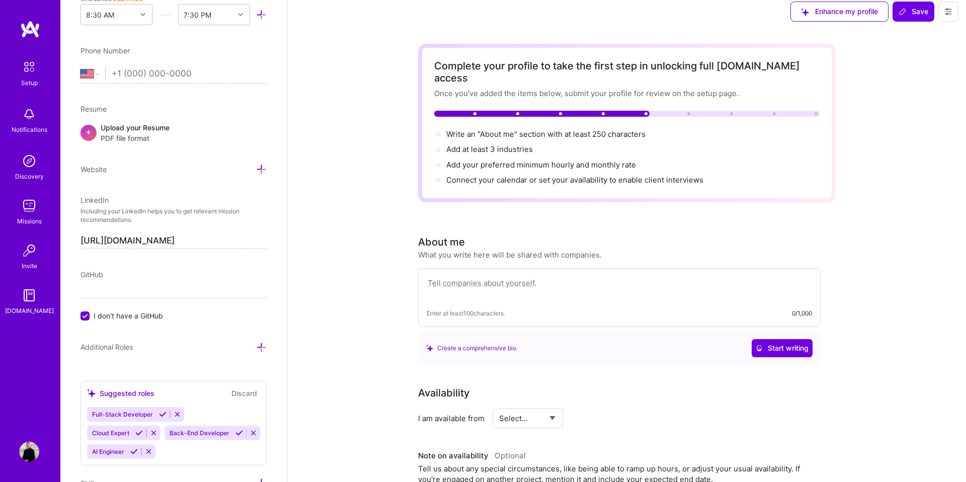
scroll to position [0, 0]
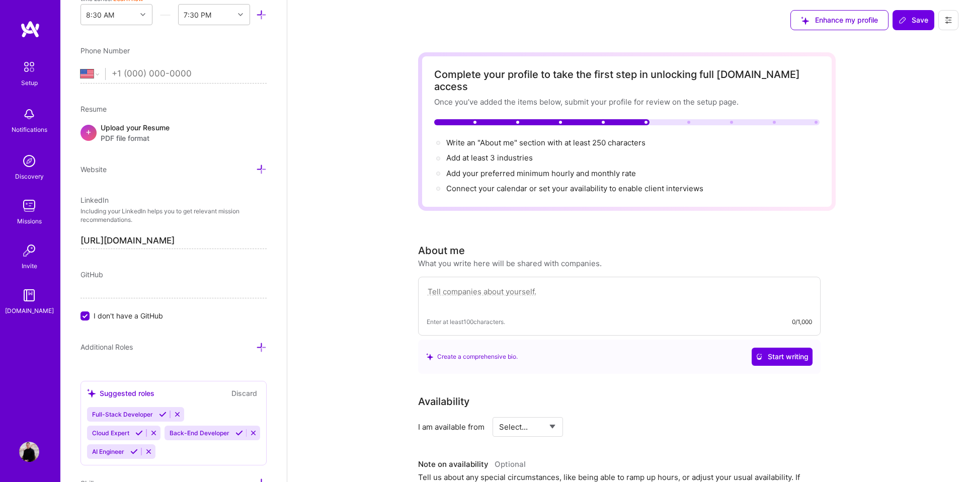
click at [521, 286] on textarea at bounding box center [618, 296] width 385 height 23
paste textarea "Seasoned Software Engineer and Solution Architect with expertise in Azure, AWS,…"
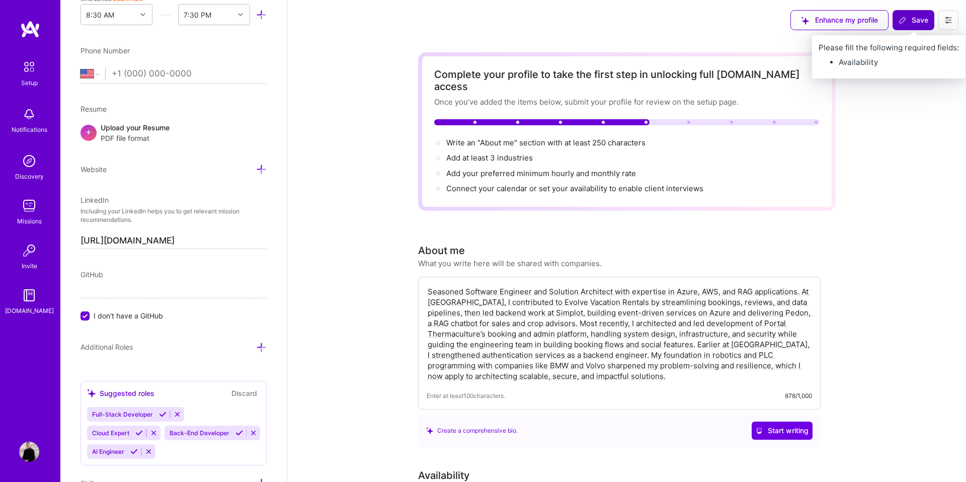
type textarea "Seasoned Software Engineer and Solution Architect with expertise in Azure, AWS,…"
click at [915, 25] on span "Save" at bounding box center [913, 20] width 30 height 10
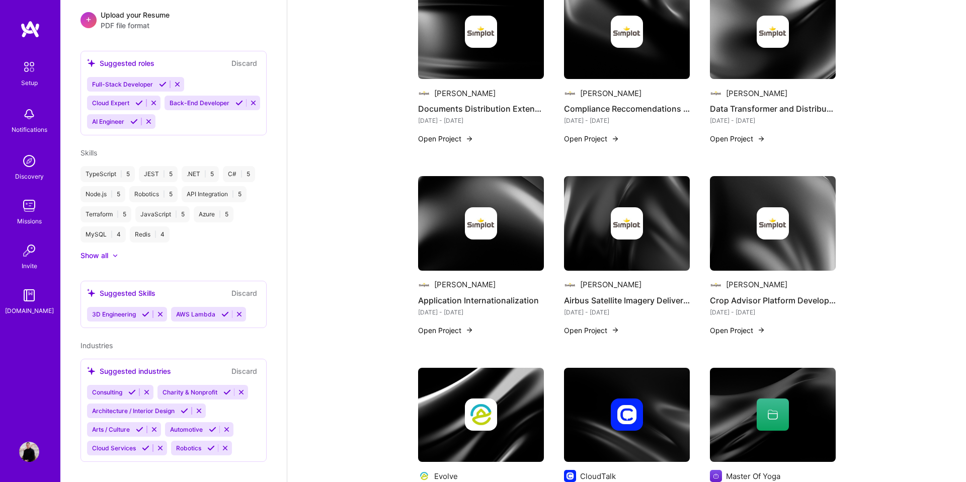
scroll to position [600, 0]
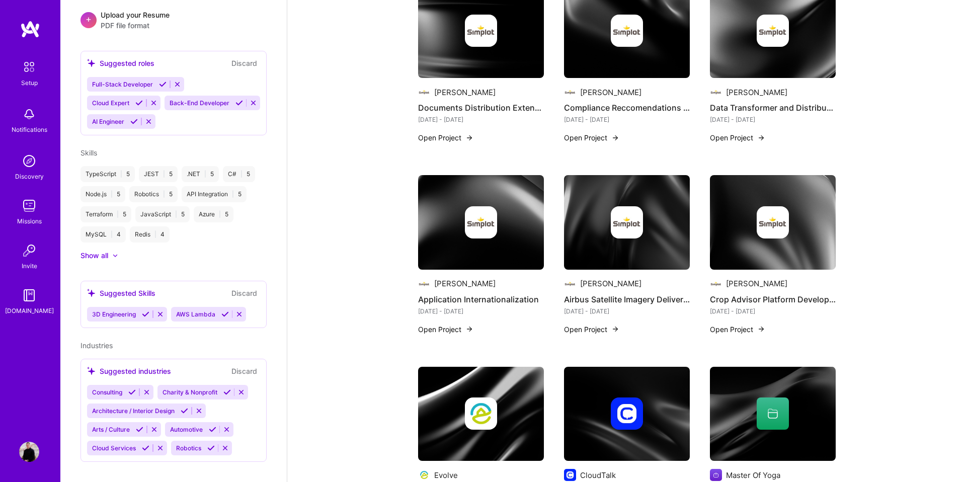
click at [214, 425] on icon at bounding box center [213, 429] width 8 height 8
click at [224, 425] on icon at bounding box center [224, 429] width 8 height 8
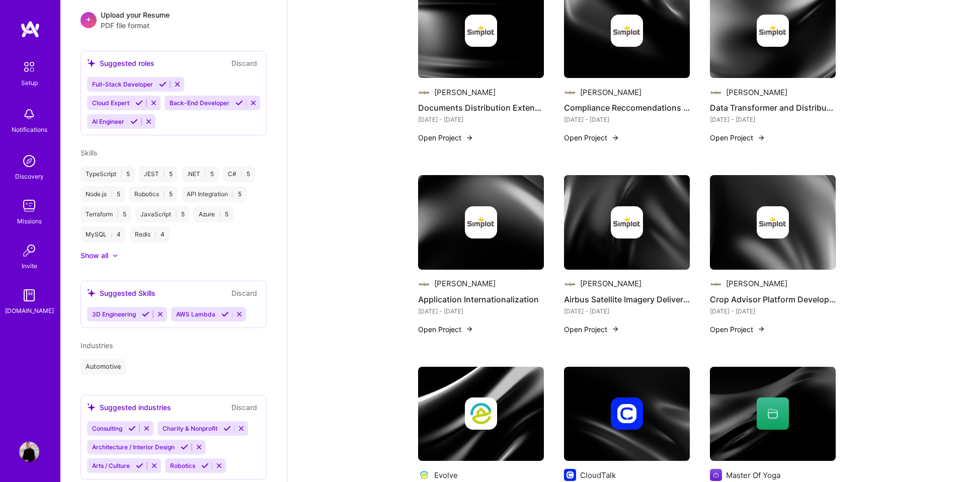
scroll to position [315, 0]
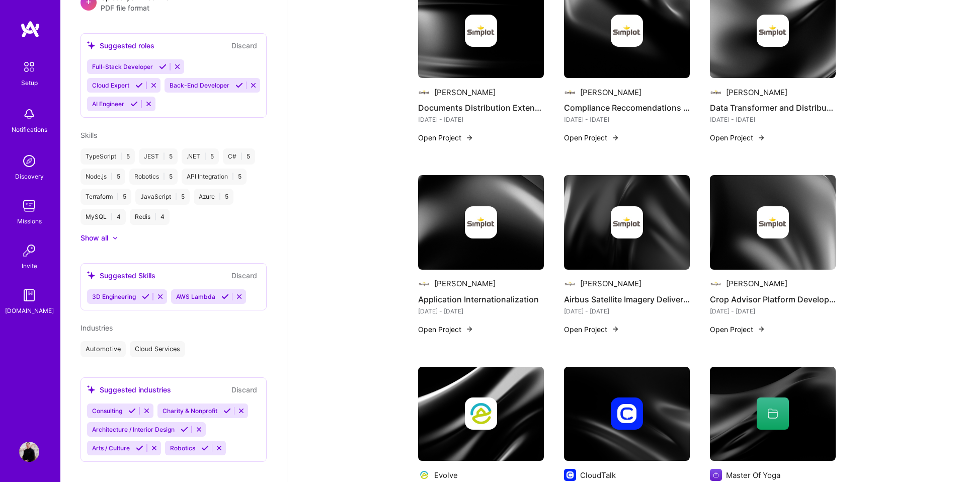
click at [204, 444] on icon at bounding box center [205, 448] width 8 height 8
click at [130, 407] on icon at bounding box center [132, 411] width 8 height 8
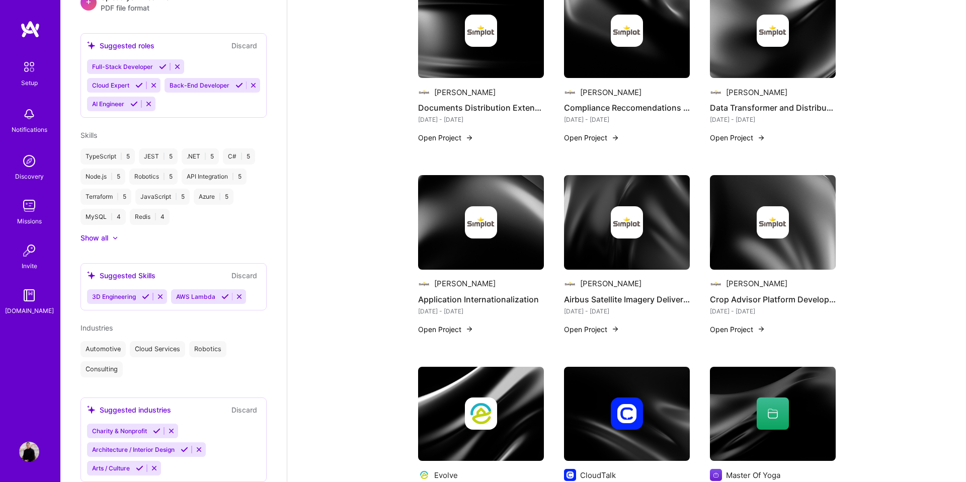
scroll to position [335, 0]
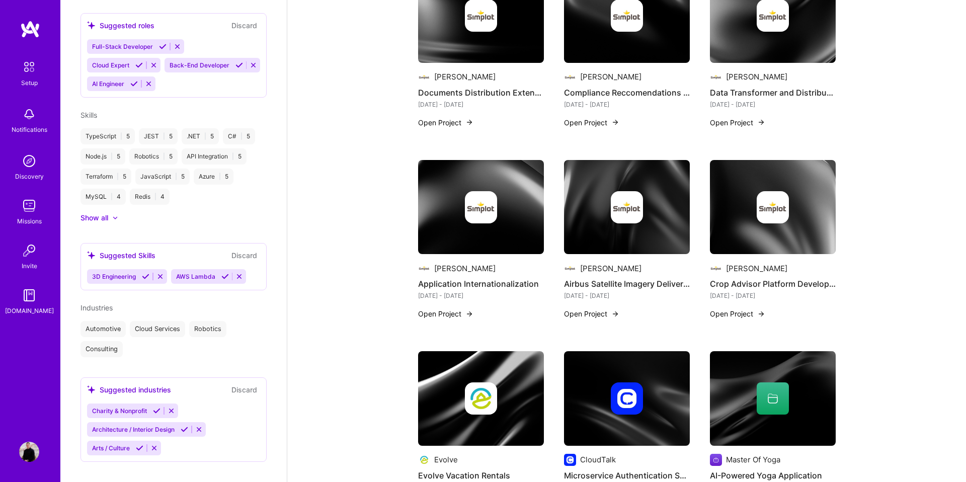
click at [147, 346] on div "[PERSON_NAME] Software Engineer 8 Years Experience Location [GEOGRAPHIC_DATA], …" at bounding box center [173, 241] width 226 height 482
click at [246, 384] on button "Discard" at bounding box center [244, 390] width 32 height 12
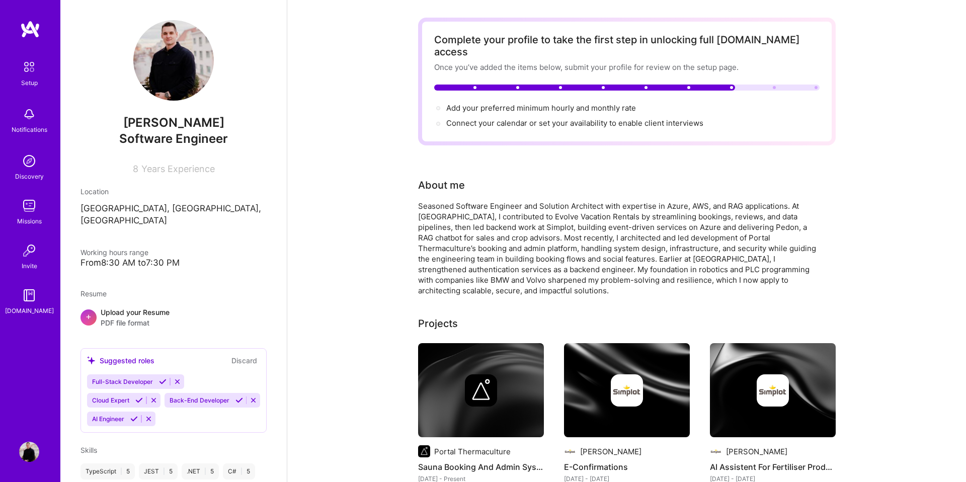
scroll to position [0, 0]
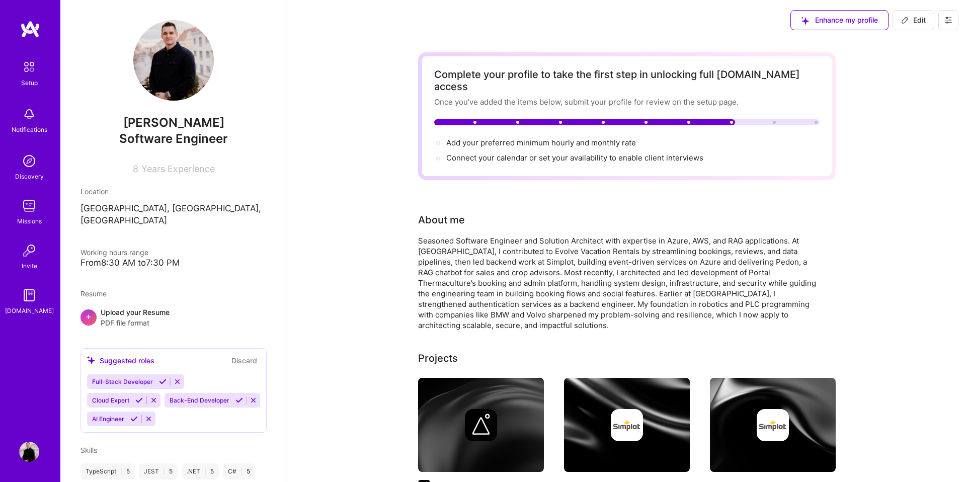
click at [908, 27] on button "Edit" at bounding box center [913, 20] width 42 height 20
select select "US"
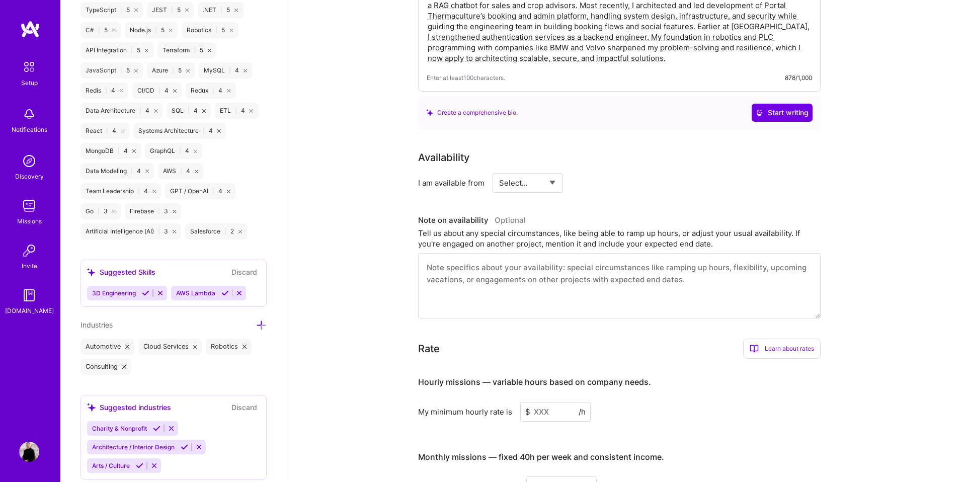
scroll to position [282, 0]
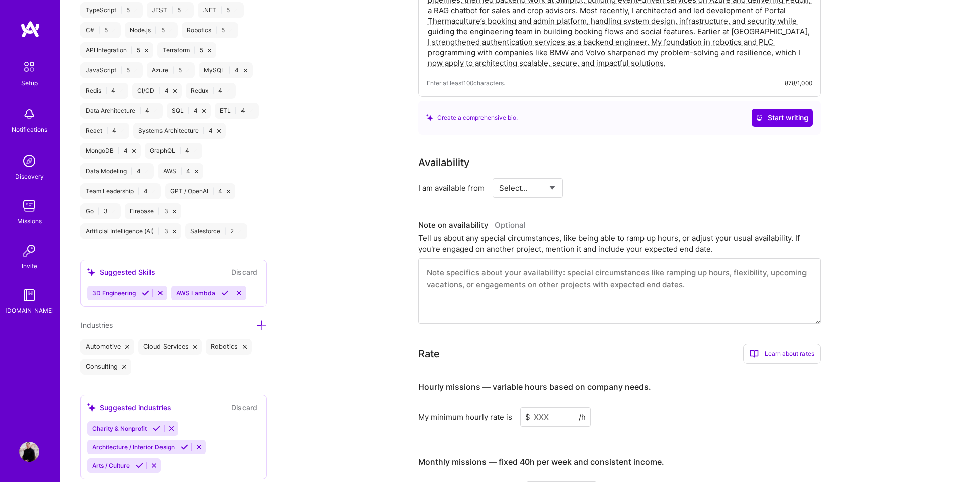
click at [511, 176] on select "Select... Right Now Future Date Not Available" at bounding box center [528, 188] width 58 height 26
select select "Right Now"
click at [499, 175] on select "Select... Right Now Future Date Not Available" at bounding box center [528, 188] width 58 height 26
click at [613, 178] on input at bounding box center [619, 188] width 60 height 20
type input "20"
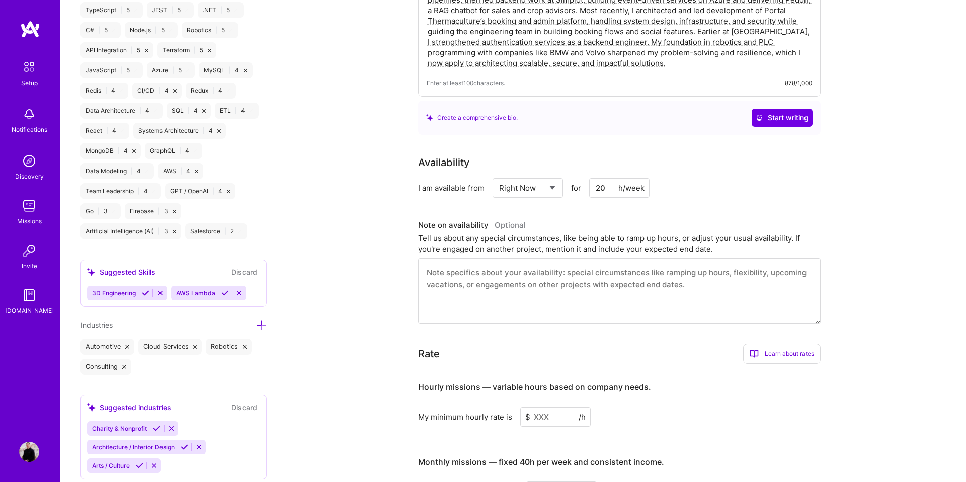
click at [585, 258] on textarea at bounding box center [619, 290] width 402 height 65
type textarea "Could extend to"
drag, startPoint x: 588, startPoint y: 254, endPoint x: 405, endPoint y: 262, distance: 183.2
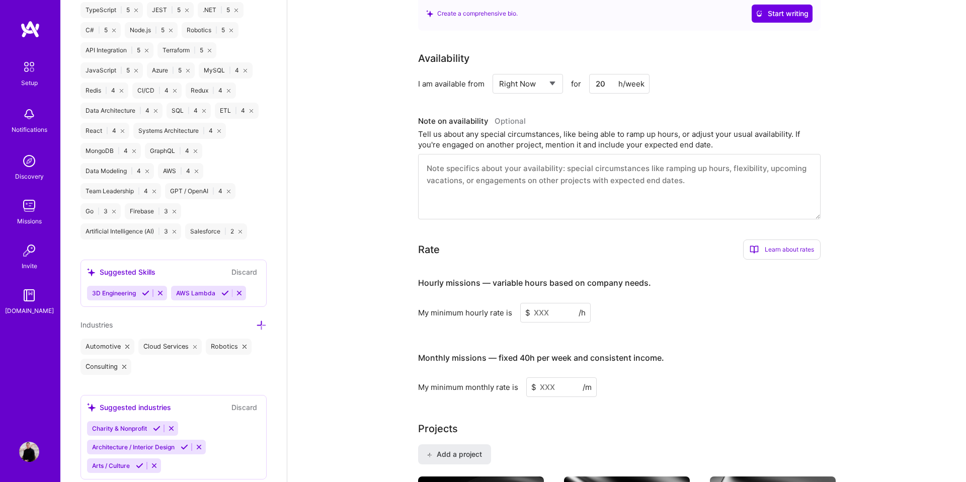
scroll to position [401, 0]
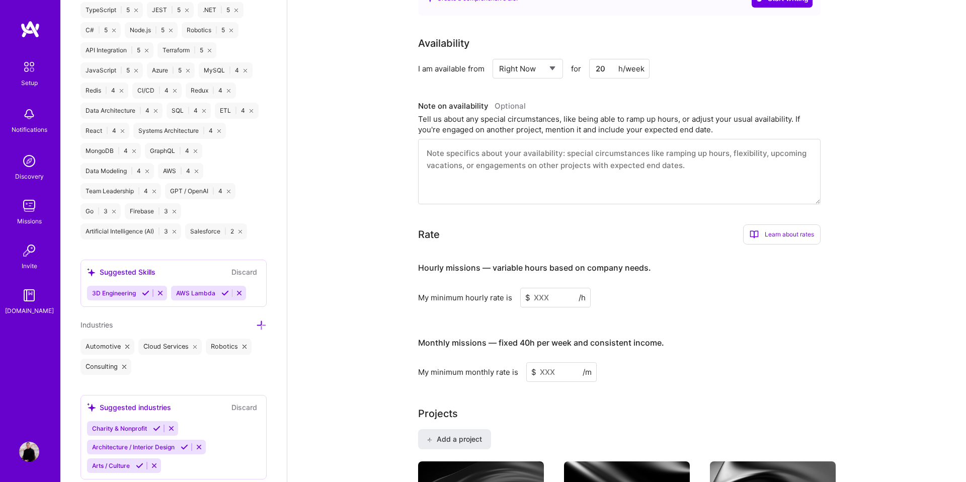
click at [542, 288] on input at bounding box center [555, 298] width 70 height 20
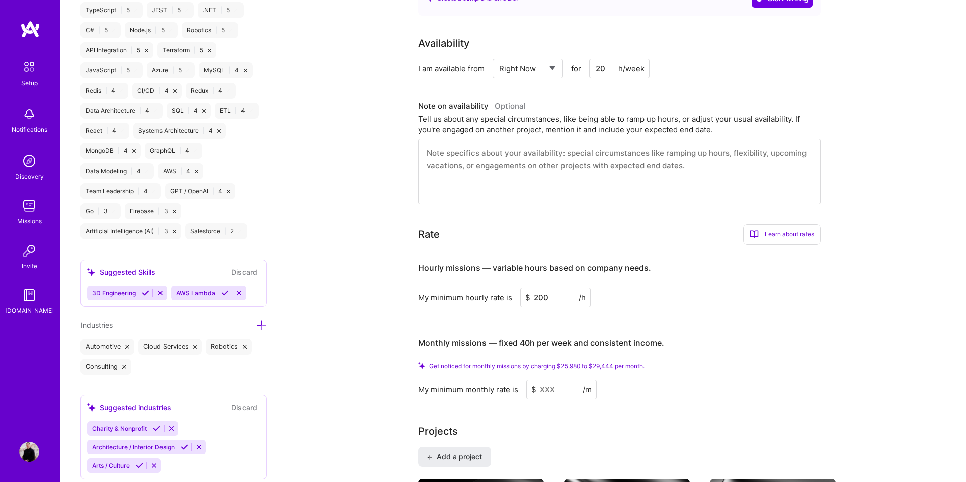
click at [419, 362] on icon at bounding box center [421, 365] width 7 height 7
click at [444, 362] on span "Get noticed for monthly missions by charging $25,980 to $29,444 per month." at bounding box center [536, 366] width 215 height 8
drag, startPoint x: 553, startPoint y: 286, endPoint x: 512, endPoint y: 286, distance: 41.2
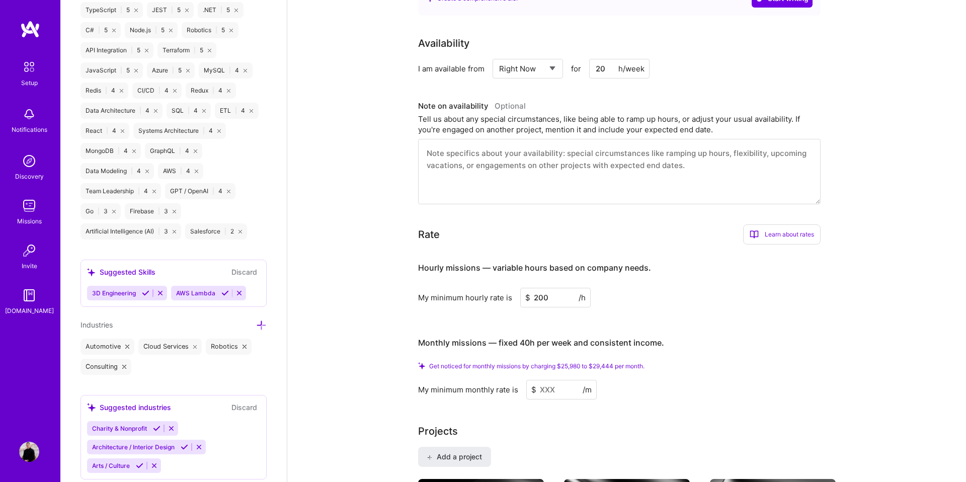
click at [512, 288] on div "My minimum hourly rate is $ 200 /h" at bounding box center [619, 298] width 402 height 20
type input "100"
click at [556, 380] on input at bounding box center [561, 390] width 70 height 20
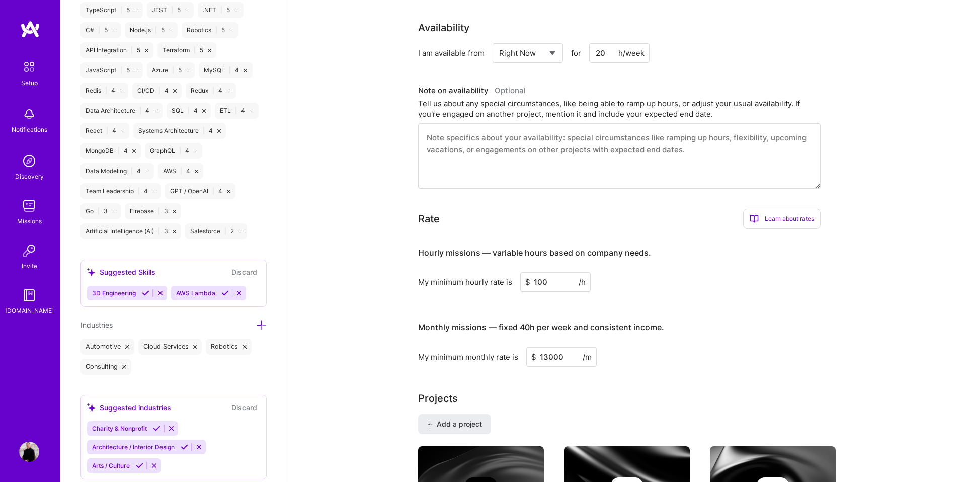
type input "13000"
click at [556, 391] on div "Projects" at bounding box center [626, 398] width 417 height 15
click at [547, 347] on input "13000" at bounding box center [561, 357] width 70 height 20
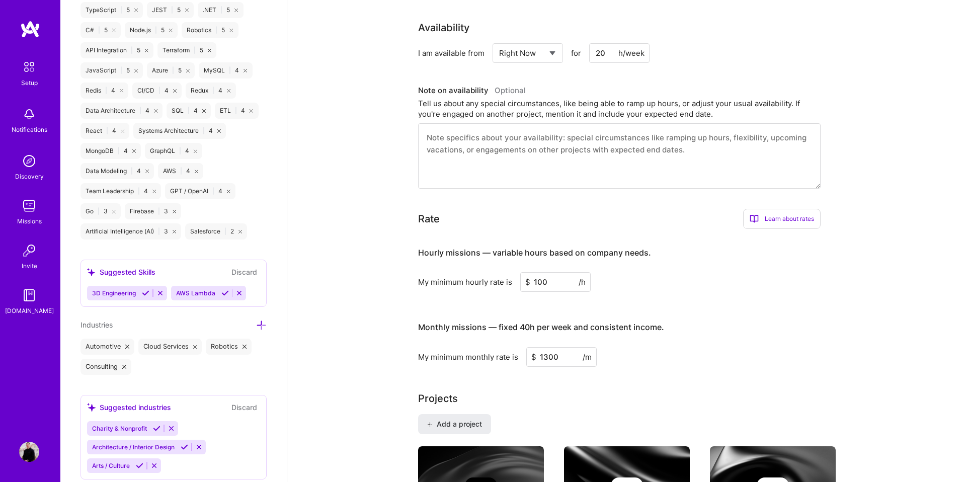
type input "13000"
click at [550, 391] on div "Projects" at bounding box center [626, 398] width 417 height 15
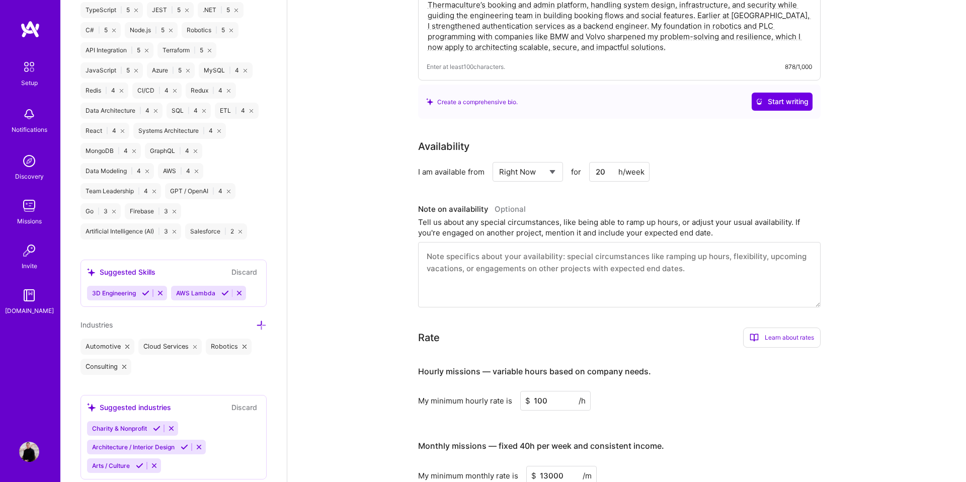
scroll to position [0, 0]
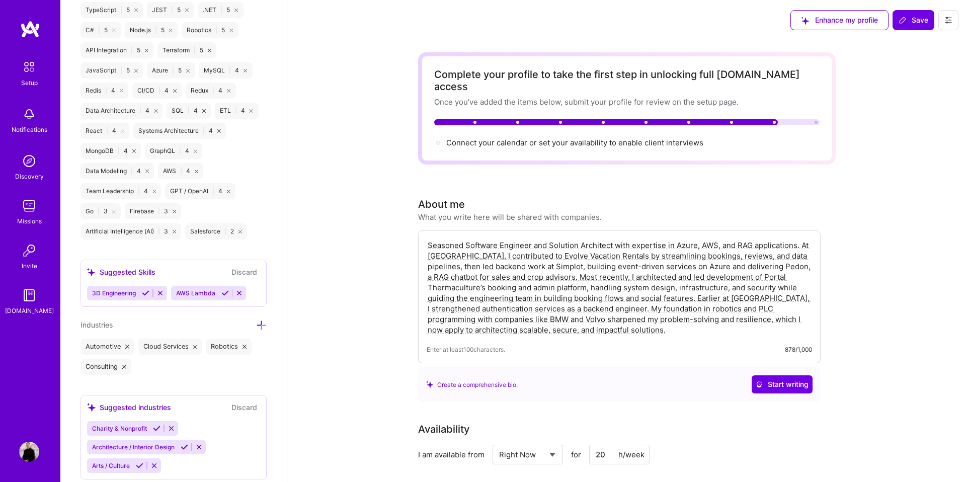
click at [906, 21] on icon at bounding box center [902, 20] width 8 height 8
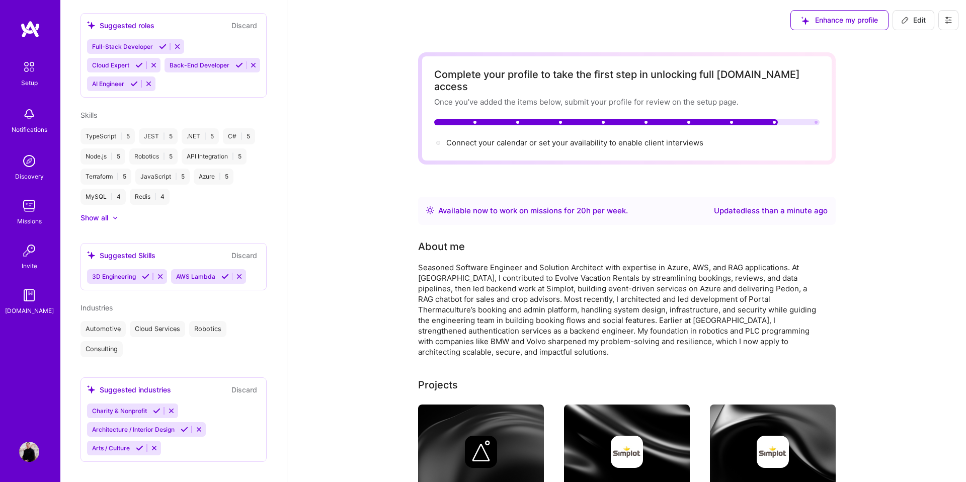
click at [952, 23] on button at bounding box center [948, 20] width 20 height 20
click at [29, 207] on img at bounding box center [29, 206] width 20 height 20
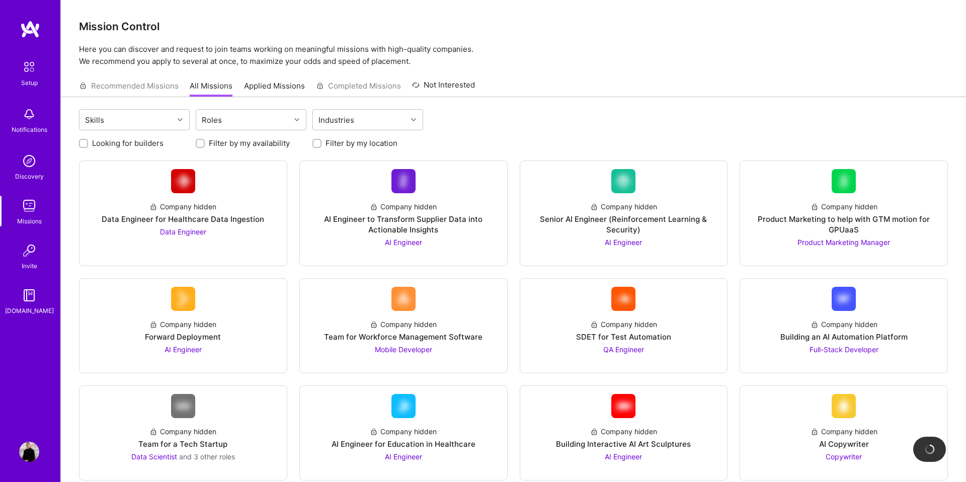
click at [84, 139] on div at bounding box center [83, 143] width 9 height 9
click at [83, 147] on div at bounding box center [83, 143] width 9 height 9
click at [135, 145] on label "Looking for builders" at bounding box center [127, 143] width 71 height 11
click at [88, 145] on input "Looking for builders" at bounding box center [84, 143] width 7 height 7
checkbox input "true"
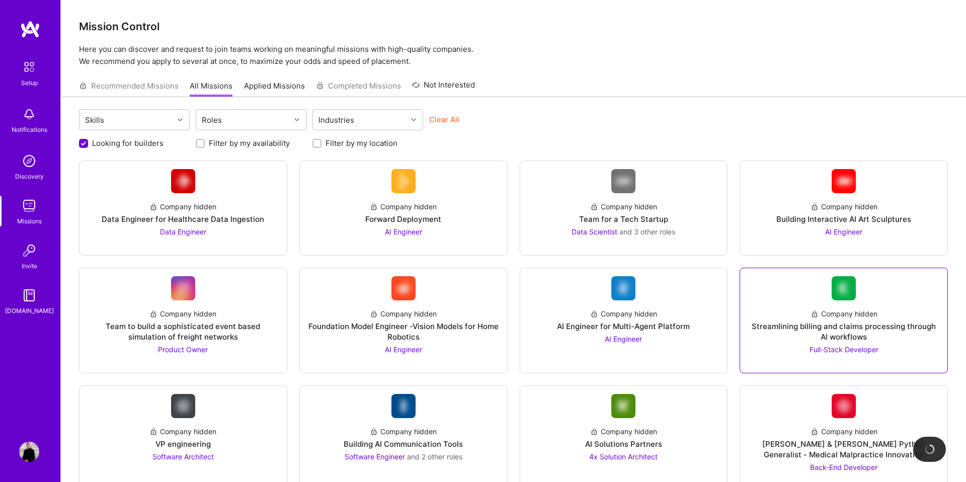
click at [841, 302] on div "Company hidden Streamlining billing and claims processing through AI workflows …" at bounding box center [843, 327] width 191 height 54
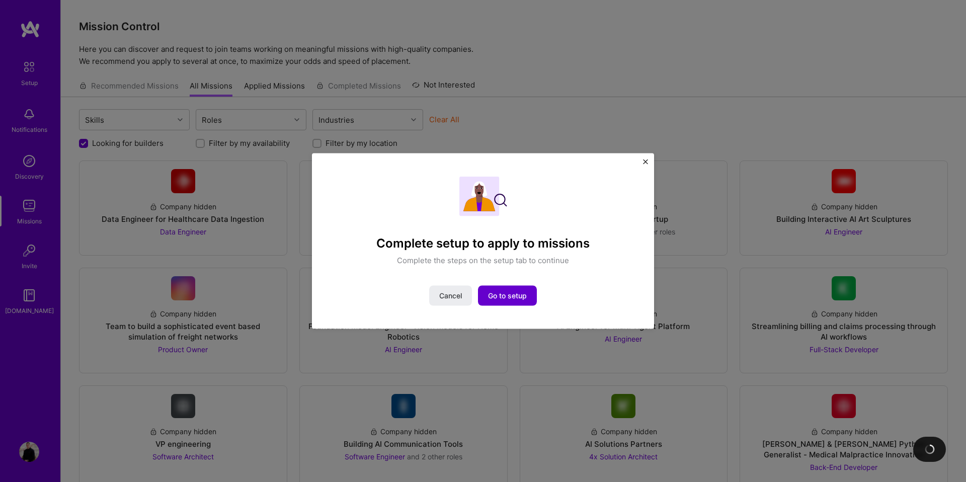
click at [518, 290] on button "Go to setup" at bounding box center [507, 295] width 59 height 20
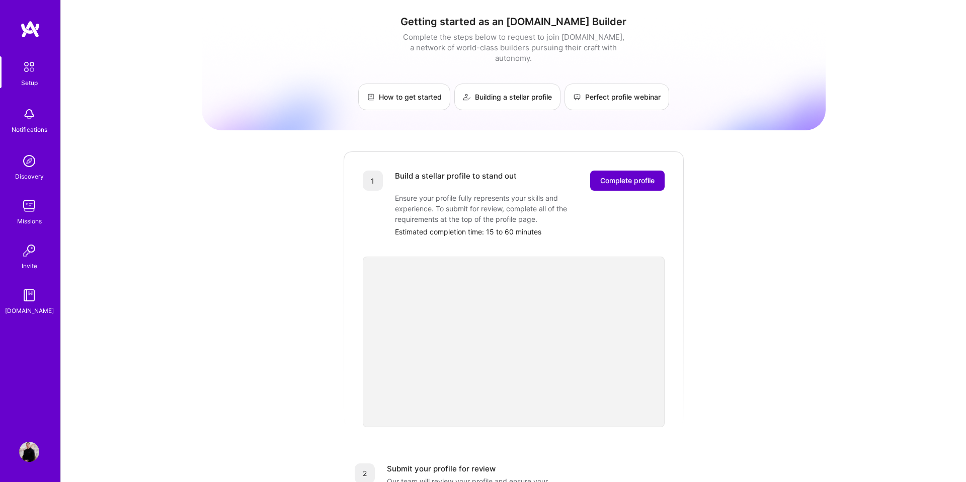
click at [631, 176] on span "Complete profile" at bounding box center [627, 181] width 54 height 10
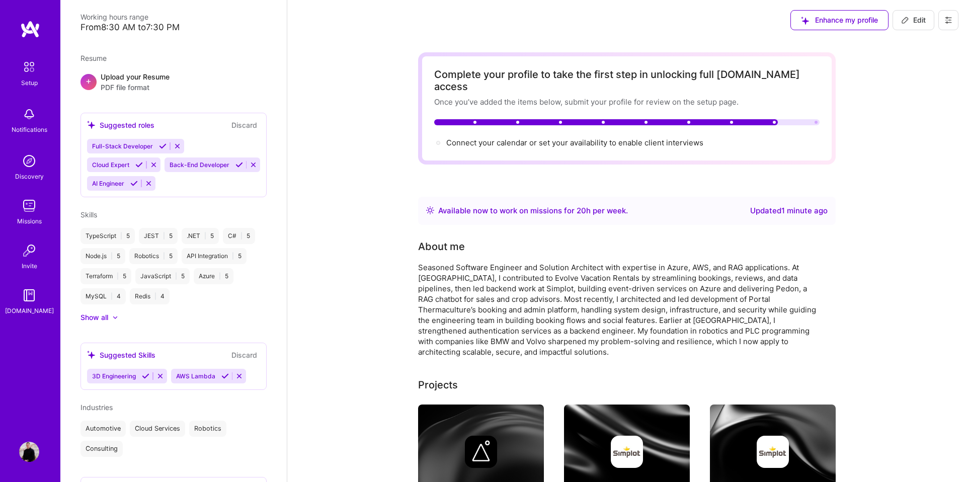
scroll to position [134, 0]
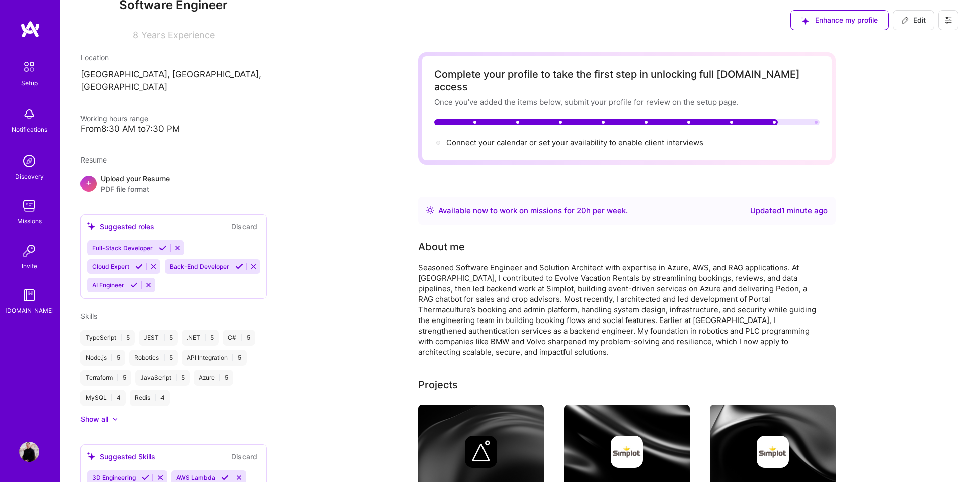
click at [172, 124] on div "From 8:30 AM to 7:30 PM" at bounding box center [173, 129] width 186 height 11
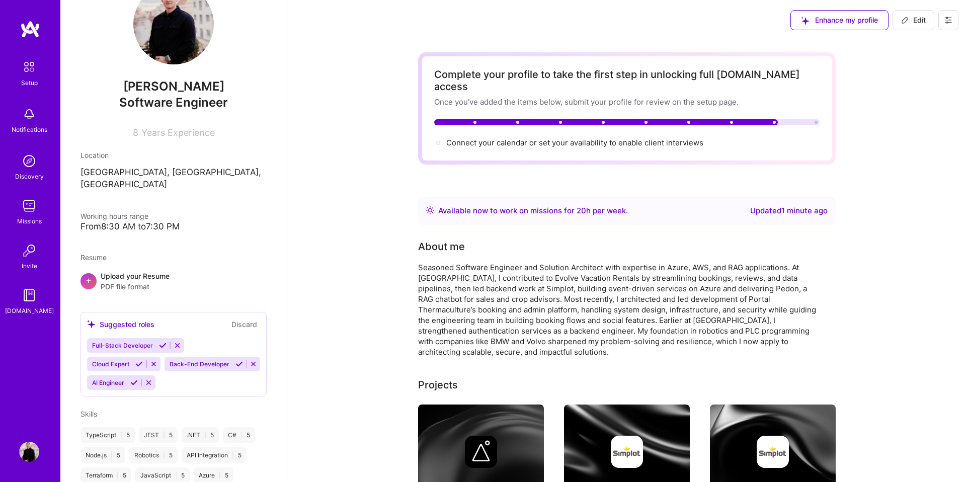
scroll to position [34, 0]
click at [930, 14] on button "Edit" at bounding box center [913, 20] width 42 height 20
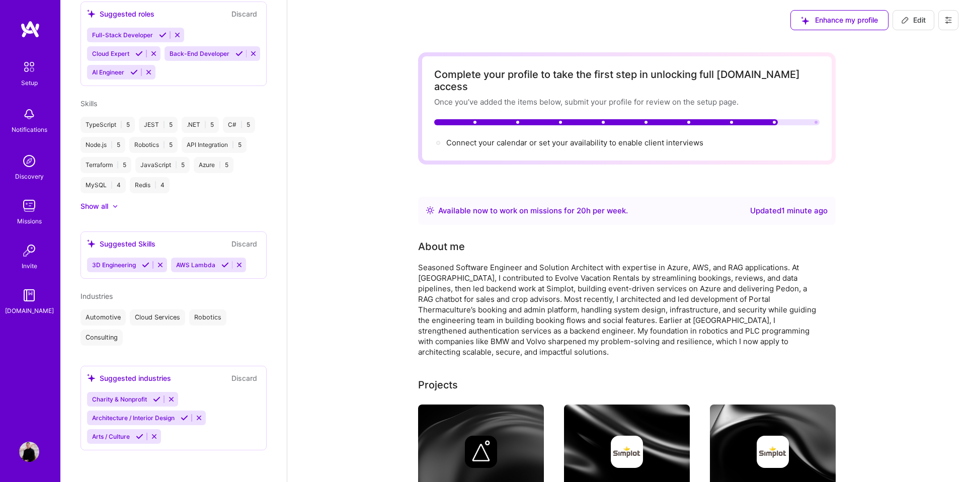
select select "US"
select select "Right Now"
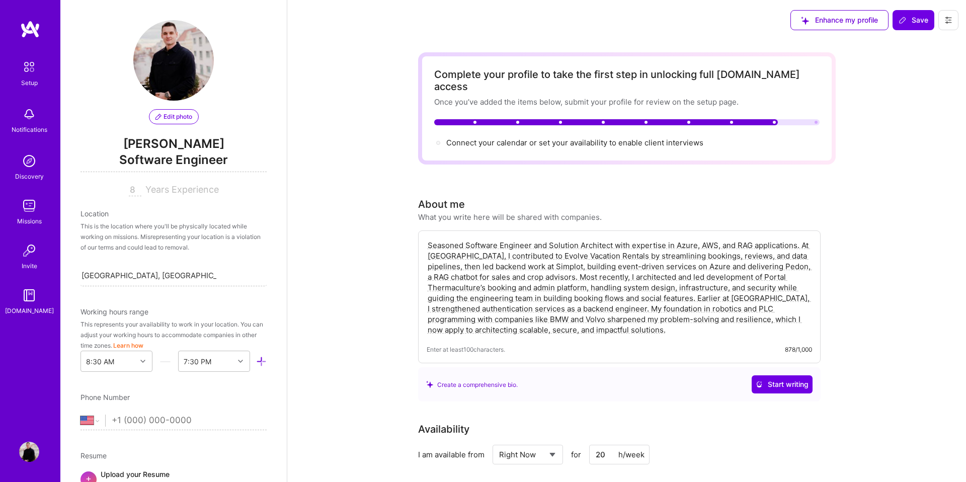
scroll to position [129, 0]
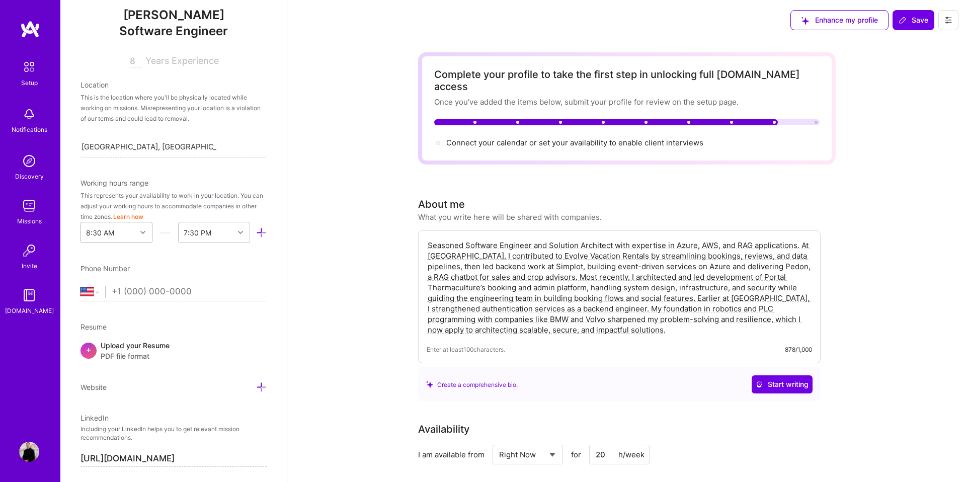
click at [144, 229] on div at bounding box center [144, 232] width 16 height 13
click at [116, 294] on div "6:00 AM" at bounding box center [116, 289] width 72 height 19
click at [227, 237] on div "End Time" at bounding box center [206, 232] width 55 height 20
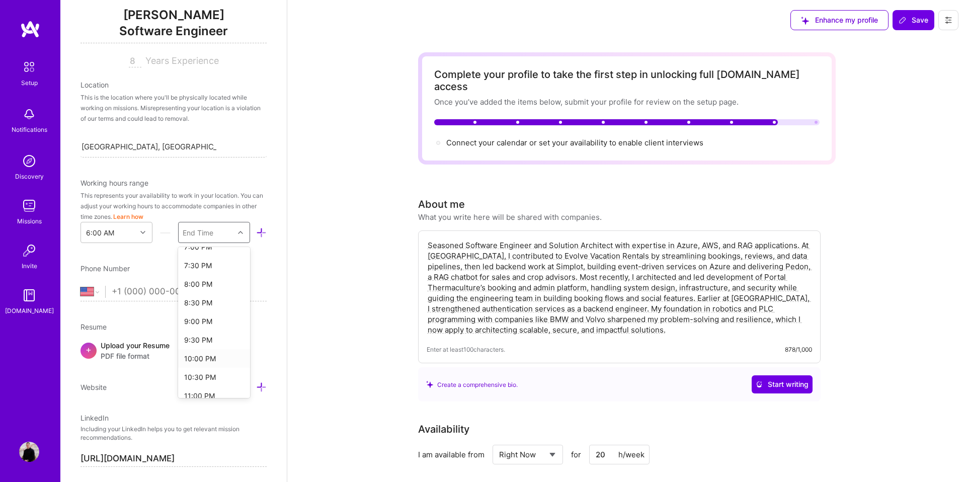
click at [201, 354] on div "10:00 PM" at bounding box center [214, 358] width 72 height 19
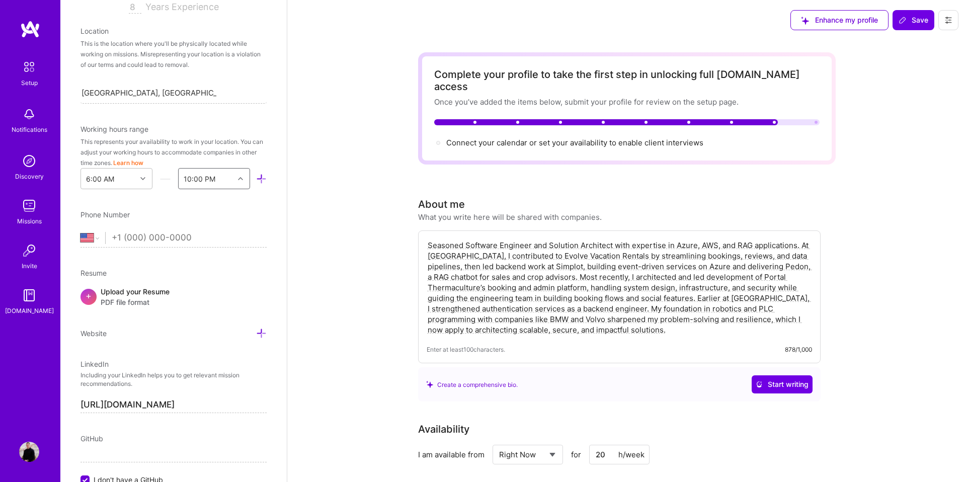
scroll to position [218, 0]
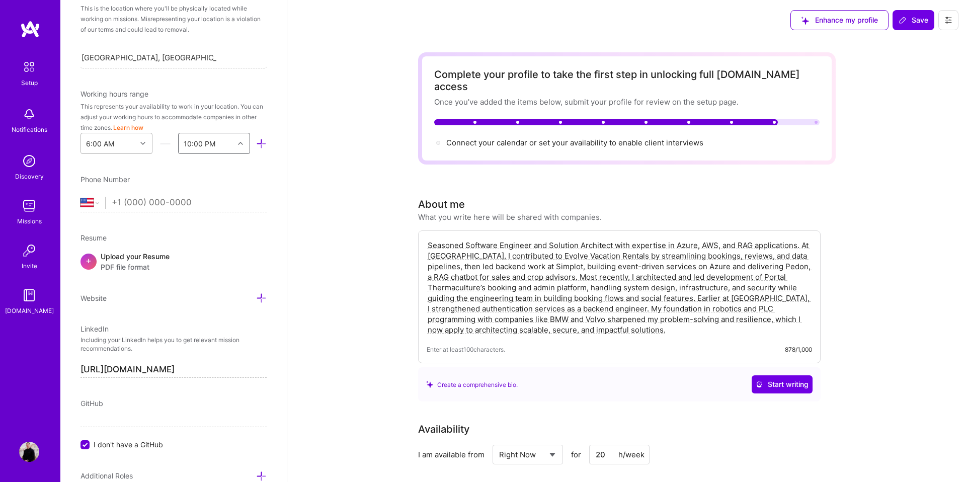
click at [97, 135] on div "6:00 AM" at bounding box center [108, 143] width 55 height 20
click at [95, 223] on div "5:00 AM" at bounding box center [116, 229] width 72 height 19
click at [211, 140] on div "End Time" at bounding box center [198, 143] width 31 height 11
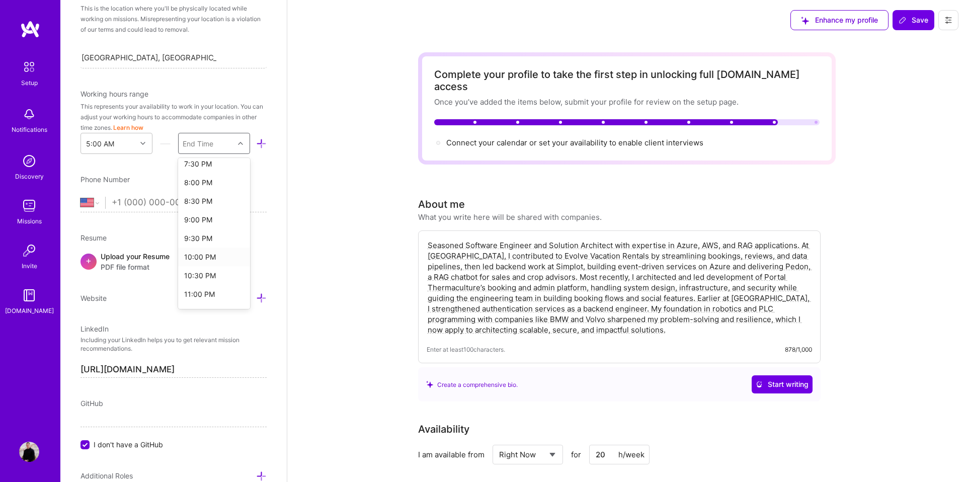
click at [211, 255] on div "10:00 PM" at bounding box center [214, 256] width 72 height 19
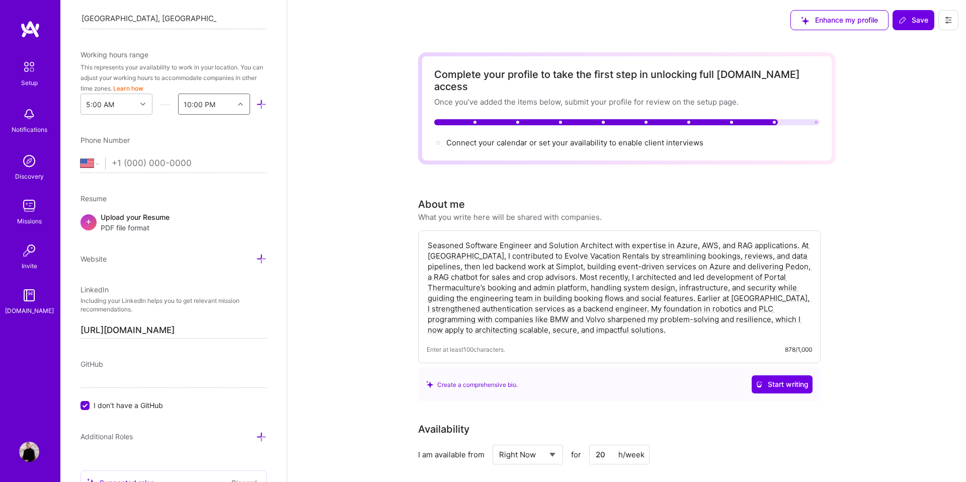
scroll to position [258, 0]
click at [202, 100] on div "10:00 PM" at bounding box center [200, 103] width 32 height 11
click at [198, 250] on div "11:00 PM" at bounding box center [214, 254] width 72 height 19
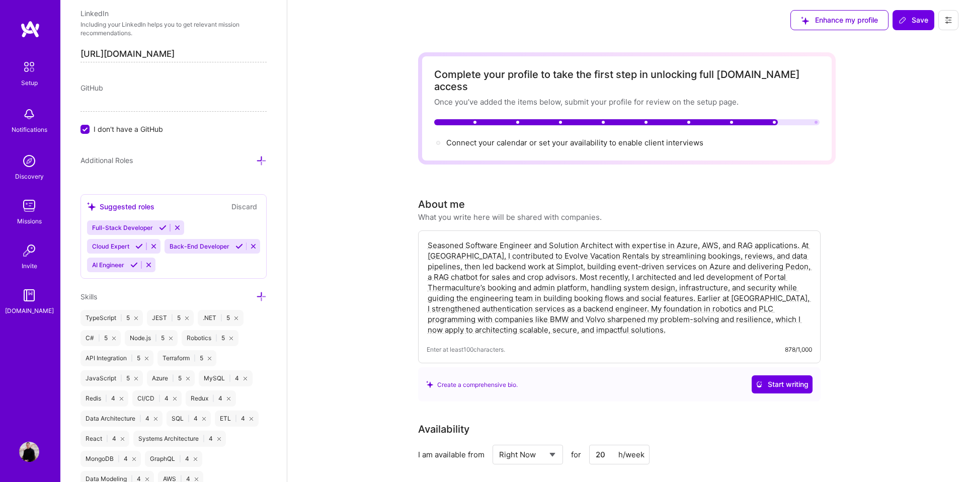
scroll to position [546, 0]
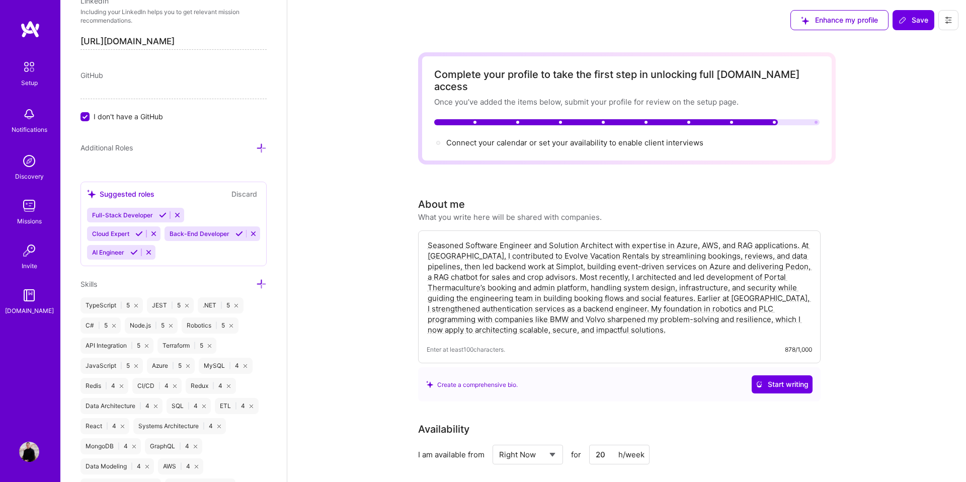
click at [85, 114] on input "I don't have a GitHub" at bounding box center [85, 117] width 9 height 9
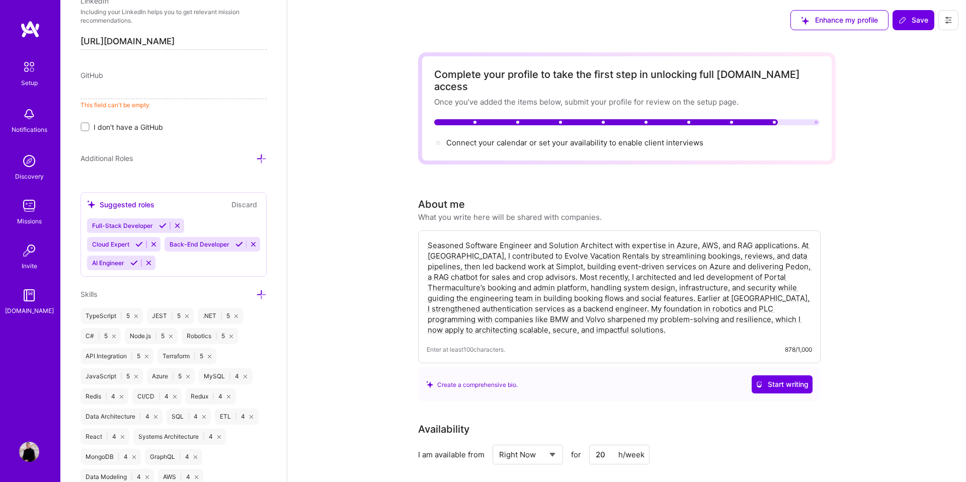
click at [85, 128] on input "I don't have a GitHub" at bounding box center [85, 127] width 7 height 7
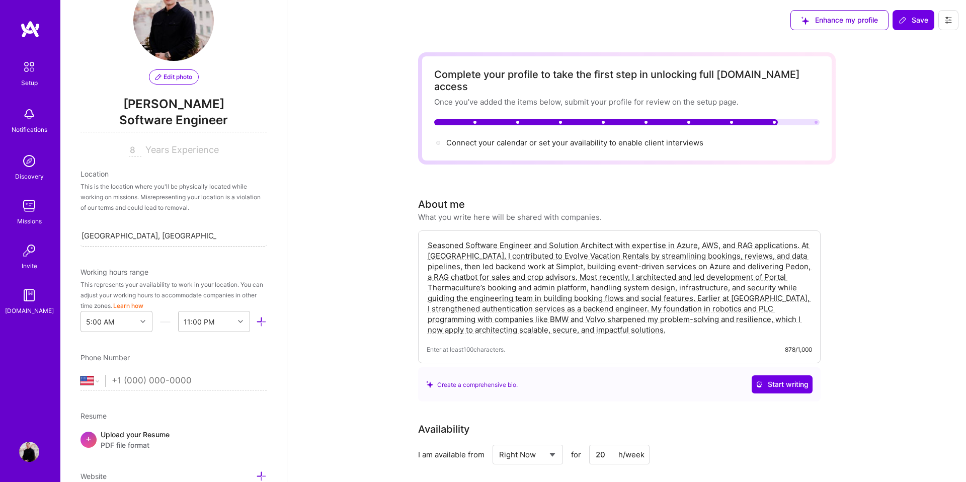
scroll to position [77, 0]
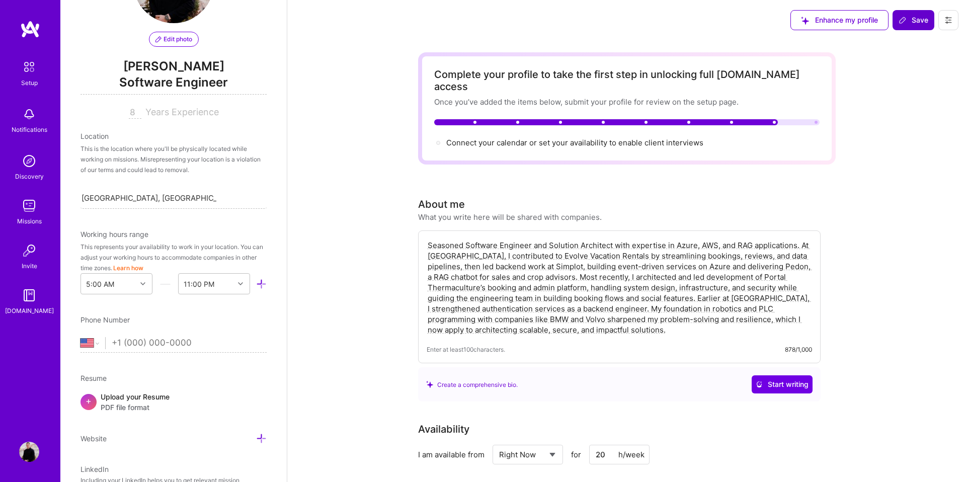
click at [898, 16] on button "Save" at bounding box center [913, 20] width 42 height 20
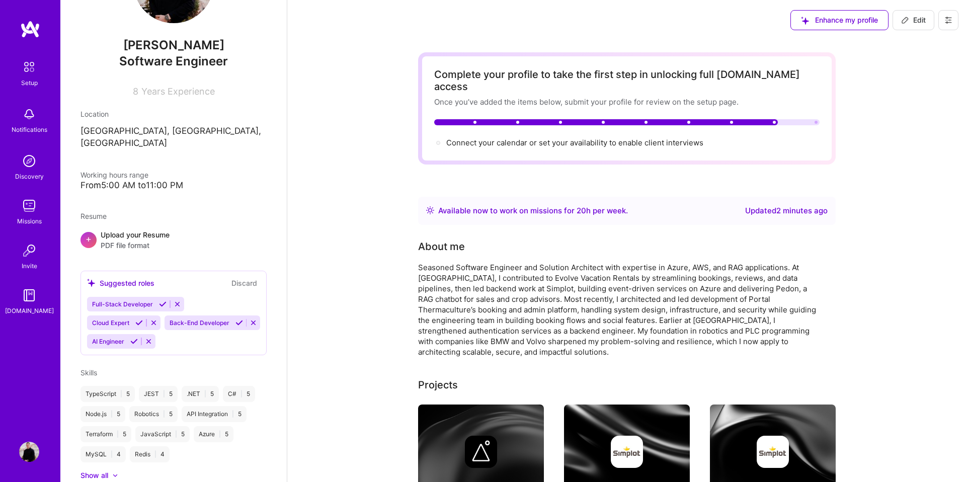
click at [34, 445] on img at bounding box center [29, 452] width 20 height 20
click at [908, 16] on icon at bounding box center [905, 20] width 8 height 8
select select "US"
select select "Right Now"
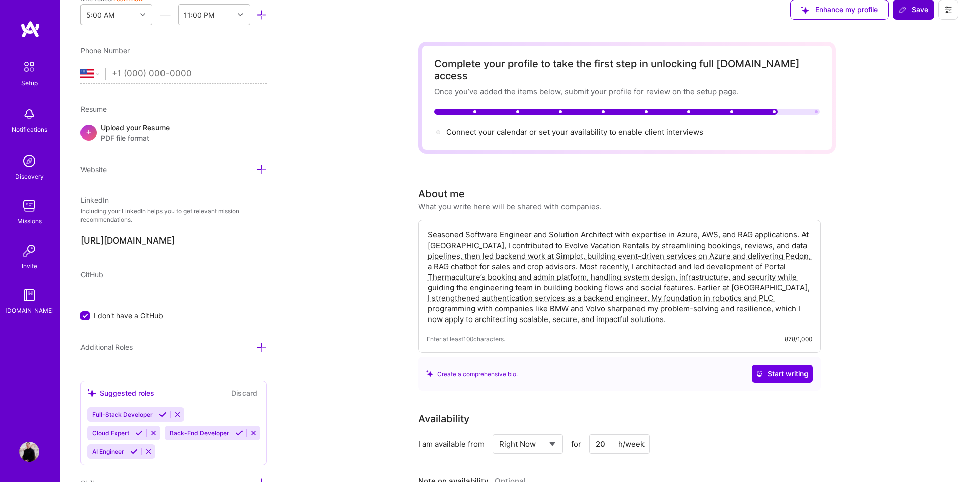
scroll to position [0, 0]
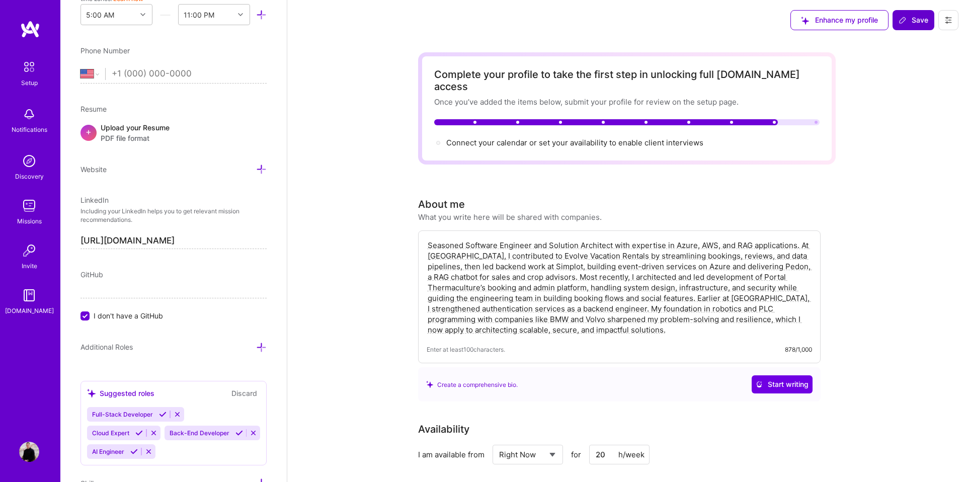
click at [27, 86] on div "Setup" at bounding box center [29, 82] width 17 height 11
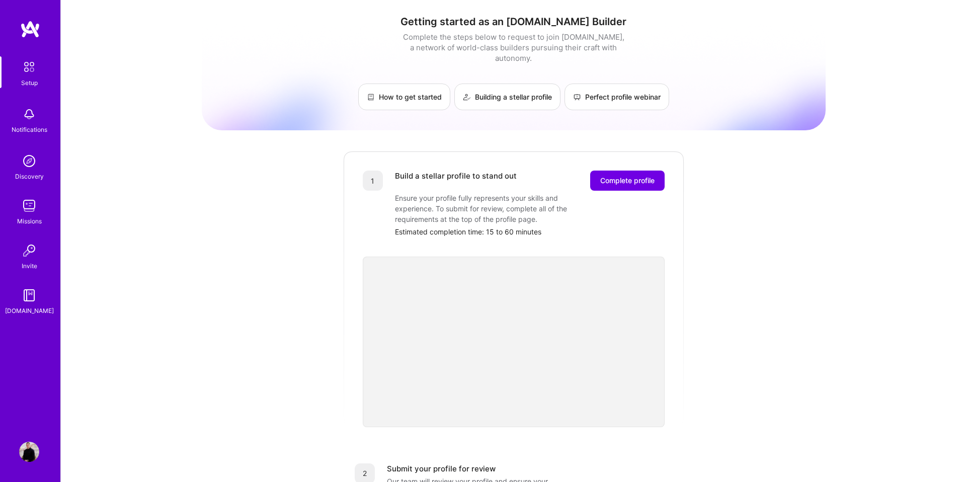
click at [39, 129] on div "Notifications" at bounding box center [30, 129] width 36 height 11
click at [31, 161] on img at bounding box center [29, 161] width 20 height 20
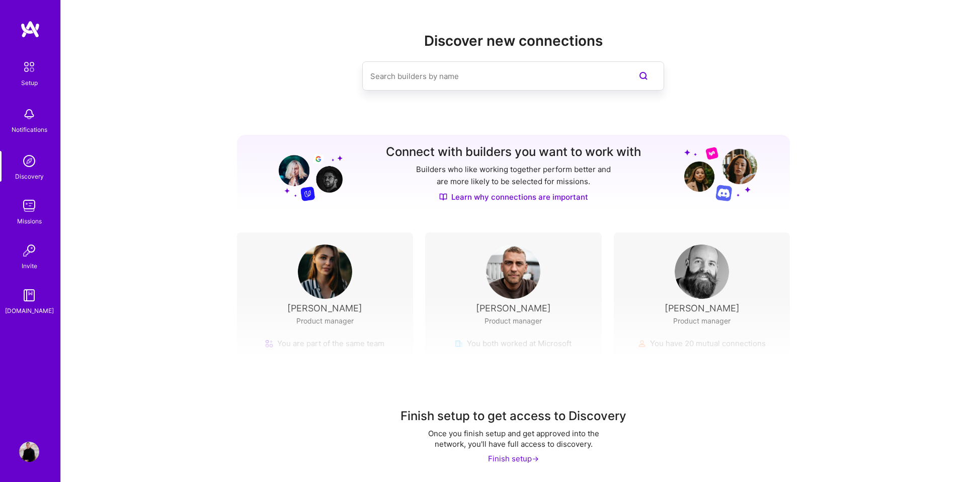
click at [33, 209] on img at bounding box center [29, 206] width 20 height 20
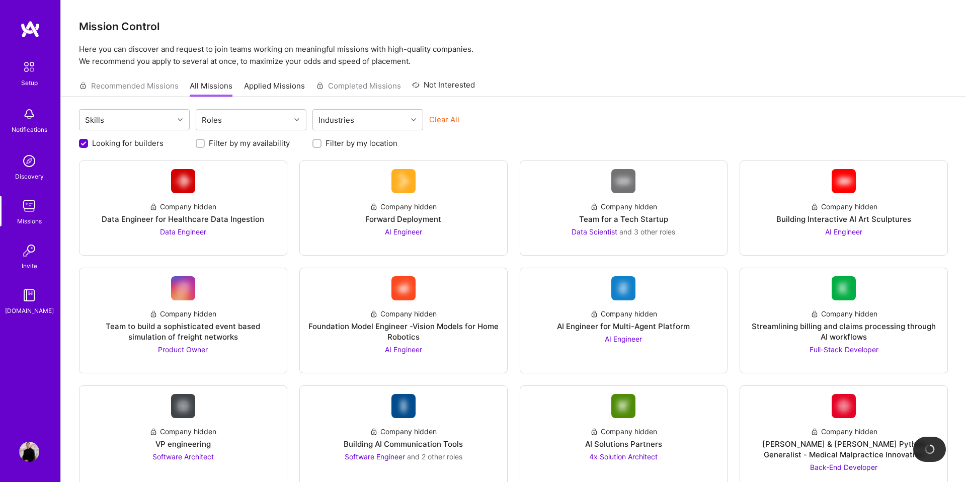
click at [26, 255] on img at bounding box center [29, 250] width 20 height 20
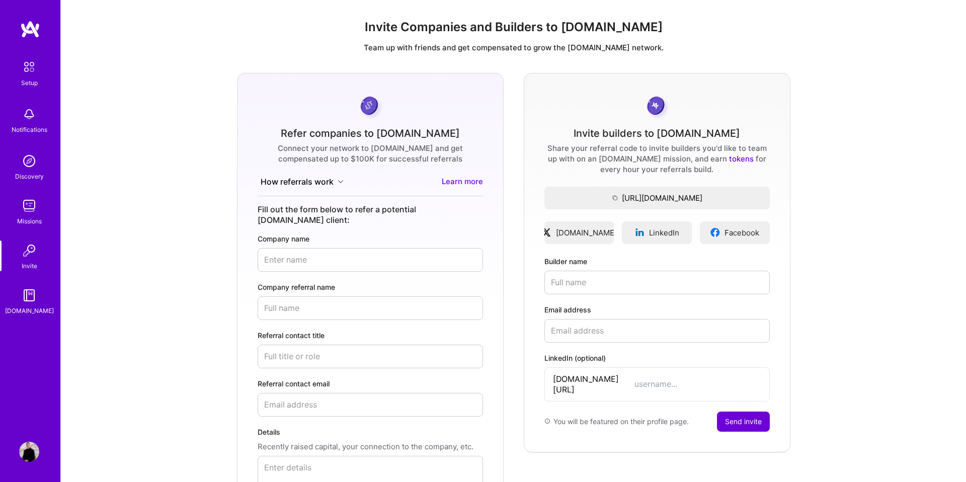
click at [31, 302] on img at bounding box center [29, 295] width 20 height 20
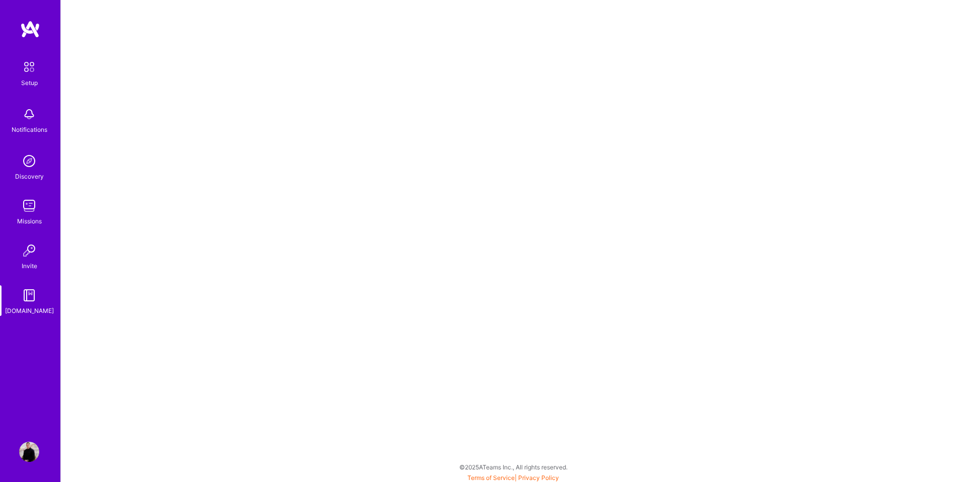
click at [28, 447] on img at bounding box center [29, 452] width 20 height 20
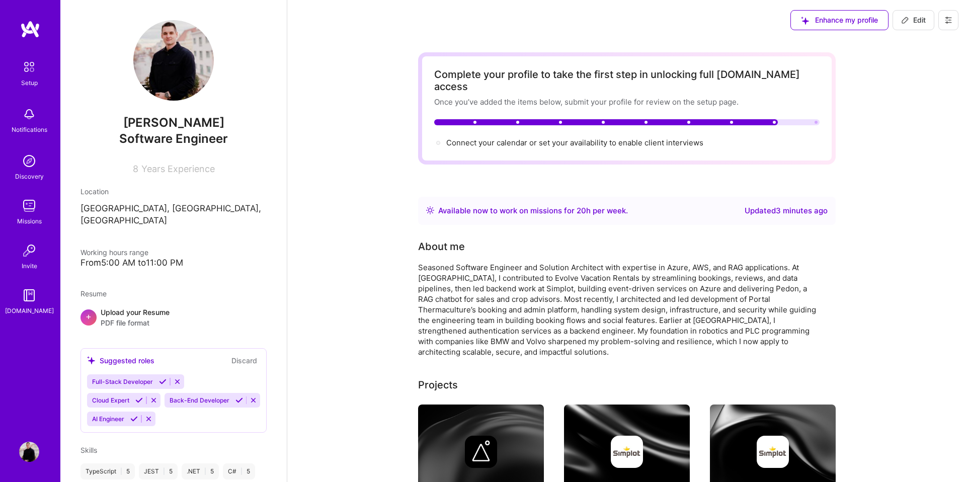
click at [177, 63] on img at bounding box center [173, 60] width 80 height 80
click at [24, 77] on div "Setup" at bounding box center [29, 82] width 17 height 11
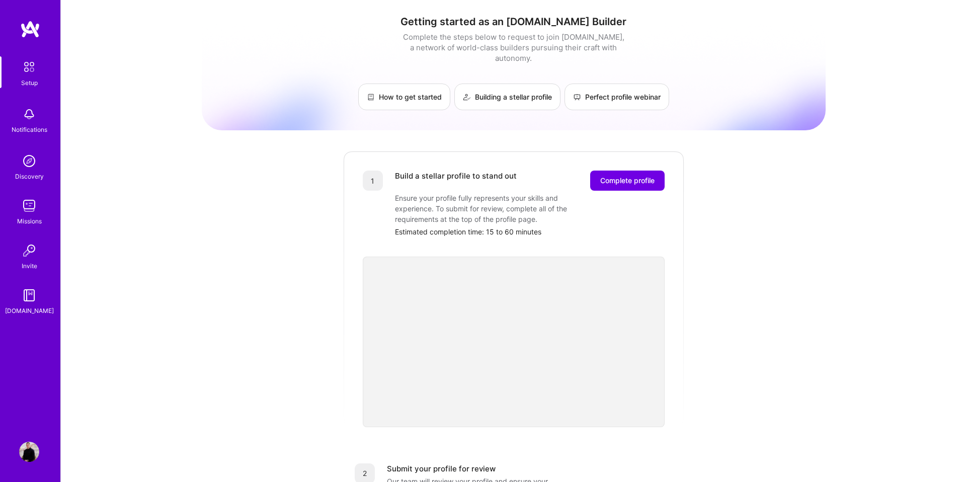
click at [30, 100] on div "Setup Notifications Discovery Missions Invite A.Guide" at bounding box center [30, 185] width 60 height 259
click at [33, 125] on div "Notifications" at bounding box center [30, 129] width 36 height 11
click at [25, 154] on img at bounding box center [29, 161] width 20 height 20
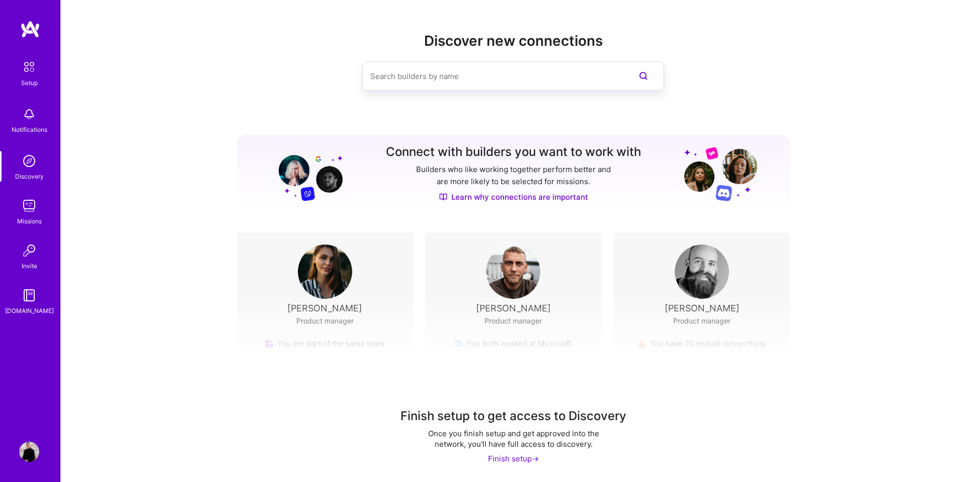
click at [29, 457] on img at bounding box center [29, 452] width 20 height 20
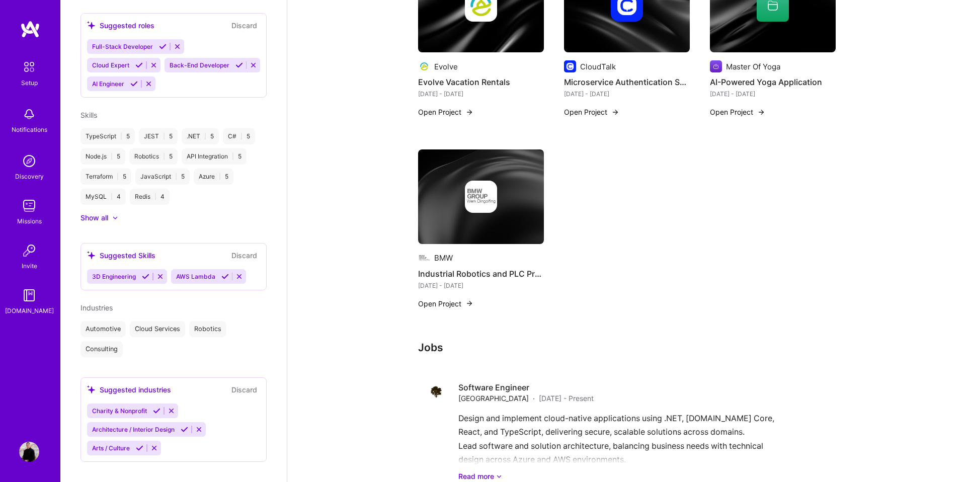
scroll to position [1044, 0]
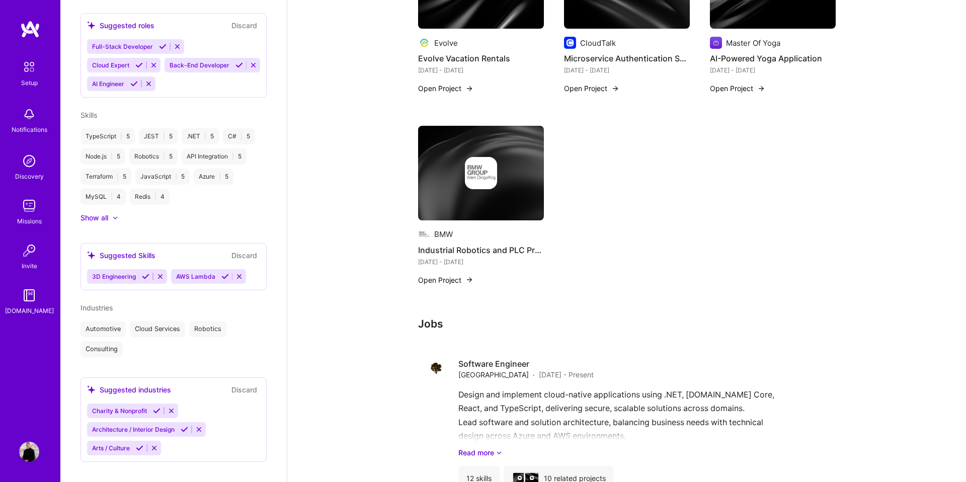
click at [100, 321] on div "Automotive" at bounding box center [102, 329] width 45 height 16
click at [97, 304] on div "Industries Automotive Cloud Services Robotics Consulting" at bounding box center [173, 329] width 186 height 55
click at [97, 303] on span "Industries" at bounding box center [96, 307] width 32 height 9
drag, startPoint x: 96, startPoint y: 311, endPoint x: 182, endPoint y: 384, distance: 113.5
click at [97, 321] on div "Automotive" at bounding box center [102, 329] width 45 height 16
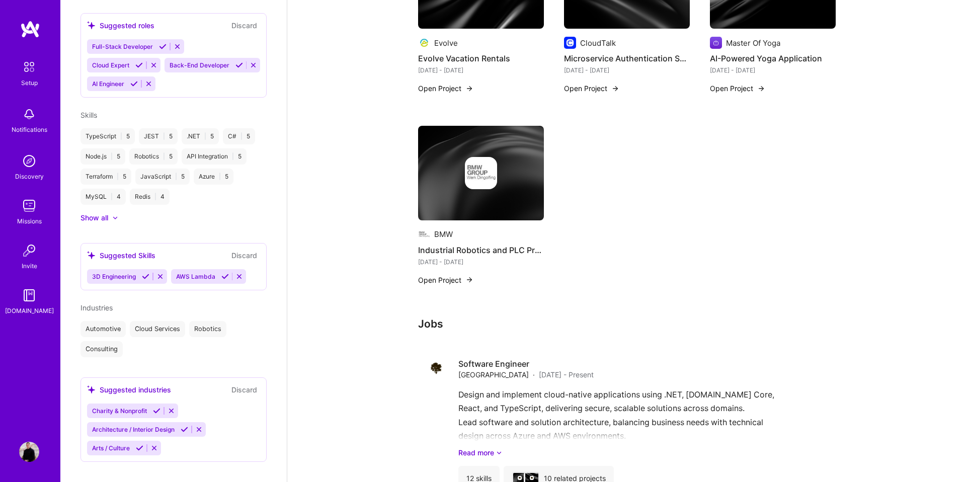
click at [194, 422] on div "Architecture / Interior Design" at bounding box center [146, 429] width 119 height 15
click at [152, 384] on div "Suggested industries" at bounding box center [129, 389] width 84 height 11
drag, startPoint x: 221, startPoint y: 417, endPoint x: 216, endPoint y: 427, distance: 11.0
click at [221, 418] on div "Charity & Nonprofit Architecture / Interior Design Arts / Culture" at bounding box center [173, 429] width 173 height 52
click at [134, 321] on div "Cloud Services" at bounding box center [157, 329] width 55 height 16
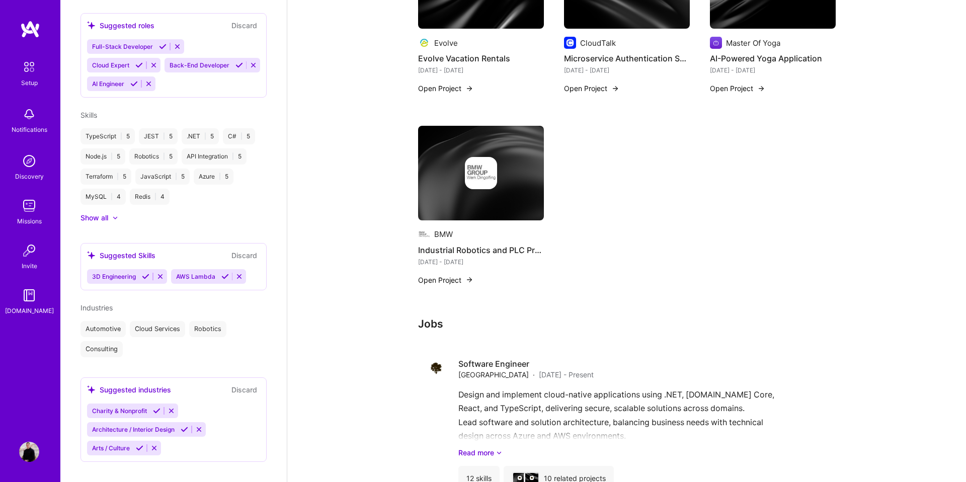
drag, startPoint x: 164, startPoint y: 321, endPoint x: 193, endPoint y: 312, distance: 30.1
click at [164, 321] on div "Cloud Services" at bounding box center [157, 329] width 55 height 16
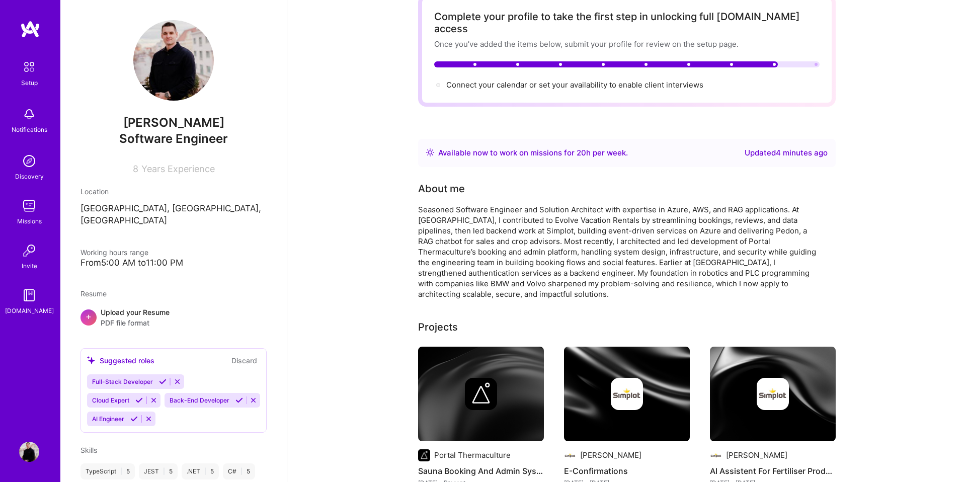
scroll to position [0, 0]
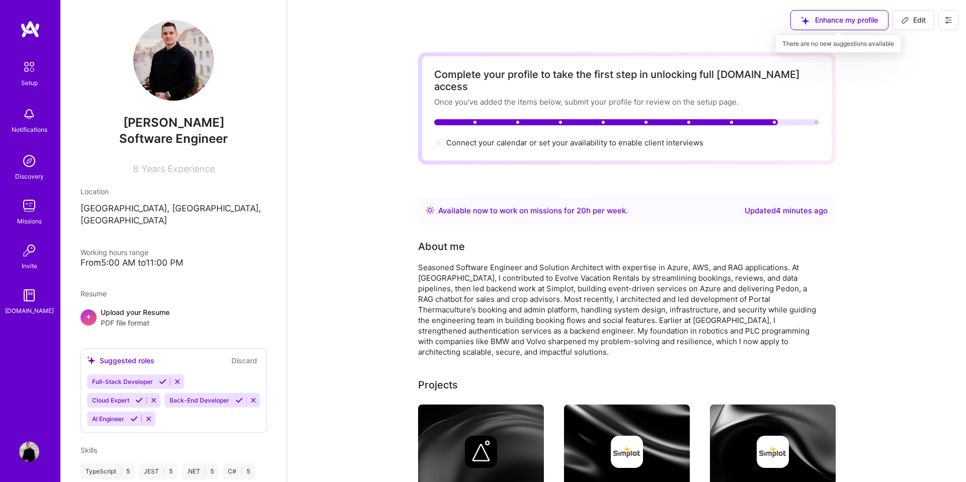
click at [839, 19] on div "Enhance my profile" at bounding box center [839, 20] width 98 height 20
click at [917, 21] on span "Edit" at bounding box center [913, 20] width 25 height 10
select select "US"
select select "Right Now"
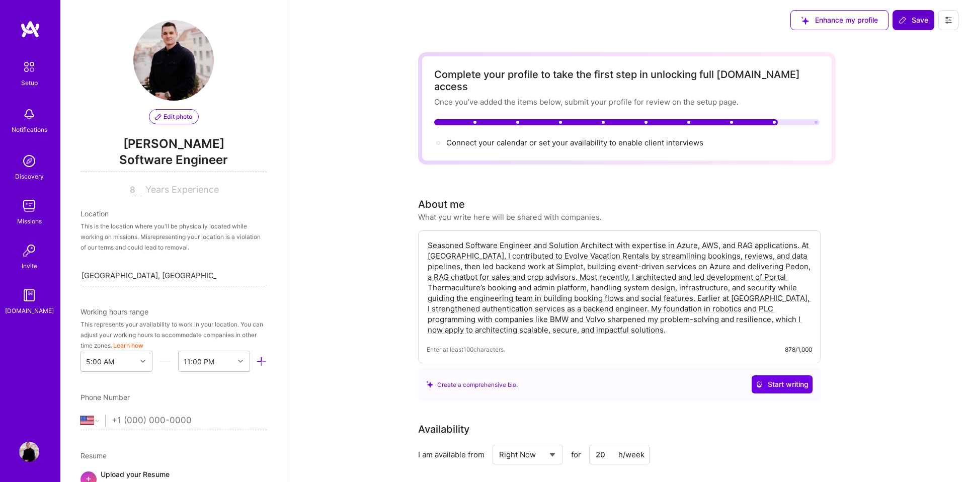
scroll to position [346, 0]
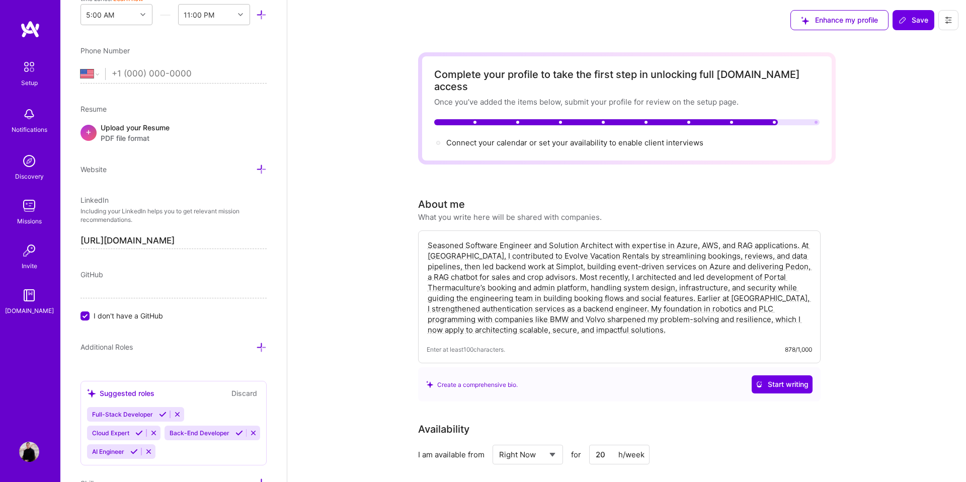
click at [942, 21] on button at bounding box center [948, 20] width 20 height 20
click at [930, 37] on button "Settings" at bounding box center [920, 43] width 75 height 26
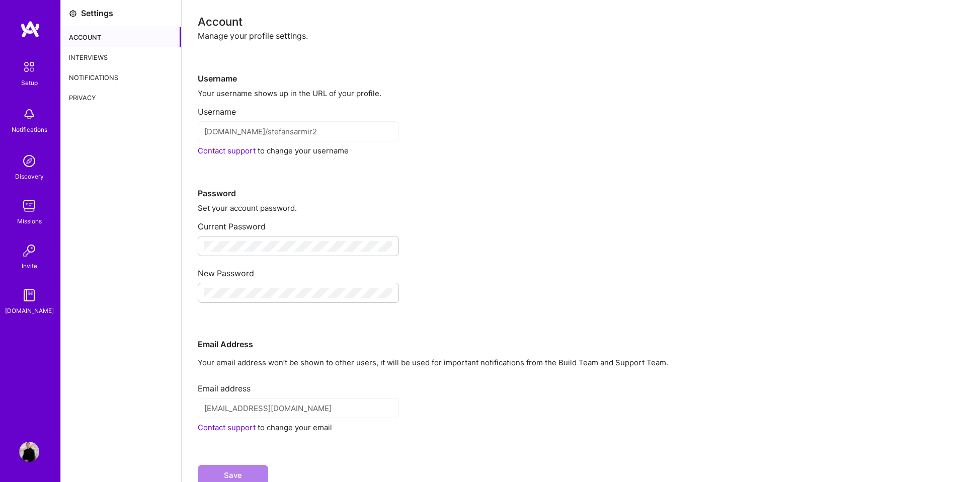
click at [106, 55] on div "Interviews" at bounding box center [121, 57] width 120 height 20
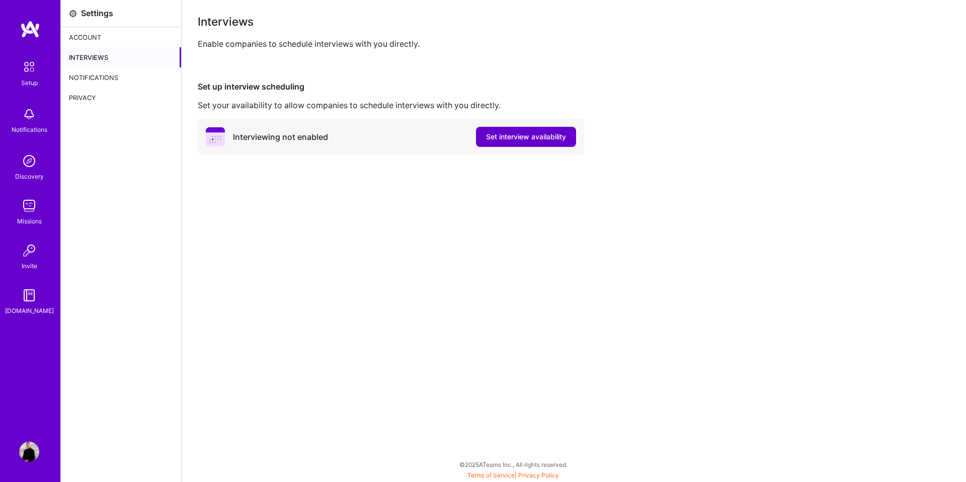
click at [498, 131] on button "Set interview availability" at bounding box center [526, 137] width 100 height 20
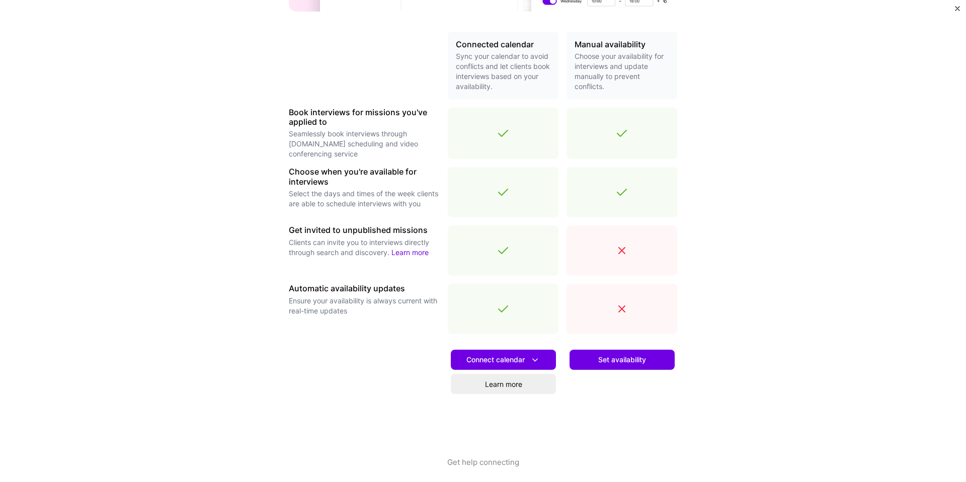
scroll to position [216, 0]
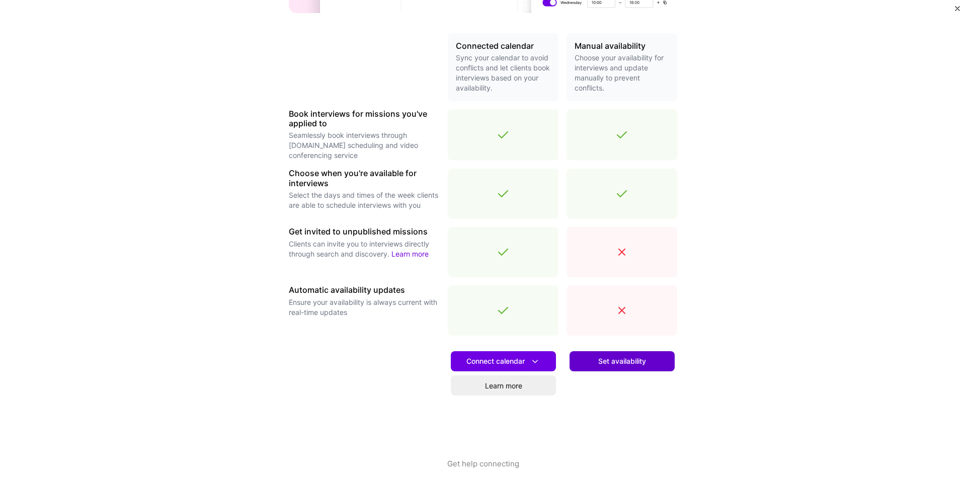
click at [607, 363] on span "Set availability" at bounding box center [622, 361] width 48 height 10
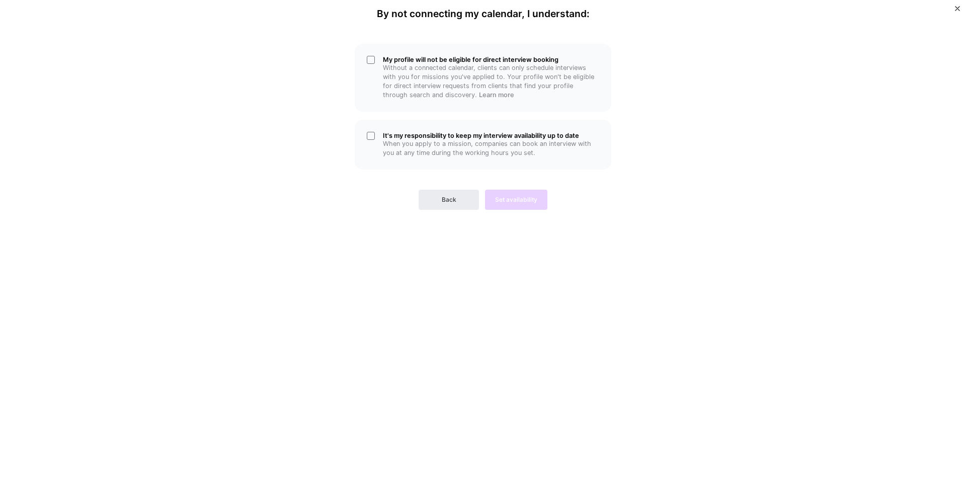
scroll to position [0, 0]
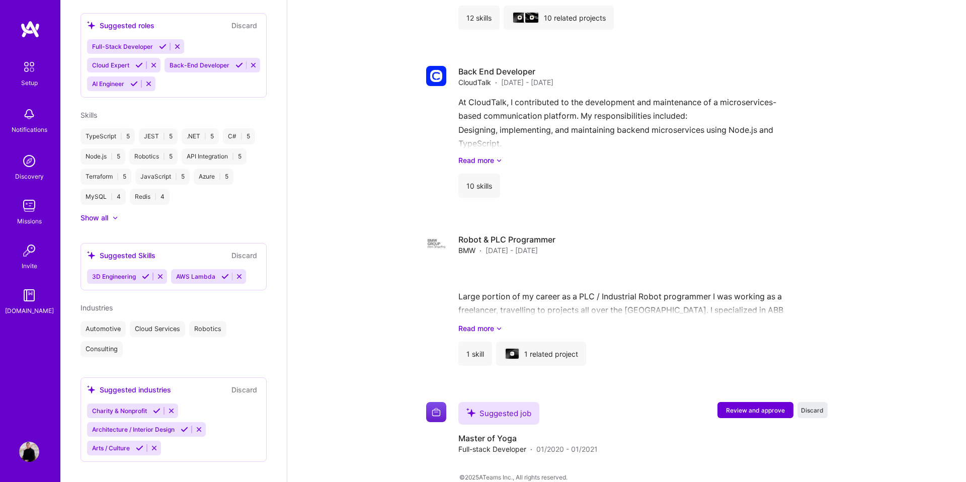
scroll to position [1505, 0]
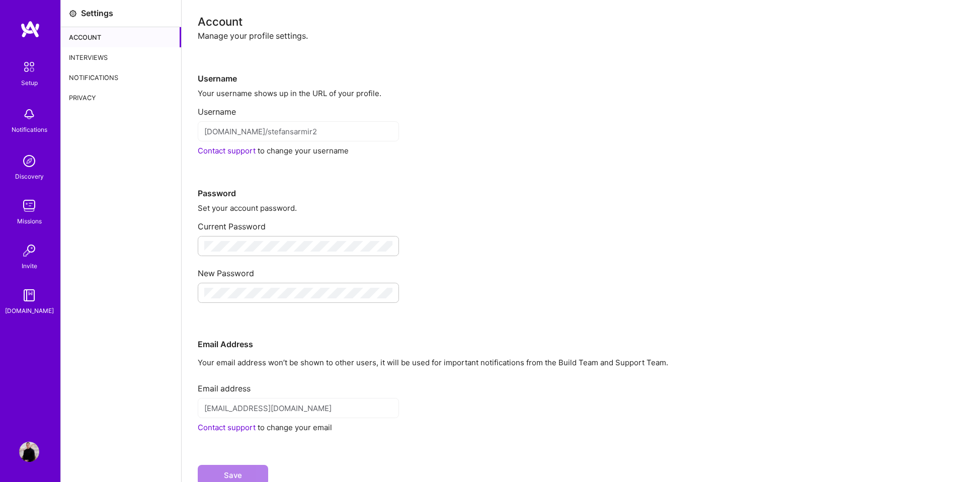
click at [84, 54] on div "Interviews" at bounding box center [121, 57] width 120 height 20
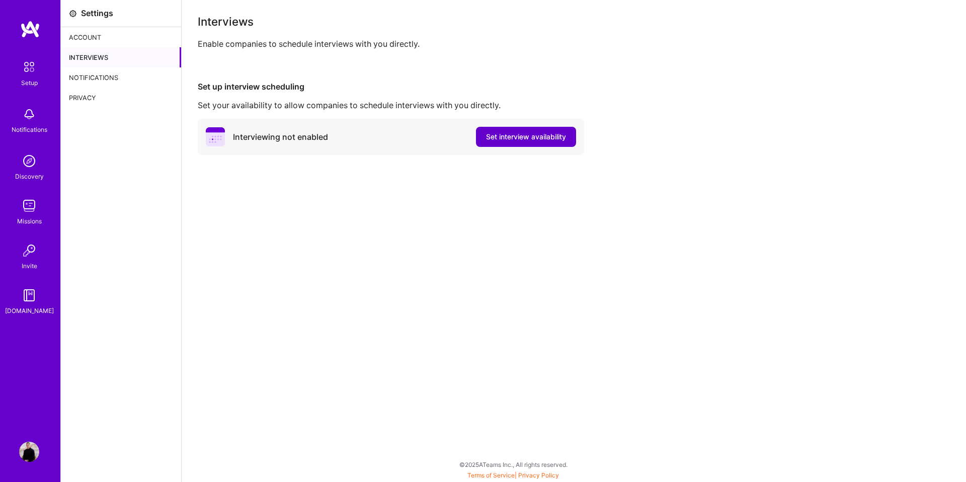
click at [524, 135] on span "Set interview availability" at bounding box center [526, 137] width 80 height 10
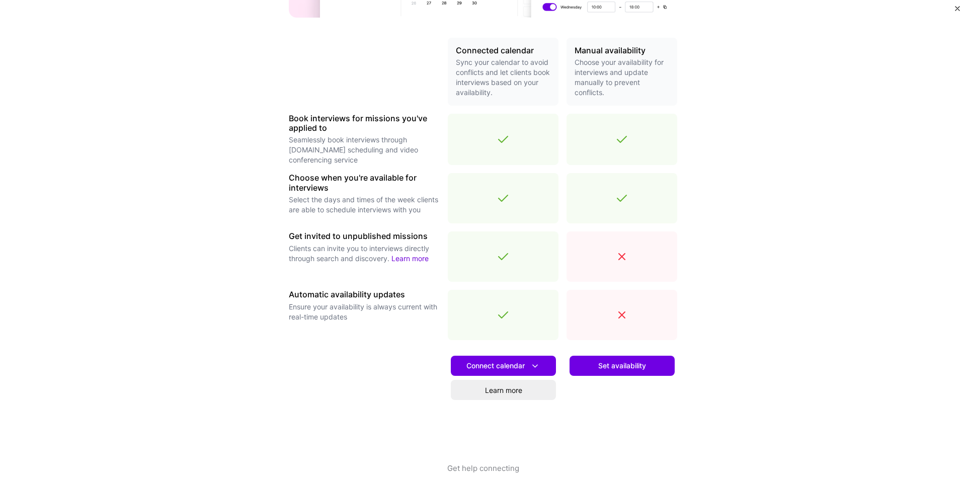
scroll to position [223, 0]
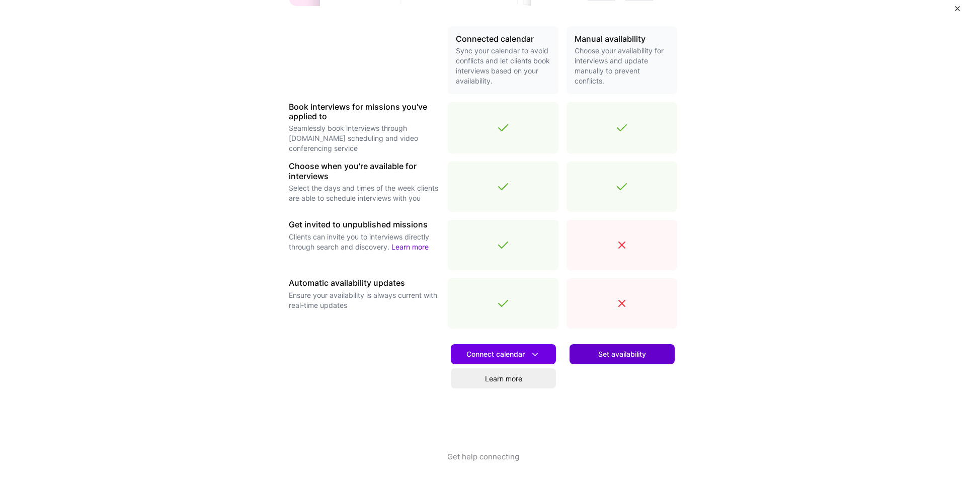
click at [614, 352] on span "Set availability" at bounding box center [622, 354] width 48 height 10
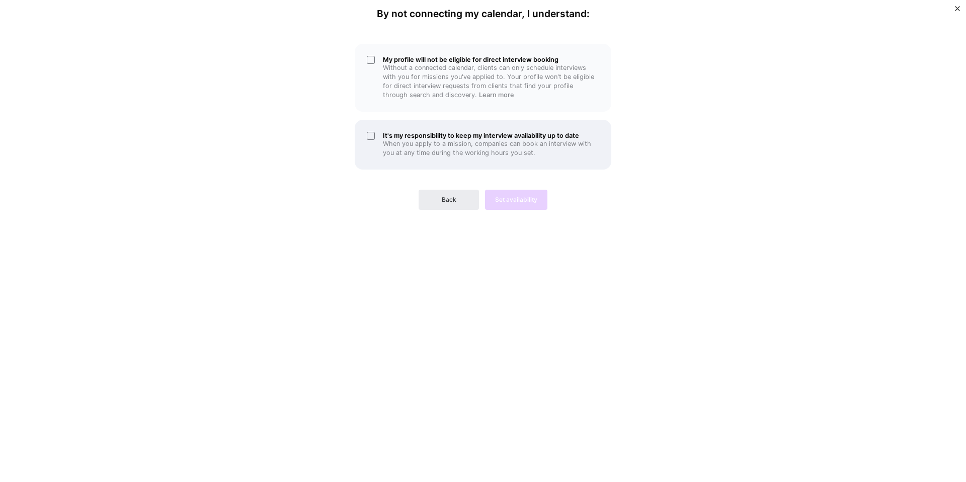
click at [444, 153] on p "When you apply to a mission, companies can book an interview with you at any ti…" at bounding box center [491, 148] width 216 height 18
click at [443, 101] on div "My profile will not be eligible for direct interview booking Without a connecte…" at bounding box center [483, 78] width 256 height 68
click at [508, 193] on button "Set availability" at bounding box center [516, 200] width 62 height 20
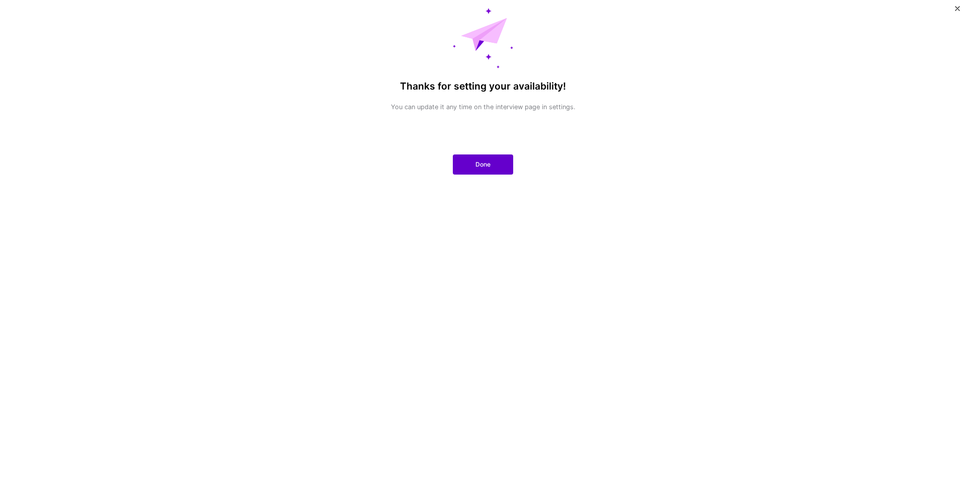
click at [469, 163] on button "Done" at bounding box center [483, 164] width 60 height 20
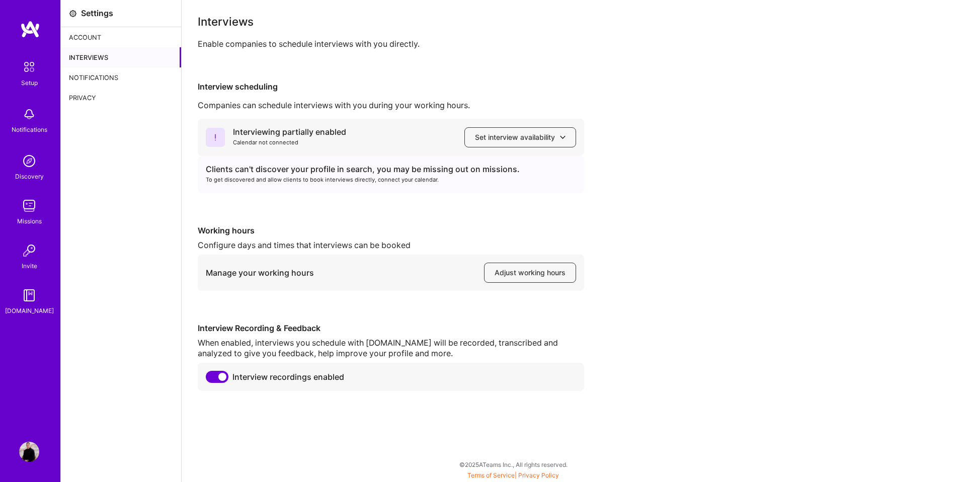
click at [125, 60] on div "Interviews" at bounding box center [121, 57] width 120 height 20
click at [498, 143] on button "Set interview availability" at bounding box center [520, 137] width 112 height 20
click at [330, 160] on div "Clients can't discover your profile in search, you may be missing out on missio…" at bounding box center [391, 174] width 386 height 37
click at [468, 144] on button "Set interview availability" at bounding box center [520, 137] width 112 height 20
click at [479, 168] on button "Google calendar" at bounding box center [510, 165] width 131 height 27
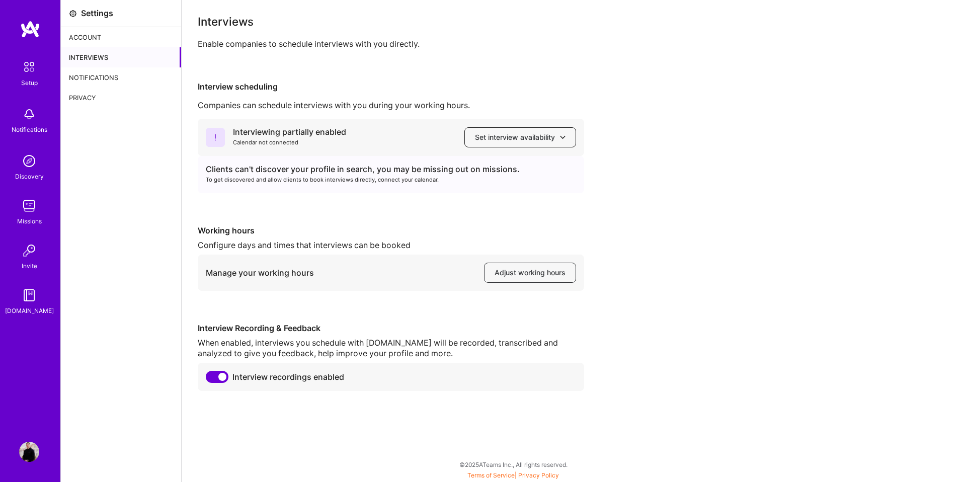
click at [507, 130] on button "Set interview availability" at bounding box center [520, 137] width 112 height 20
click at [487, 198] on button "Apple calendar" at bounding box center [510, 192] width 131 height 27
click at [508, 135] on span "Set interview availability" at bounding box center [520, 137] width 91 height 10
click at [491, 161] on button "Google calendar" at bounding box center [510, 165] width 131 height 27
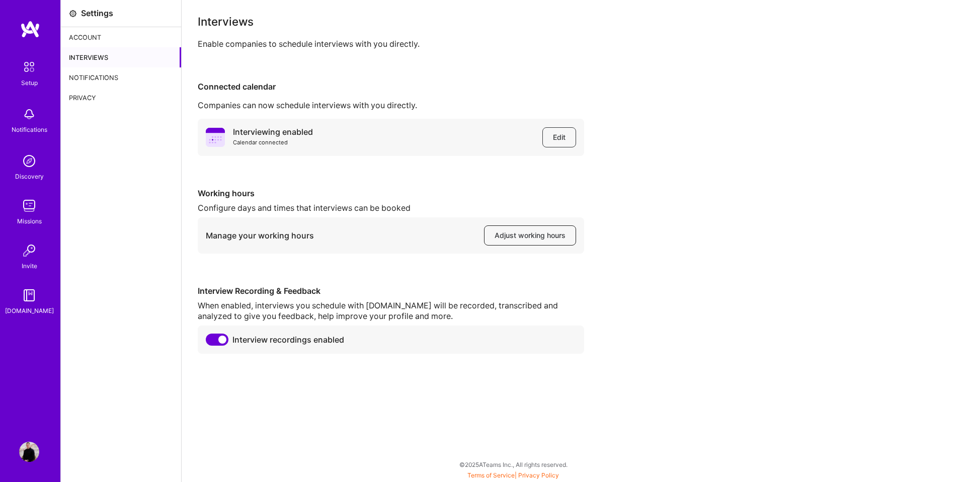
click at [502, 237] on span "Adjust working hours" at bounding box center [529, 235] width 71 height 10
click at [37, 74] on img at bounding box center [29, 66] width 21 height 21
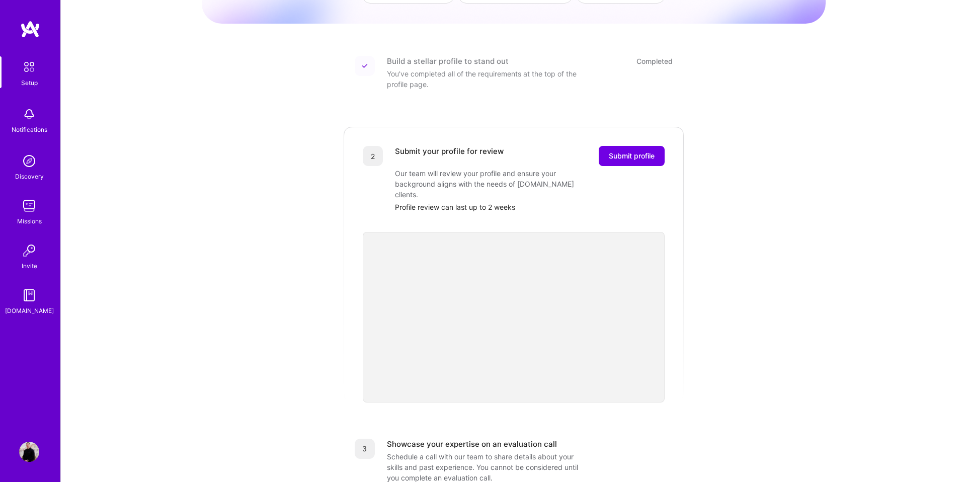
scroll to position [107, 0]
click at [630, 150] on span "Submit profile" at bounding box center [631, 155] width 46 height 10
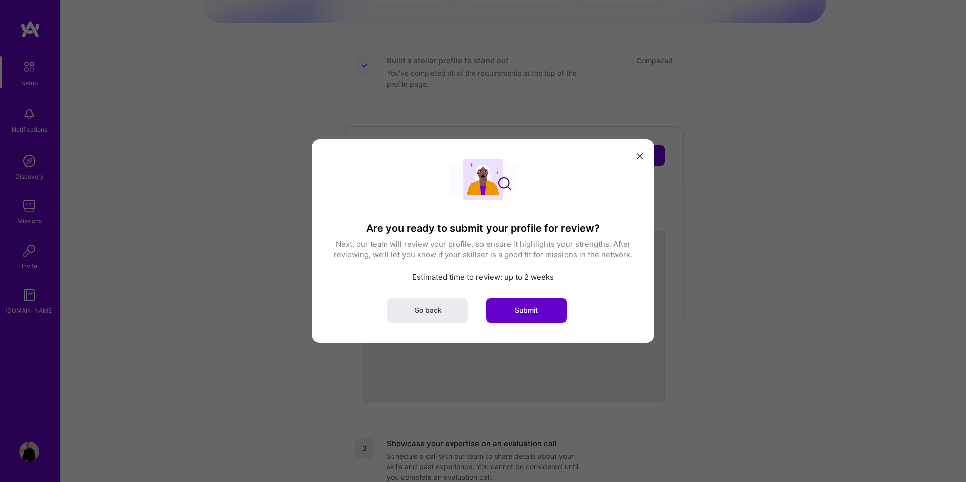
click at [530, 305] on span "Submit" at bounding box center [525, 310] width 23 height 10
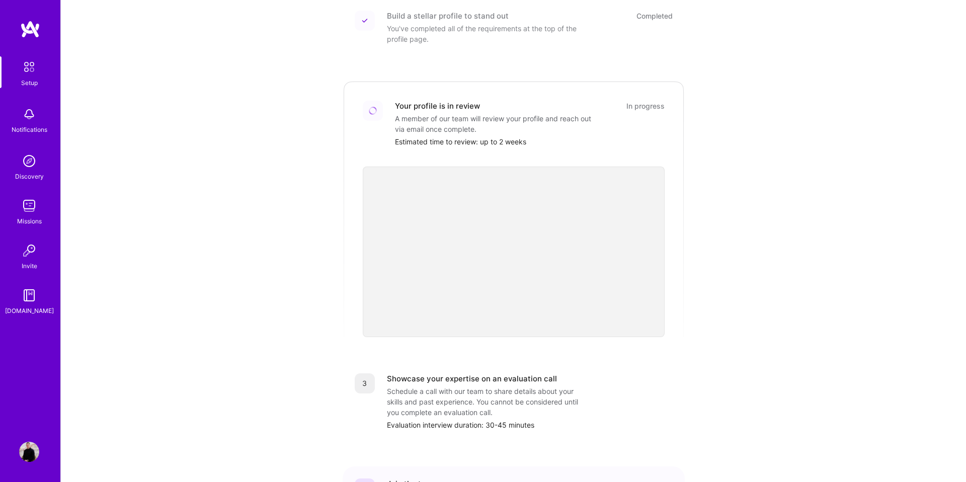
scroll to position [138, 0]
